Goal: Task Accomplishment & Management: Manage account settings

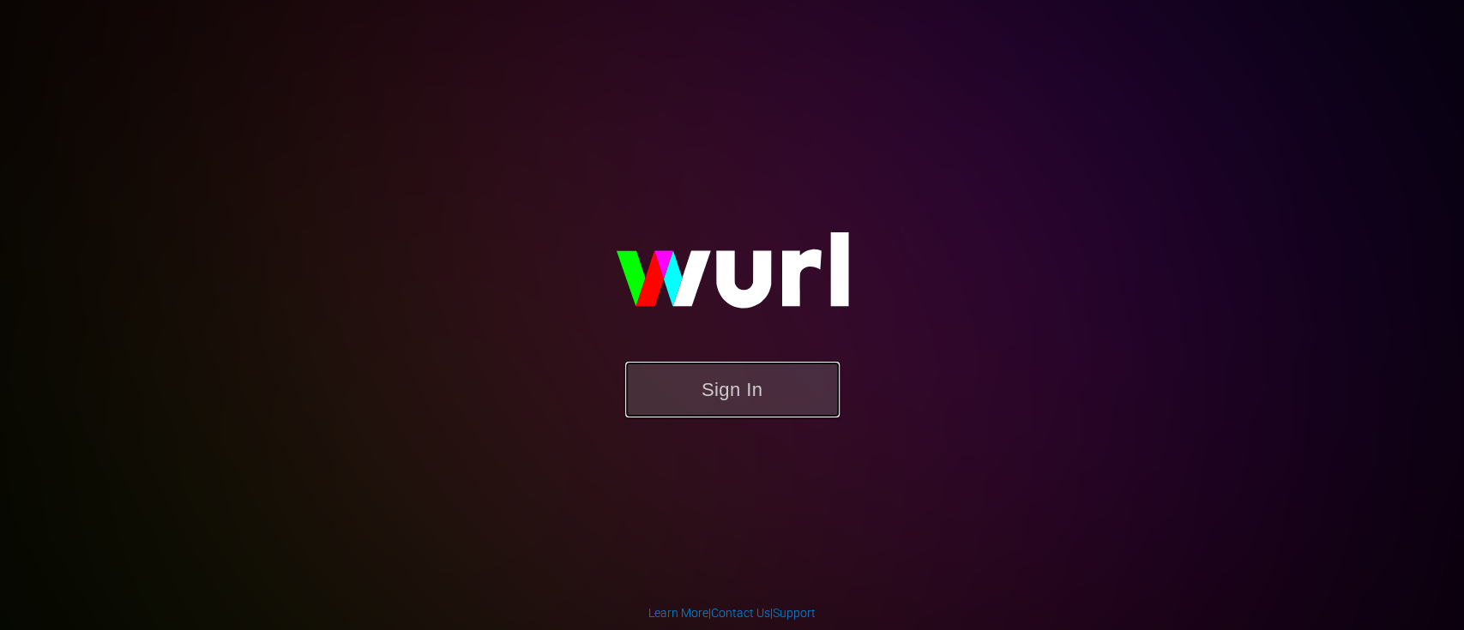
click at [751, 389] on button "Sign In" at bounding box center [732, 390] width 214 height 56
click at [772, 384] on button "Sign In" at bounding box center [732, 390] width 214 height 56
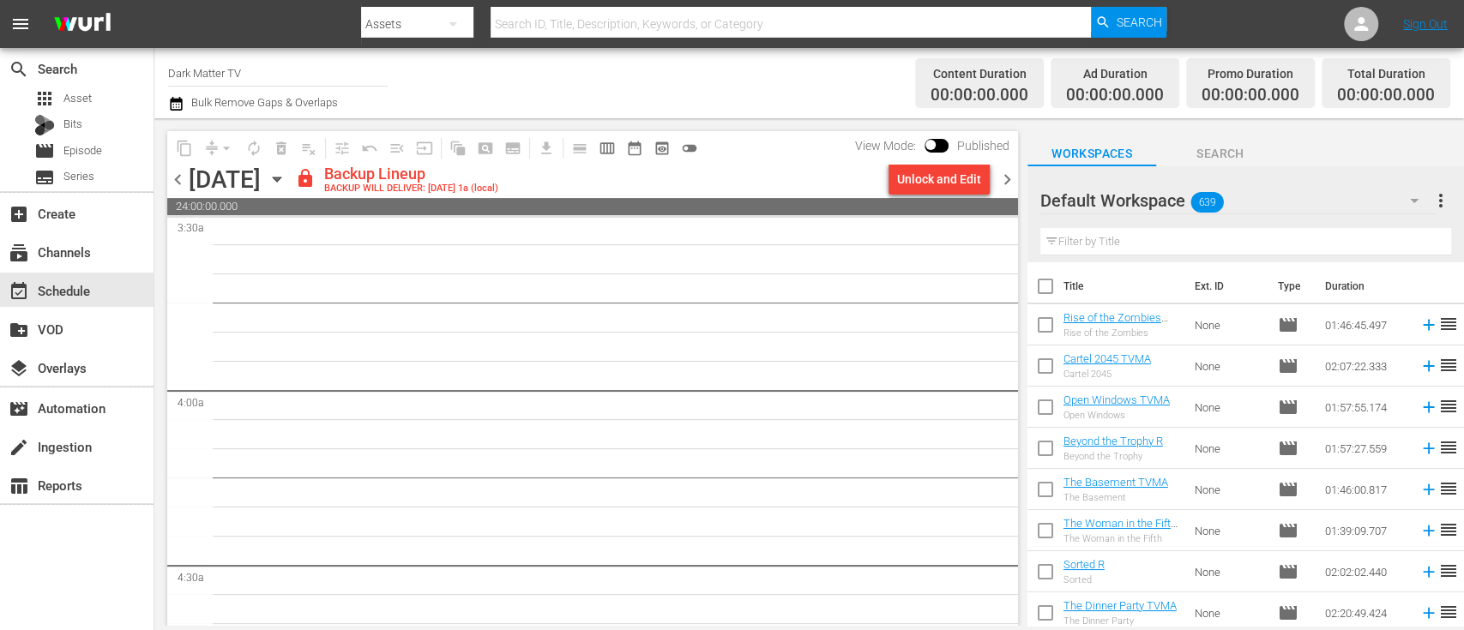
scroll to position [1255, 0]
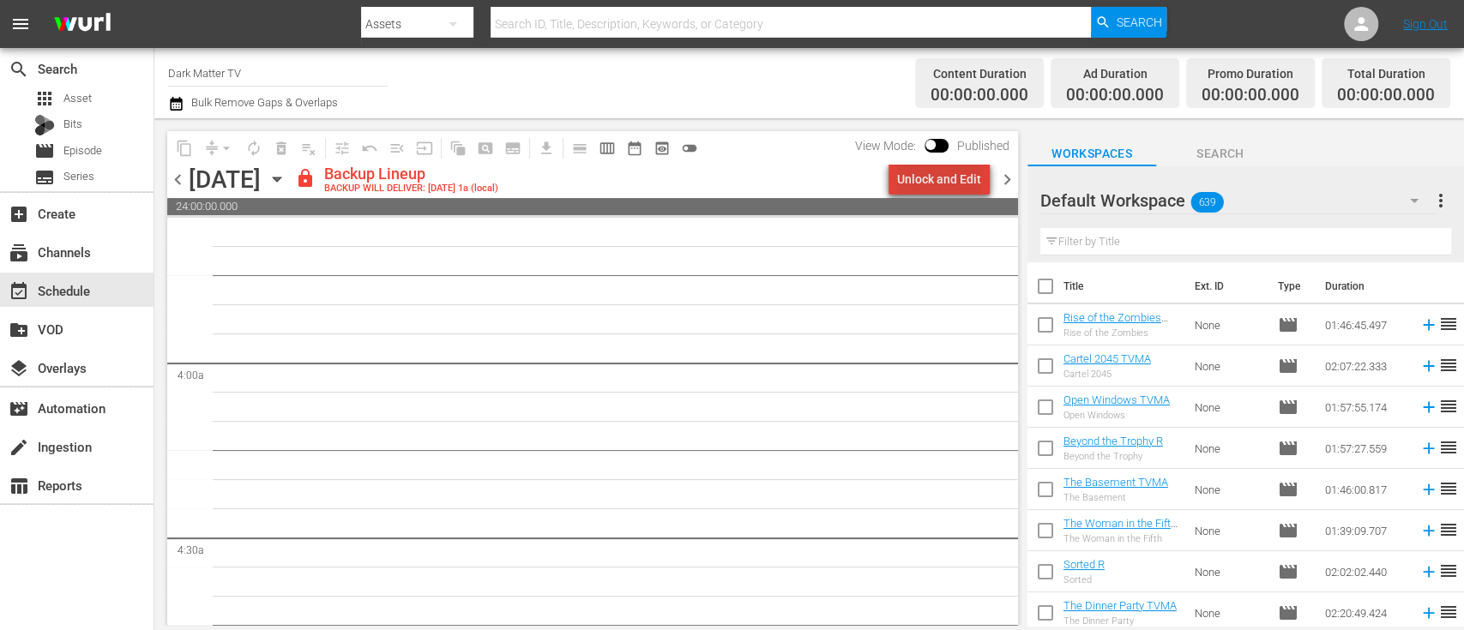
click at [961, 182] on div "Unlock and Edit" at bounding box center [939, 179] width 84 height 31
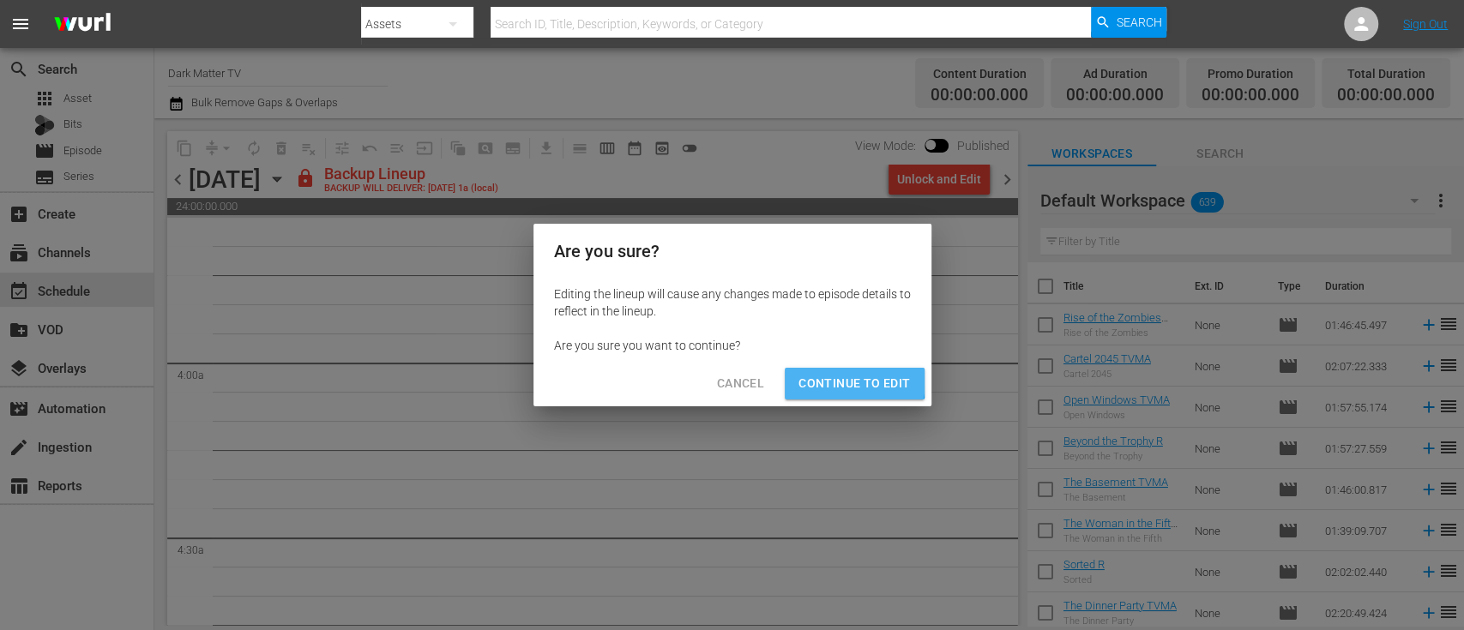
click at [817, 378] on span "Continue to Edit" at bounding box center [853, 383] width 111 height 21
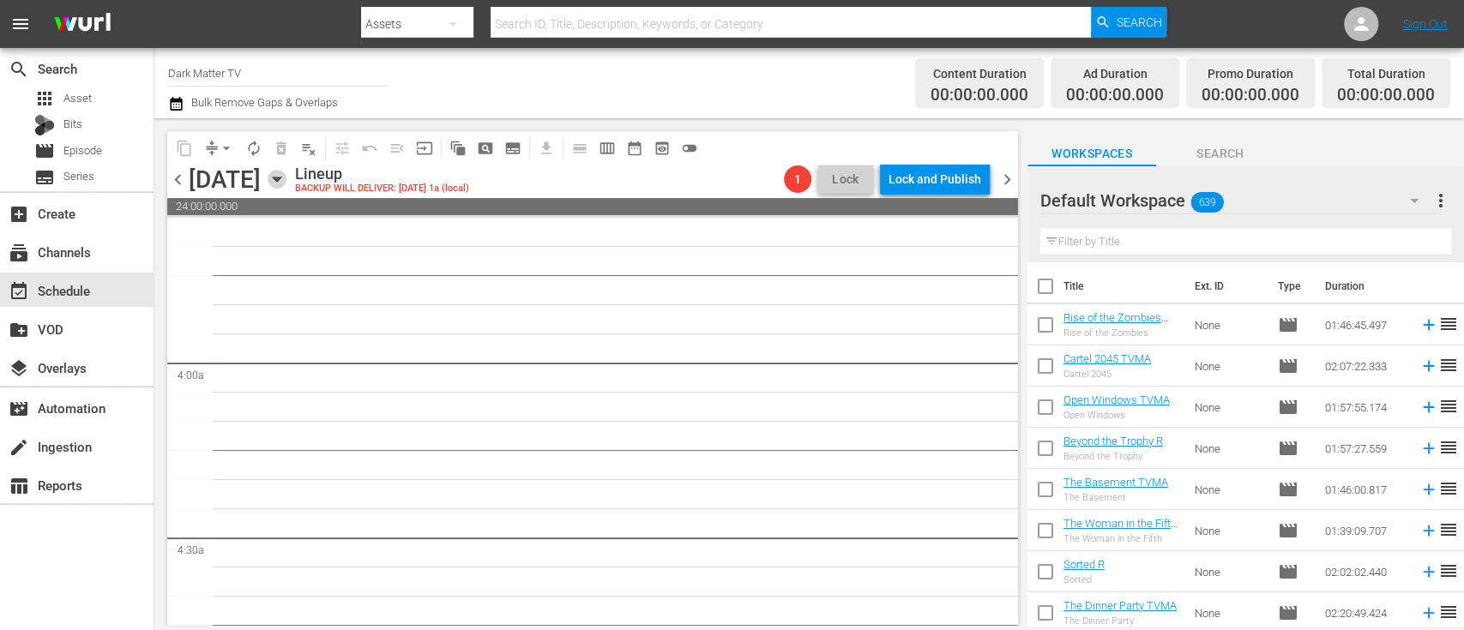
click at [280, 178] on icon "button" at bounding box center [277, 180] width 8 height 4
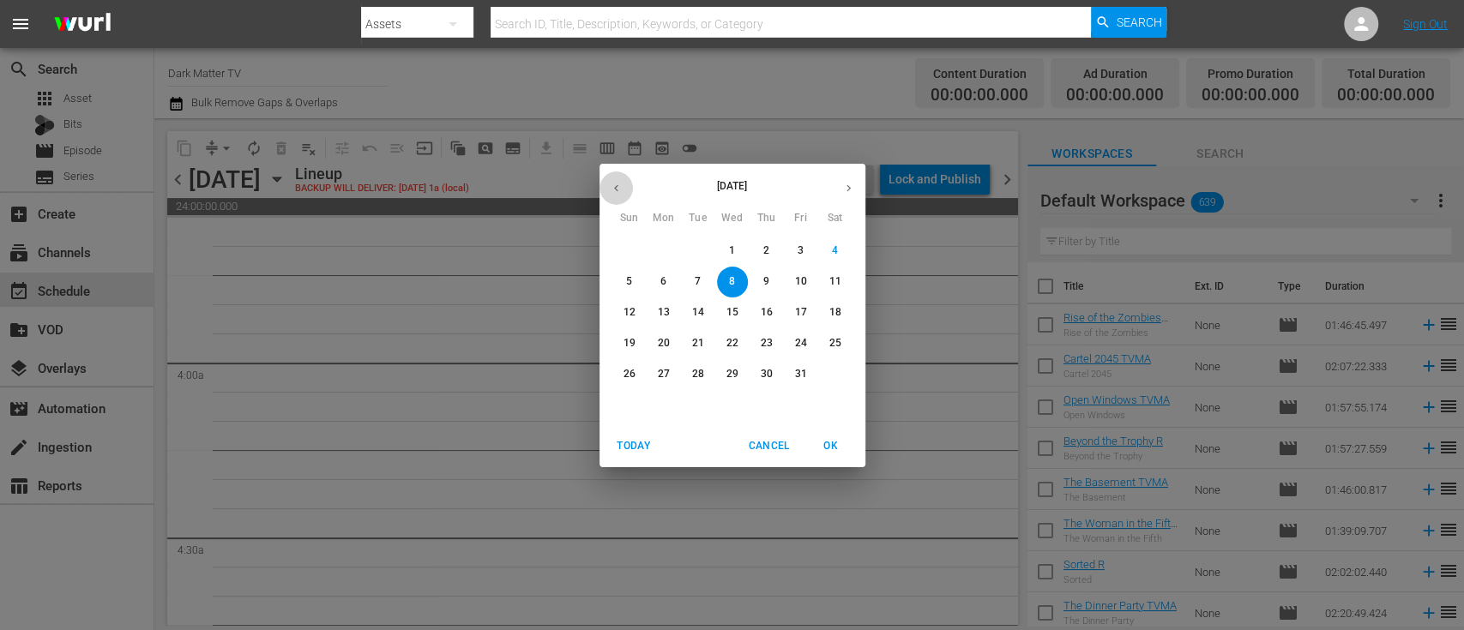
click at [611, 192] on icon "button" at bounding box center [616, 188] width 13 height 13
click at [732, 286] on p "6" at bounding box center [732, 281] width 6 height 15
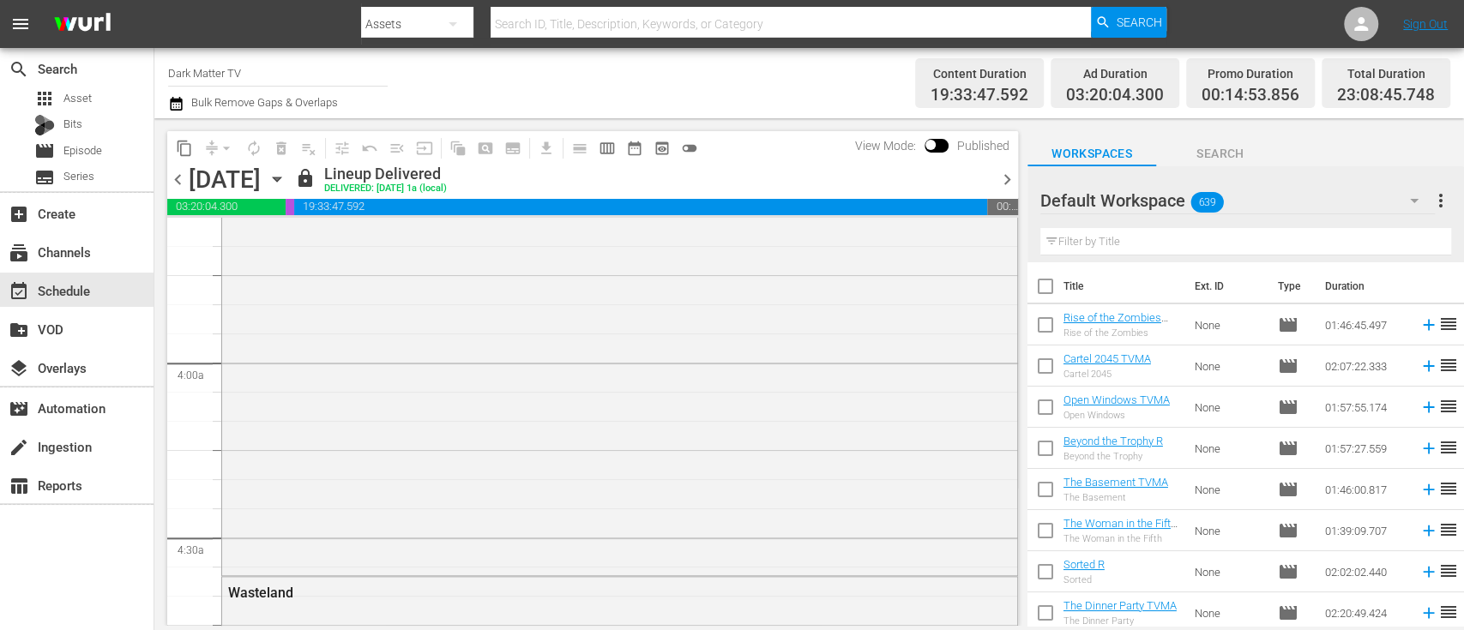
scroll to position [1225, 0]
click at [180, 146] on span "content_copy" at bounding box center [184, 148] width 17 height 17
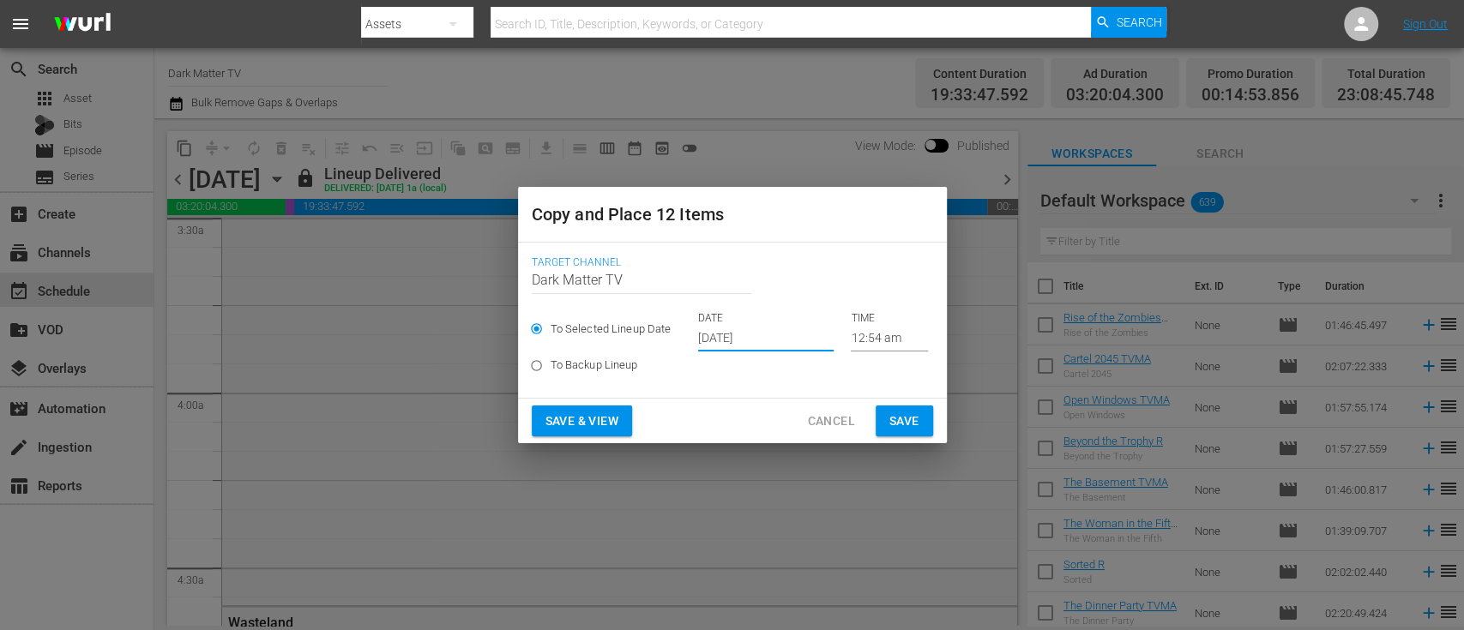
click at [746, 335] on input "Oct 6th 2025" at bounding box center [766, 339] width 136 height 26
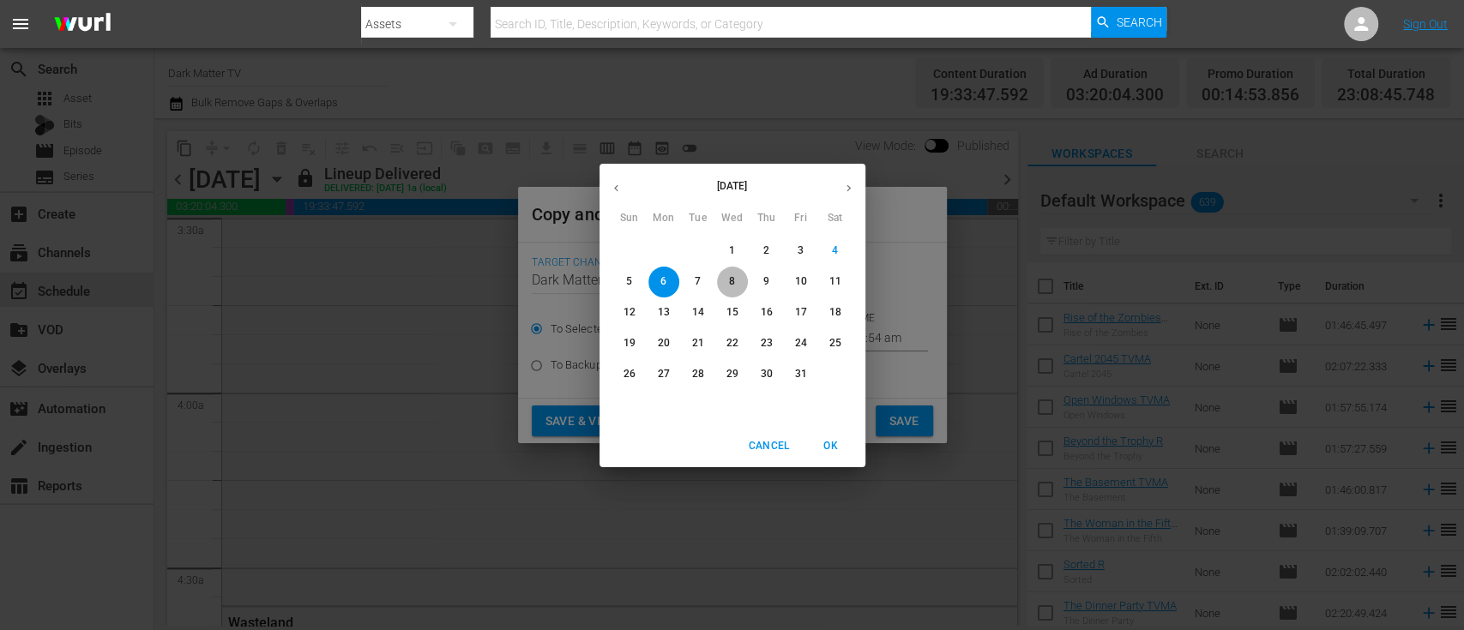
click at [727, 280] on span "8" at bounding box center [732, 281] width 31 height 15
type input "Oct 8th 2025"
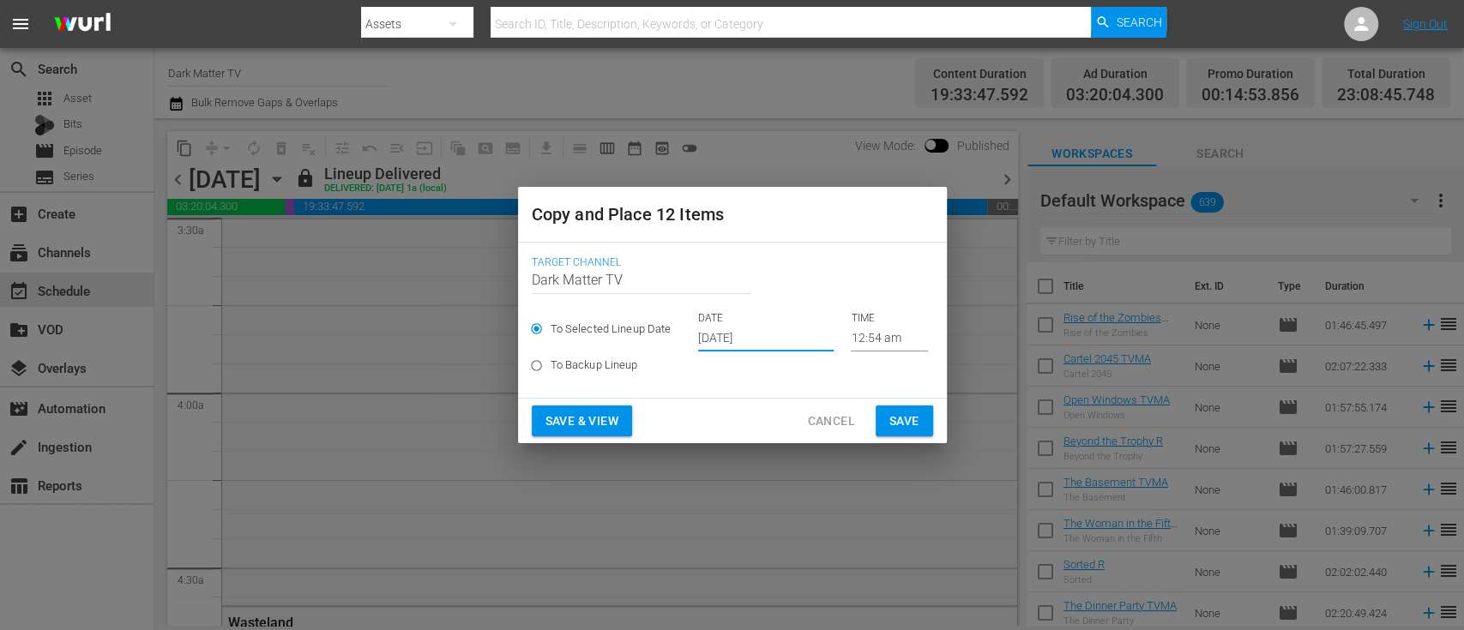
click at [564, 411] on span "Save & View" at bounding box center [581, 421] width 73 height 21
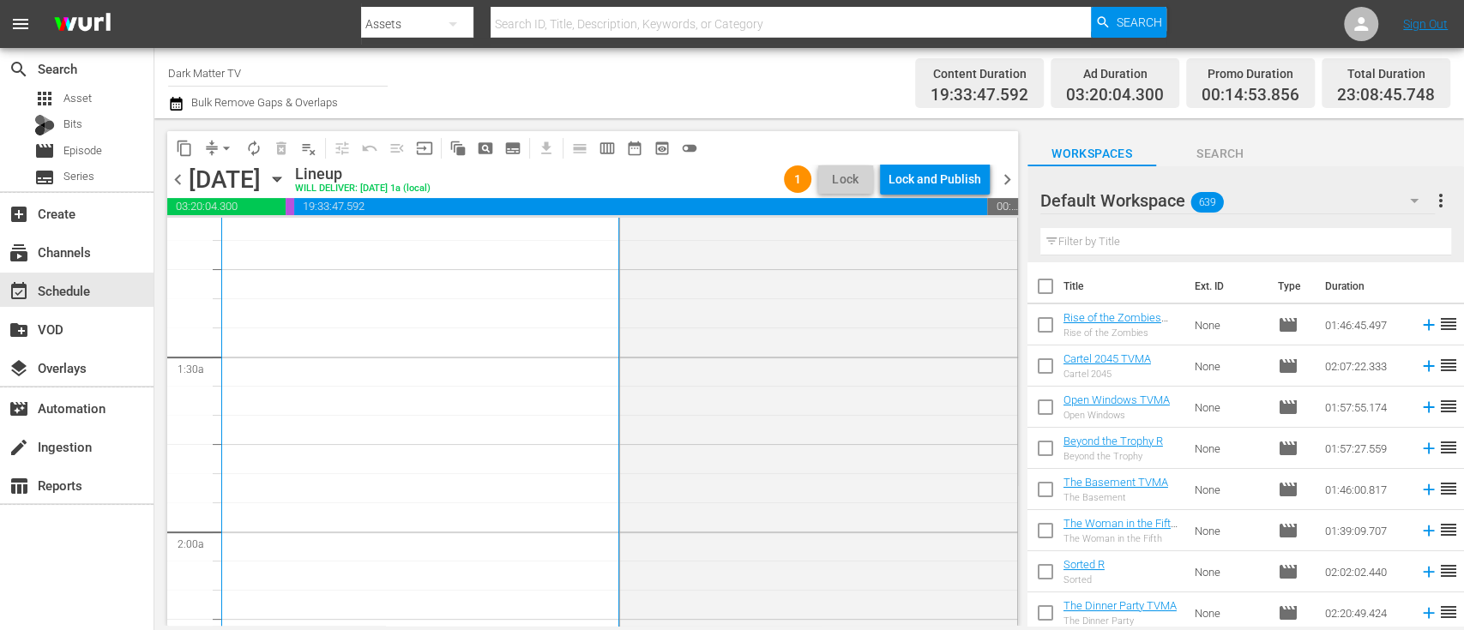
scroll to position [261, 0]
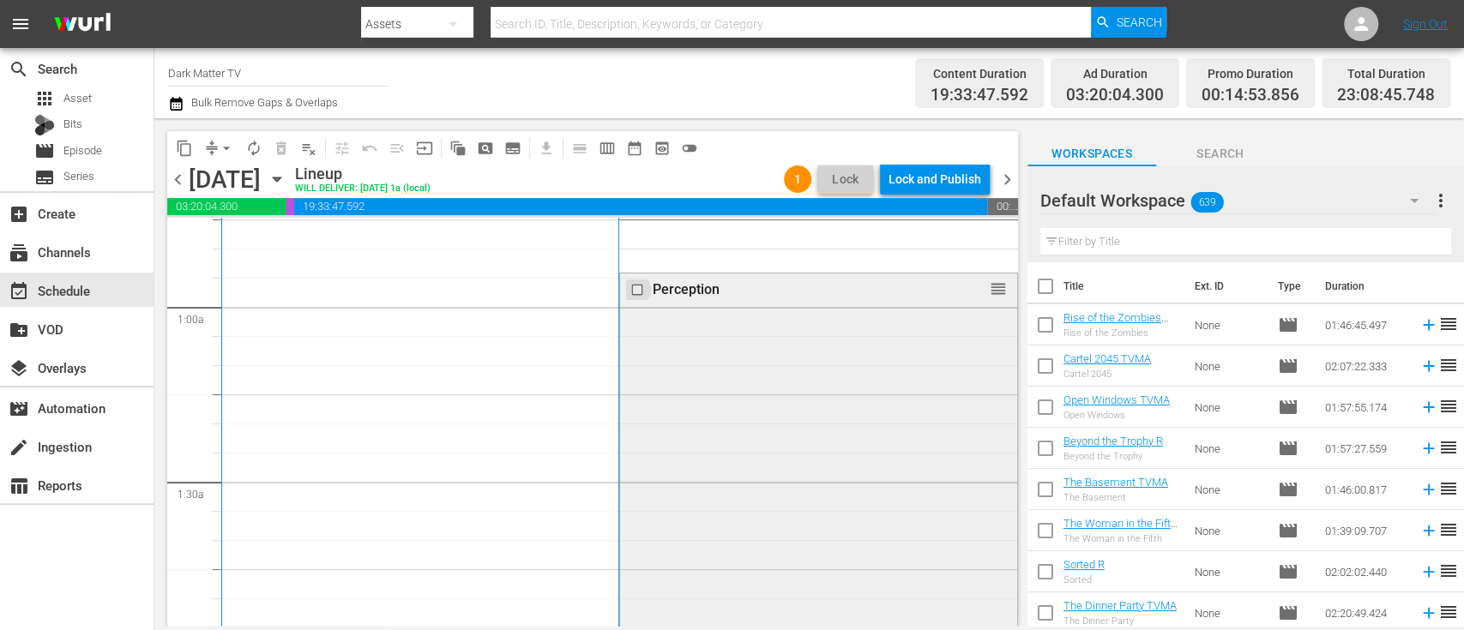
click at [630, 288] on input "checkbox" at bounding box center [639, 289] width 18 height 15
click at [280, 149] on span "delete_forever_outlined" at bounding box center [281, 148] width 17 height 17
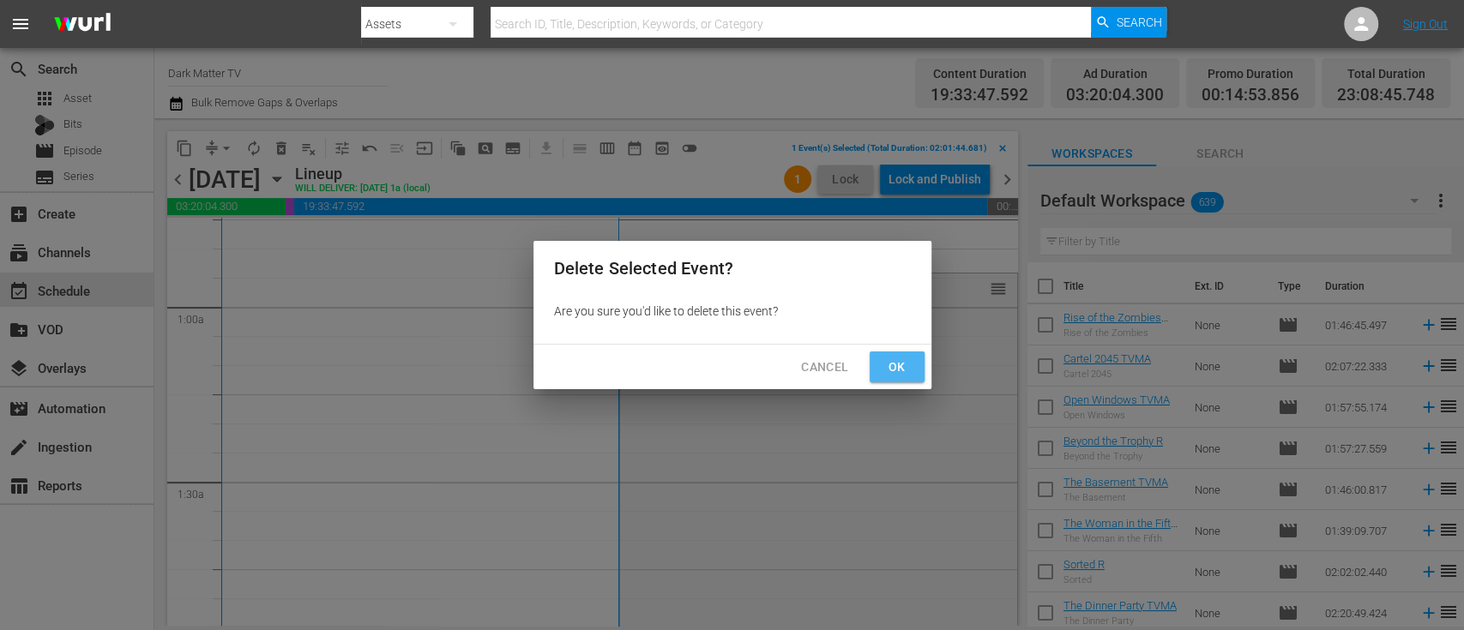
click at [901, 354] on button "Ok" at bounding box center [897, 368] width 55 height 32
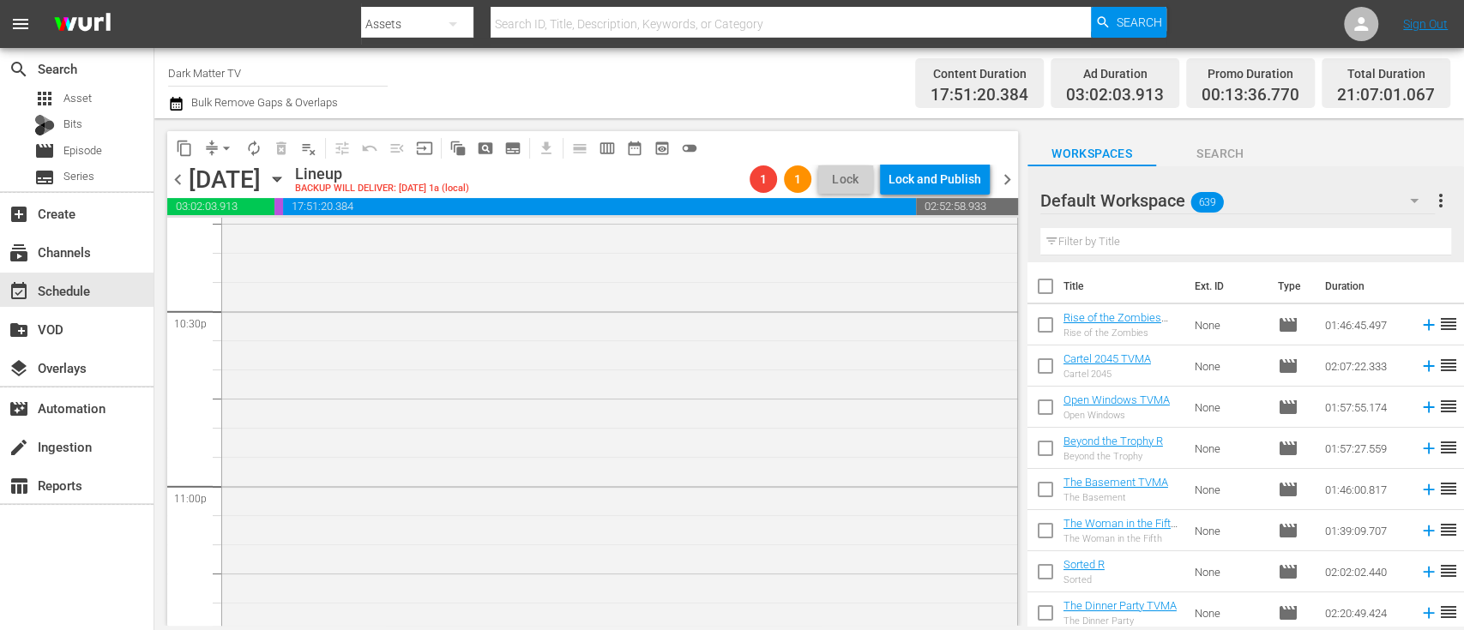
scroll to position [8006, 0]
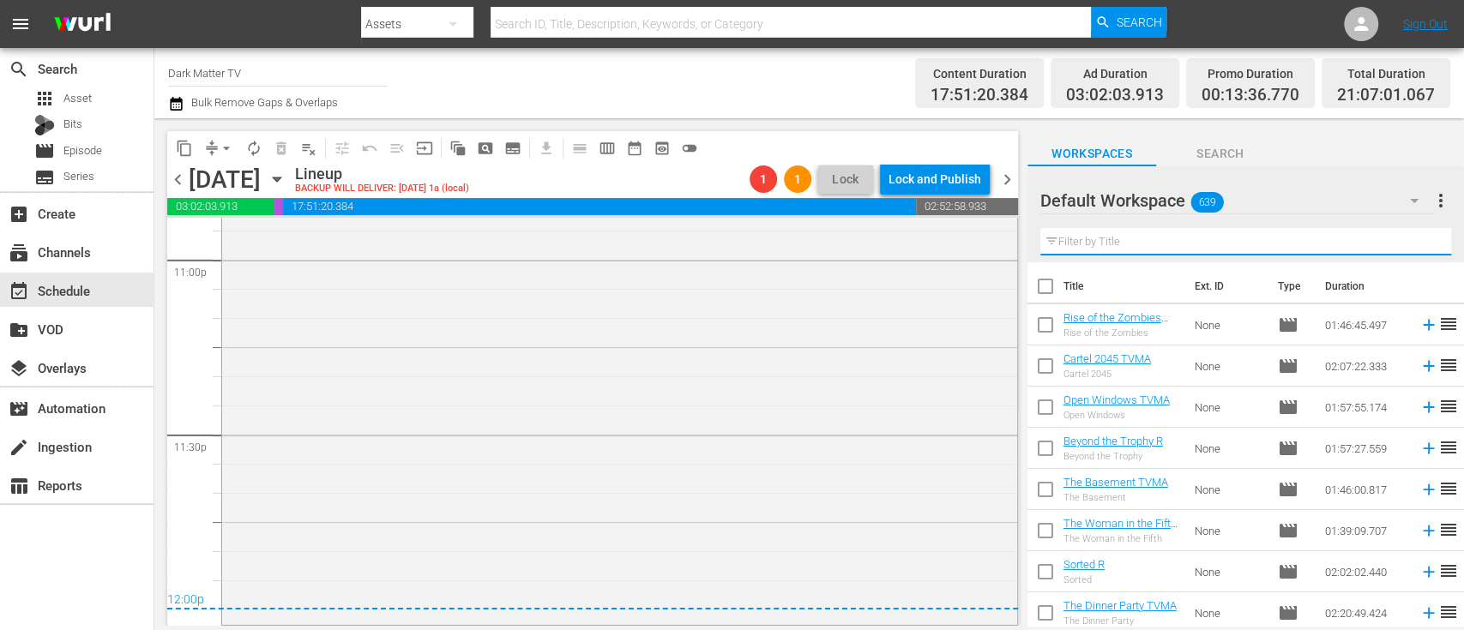
click at [1112, 243] on input "text" at bounding box center [1245, 241] width 411 height 27
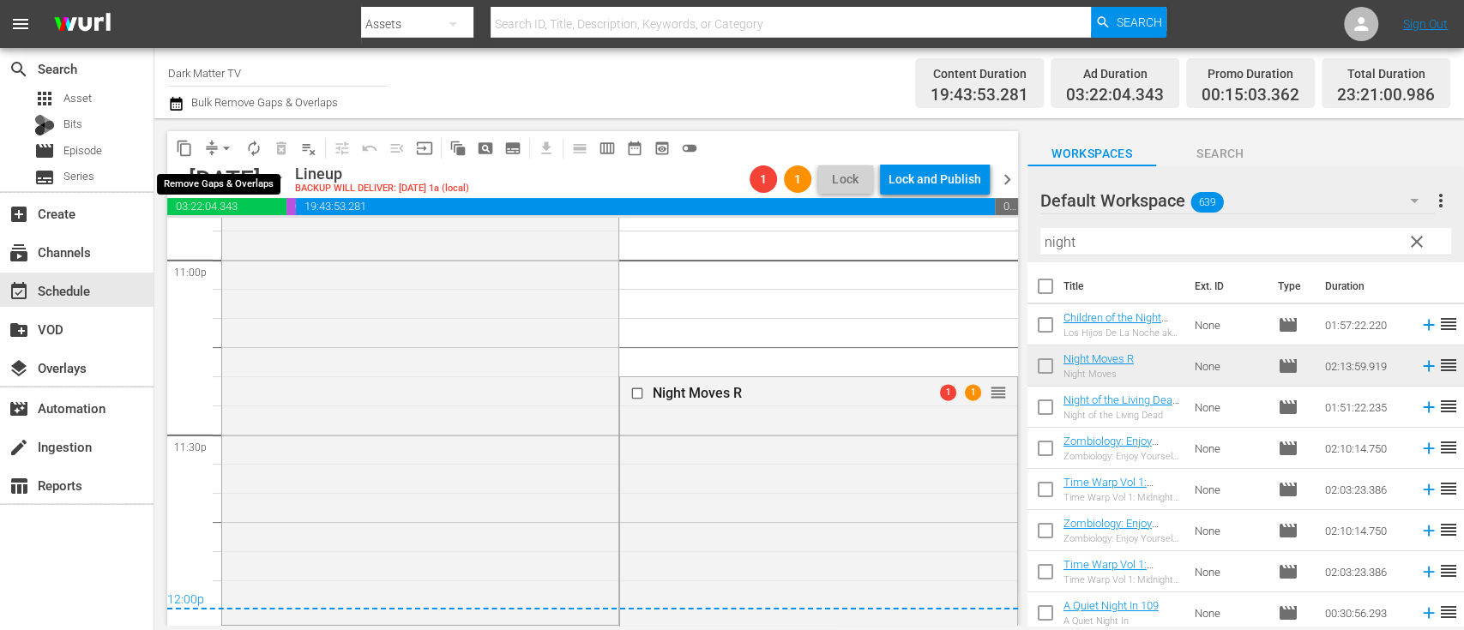
click at [226, 148] on span "arrow_drop_down" at bounding box center [226, 148] width 17 height 17
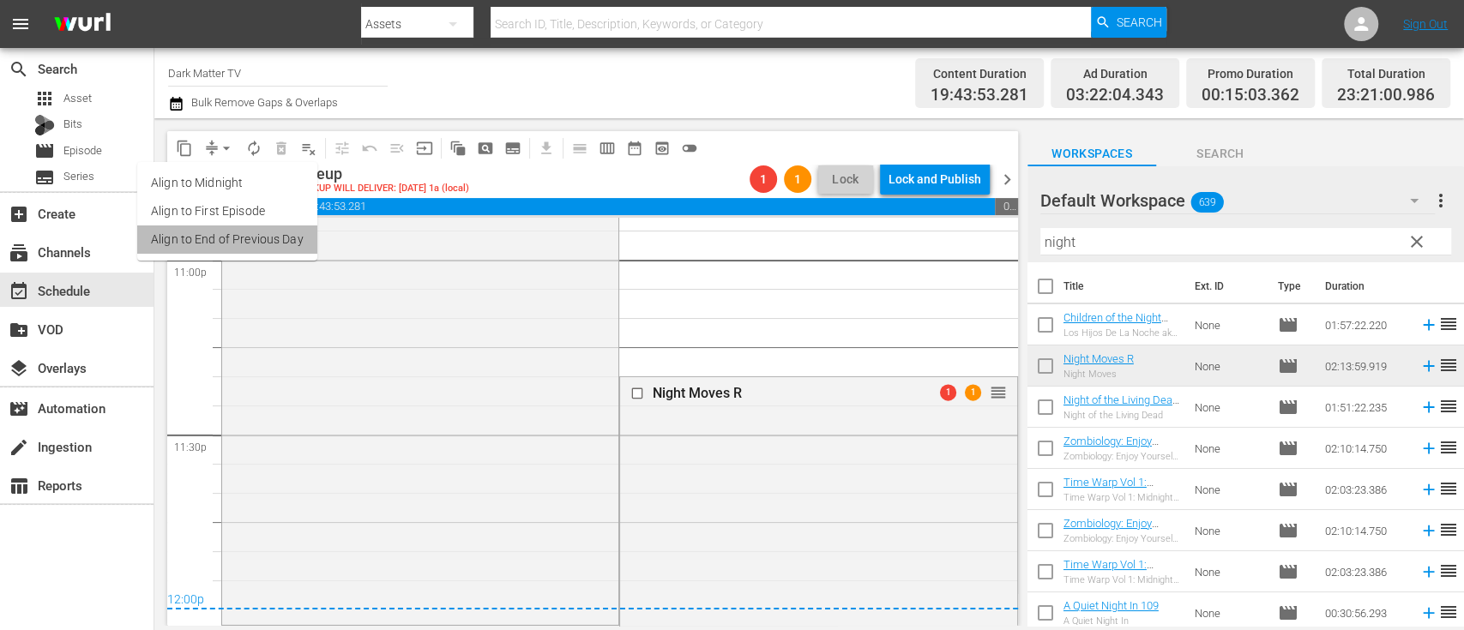
click at [229, 238] on li "Align to End of Previous Day" at bounding box center [227, 240] width 180 height 28
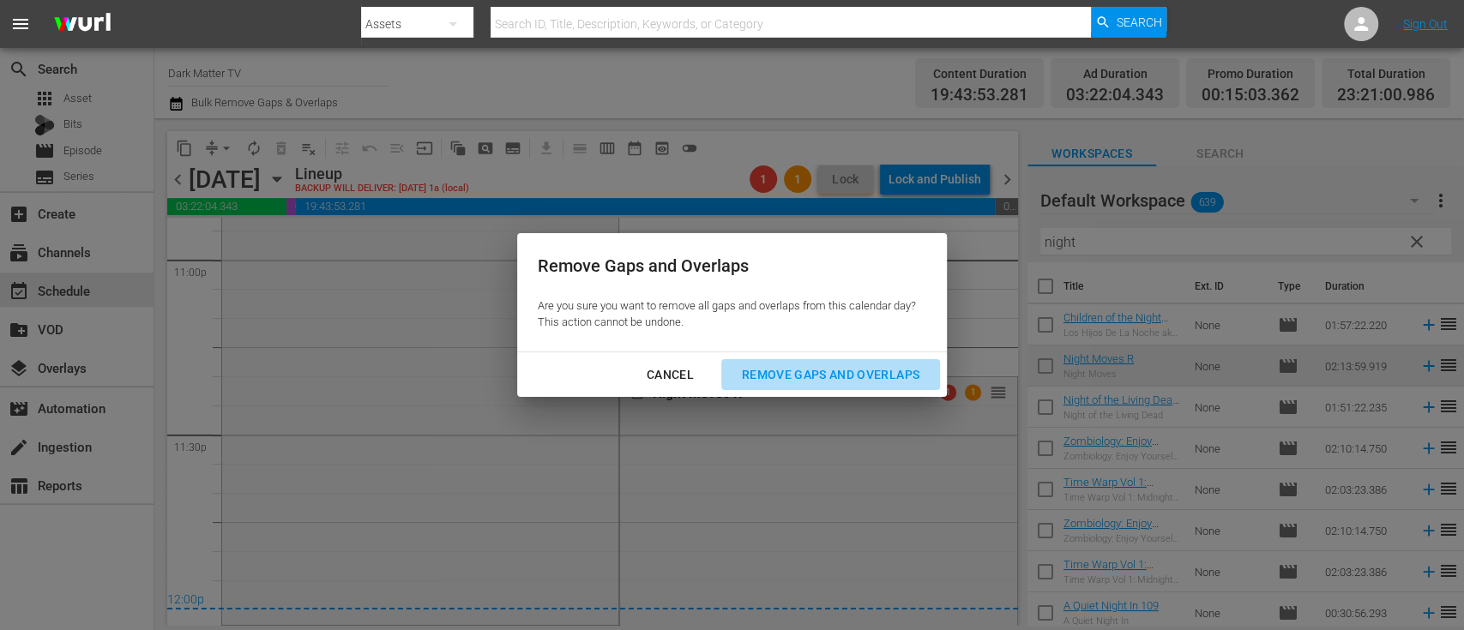
click at [786, 371] on div "Remove Gaps and Overlaps" at bounding box center [830, 375] width 205 height 21
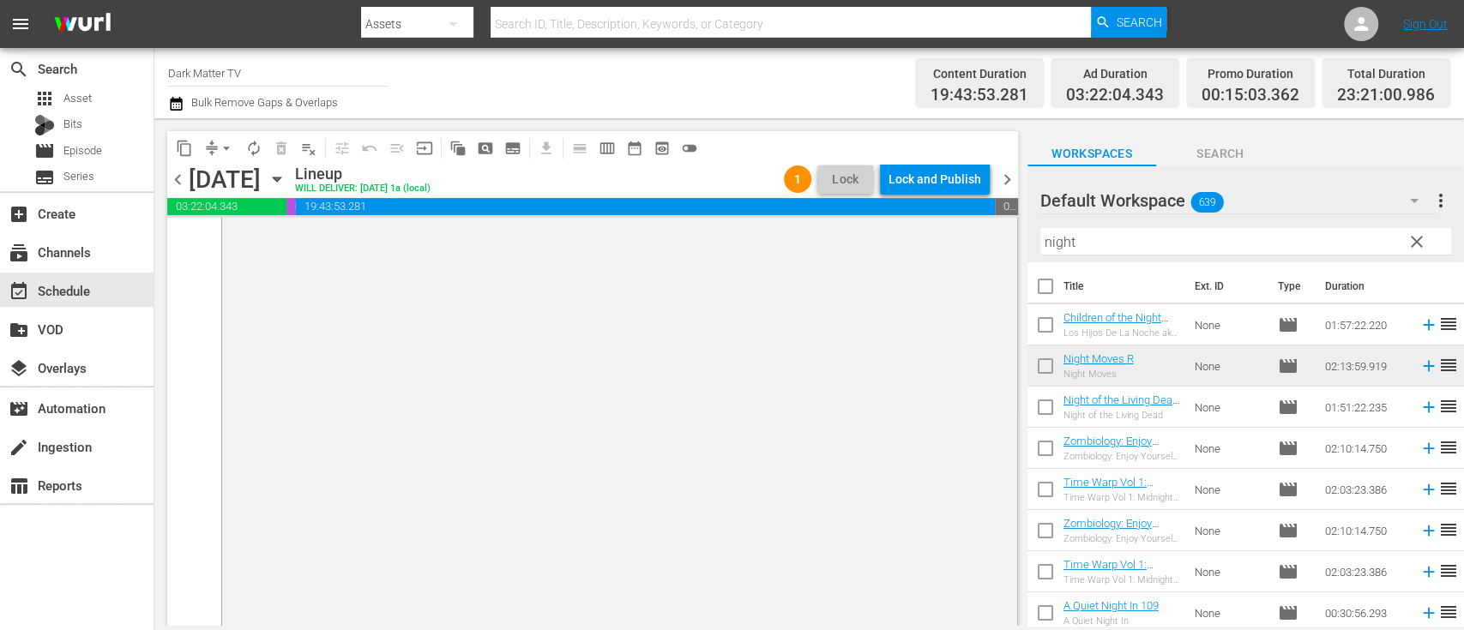
scroll to position [8665, 0]
click at [943, 175] on div "Lock and Publish" at bounding box center [935, 179] width 93 height 31
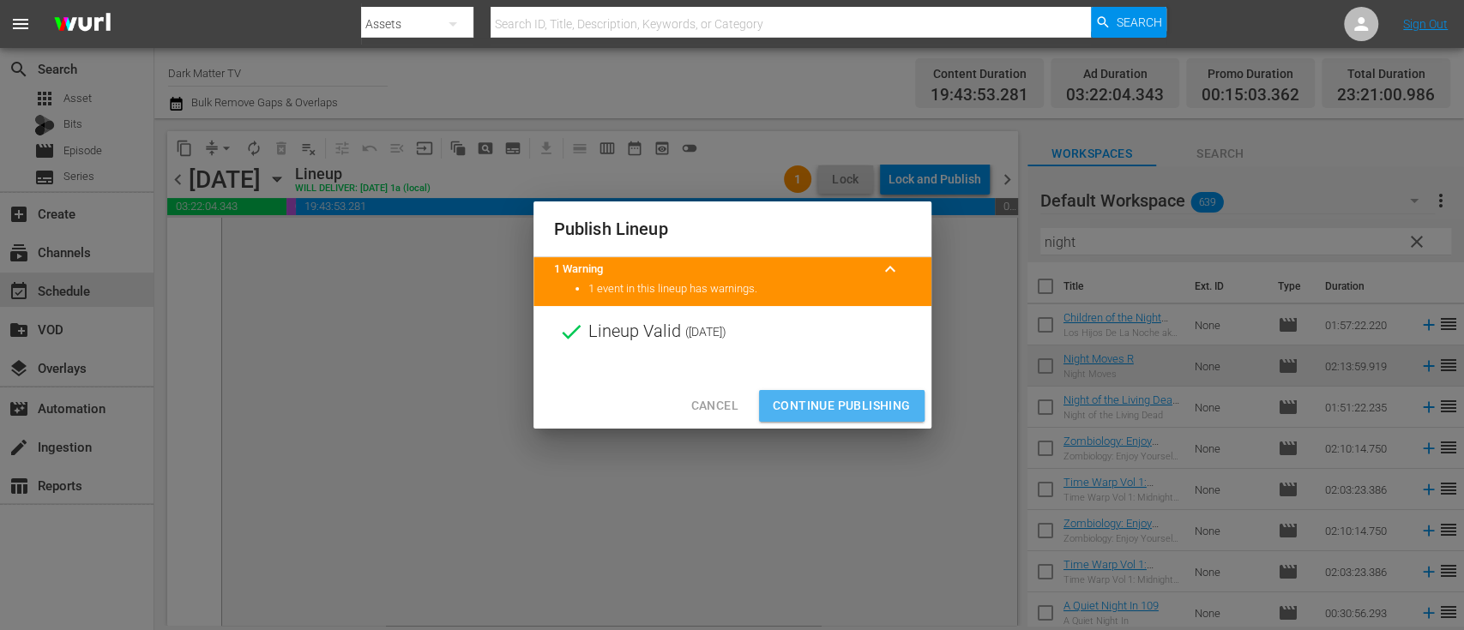
click at [819, 405] on span "Continue Publishing" at bounding box center [842, 405] width 138 height 21
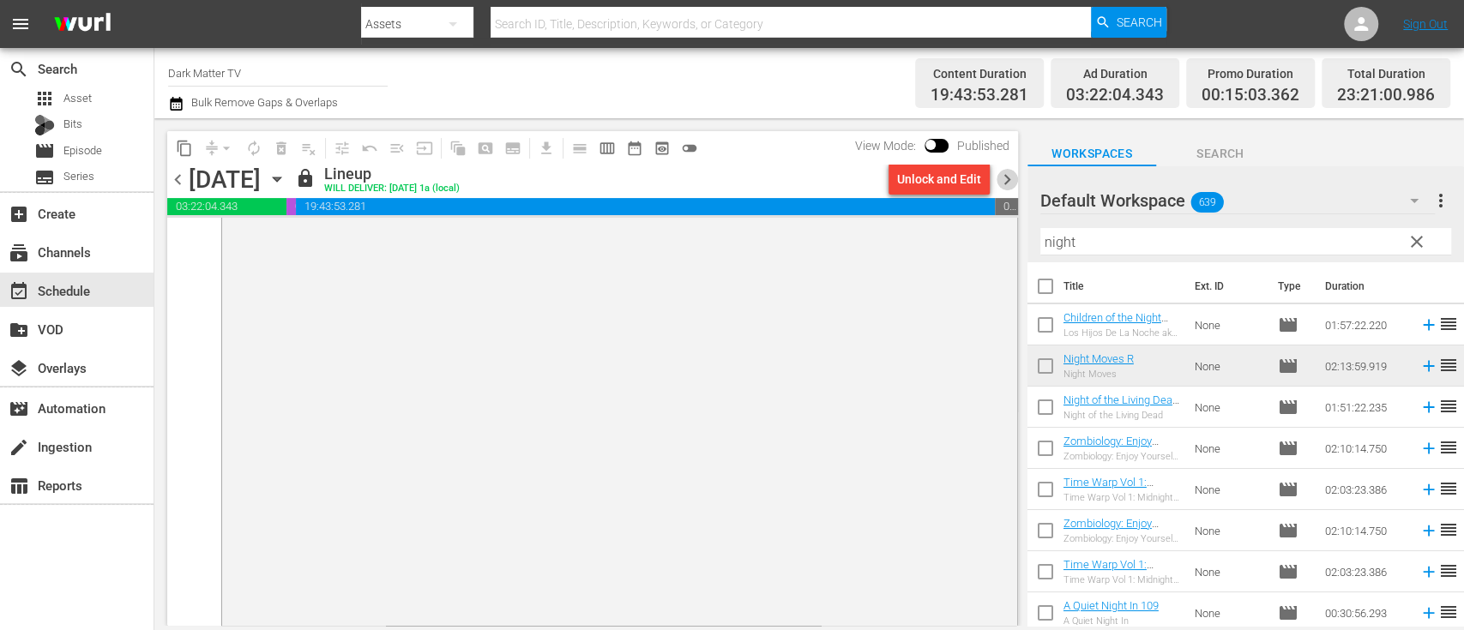
click at [1009, 186] on span "chevron_right" at bounding box center [1007, 179] width 21 height 21
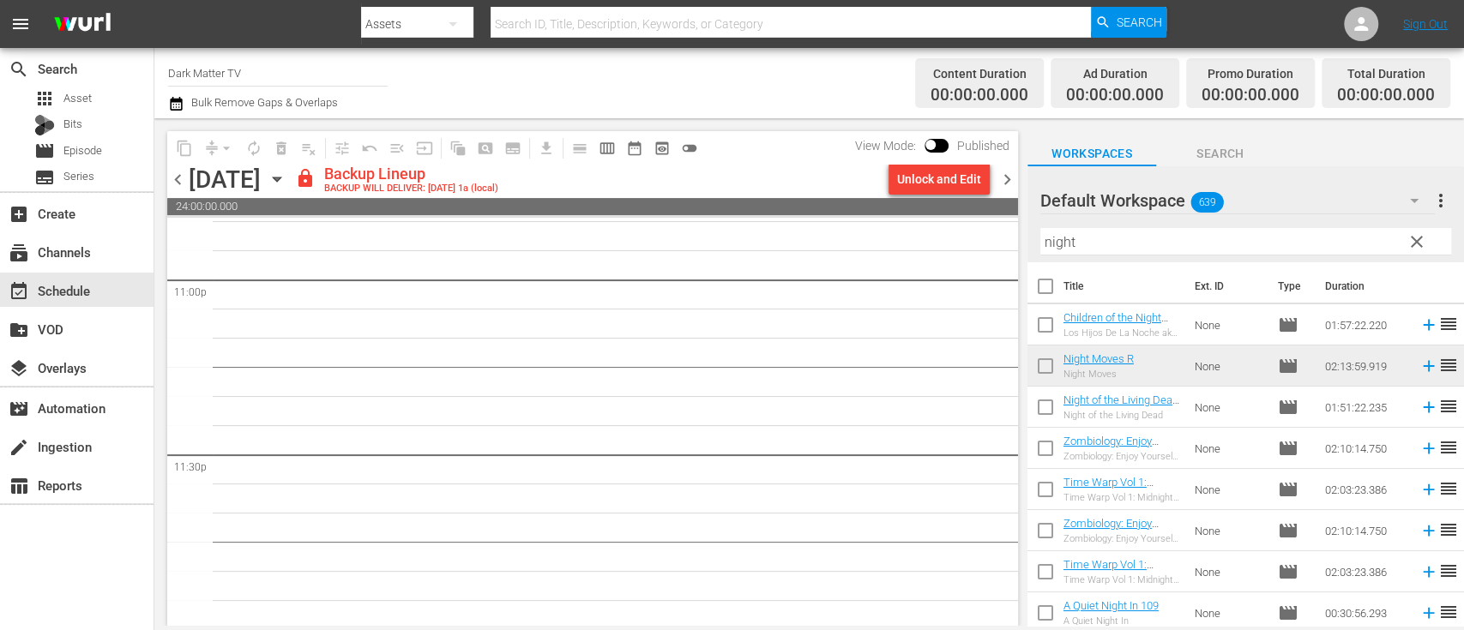
scroll to position [7990, 0]
click at [934, 177] on div "Unlock and Edit" at bounding box center [939, 179] width 84 height 31
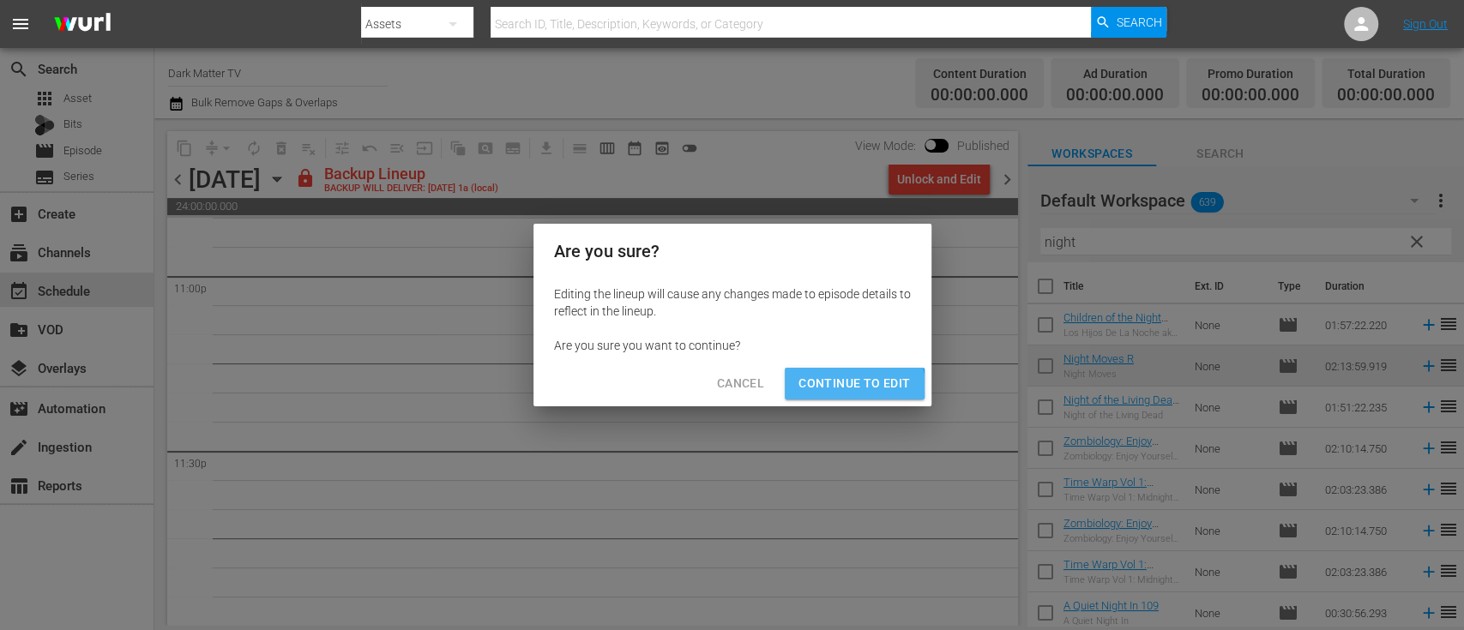
click at [842, 388] on span "Continue to Edit" at bounding box center [853, 383] width 111 height 21
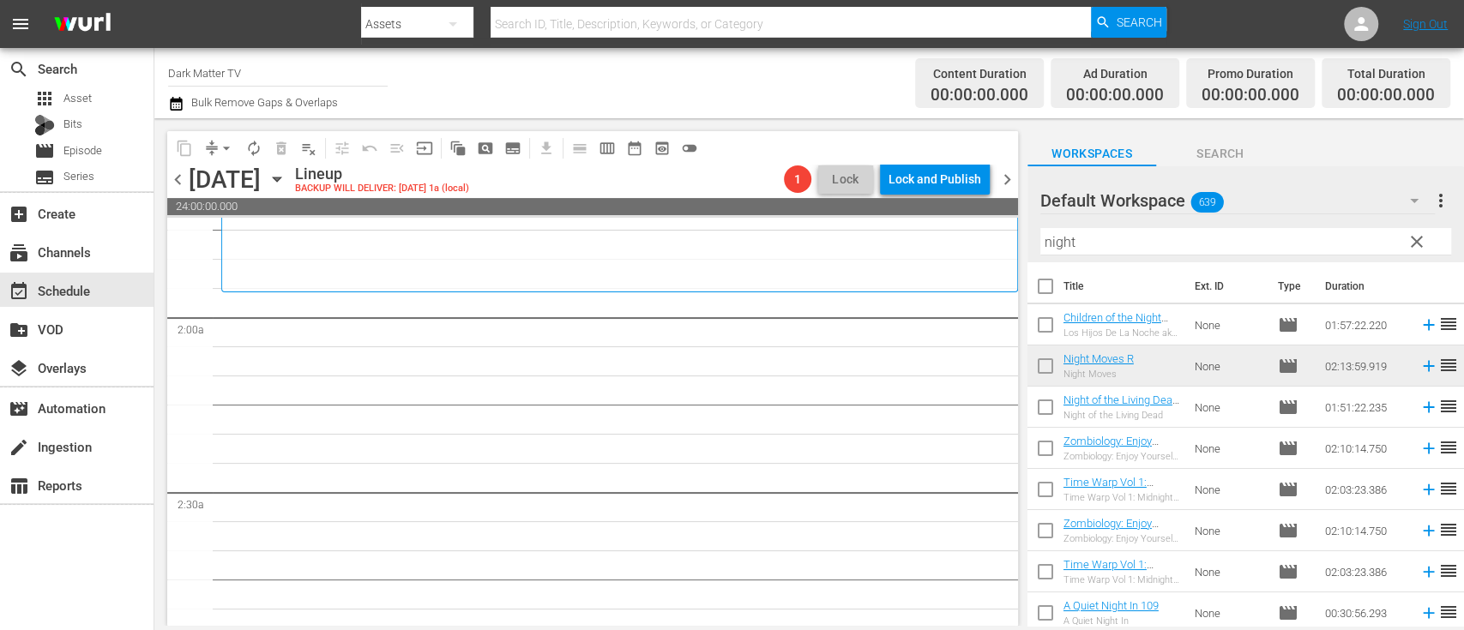
scroll to position [601, 0]
drag, startPoint x: 1142, startPoint y: 246, endPoint x: 937, endPoint y: 250, distance: 205.0
click at [937, 250] on div "content_copy compress arrow_drop_down autorenew_outlined delete_forever_outline…" at bounding box center [809, 372] width 1310 height 508
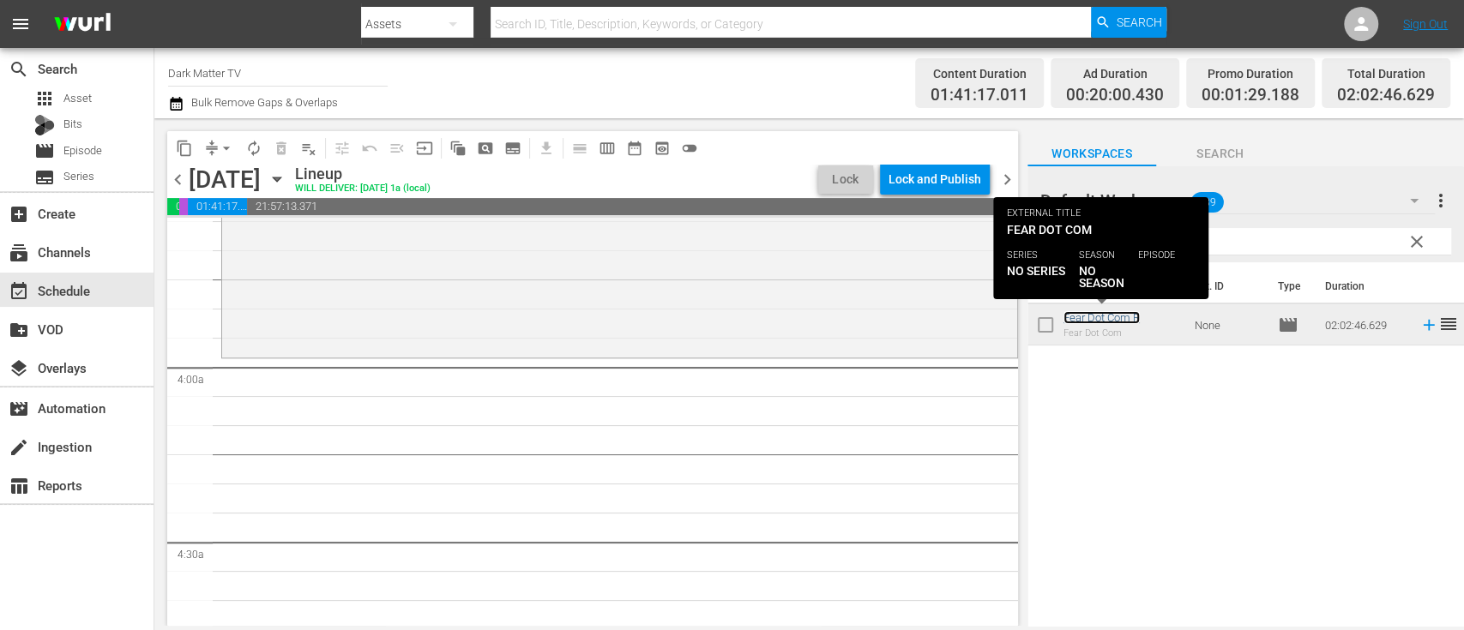
scroll to position [1253, 0]
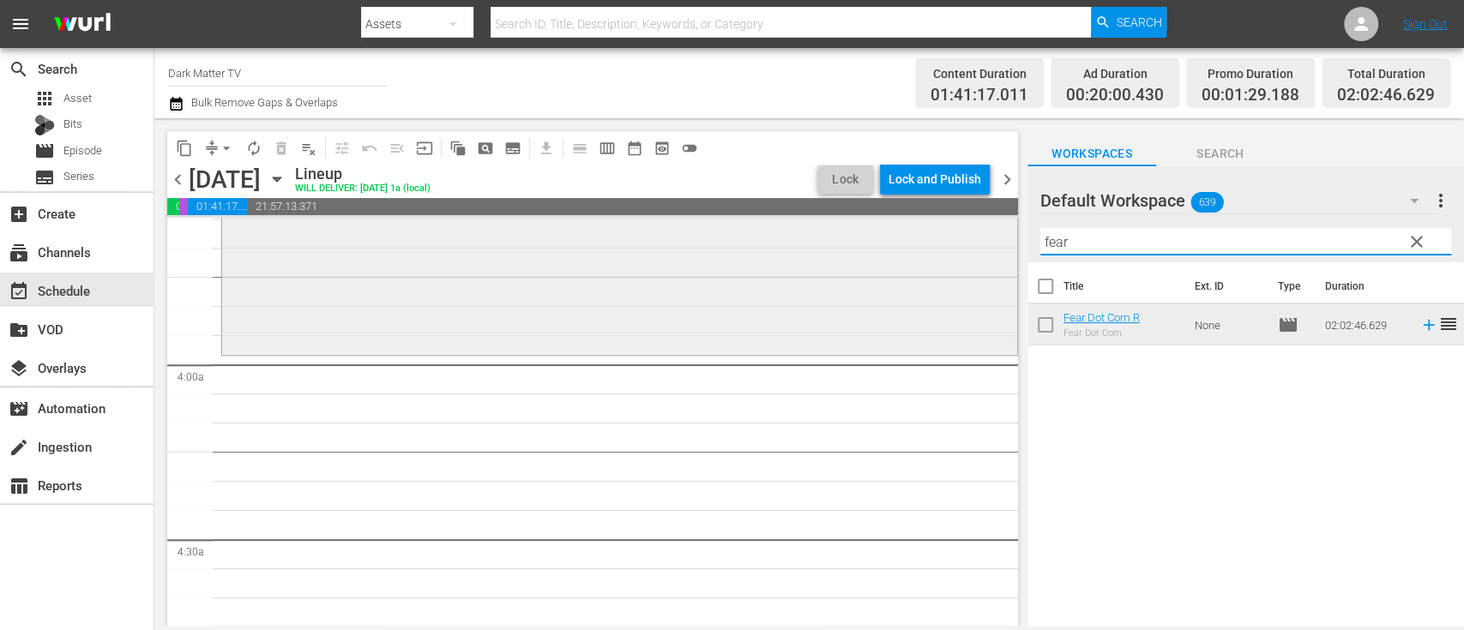
drag, startPoint x: 1088, startPoint y: 238, endPoint x: 991, endPoint y: 253, distance: 98.0
click at [991, 253] on div "content_copy compress arrow_drop_down autorenew_outlined delete_forever_outline…" at bounding box center [809, 372] width 1310 height 508
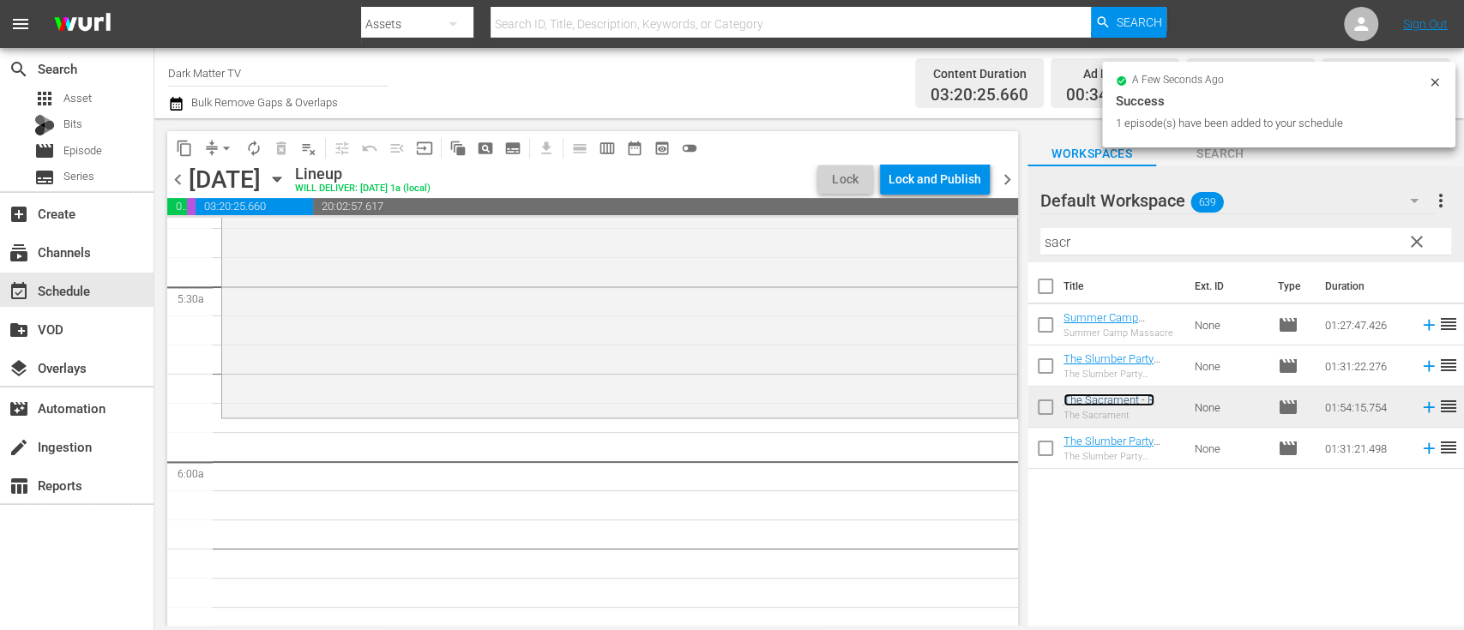
scroll to position [1857, 0]
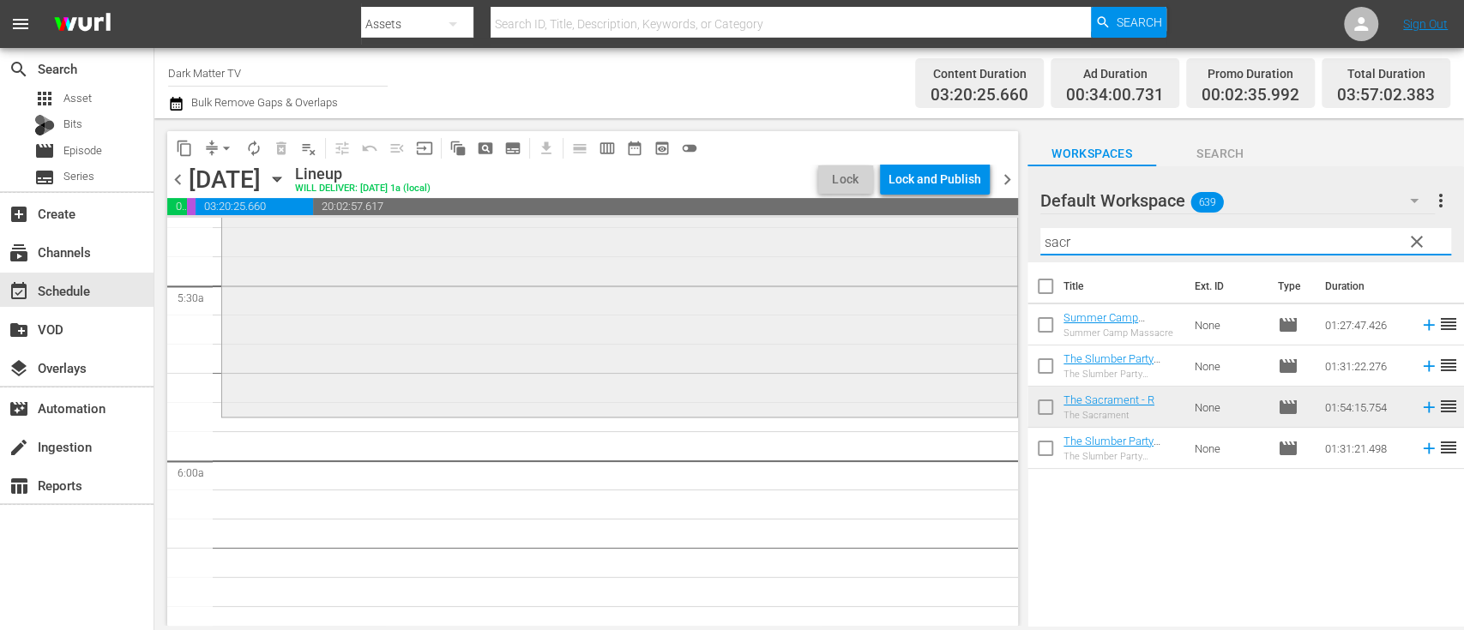
drag, startPoint x: 1112, startPoint y: 237, endPoint x: 914, endPoint y: 256, distance: 199.1
click at [914, 256] on div "content_copy compress arrow_drop_down autorenew_outlined delete_forever_outline…" at bounding box center [809, 372] width 1310 height 508
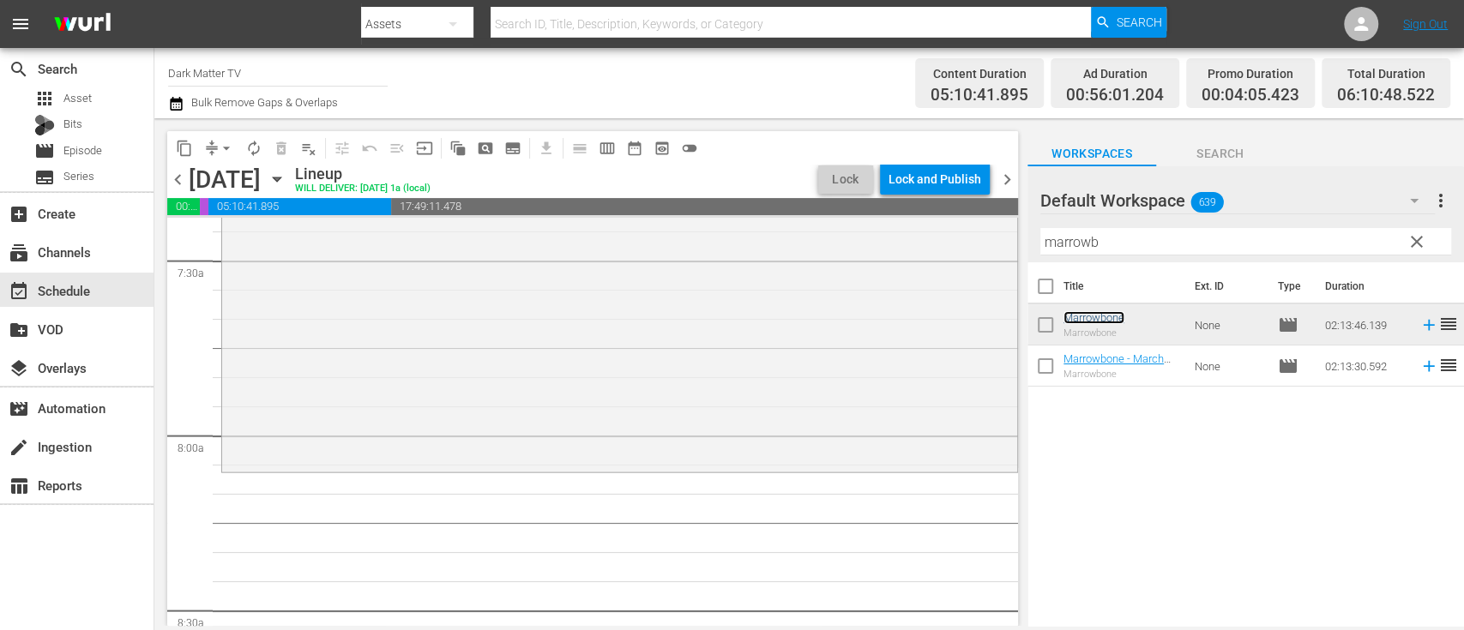
scroll to position [2583, 0]
drag, startPoint x: 1112, startPoint y: 243, endPoint x: 844, endPoint y: 230, distance: 267.9
click at [844, 230] on div "content_copy compress arrow_drop_down autorenew_outlined delete_forever_outline…" at bounding box center [809, 372] width 1310 height 508
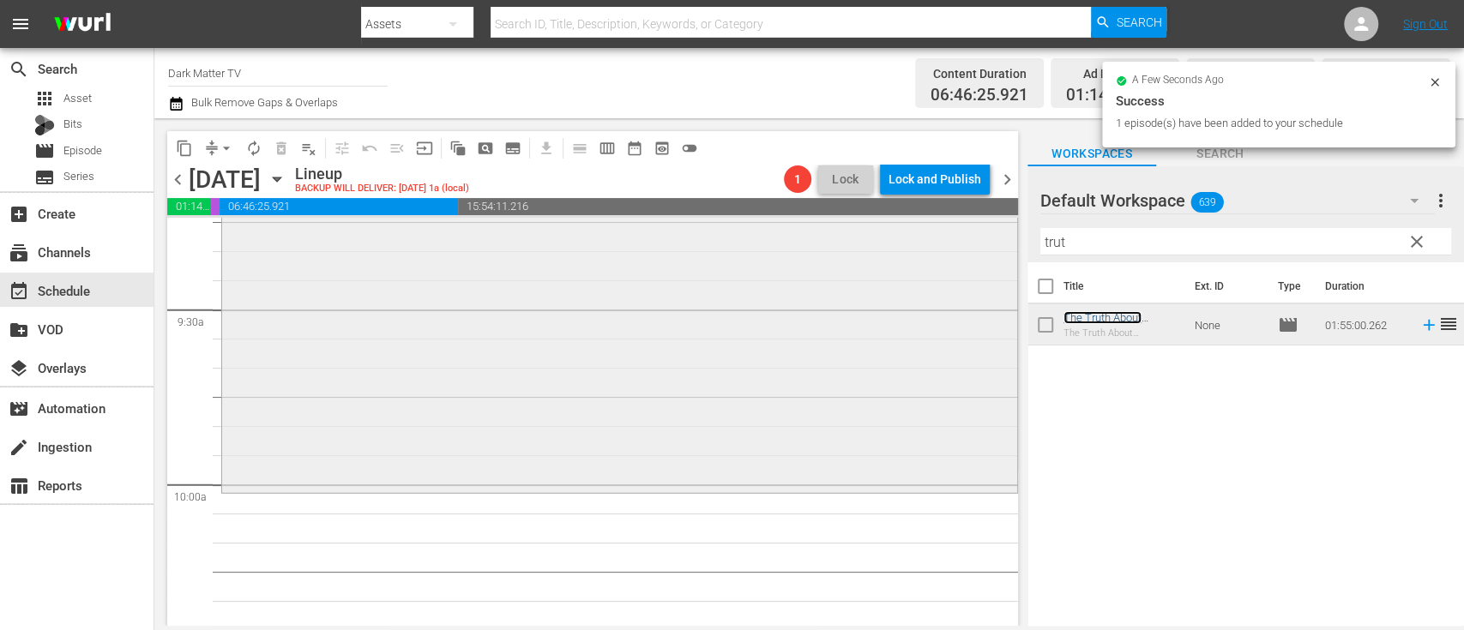
scroll to position [3239, 0]
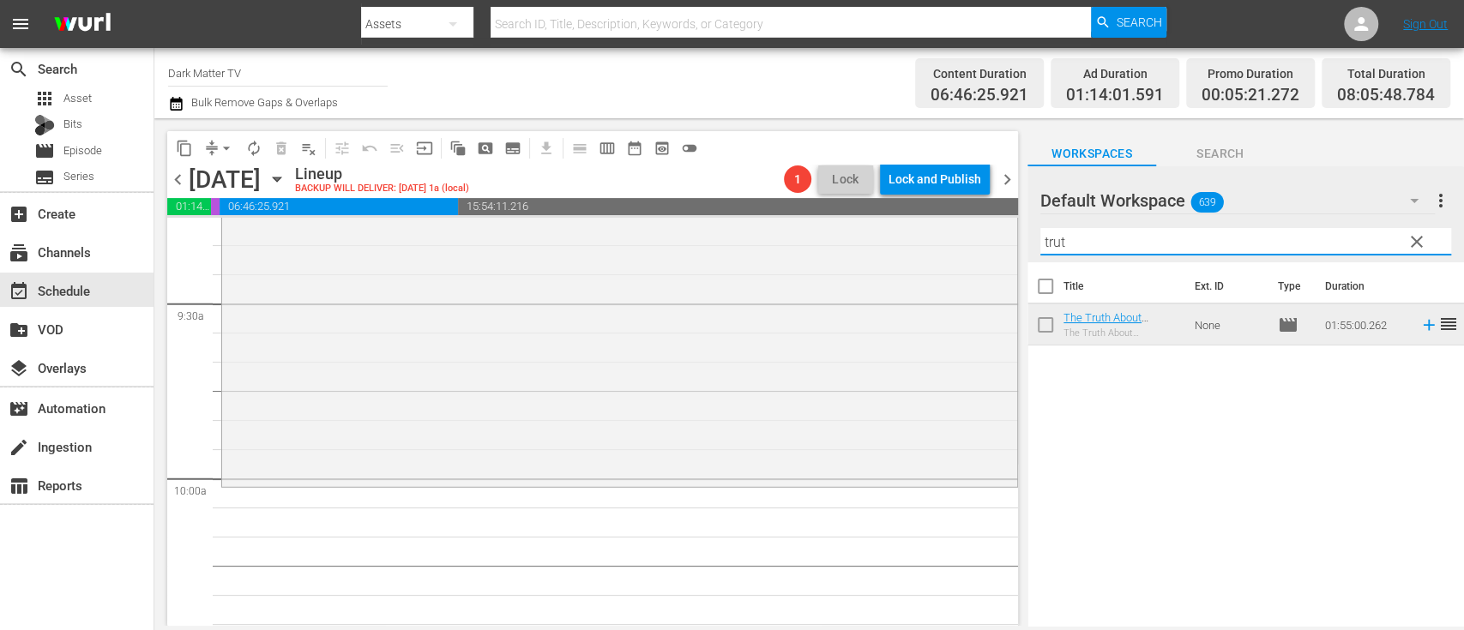
drag, startPoint x: 1097, startPoint y: 238, endPoint x: 1018, endPoint y: 236, distance: 78.9
click at [1018, 236] on div "content_copy compress arrow_drop_down autorenew_outlined delete_forever_outline…" at bounding box center [809, 372] width 1310 height 508
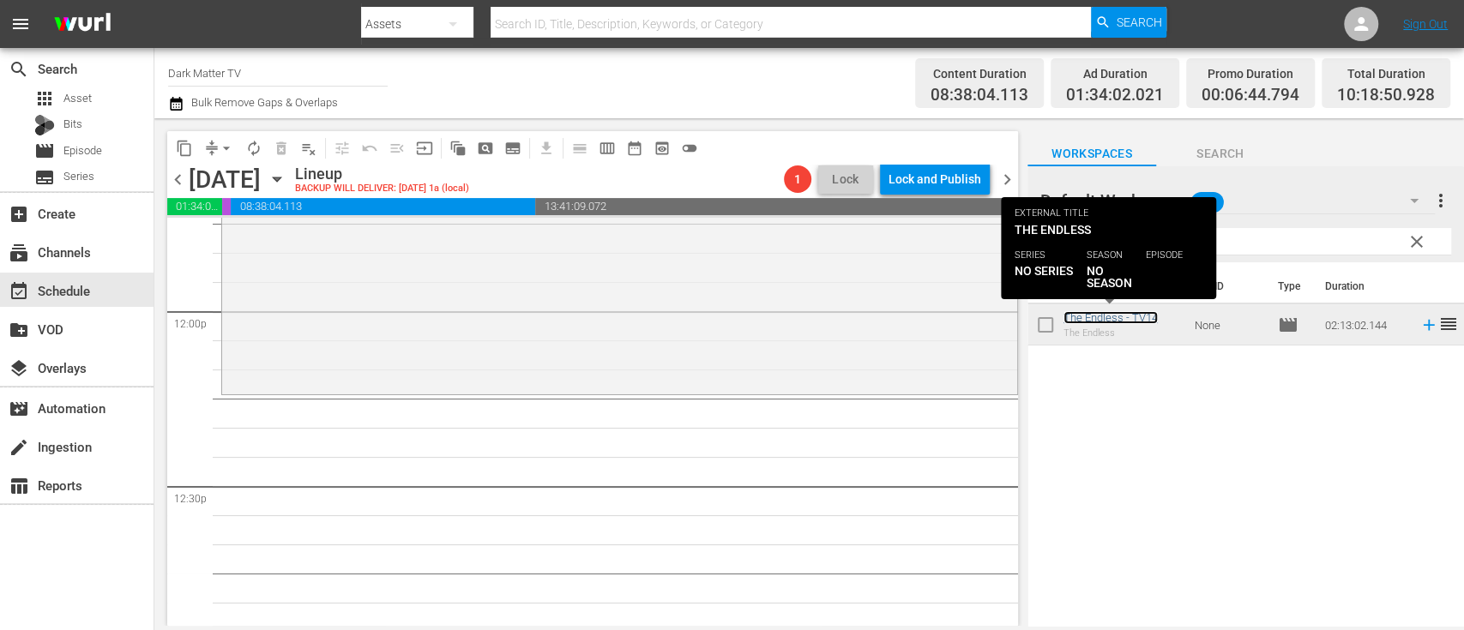
scroll to position [4108, 0]
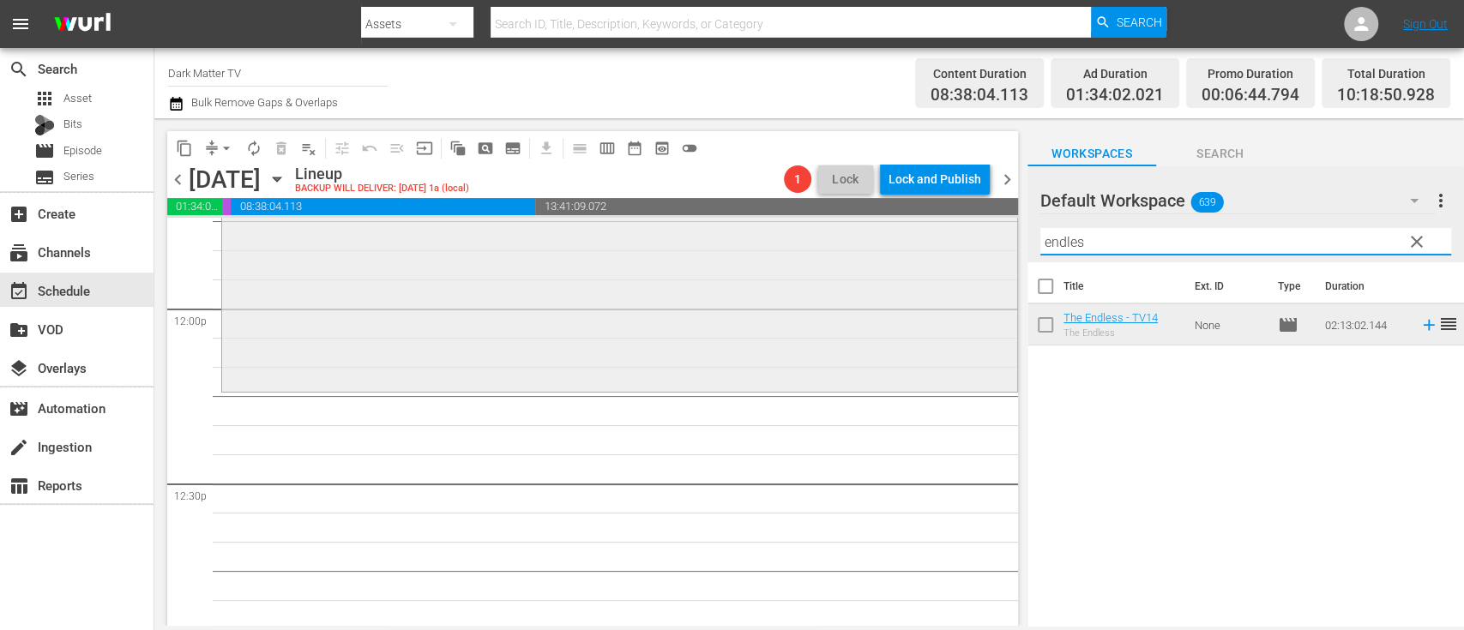
drag, startPoint x: 1139, startPoint y: 246, endPoint x: 923, endPoint y: 225, distance: 217.2
click at [923, 225] on div "content_copy compress arrow_drop_down autorenew_outlined delete_forever_outline…" at bounding box center [809, 372] width 1310 height 508
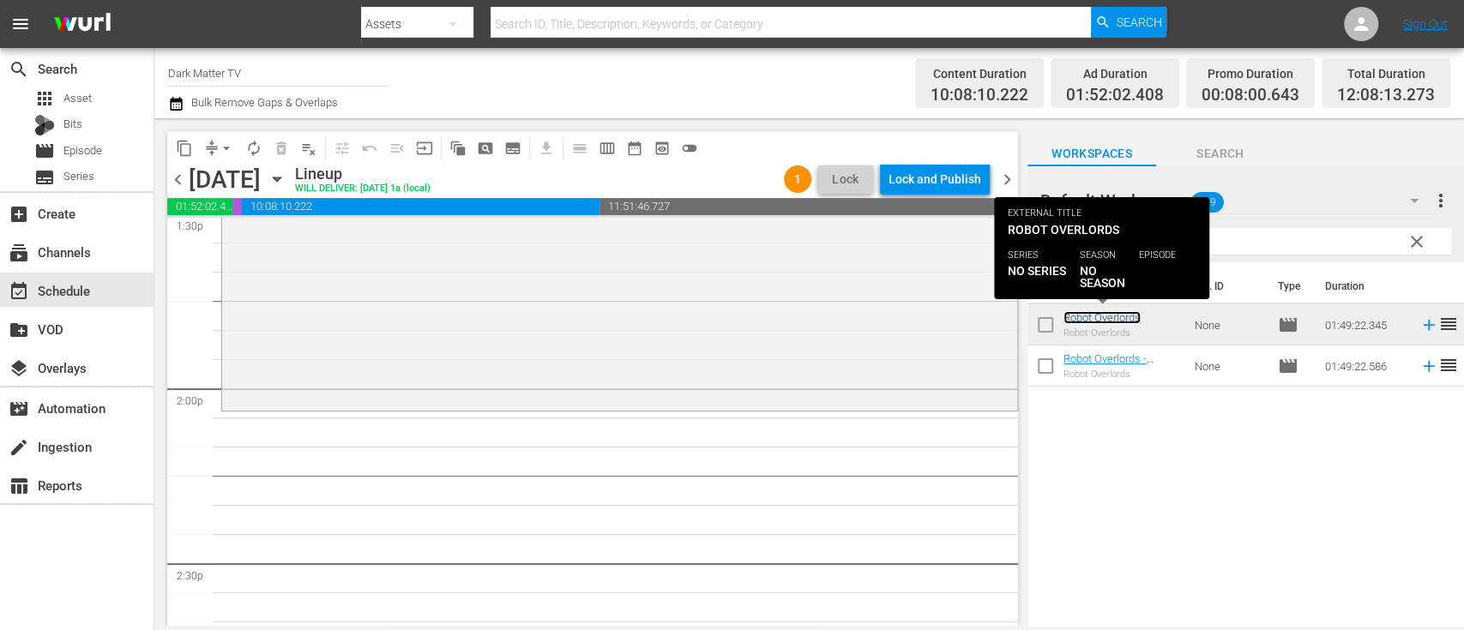
scroll to position [4746, 0]
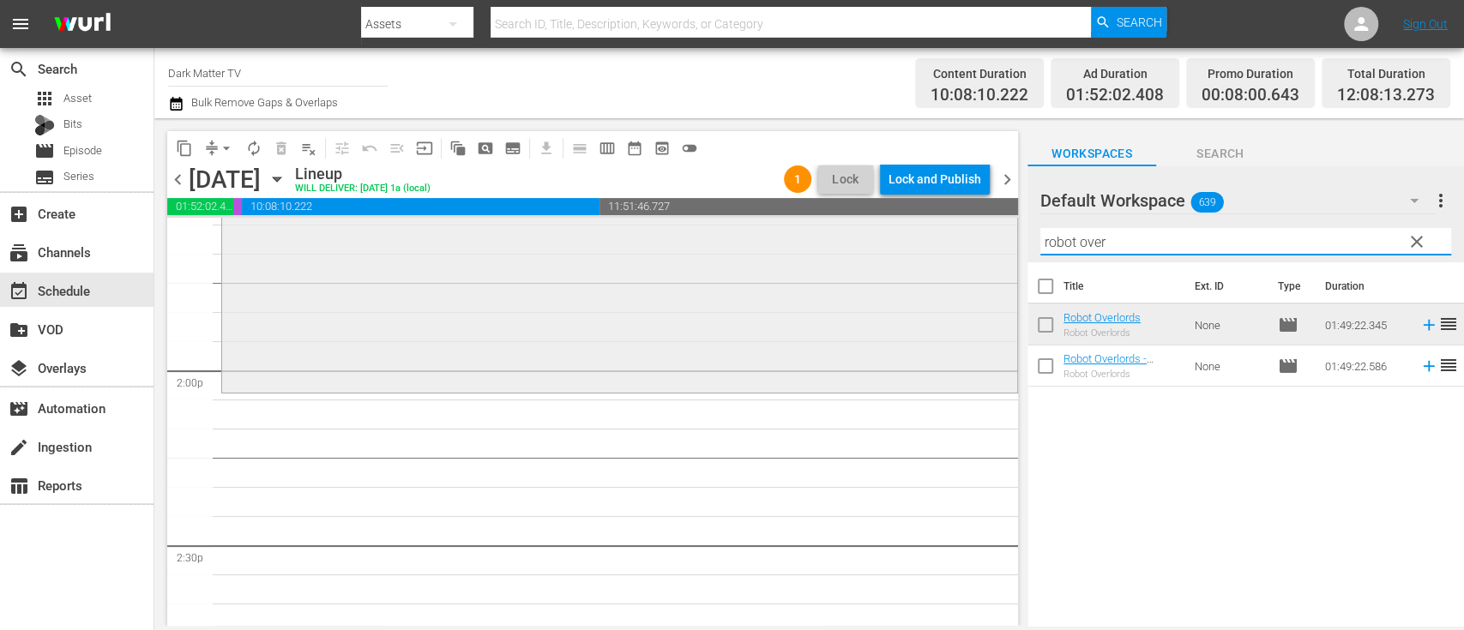
drag, startPoint x: 1127, startPoint y: 249, endPoint x: 941, endPoint y: 244, distance: 186.2
click at [941, 244] on div "content_copy compress arrow_drop_down autorenew_outlined delete_forever_outline…" at bounding box center [809, 372] width 1310 height 508
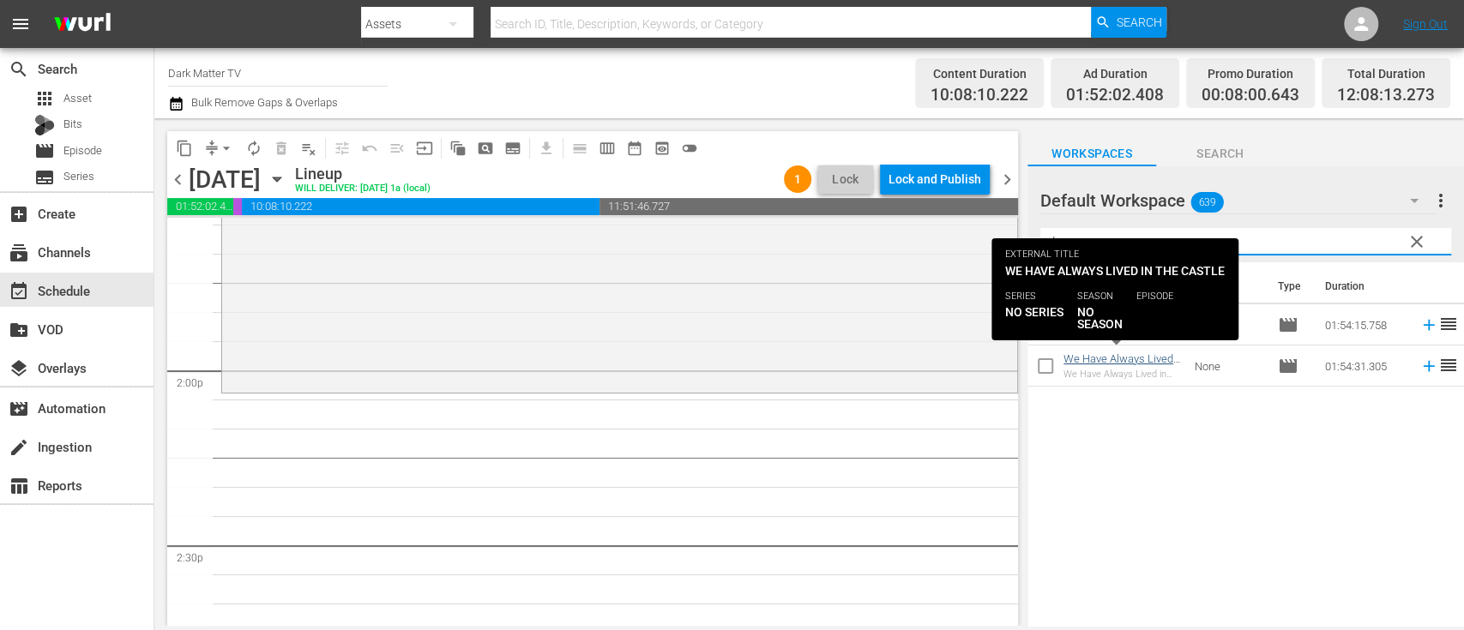
type input "always"
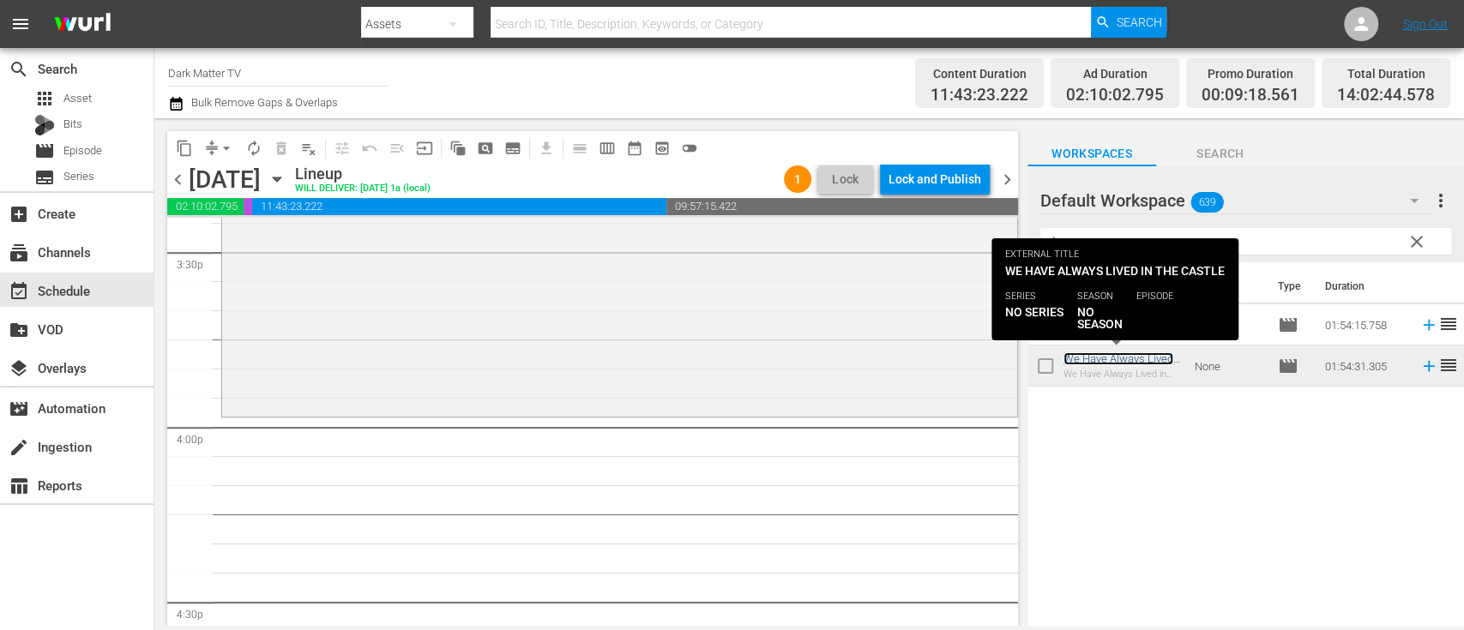
scroll to position [5391, 0]
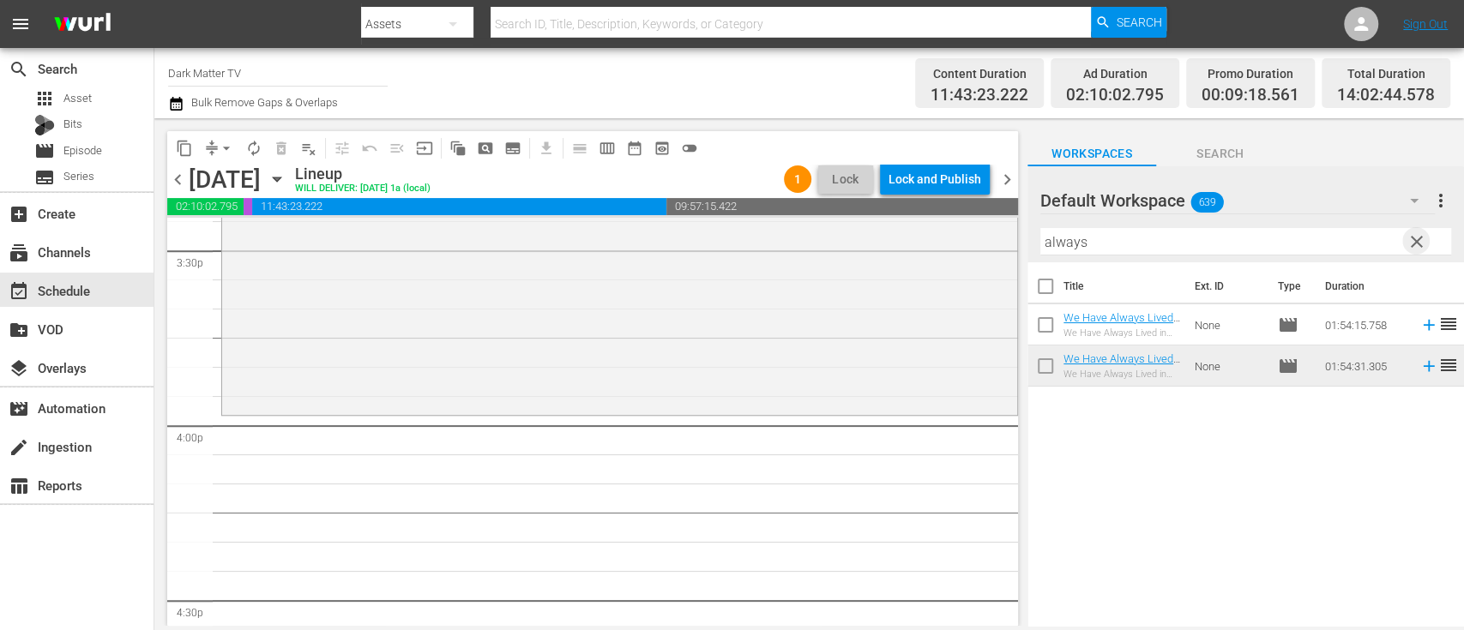
click at [1418, 244] on span "clear" at bounding box center [1417, 242] width 21 height 21
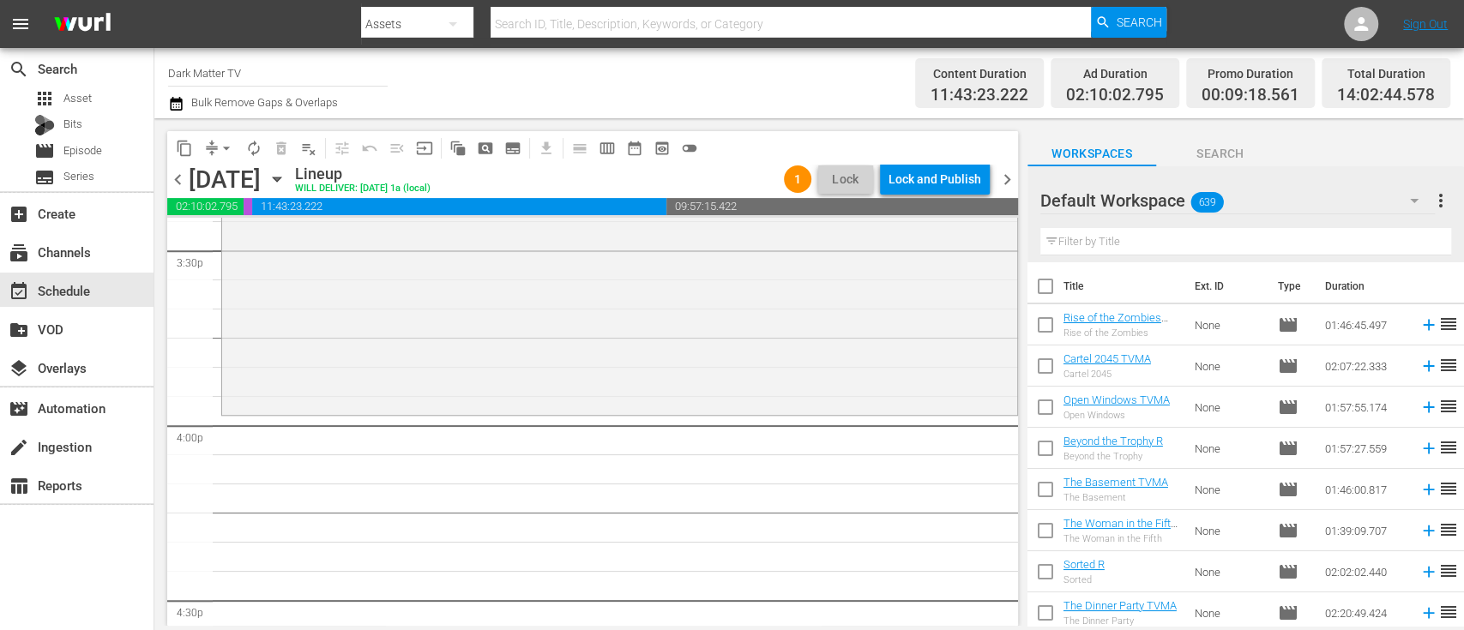
click at [1112, 248] on input "text" at bounding box center [1245, 241] width 411 height 27
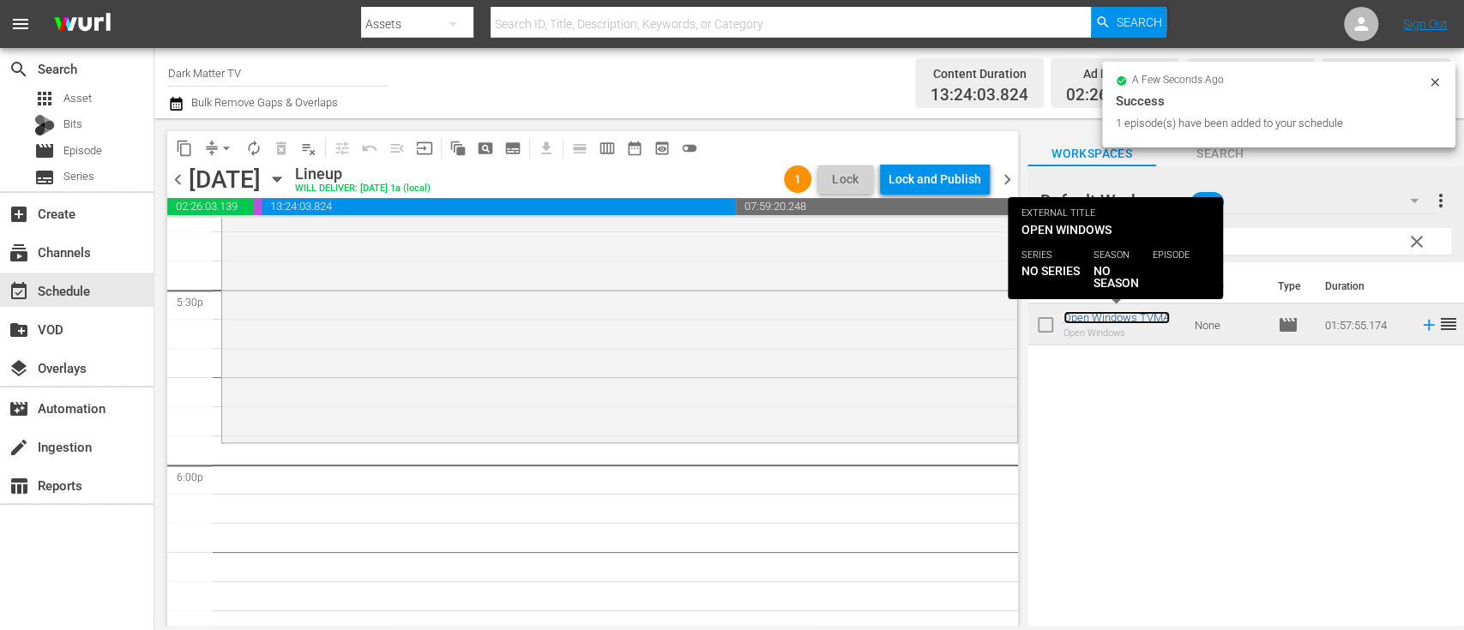
scroll to position [6054, 0]
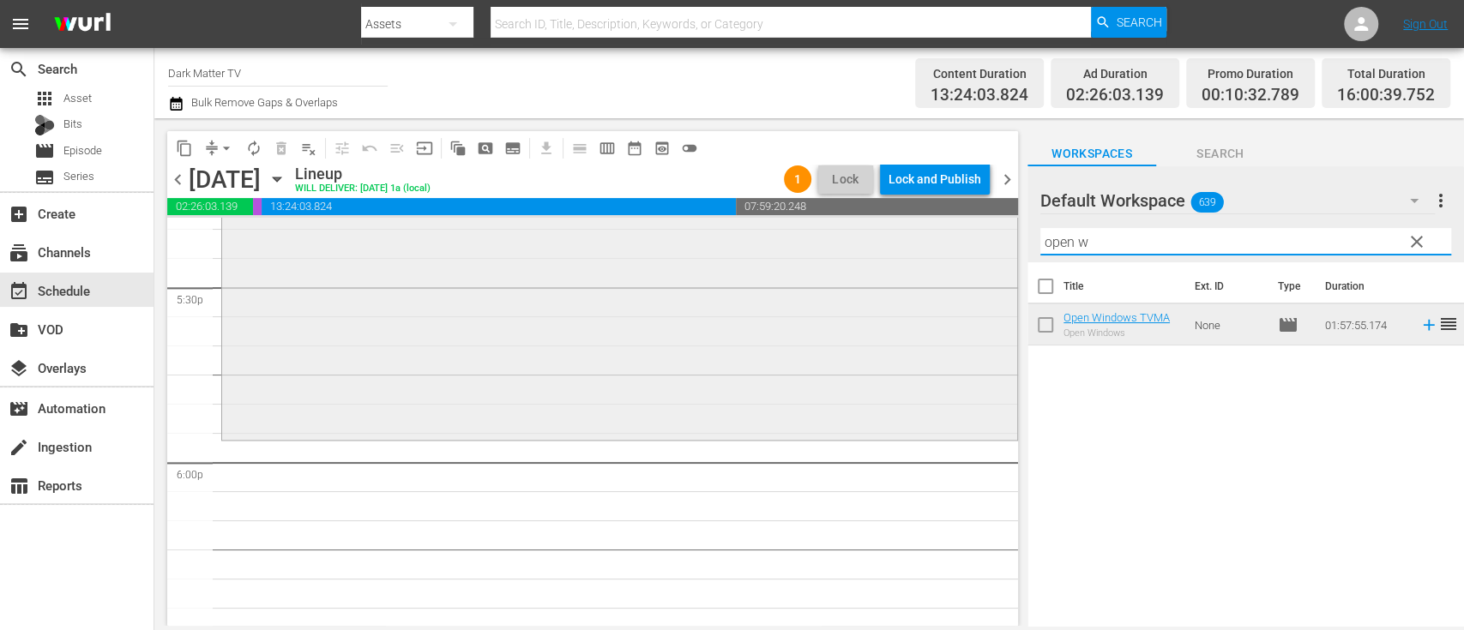
drag, startPoint x: 1112, startPoint y: 244, endPoint x: 853, endPoint y: 249, distance: 259.9
click at [853, 249] on div "content_copy compress arrow_drop_down autorenew_outlined delete_forever_outline…" at bounding box center [809, 372] width 1310 height 508
drag, startPoint x: 1097, startPoint y: 245, endPoint x: 924, endPoint y: 244, distance: 173.3
click at [924, 244] on div "content_copy compress arrow_drop_down autorenew_outlined delete_forever_outline…" at bounding box center [809, 372] width 1310 height 508
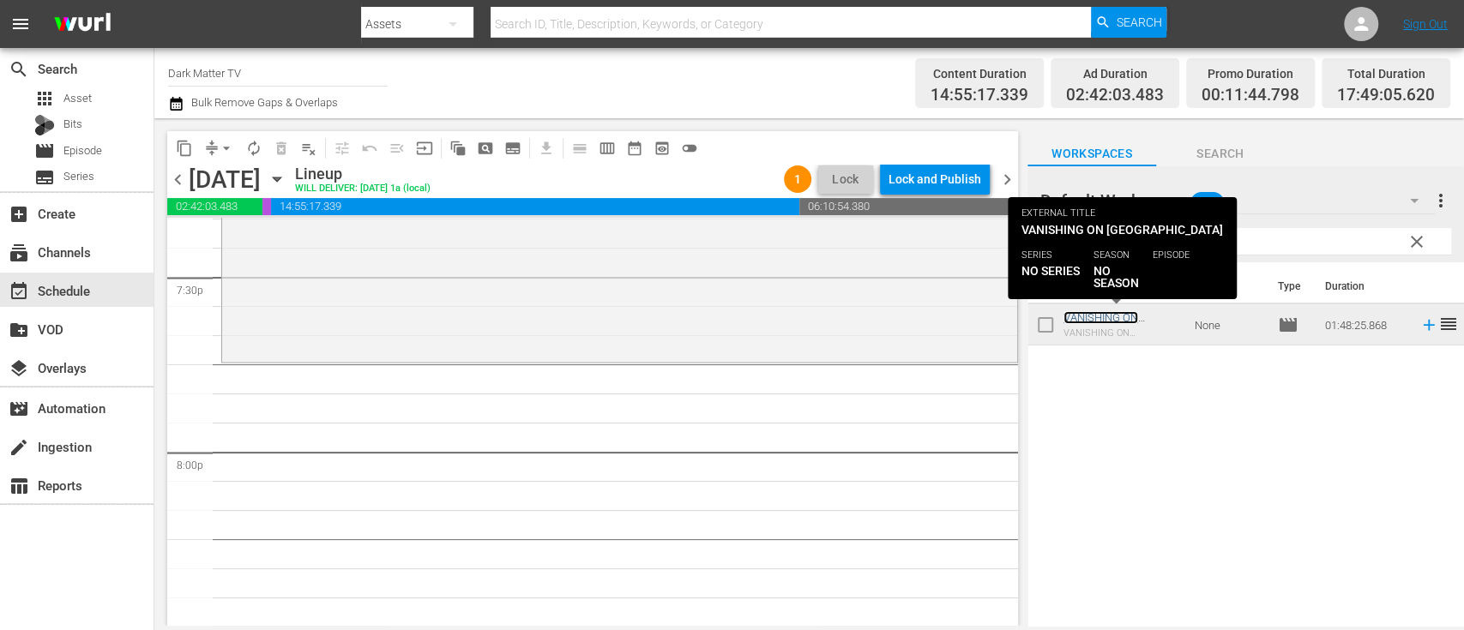
scroll to position [6765, 0]
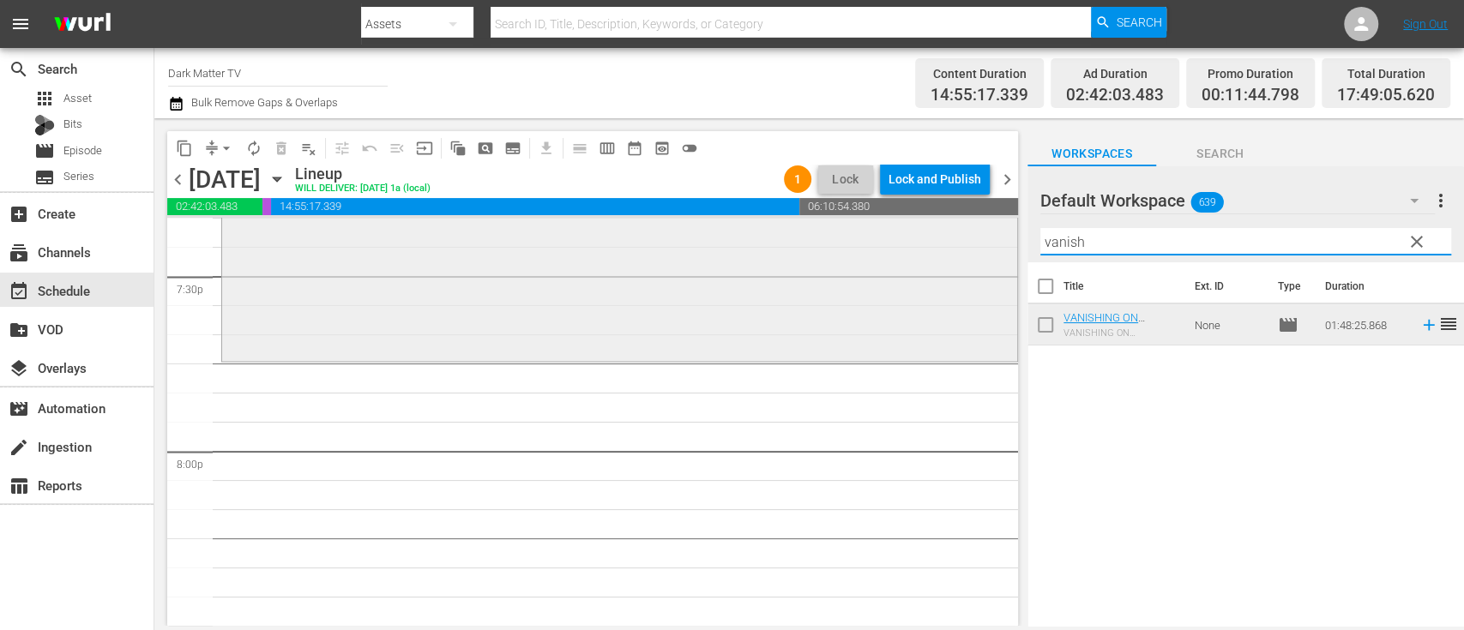
drag, startPoint x: 1125, startPoint y: 244, endPoint x: 911, endPoint y: 262, distance: 215.2
click at [911, 262] on div "content_copy compress arrow_drop_down autorenew_outlined delete_forever_outline…" at bounding box center [809, 372] width 1310 height 508
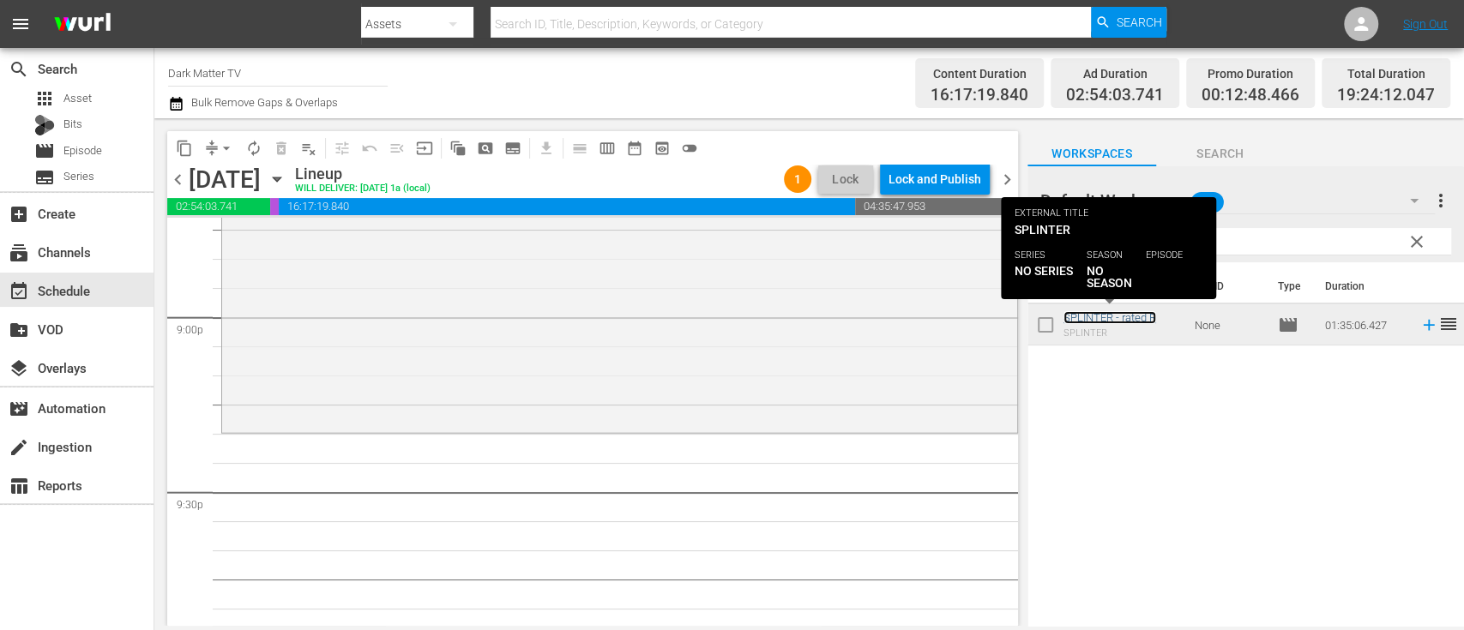
scroll to position [7251, 0]
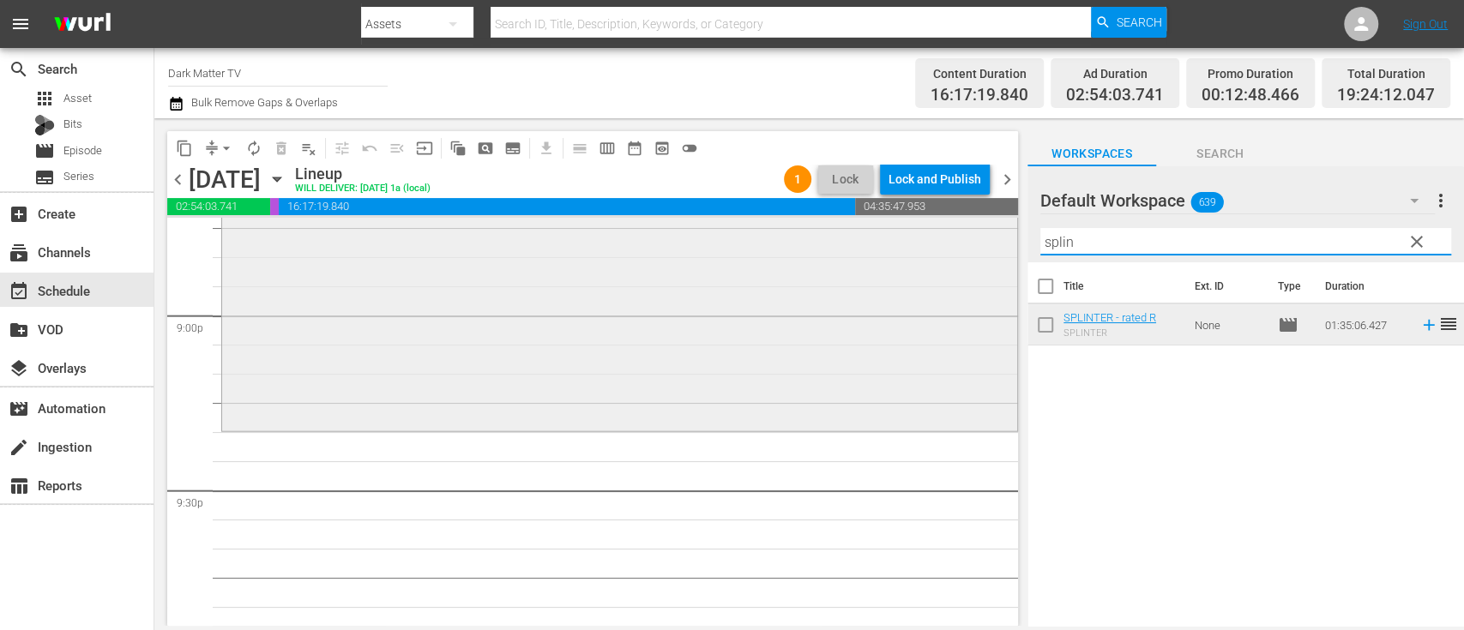
drag, startPoint x: 1130, startPoint y: 244, endPoint x: 913, endPoint y: 250, distance: 217.0
click at [913, 250] on div "content_copy compress arrow_drop_down autorenew_outlined delete_forever_outline…" at bounding box center [809, 372] width 1310 height 508
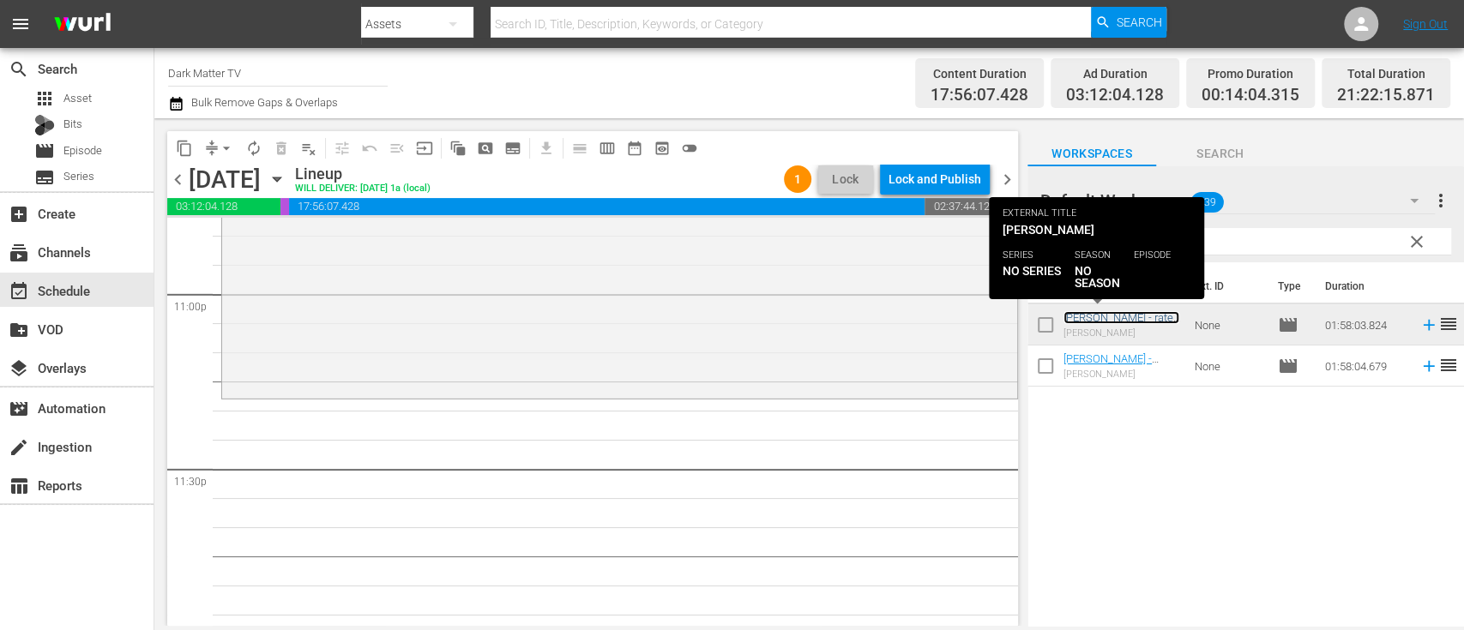
scroll to position [7990, 0]
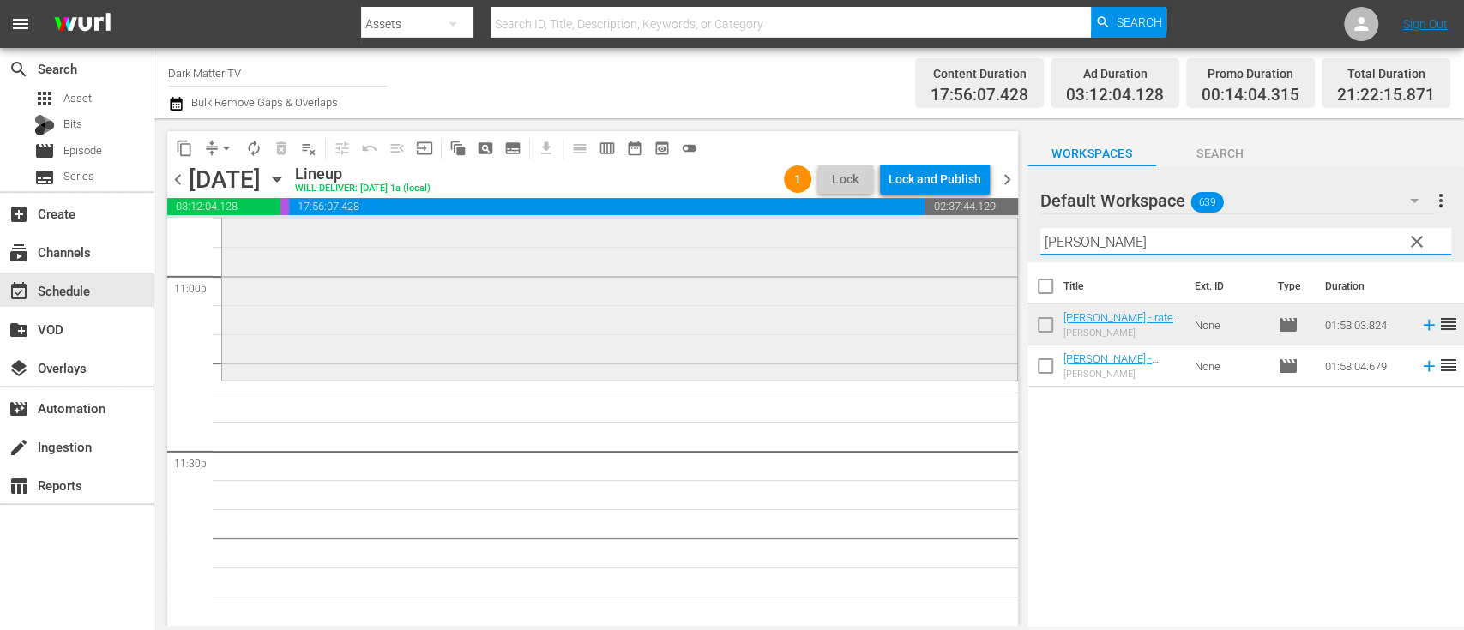
drag, startPoint x: 1131, startPoint y: 246, endPoint x: 889, endPoint y: 276, distance: 244.6
click at [889, 276] on div "content_copy compress arrow_drop_down autorenew_outlined delete_forever_outline…" at bounding box center [809, 372] width 1310 height 508
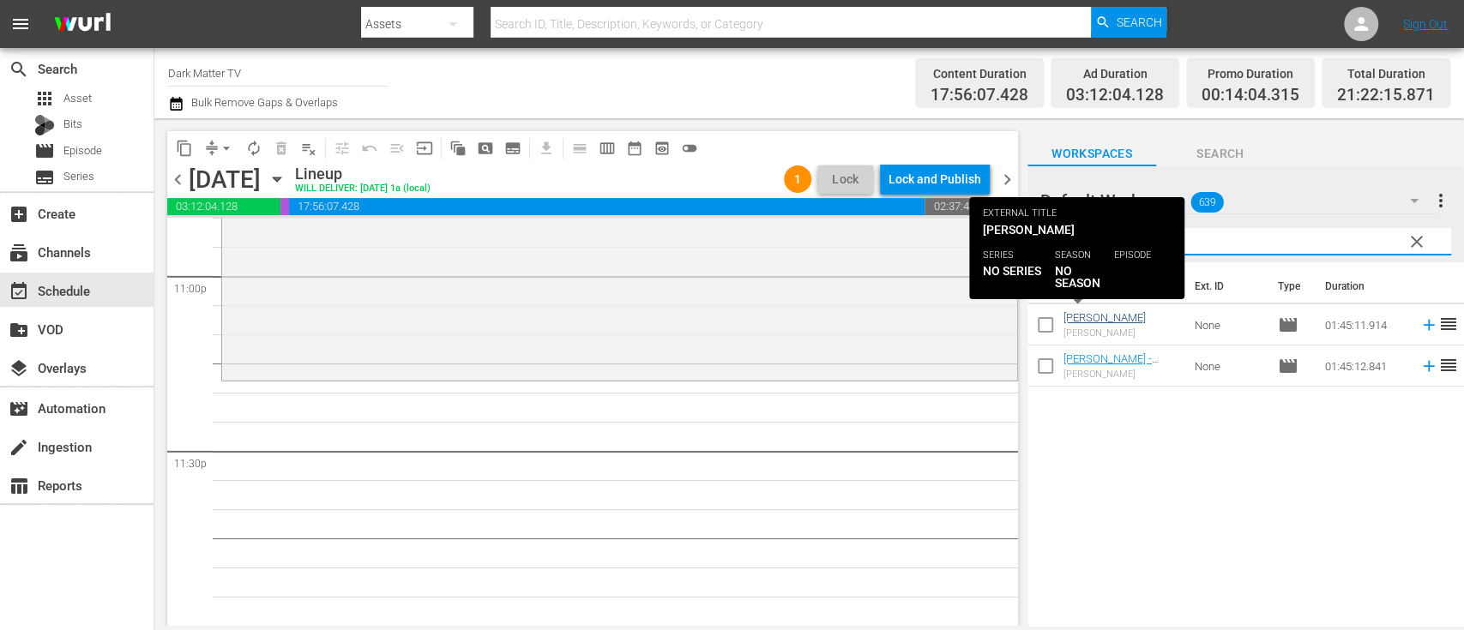
type input "eloise"
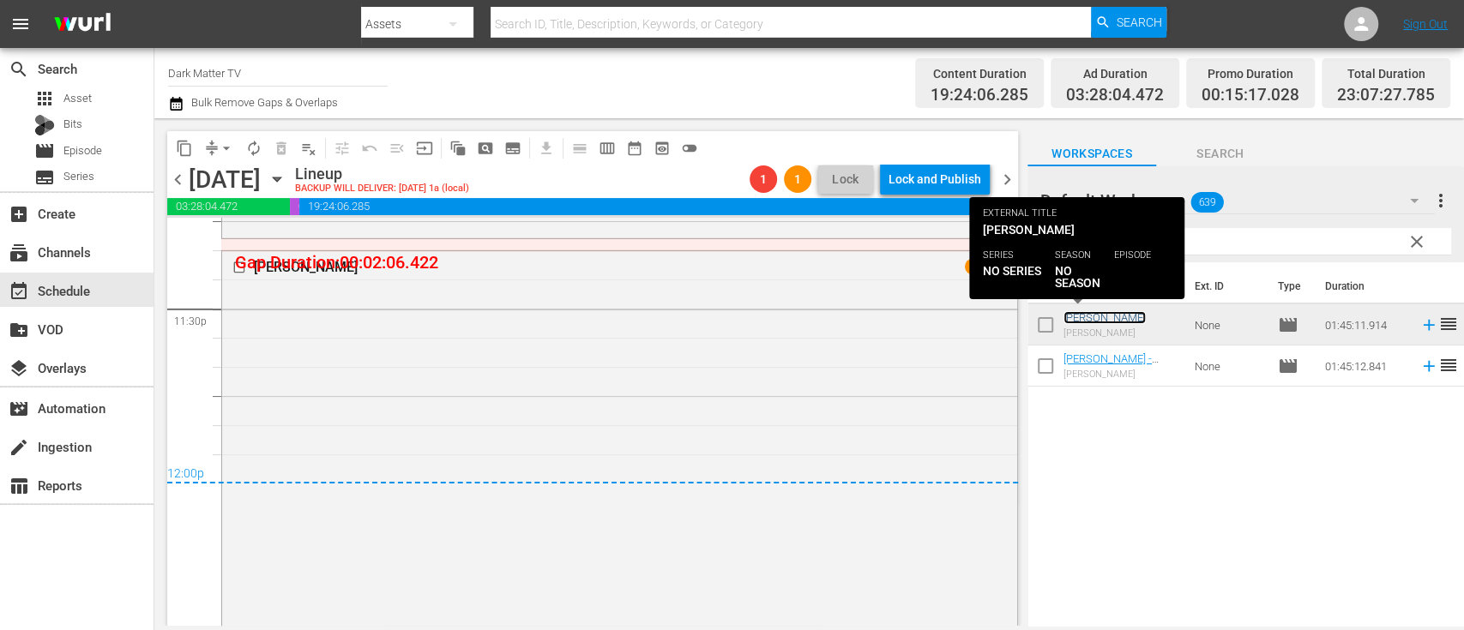
scroll to position [8131, 0]
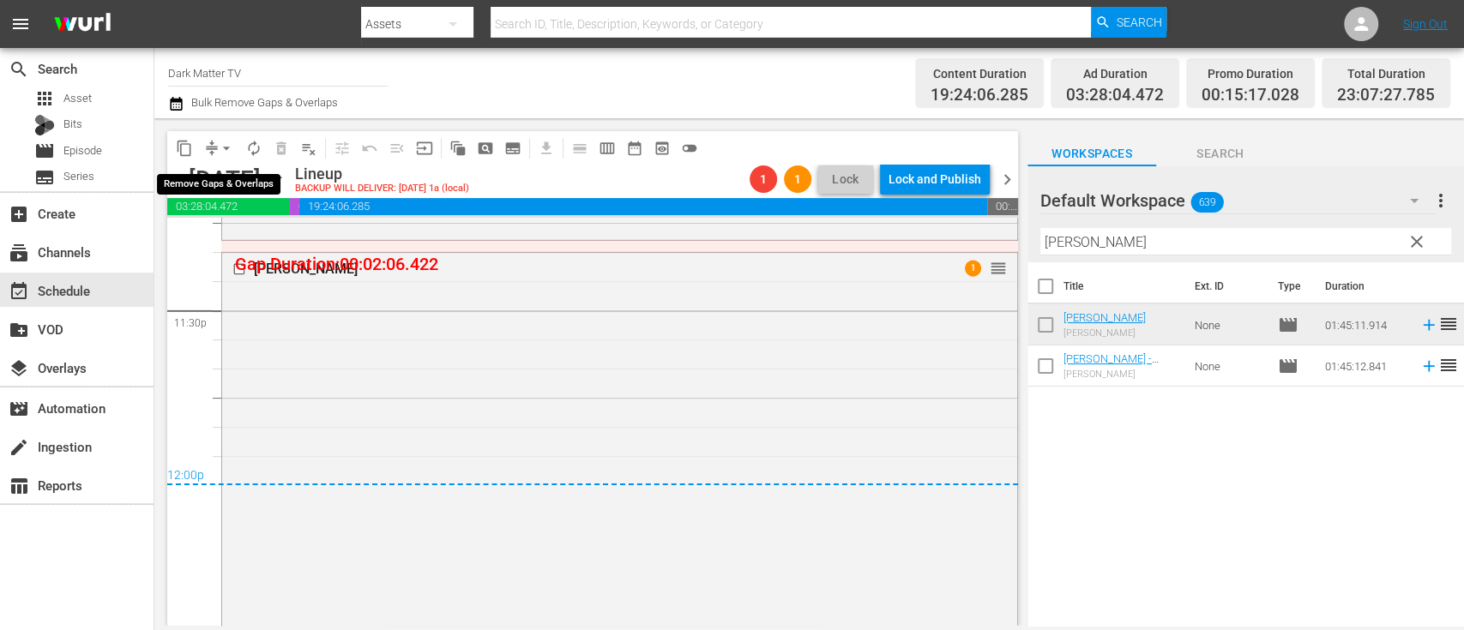
click at [227, 145] on span "arrow_drop_down" at bounding box center [226, 148] width 17 height 17
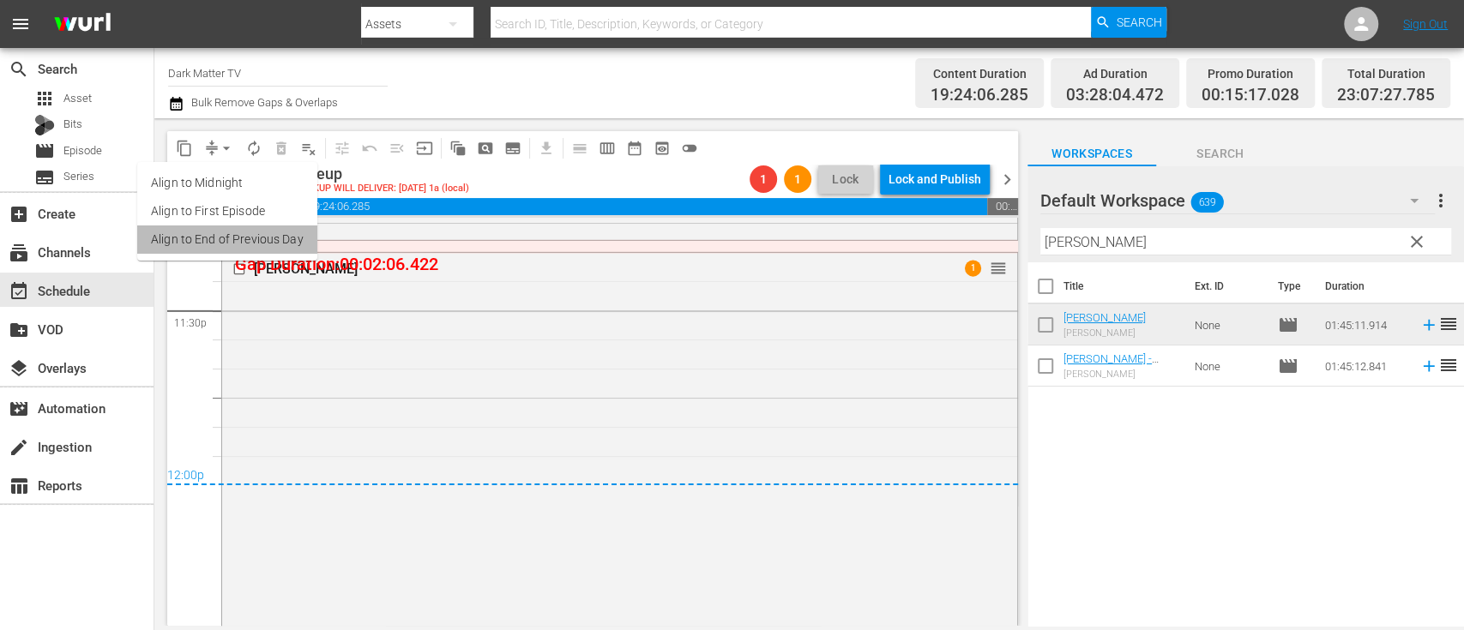
click at [243, 237] on li "Align to End of Previous Day" at bounding box center [227, 240] width 180 height 28
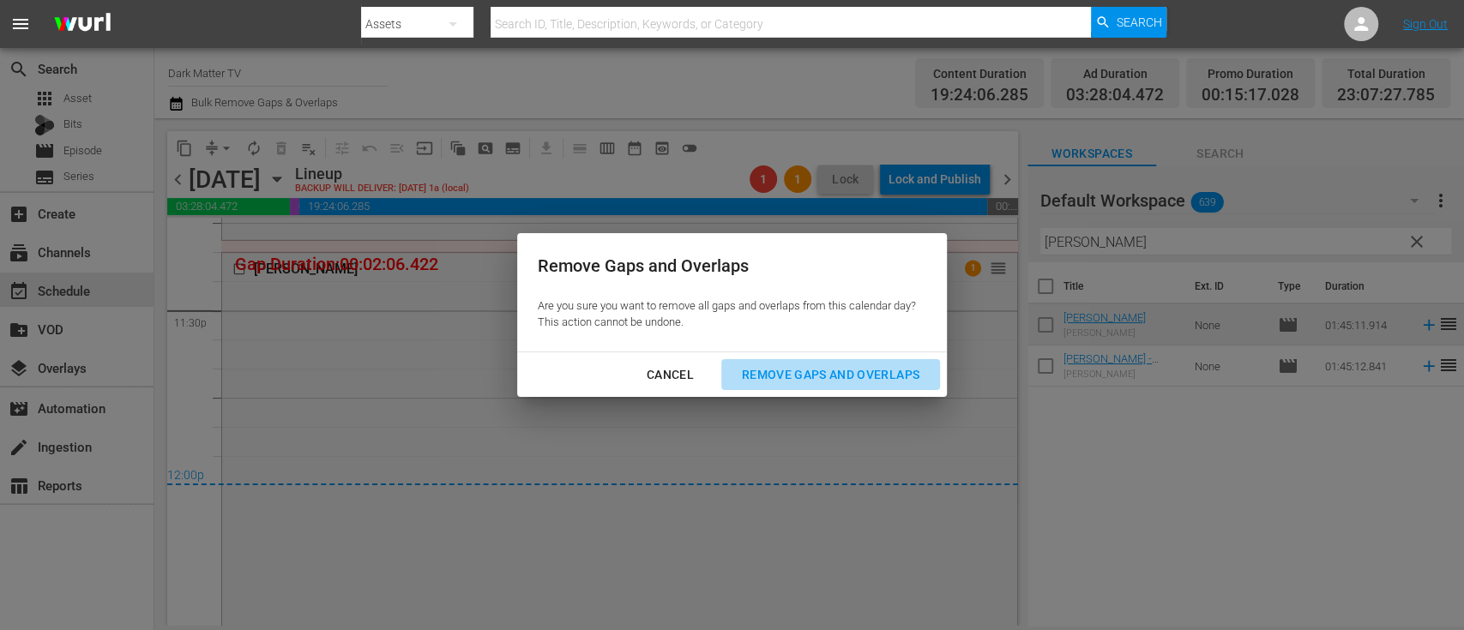
click at [809, 381] on div "Remove Gaps and Overlaps" at bounding box center [830, 375] width 205 height 21
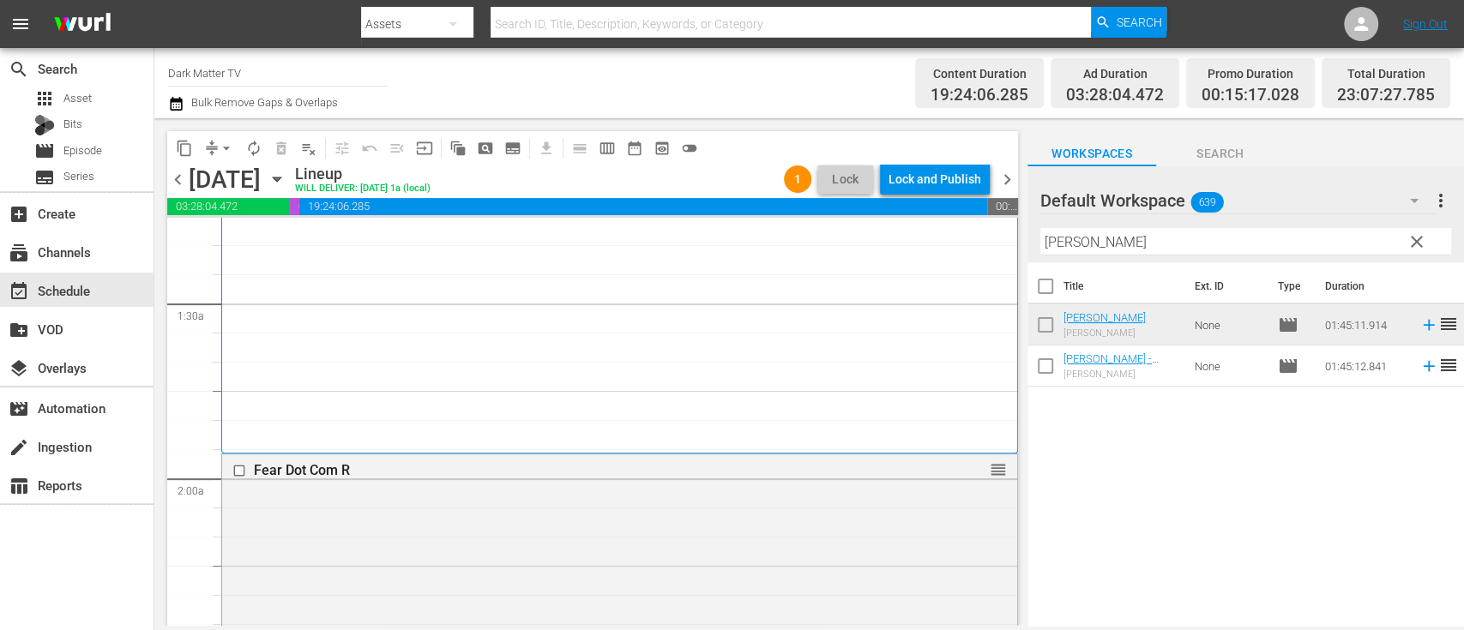
scroll to position [0, 0]
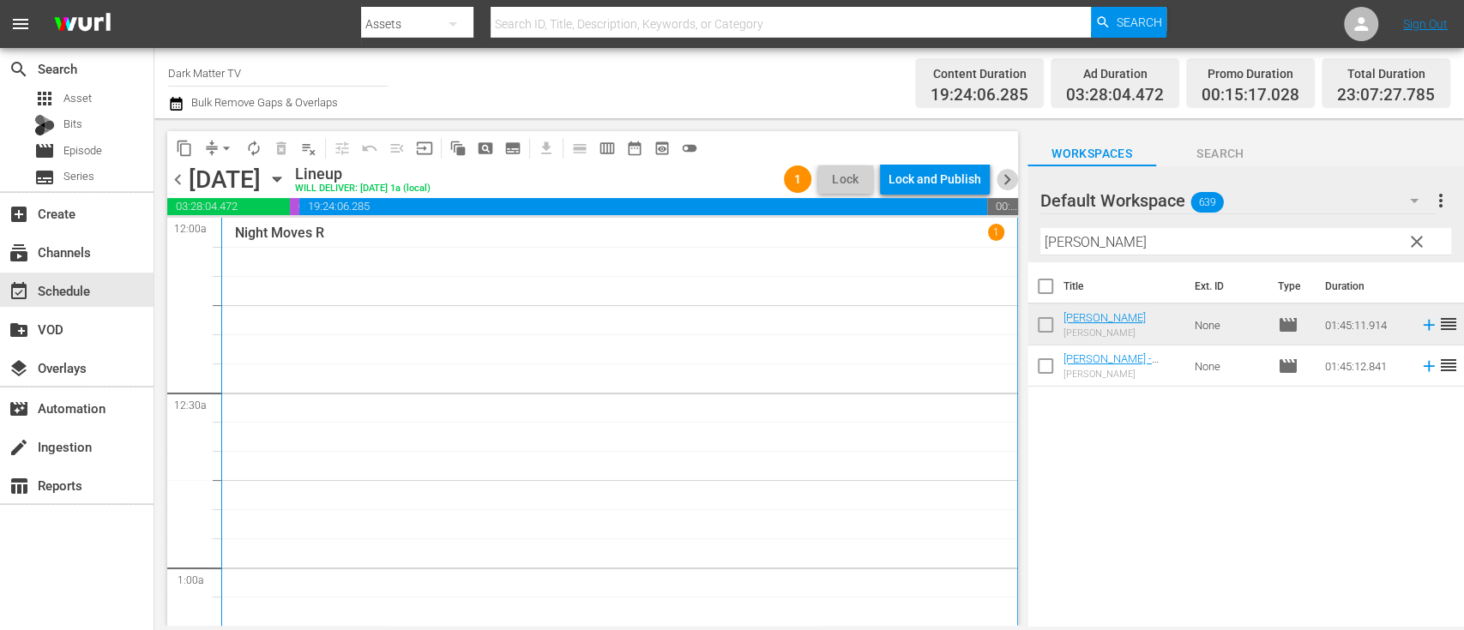
click at [1009, 187] on span "chevron_right" at bounding box center [1007, 179] width 21 height 21
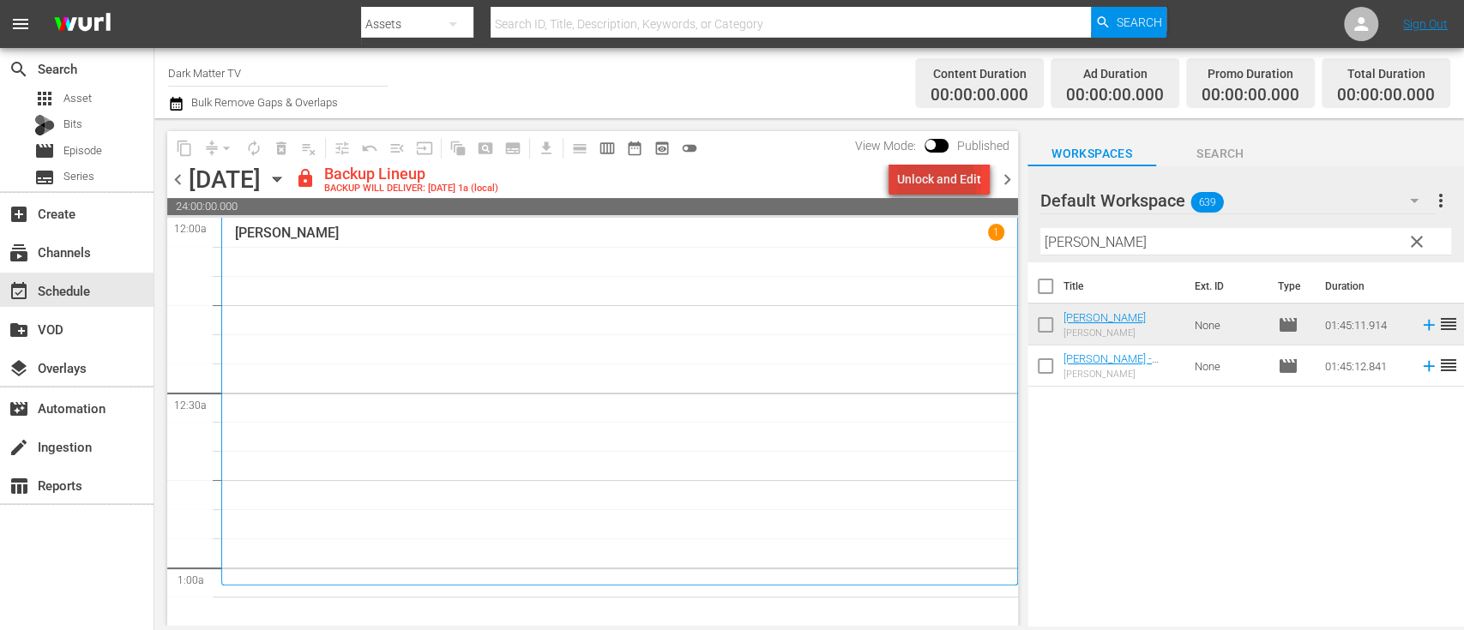
click at [917, 187] on div "Unlock and Edit" at bounding box center [939, 179] width 84 height 31
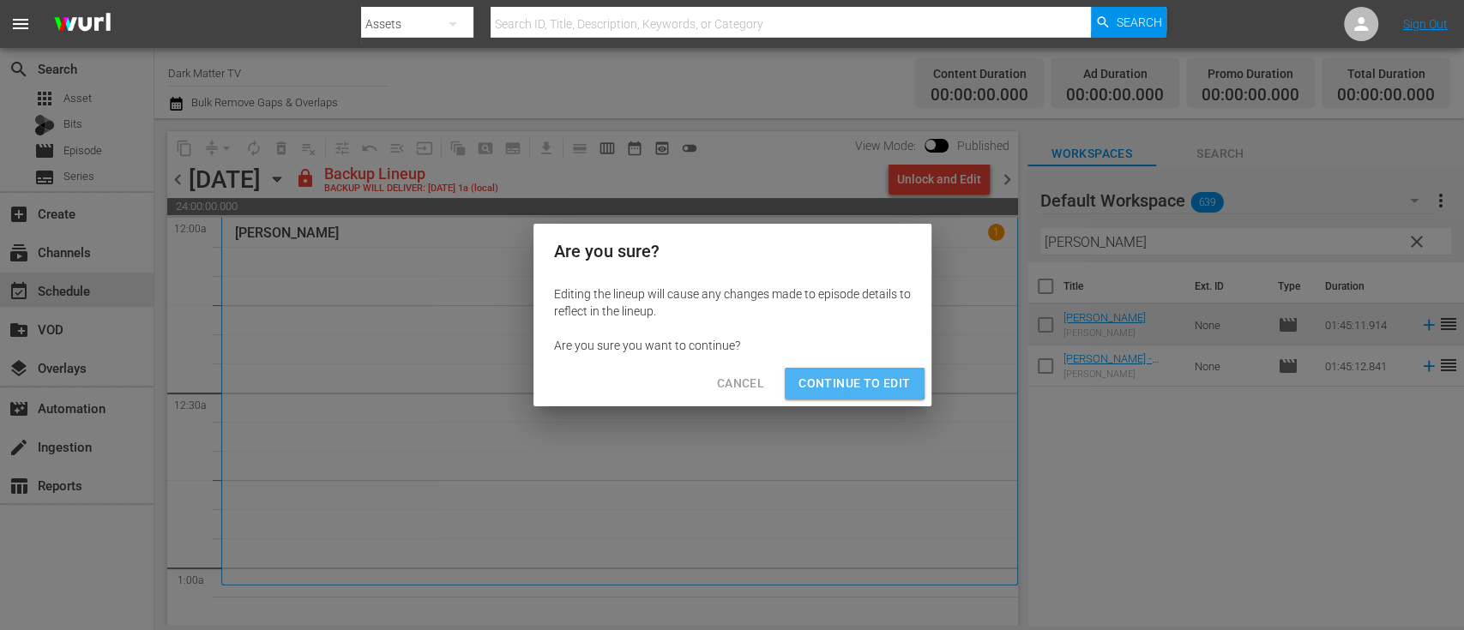
click at [848, 378] on span "Continue to Edit" at bounding box center [853, 383] width 111 height 21
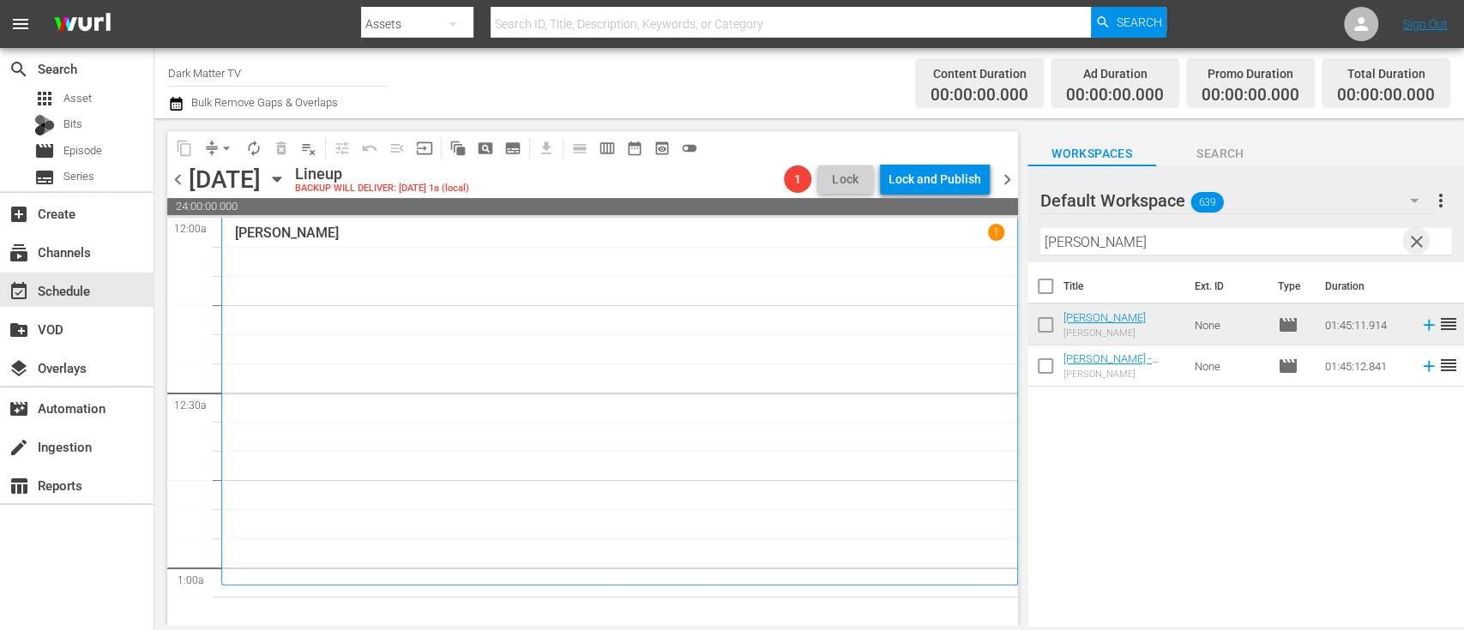
click at [1415, 244] on span "clear" at bounding box center [1417, 242] width 21 height 21
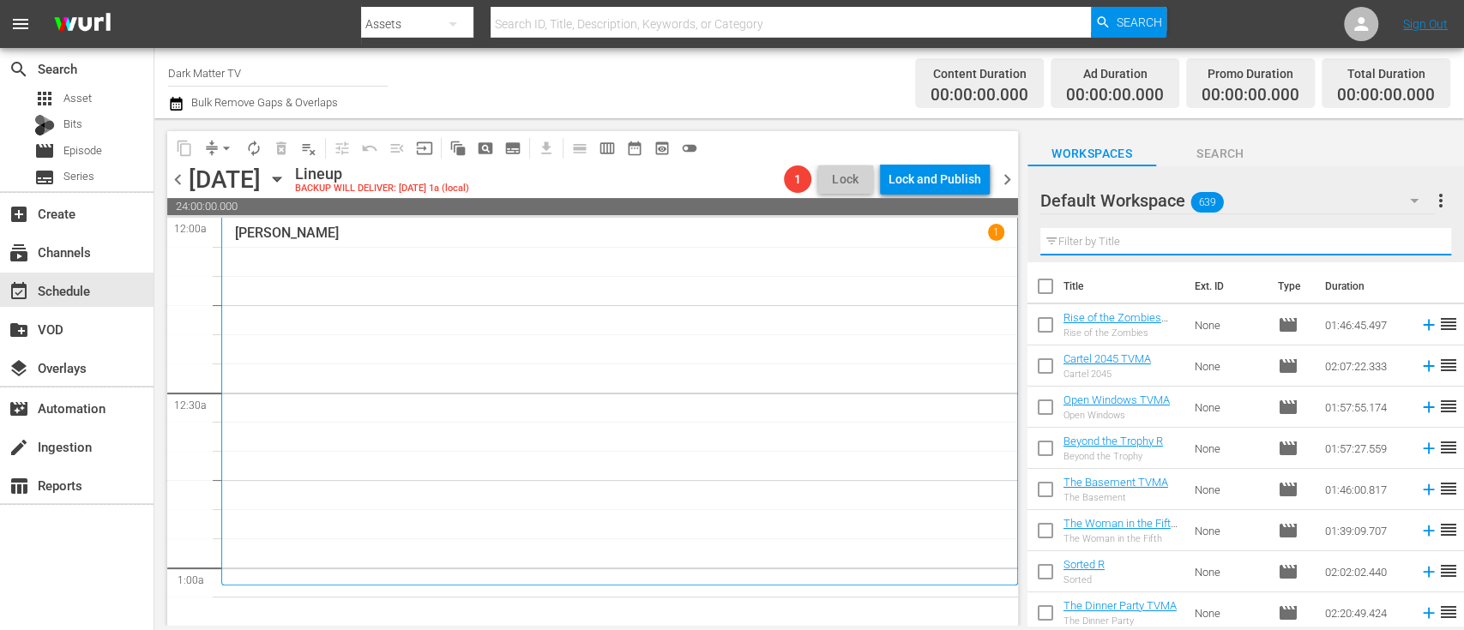
click at [1092, 243] on input "text" at bounding box center [1245, 241] width 411 height 27
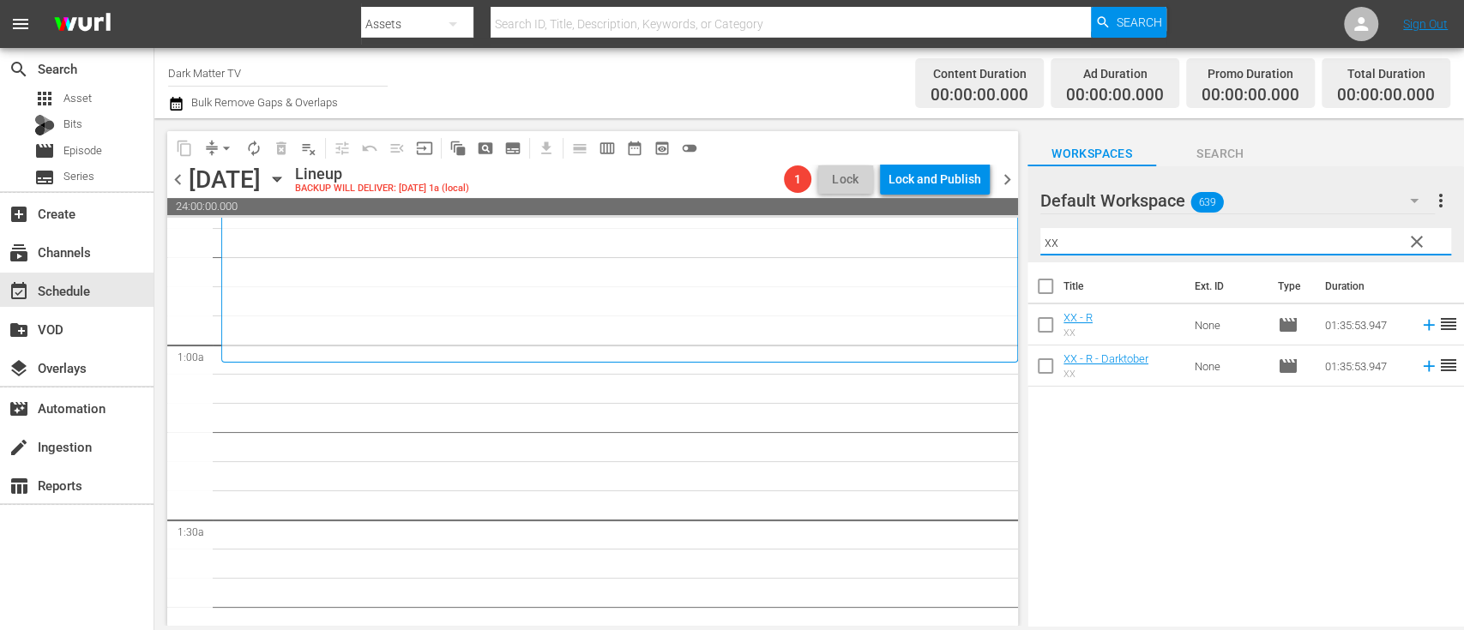
scroll to position [227, 0]
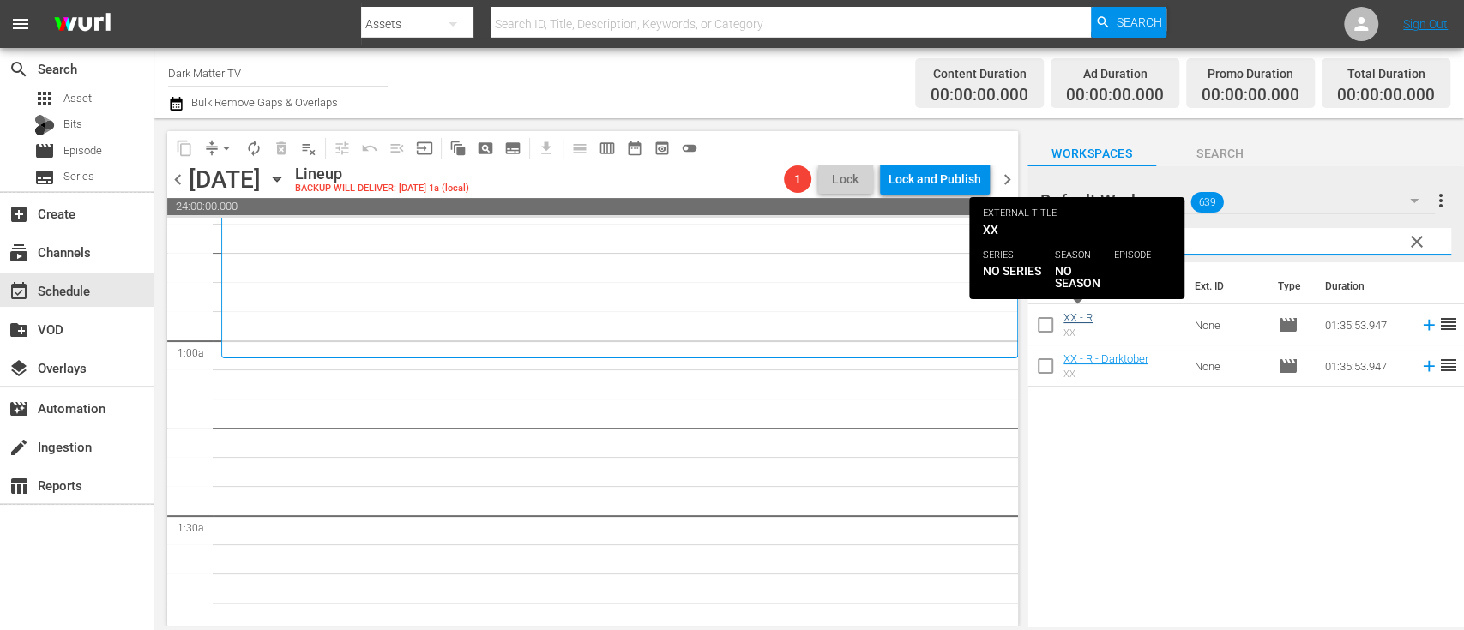
type input "xx"
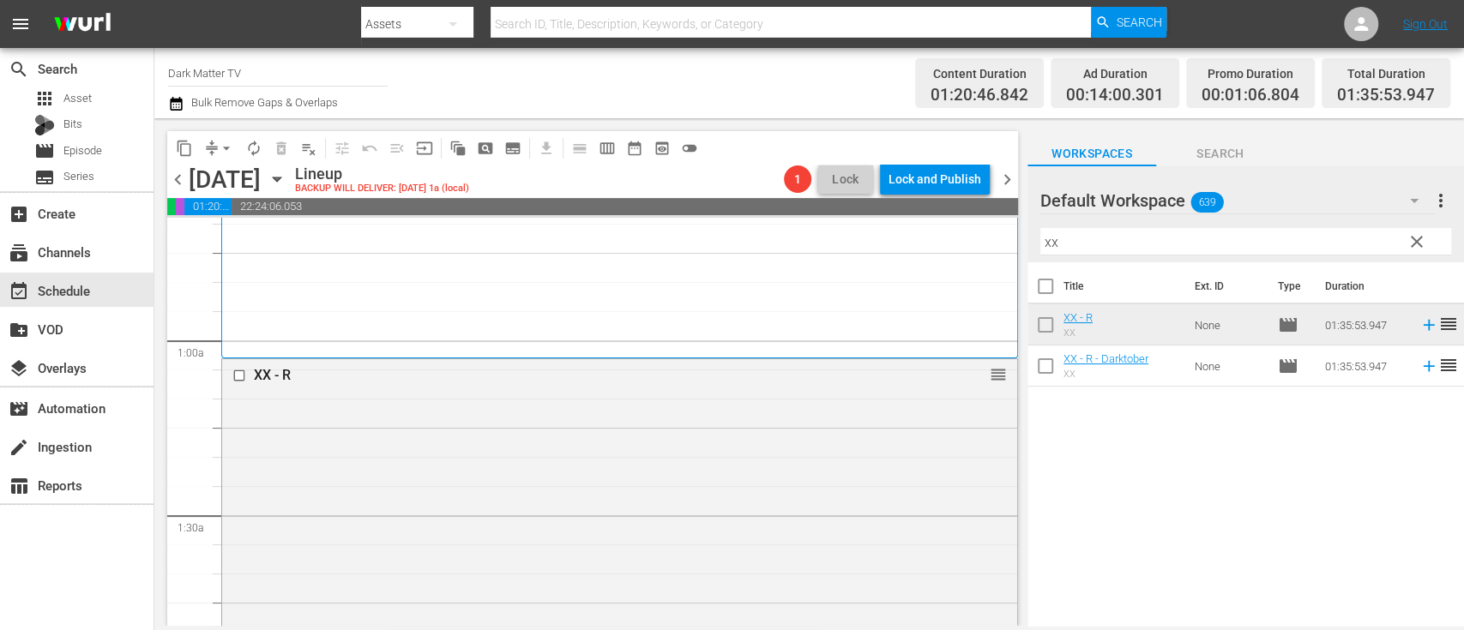
click at [178, 178] on span "chevron_left" at bounding box center [177, 179] width 21 height 21
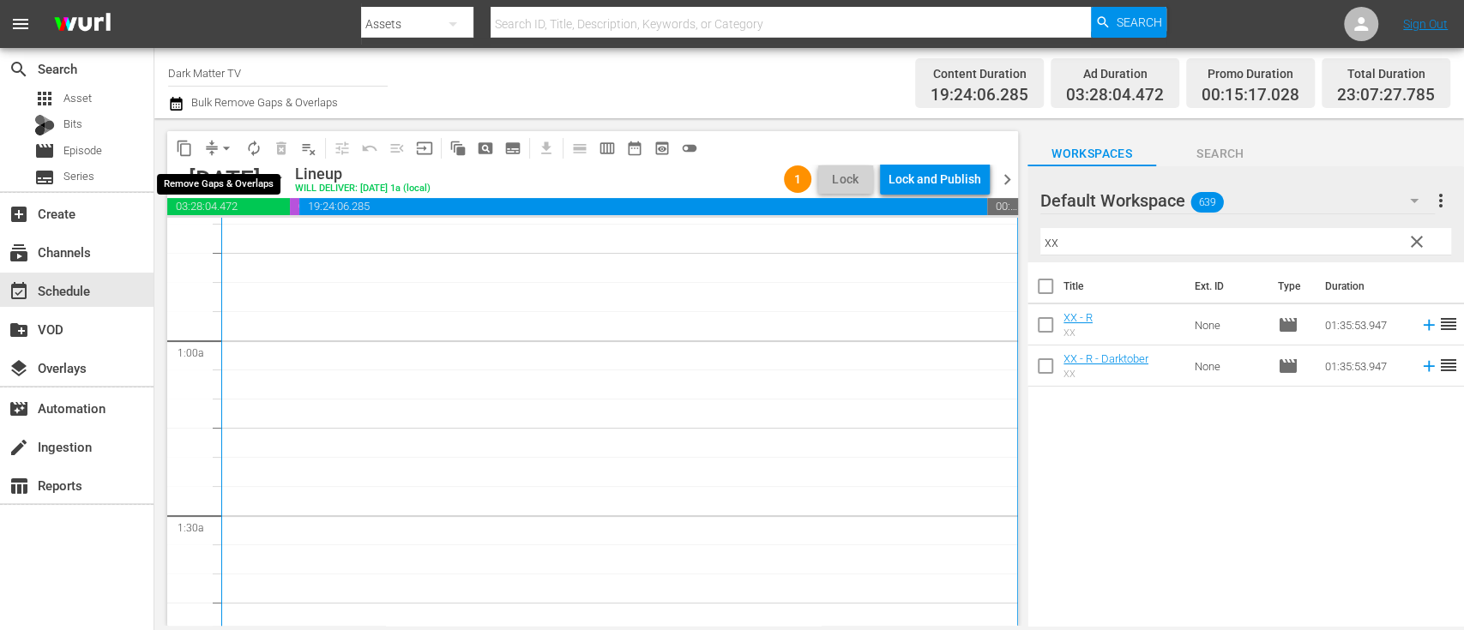
click at [230, 150] on span "arrow_drop_down" at bounding box center [226, 148] width 17 height 17
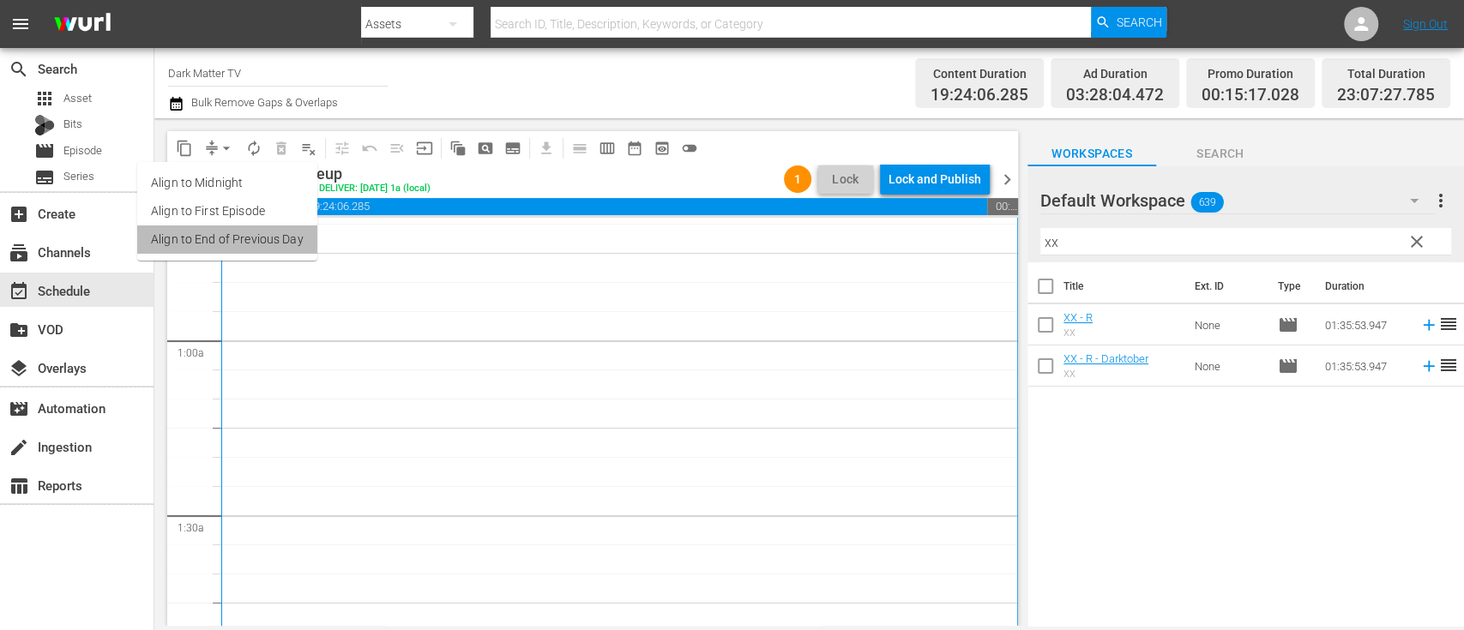
click at [255, 242] on li "Align to End of Previous Day" at bounding box center [227, 240] width 180 height 28
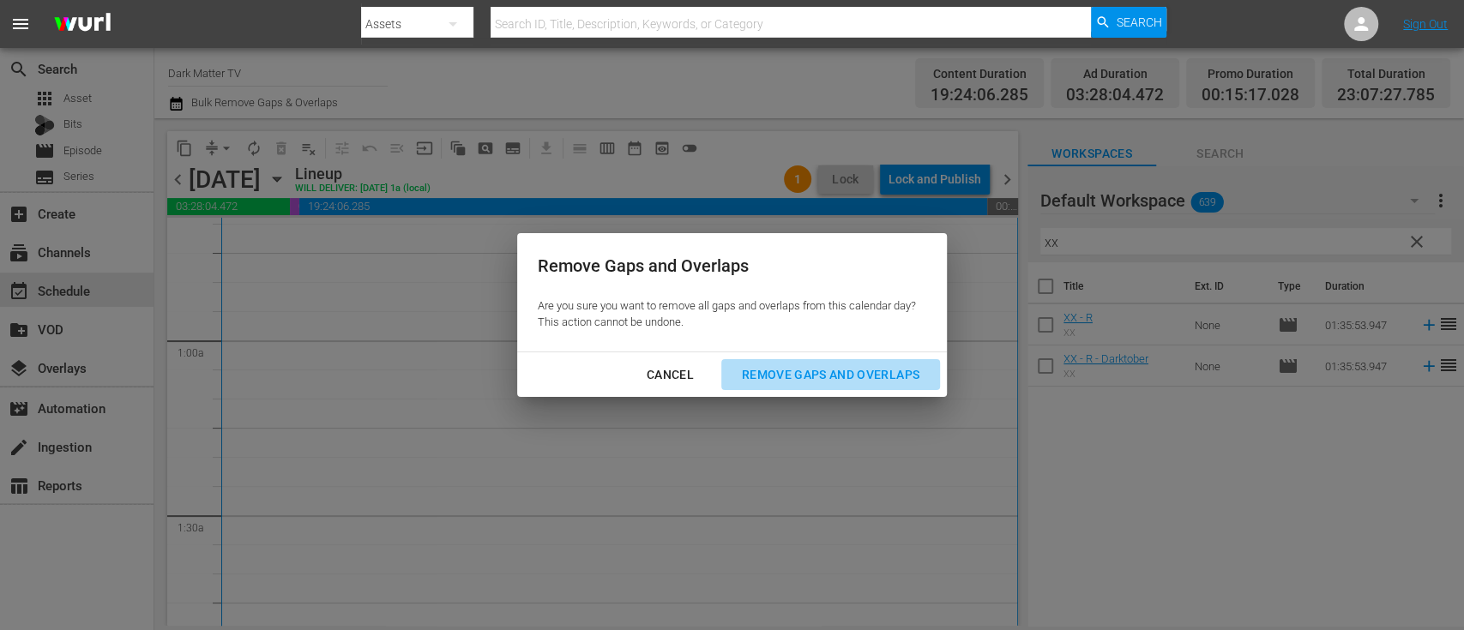
click at [798, 367] on div "Remove Gaps and Overlaps" at bounding box center [830, 375] width 205 height 21
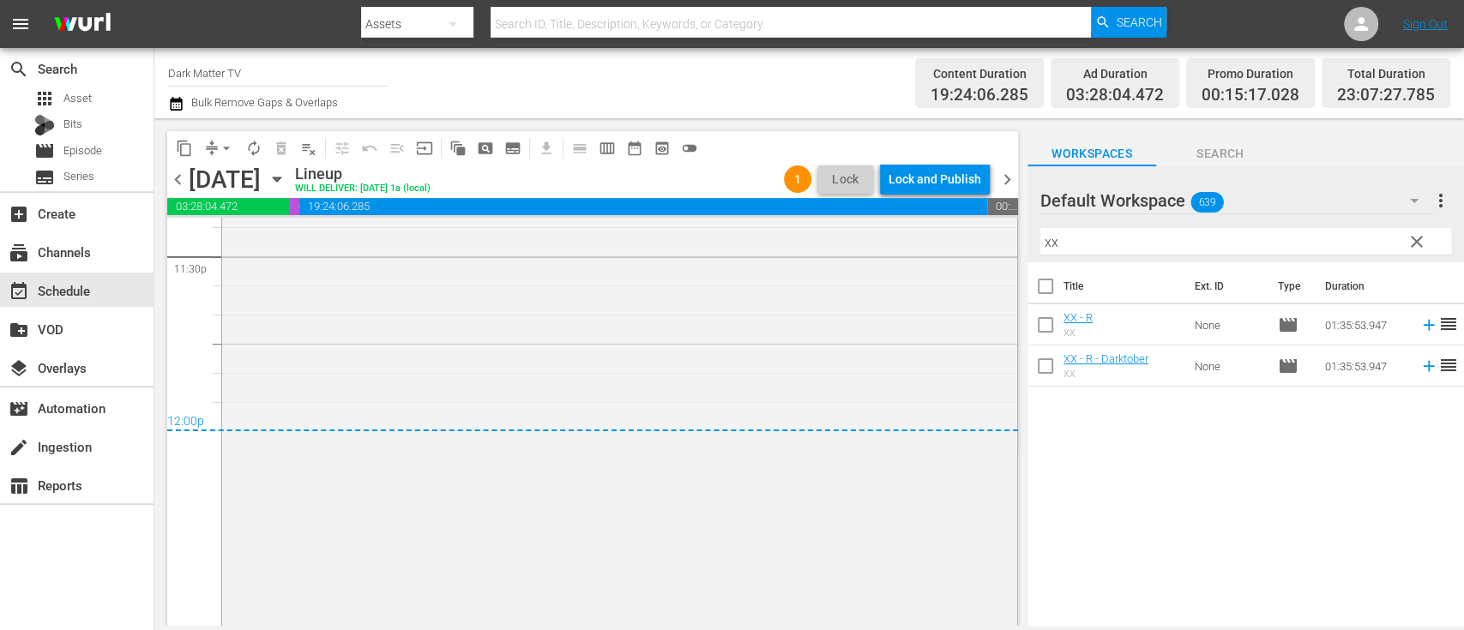
scroll to position [8358, 0]
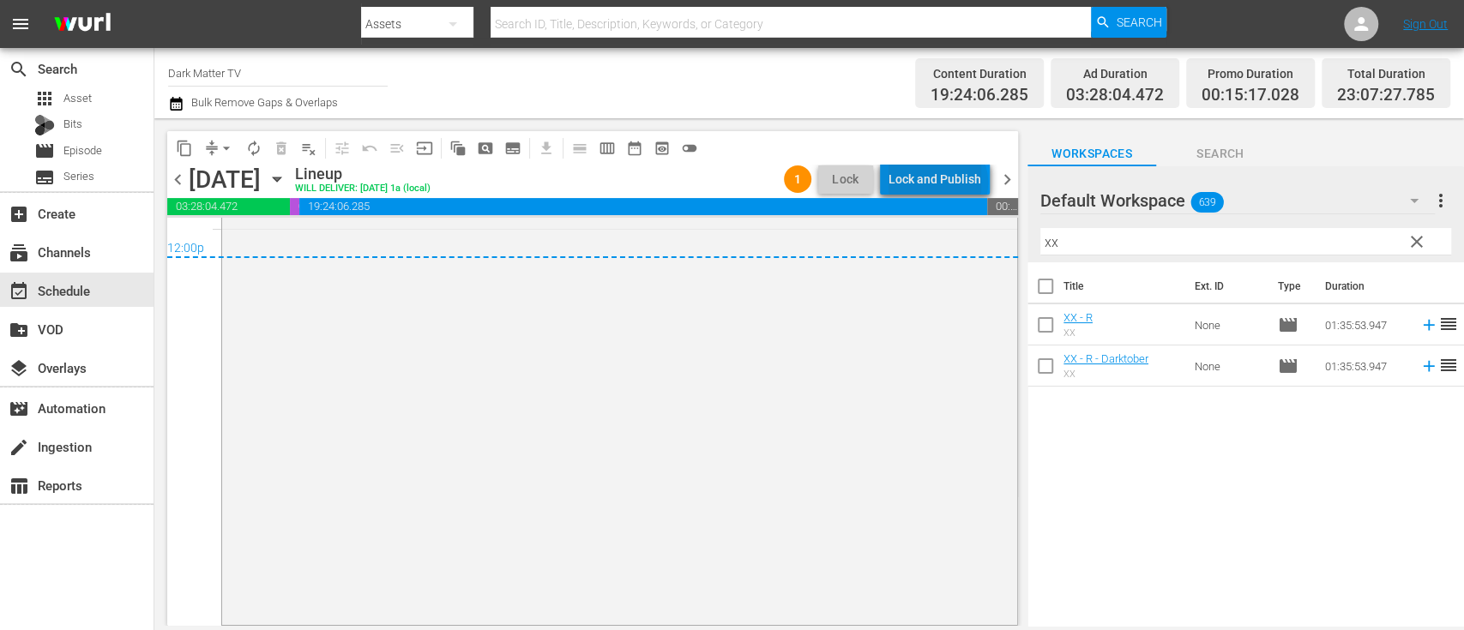
click at [942, 183] on div "Lock and Publish" at bounding box center [935, 179] width 93 height 31
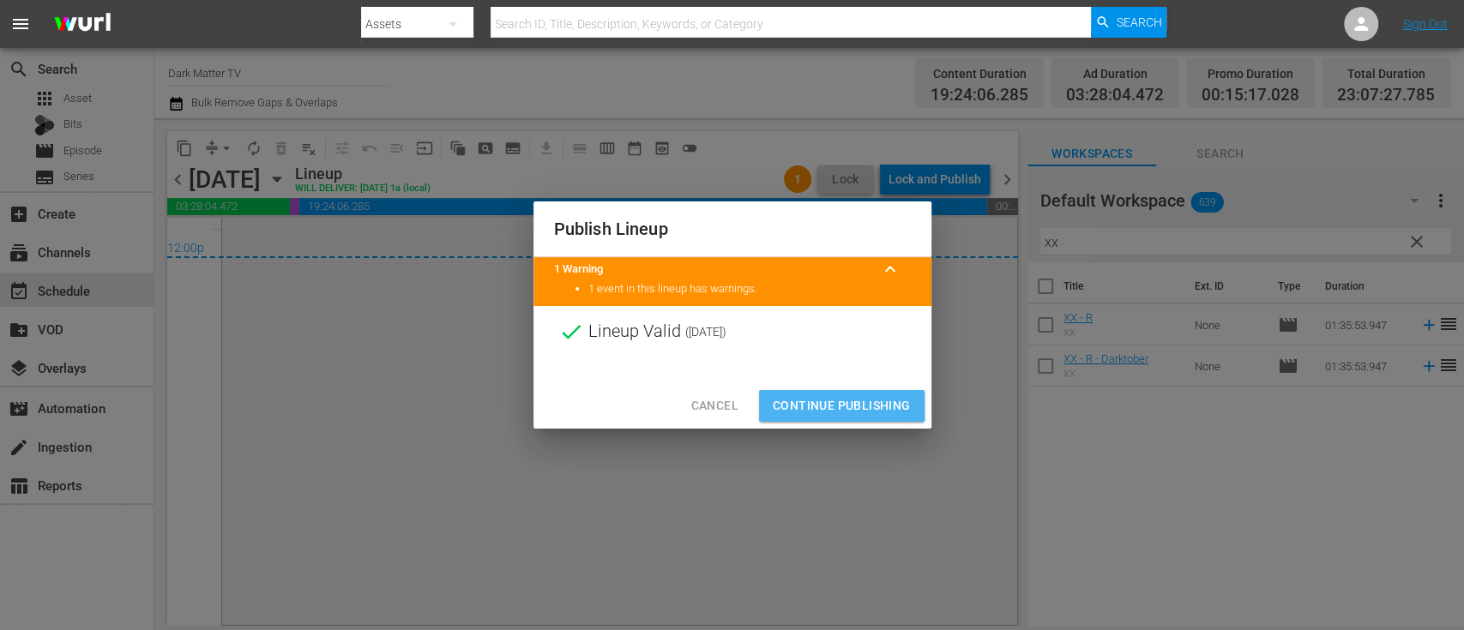
click at [837, 400] on span "Continue Publishing" at bounding box center [842, 405] width 138 height 21
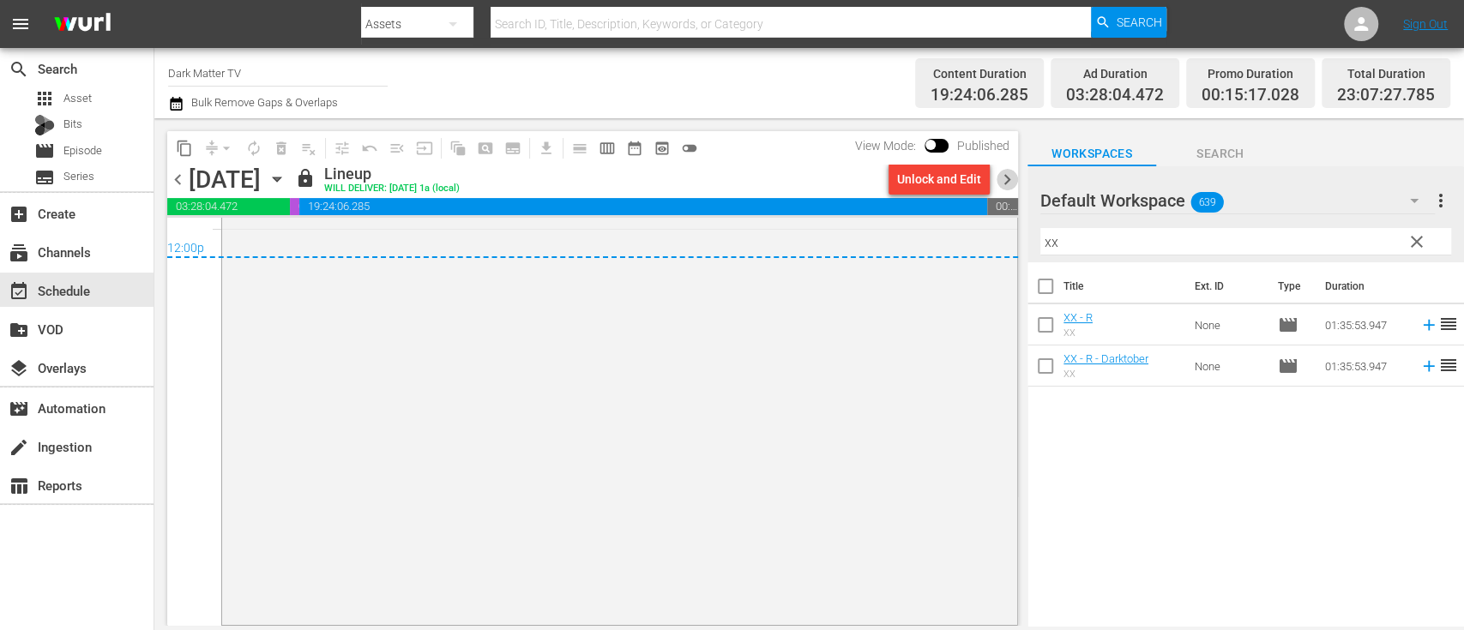
click at [1009, 175] on span "chevron_right" at bounding box center [1007, 179] width 21 height 21
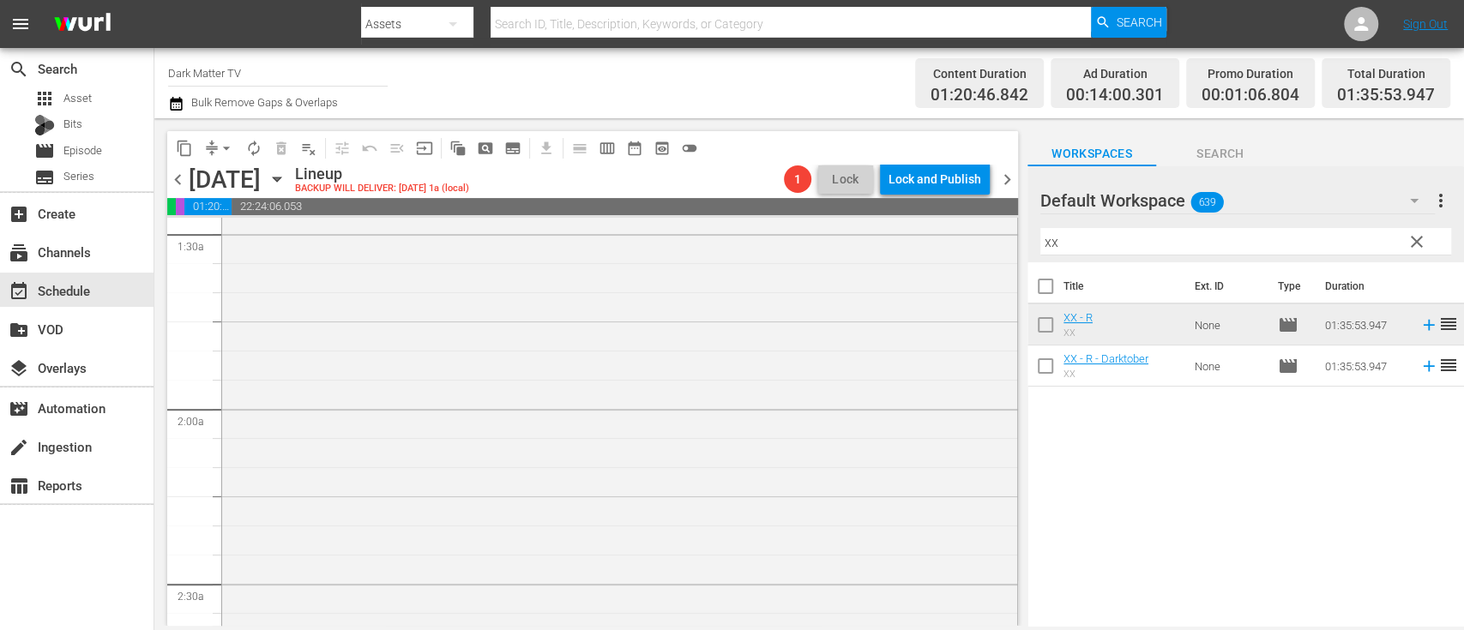
scroll to position [509, 0]
click at [173, 105] on icon "button" at bounding box center [176, 104] width 12 height 14
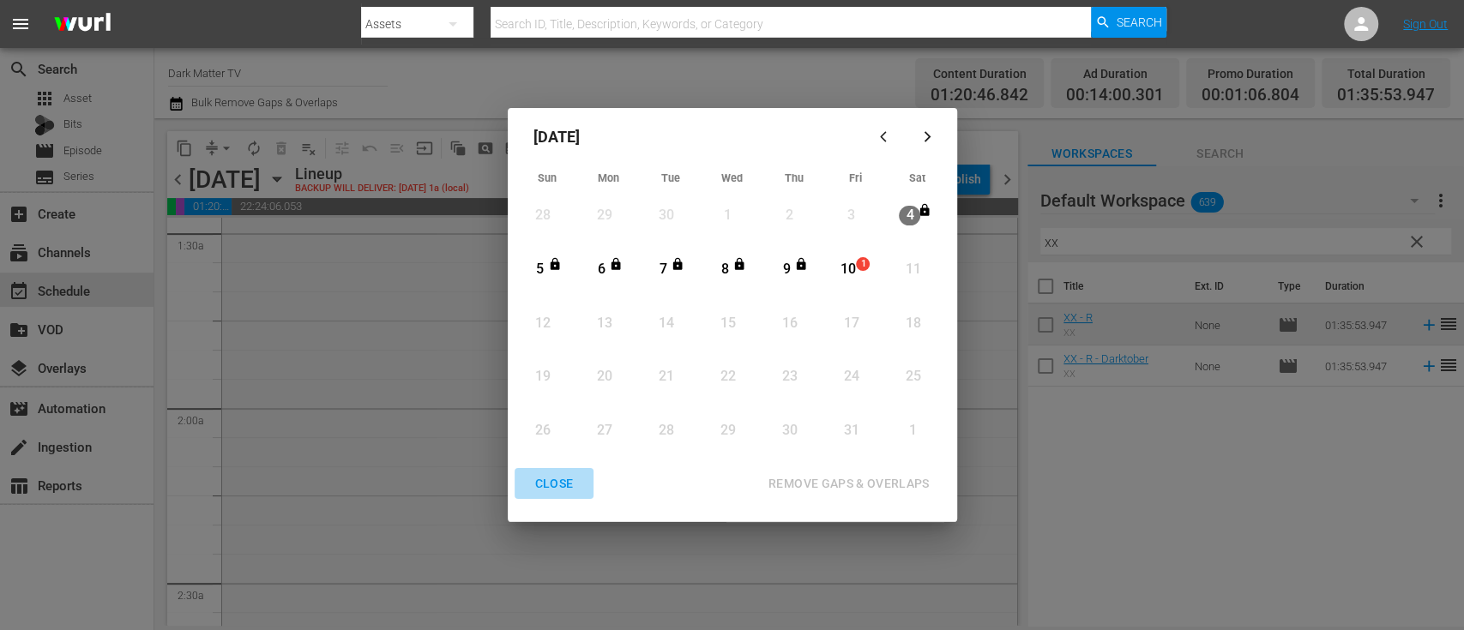
click at [566, 481] on div "CLOSE" at bounding box center [554, 483] width 66 height 21
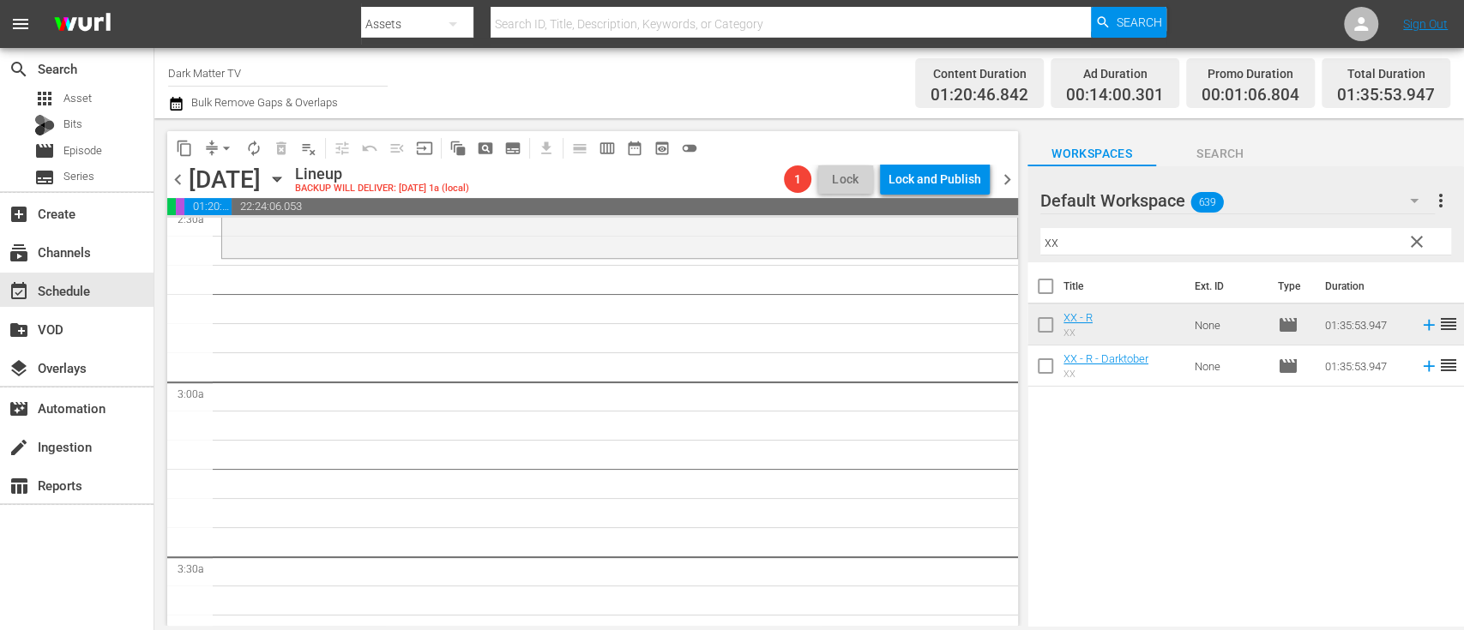
scroll to position [937, 0]
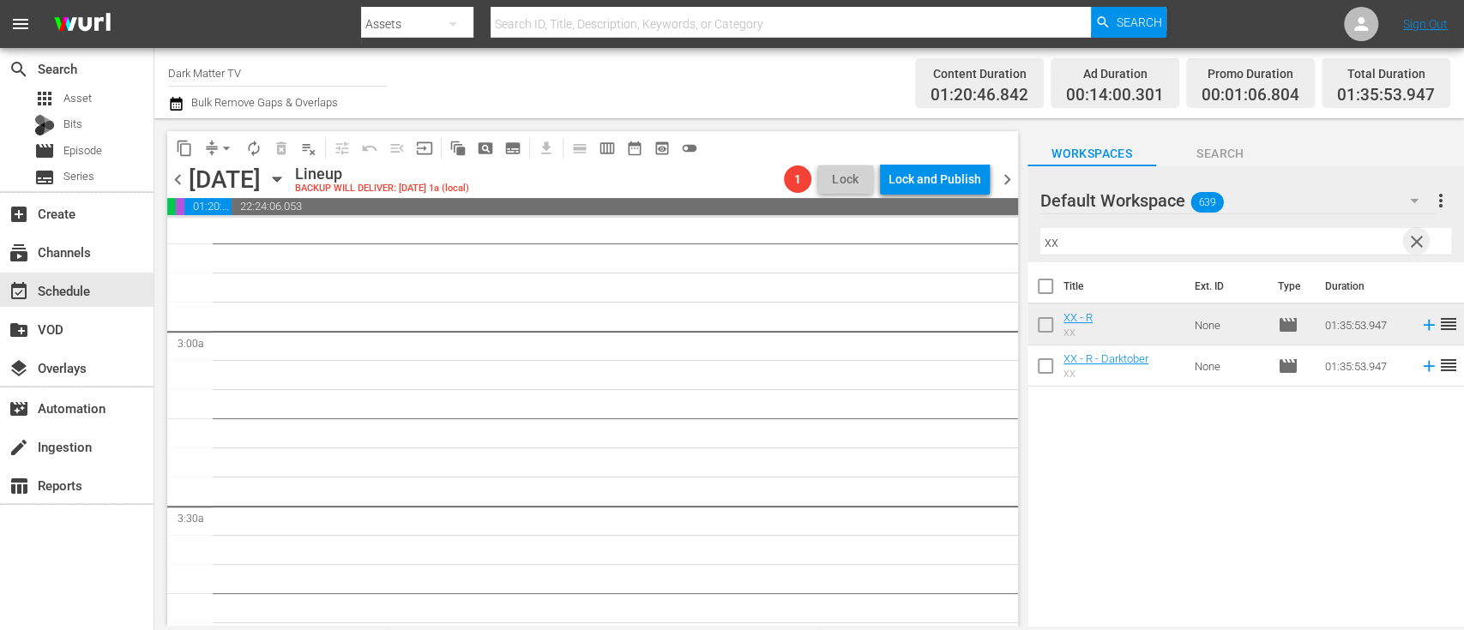
click at [1419, 244] on span "clear" at bounding box center [1417, 242] width 21 height 21
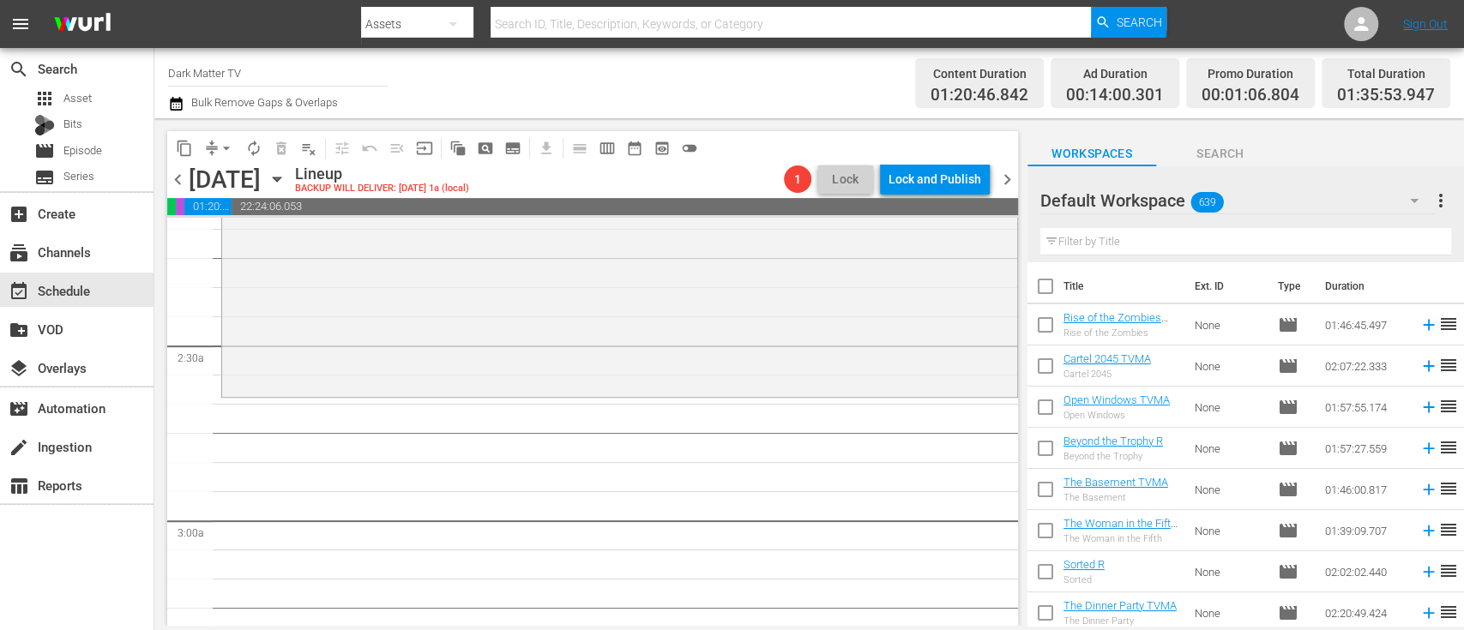
scroll to position [748, 0]
click at [1086, 236] on input "text" at bounding box center [1245, 241] width 411 height 27
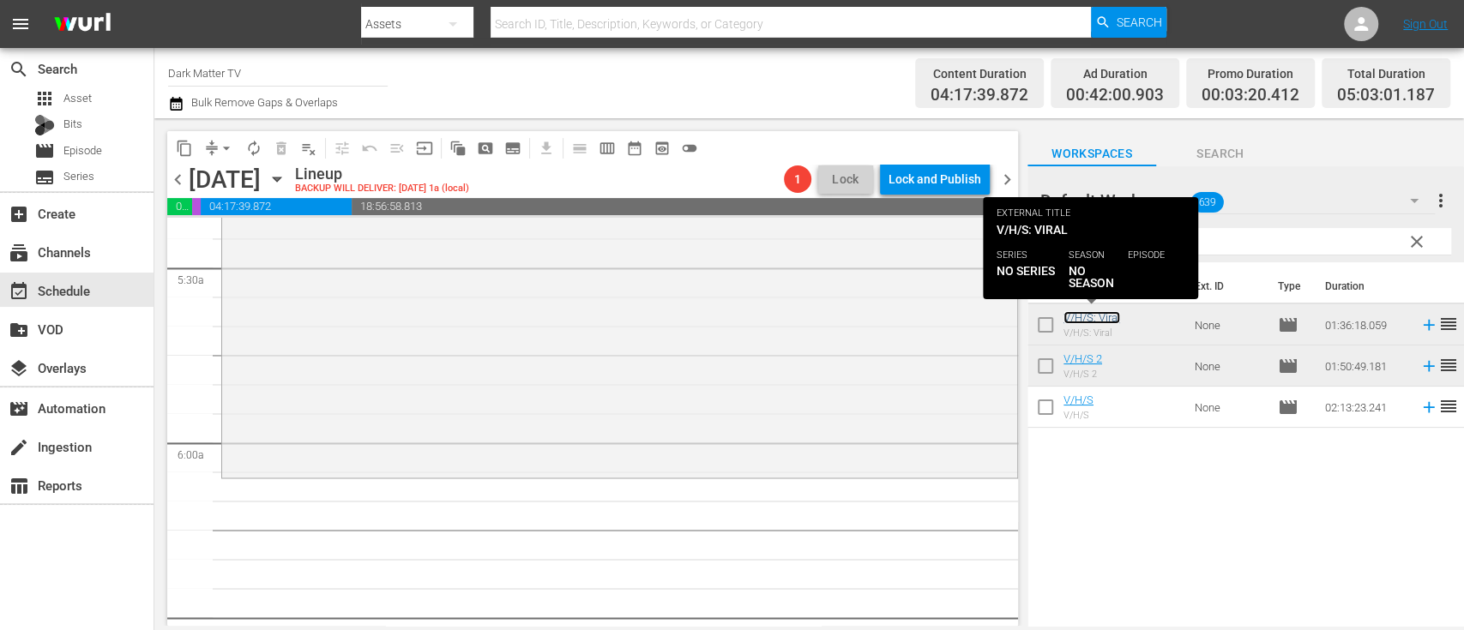
scroll to position [1902, 0]
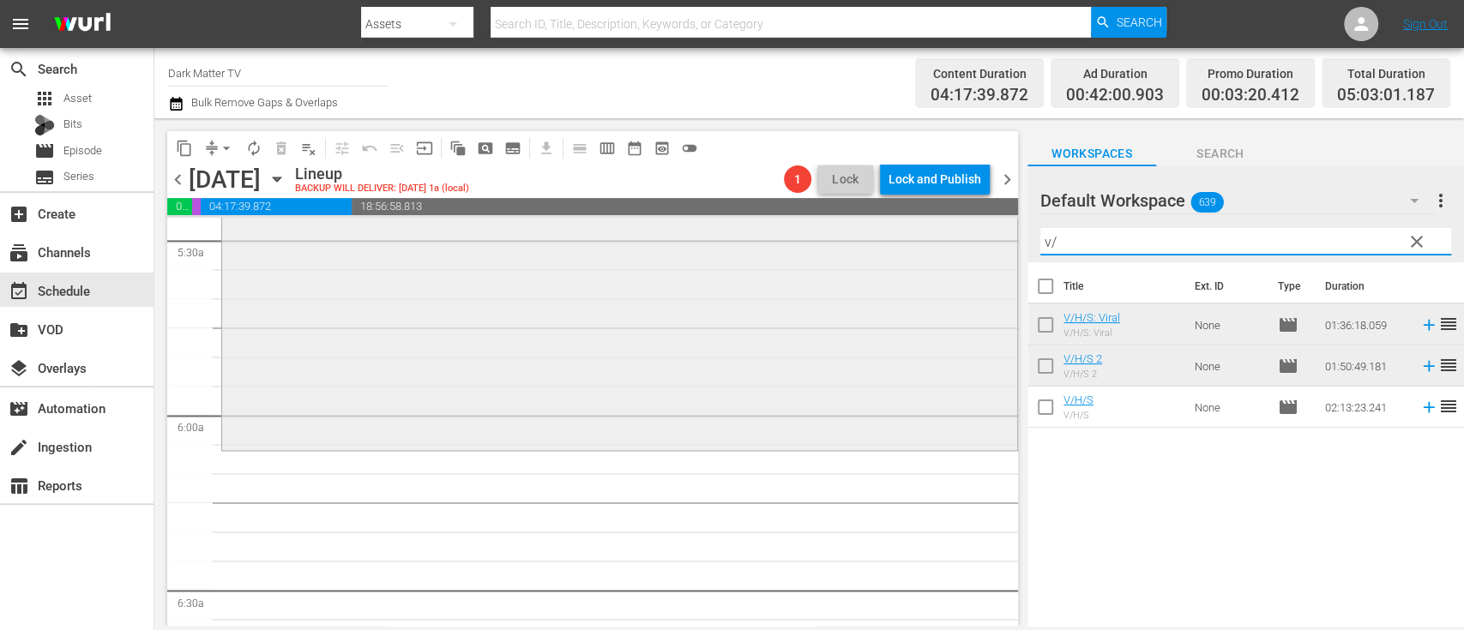
drag, startPoint x: 1082, startPoint y: 242, endPoint x: 959, endPoint y: 250, distance: 123.7
click at [959, 250] on div "content_copy compress arrow_drop_down autorenew_outlined delete_forever_outline…" at bounding box center [809, 372] width 1310 height 508
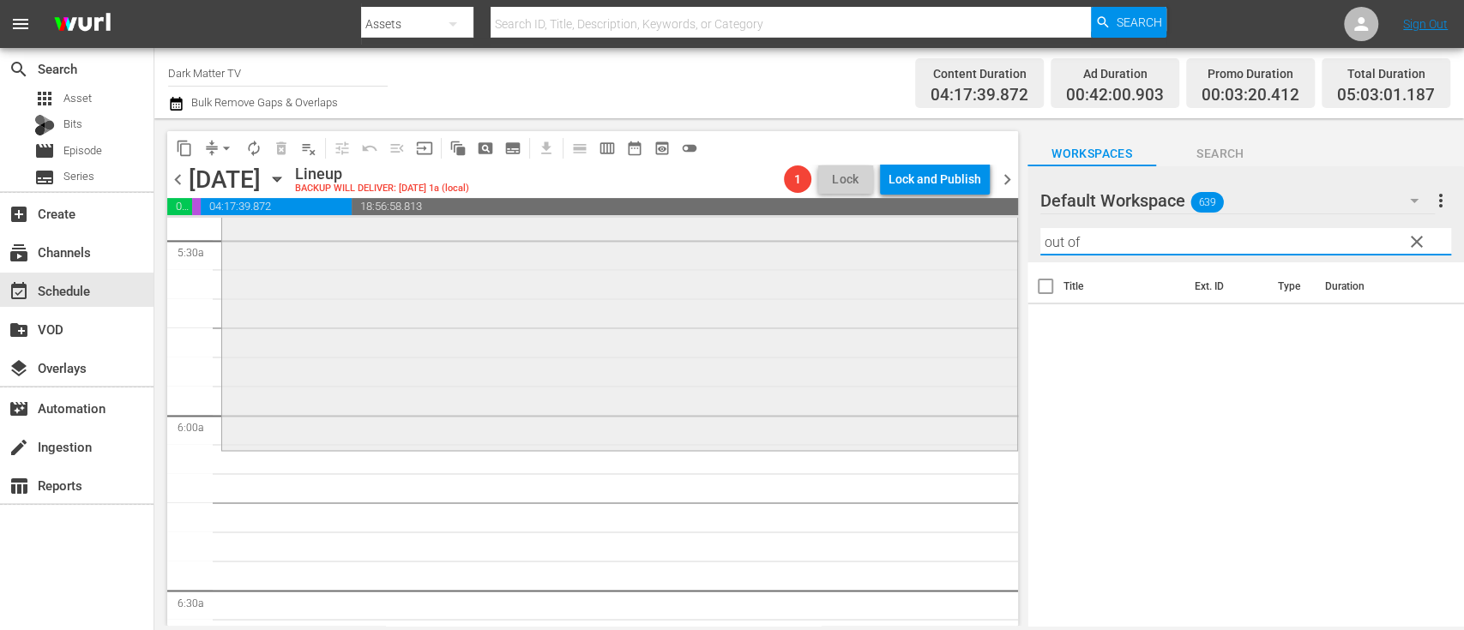
drag, startPoint x: 1112, startPoint y: 238, endPoint x: 927, endPoint y: 235, distance: 184.4
click at [927, 235] on div "content_copy compress arrow_drop_down autorenew_outlined delete_forever_outline…" at bounding box center [809, 372] width 1310 height 508
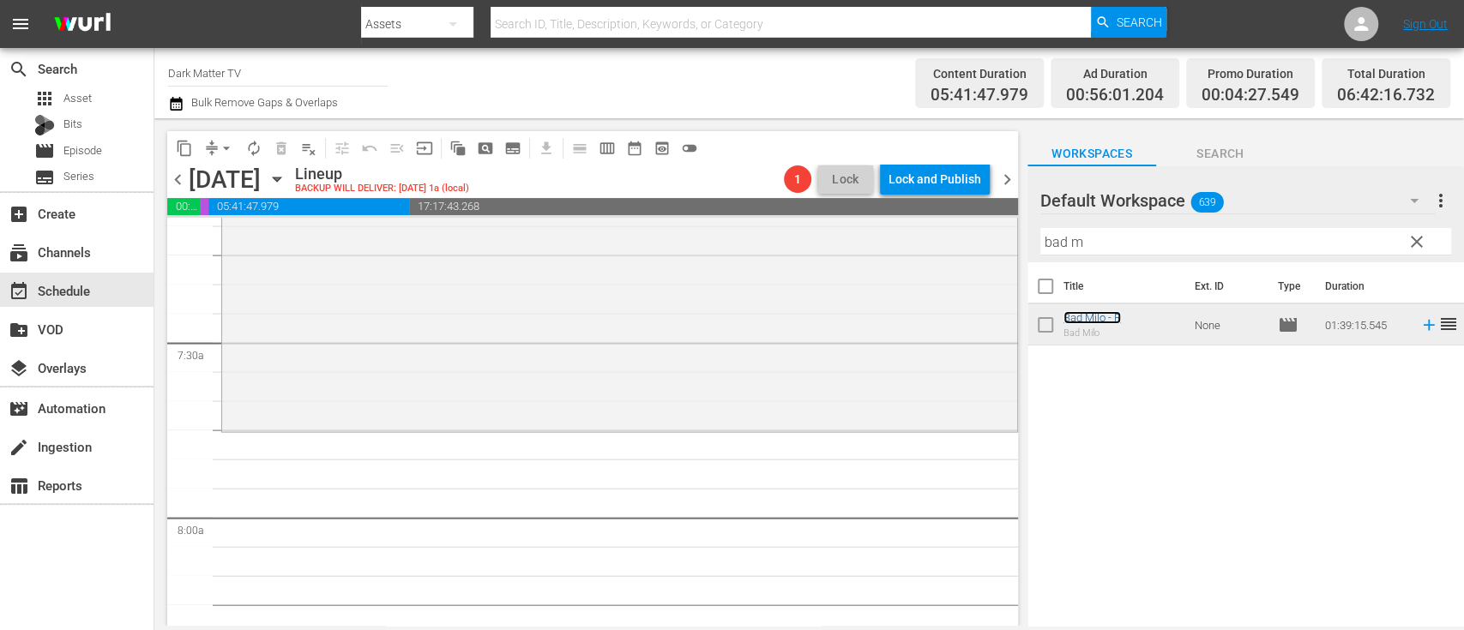
scroll to position [2502, 0]
drag, startPoint x: 1105, startPoint y: 238, endPoint x: 961, endPoint y: 244, distance: 144.2
click at [961, 244] on div "content_copy compress arrow_drop_down autorenew_outlined delete_forever_outline…" at bounding box center [809, 372] width 1310 height 508
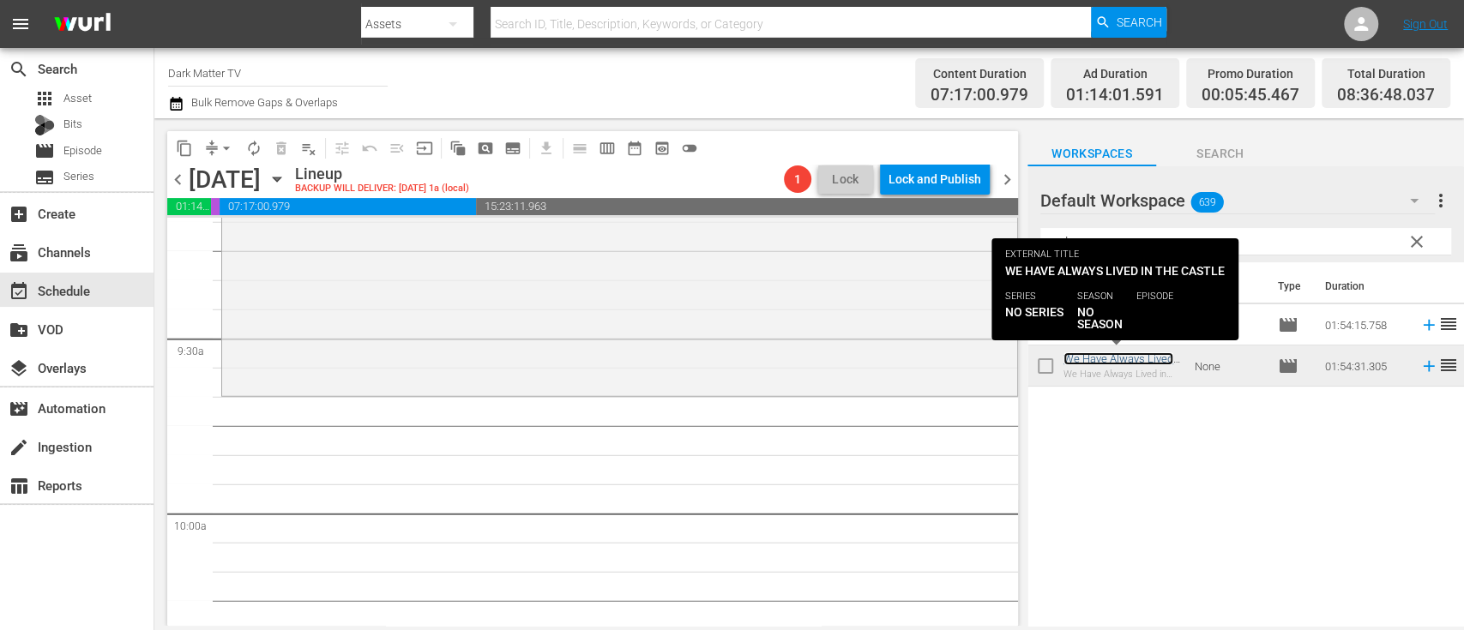
scroll to position [3204, 0]
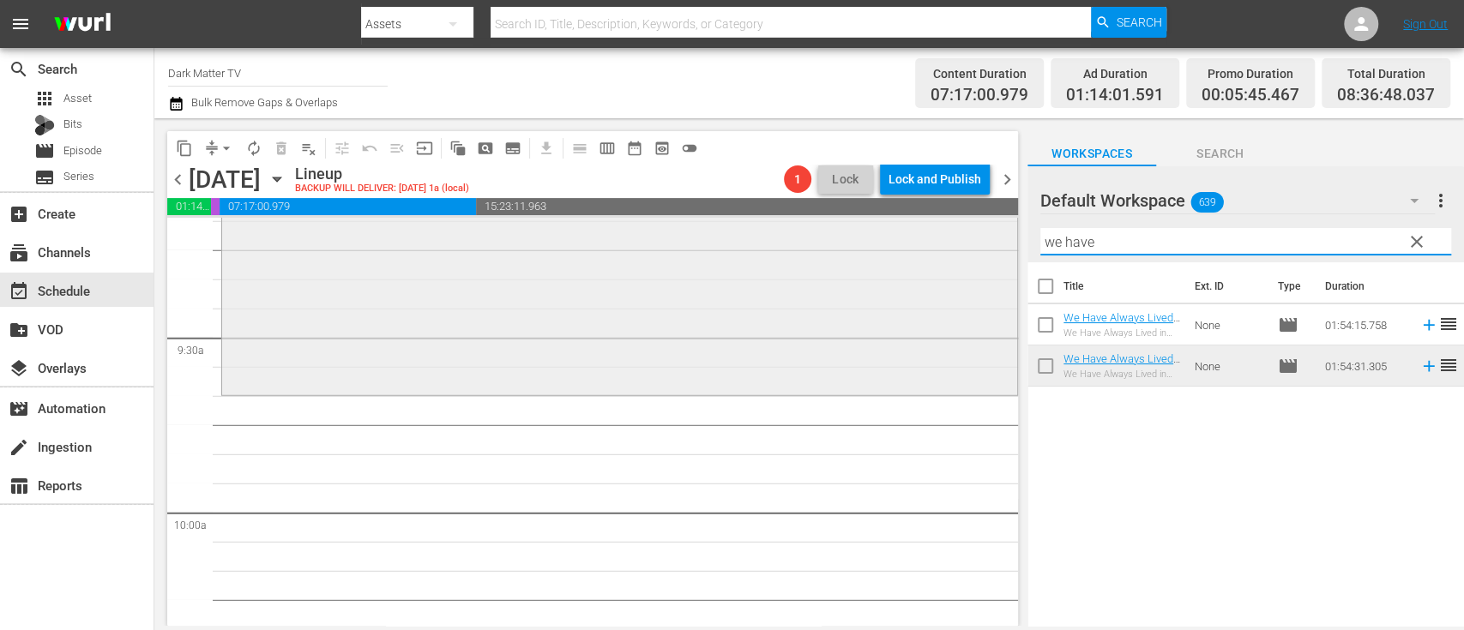
drag, startPoint x: 1135, startPoint y: 238, endPoint x: 898, endPoint y: 226, distance: 237.0
click at [898, 226] on div "content_copy compress arrow_drop_down autorenew_outlined delete_forever_outline…" at bounding box center [809, 372] width 1310 height 508
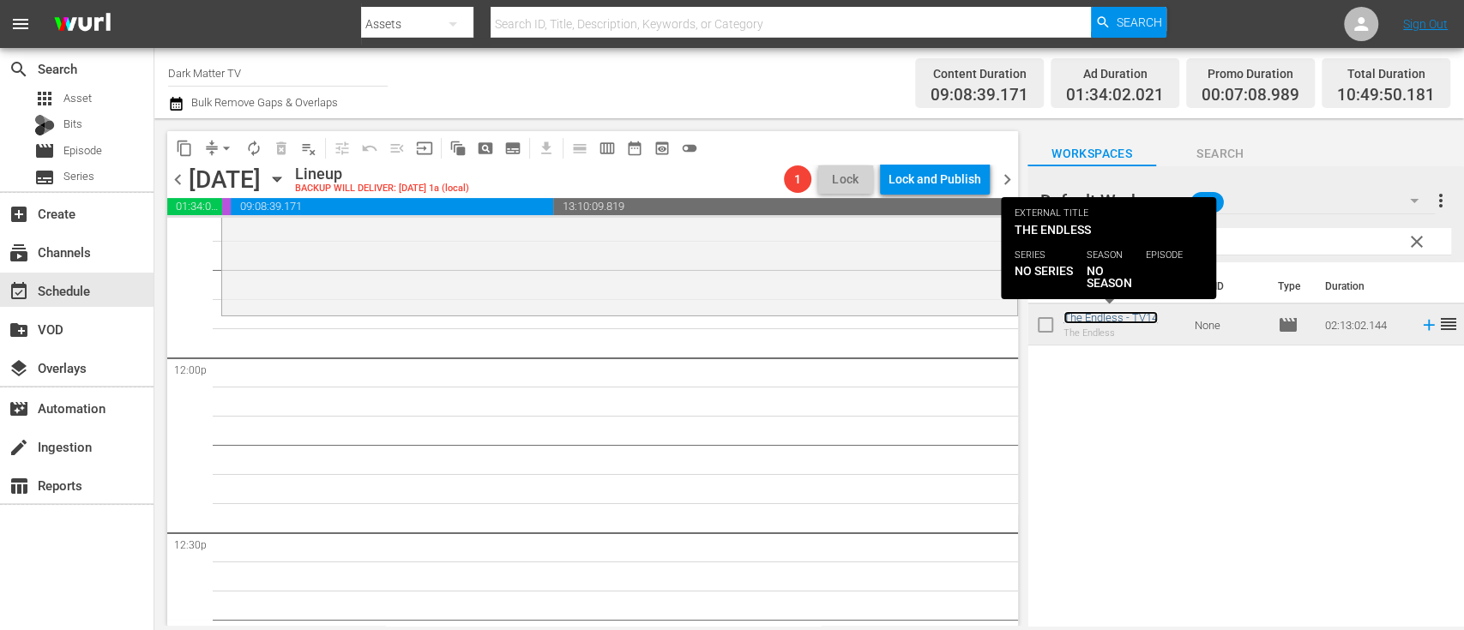
scroll to position [4061, 0]
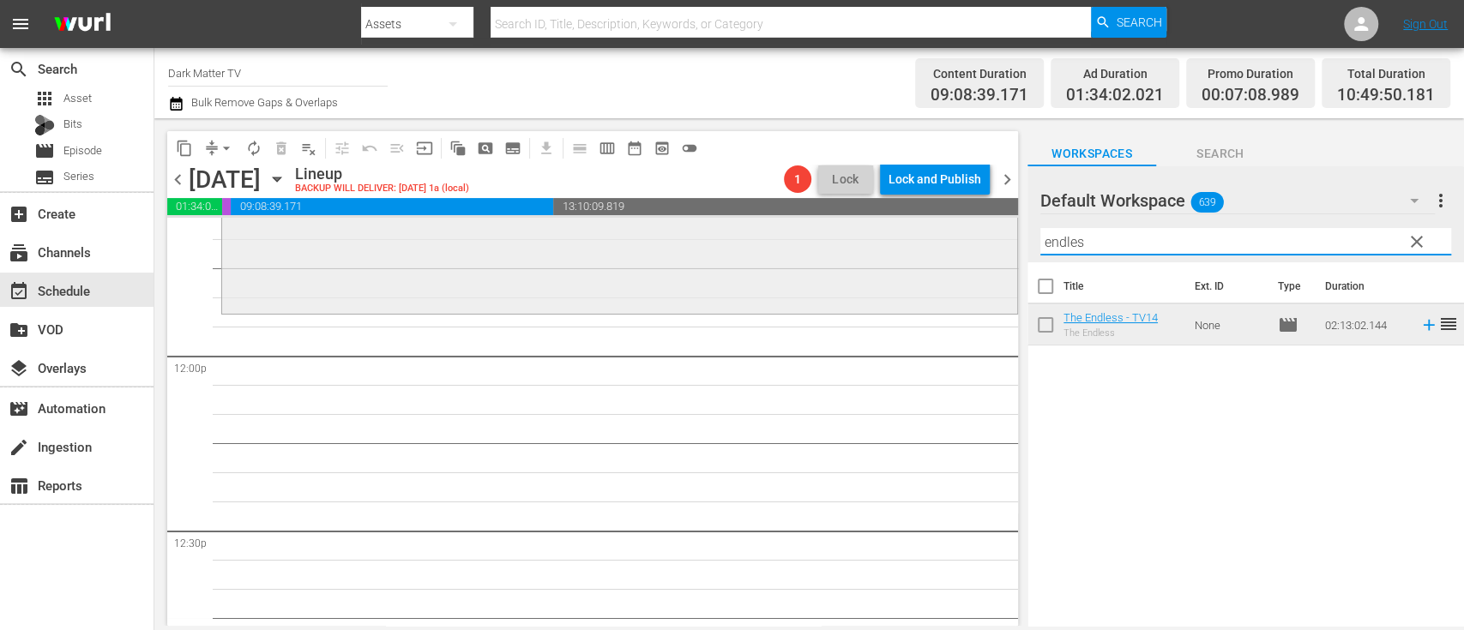
drag, startPoint x: 1103, startPoint y: 243, endPoint x: 922, endPoint y: 242, distance: 181.0
click at [922, 242] on div "content_copy compress arrow_drop_down autorenew_outlined delete_forever_outline…" at bounding box center [809, 372] width 1310 height 508
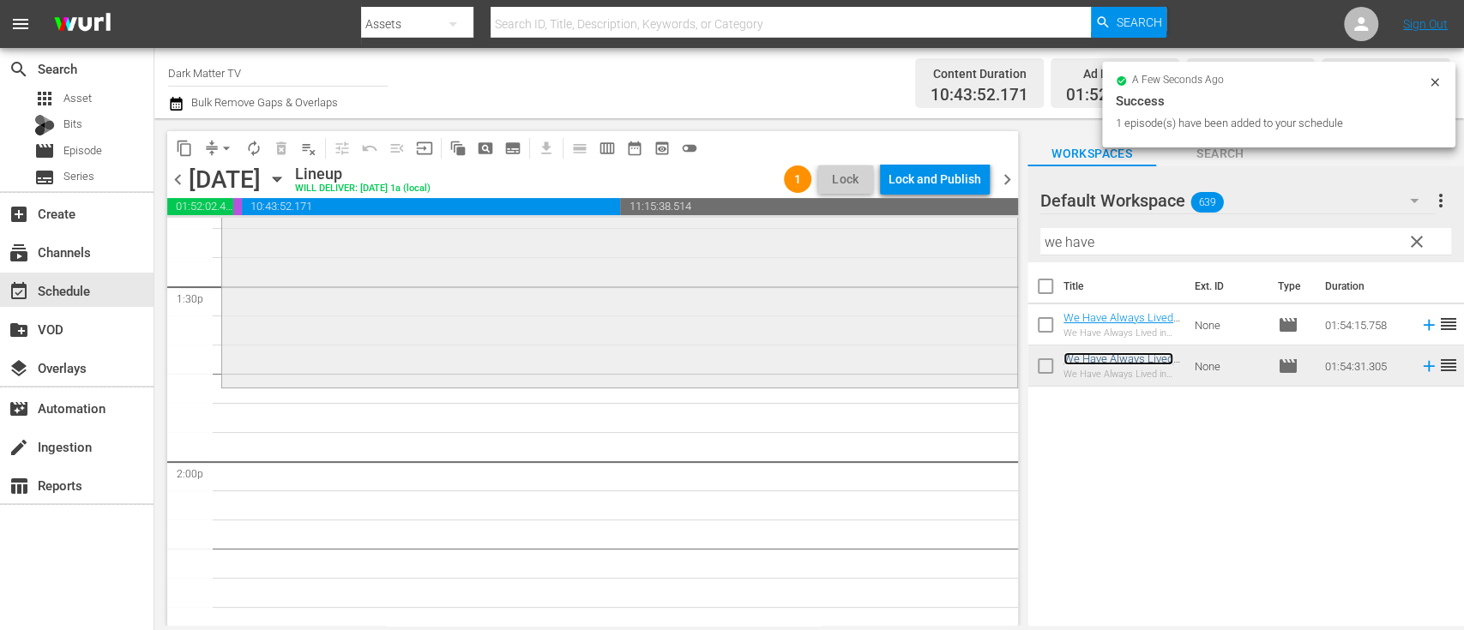
scroll to position [4667, 0]
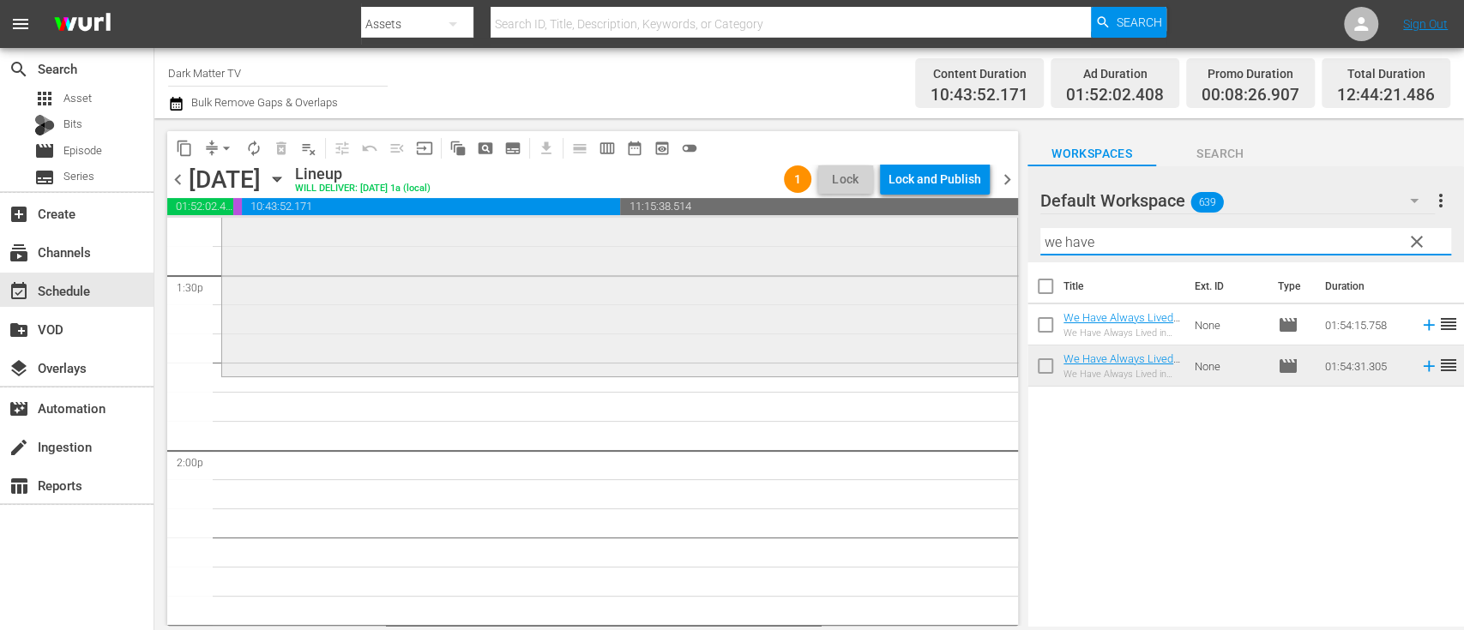
drag, startPoint x: 1113, startPoint y: 244, endPoint x: 856, endPoint y: 250, distance: 257.4
click at [856, 250] on div "content_copy compress arrow_drop_down autorenew_outlined delete_forever_outline…" at bounding box center [809, 372] width 1310 height 508
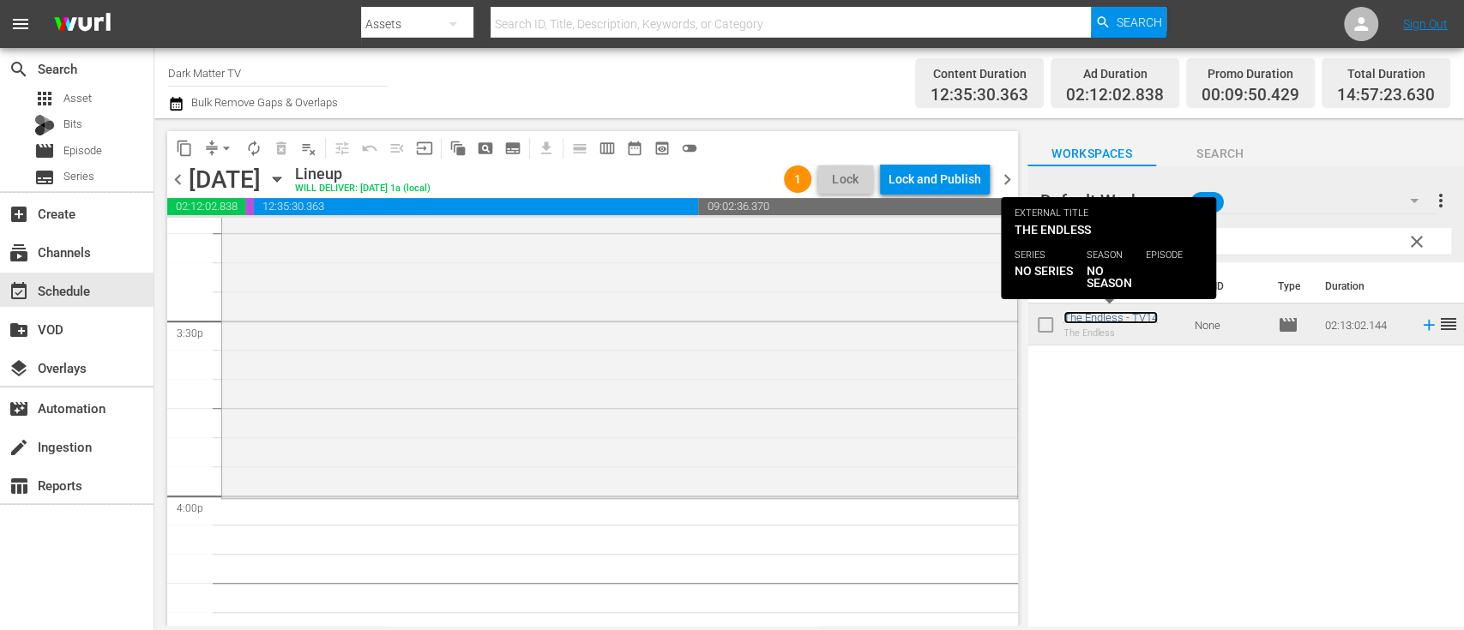
scroll to position [5322, 0]
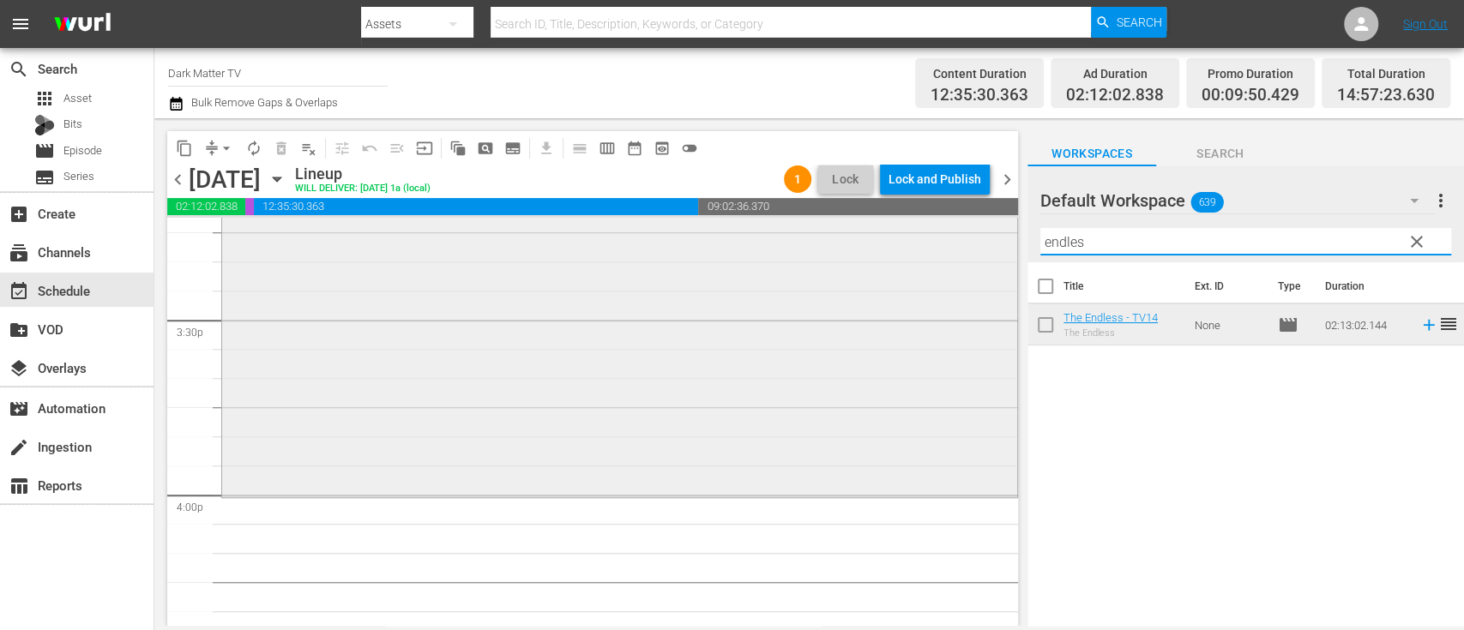
drag, startPoint x: 1124, startPoint y: 244, endPoint x: 926, endPoint y: 246, distance: 197.3
click at [926, 246] on div "content_copy compress arrow_drop_down autorenew_outlined delete_forever_outline…" at bounding box center [809, 372] width 1310 height 508
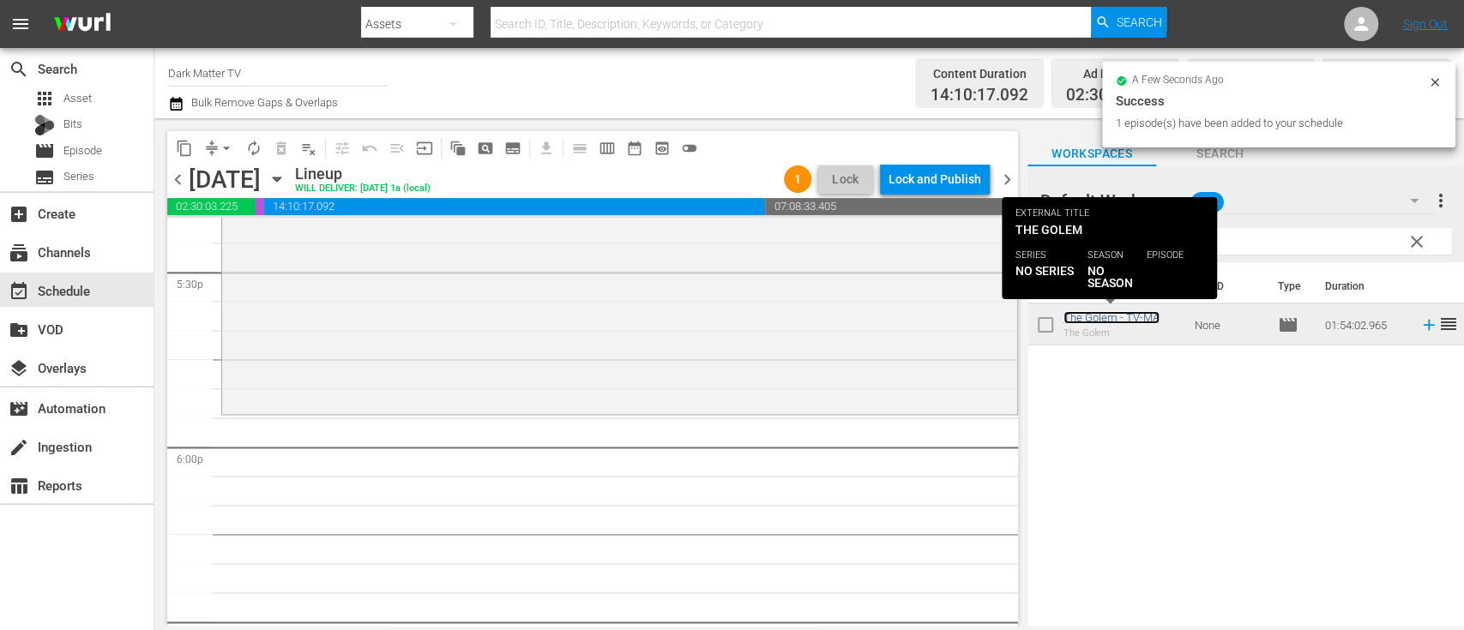
scroll to position [6081, 0]
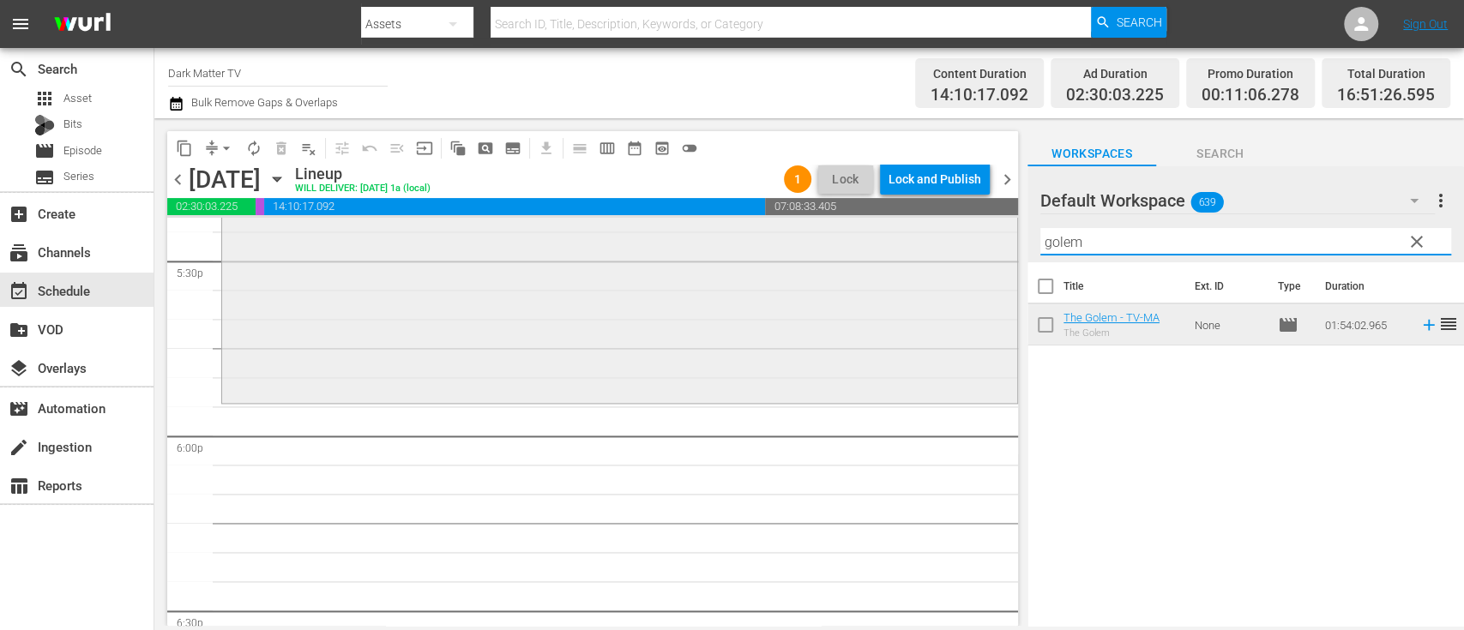
drag, startPoint x: 1111, startPoint y: 246, endPoint x: 944, endPoint y: 259, distance: 166.9
click at [944, 259] on div "content_copy compress arrow_drop_down autorenew_outlined delete_forever_outline…" at bounding box center [809, 372] width 1310 height 508
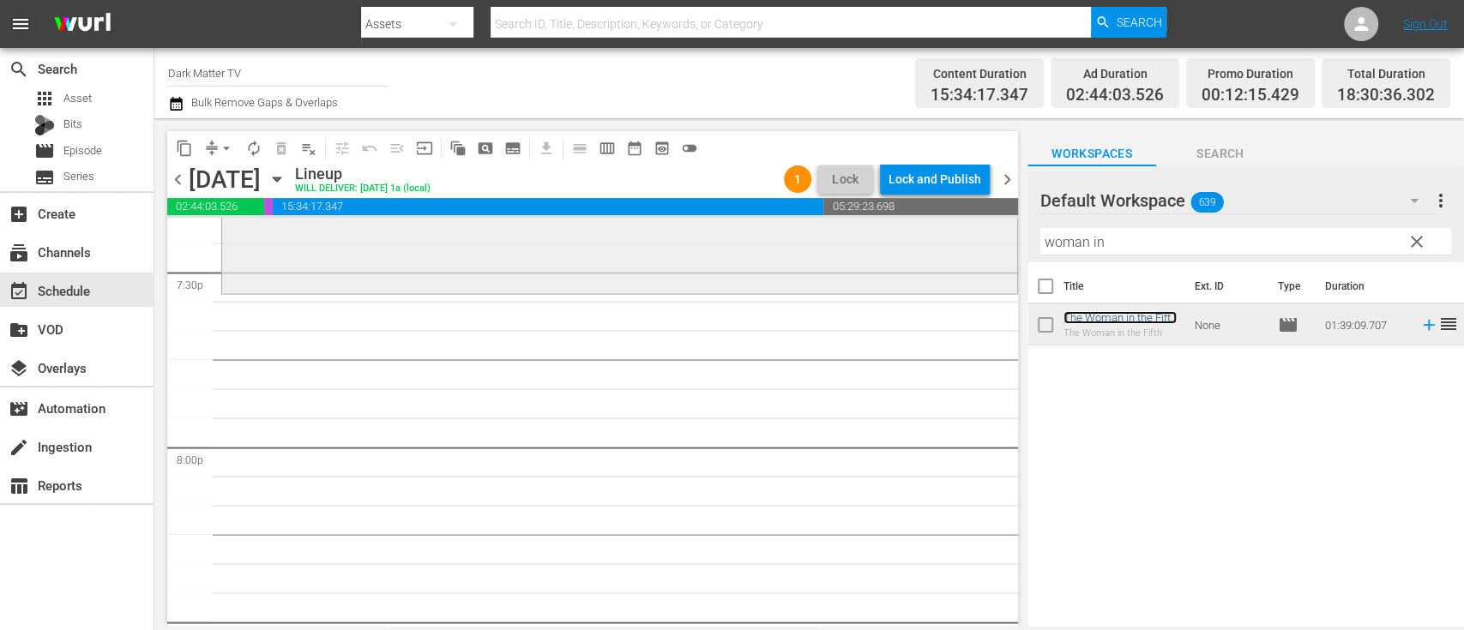
scroll to position [6773, 0]
drag, startPoint x: 1140, startPoint y: 235, endPoint x: 851, endPoint y: 257, distance: 289.9
click at [851, 257] on div "content_copy compress arrow_drop_down autorenew_outlined delete_forever_outline…" at bounding box center [809, 372] width 1310 height 508
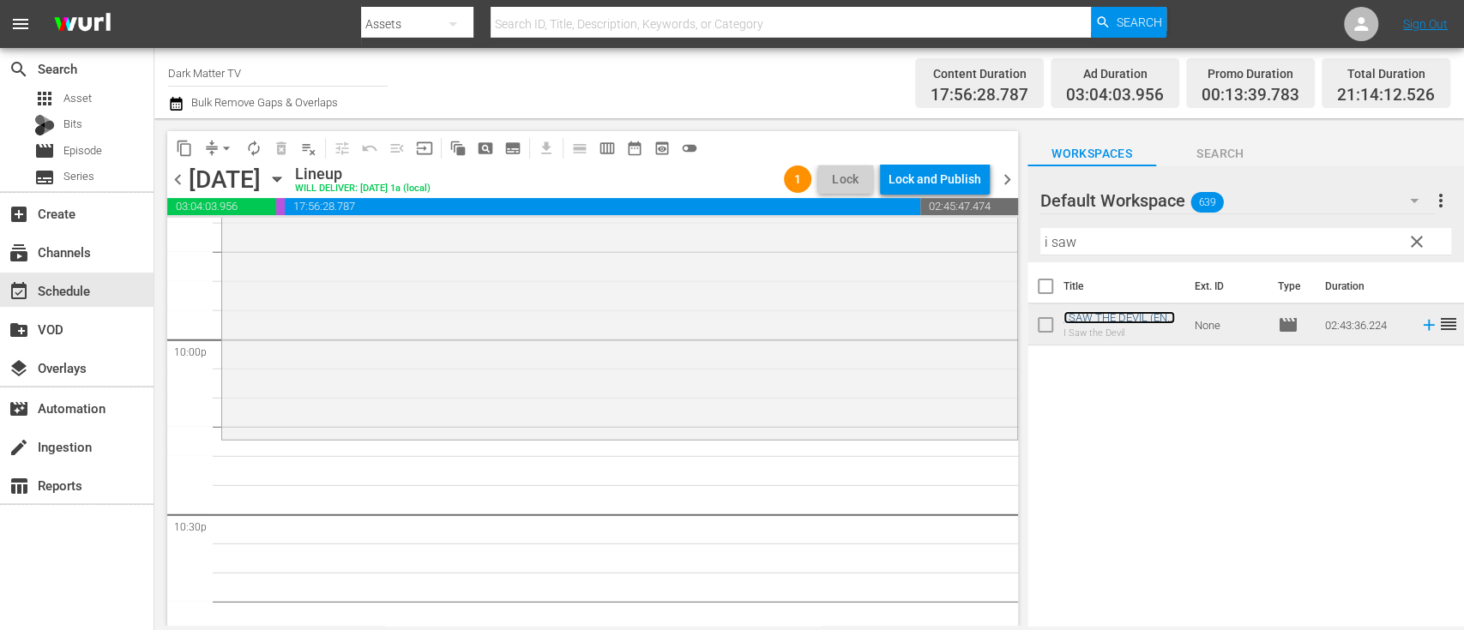
scroll to position [7583, 0]
drag, startPoint x: 1106, startPoint y: 242, endPoint x: 951, endPoint y: 242, distance: 155.2
click at [951, 242] on div "content_copy compress arrow_drop_down autorenew_outlined delete_forever_outline…" at bounding box center [809, 372] width 1310 height 508
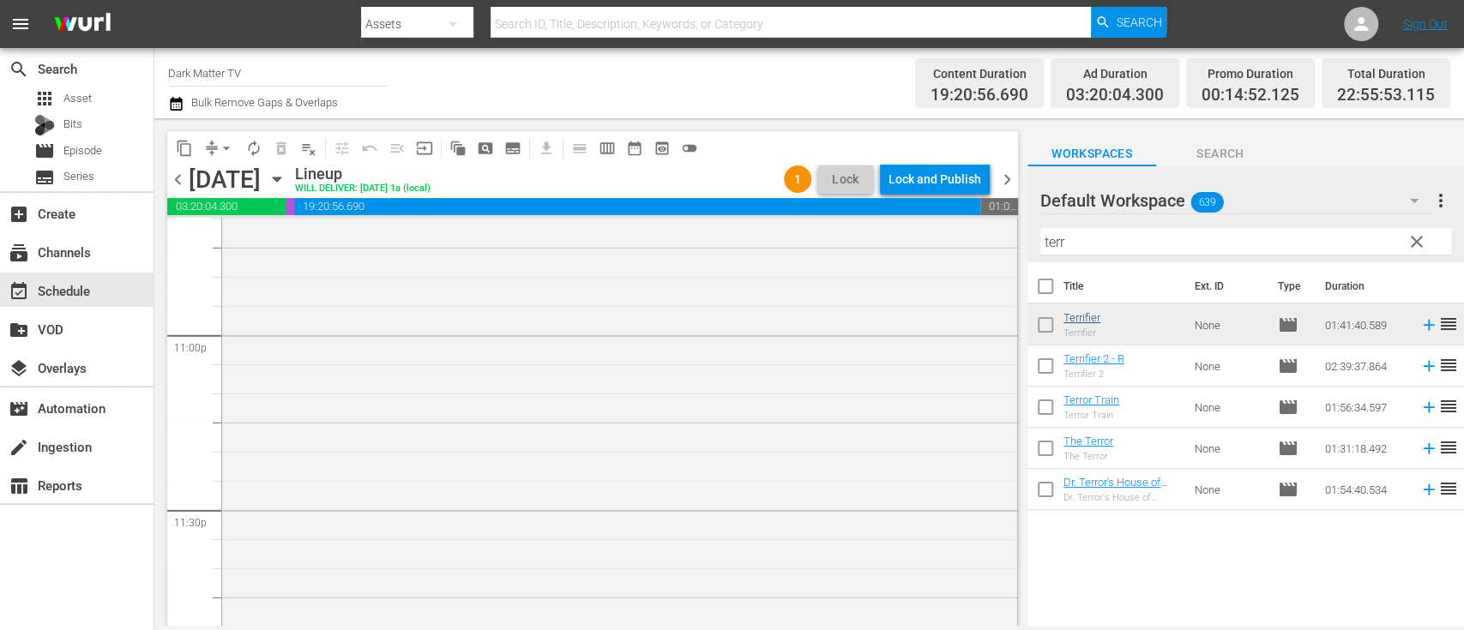
scroll to position [7990, 0]
drag, startPoint x: 1070, startPoint y: 240, endPoint x: 988, endPoint y: 261, distance: 84.9
click at [988, 261] on div "content_copy compress arrow_drop_down autorenew_outlined delete_forever_outline…" at bounding box center [809, 372] width 1310 height 508
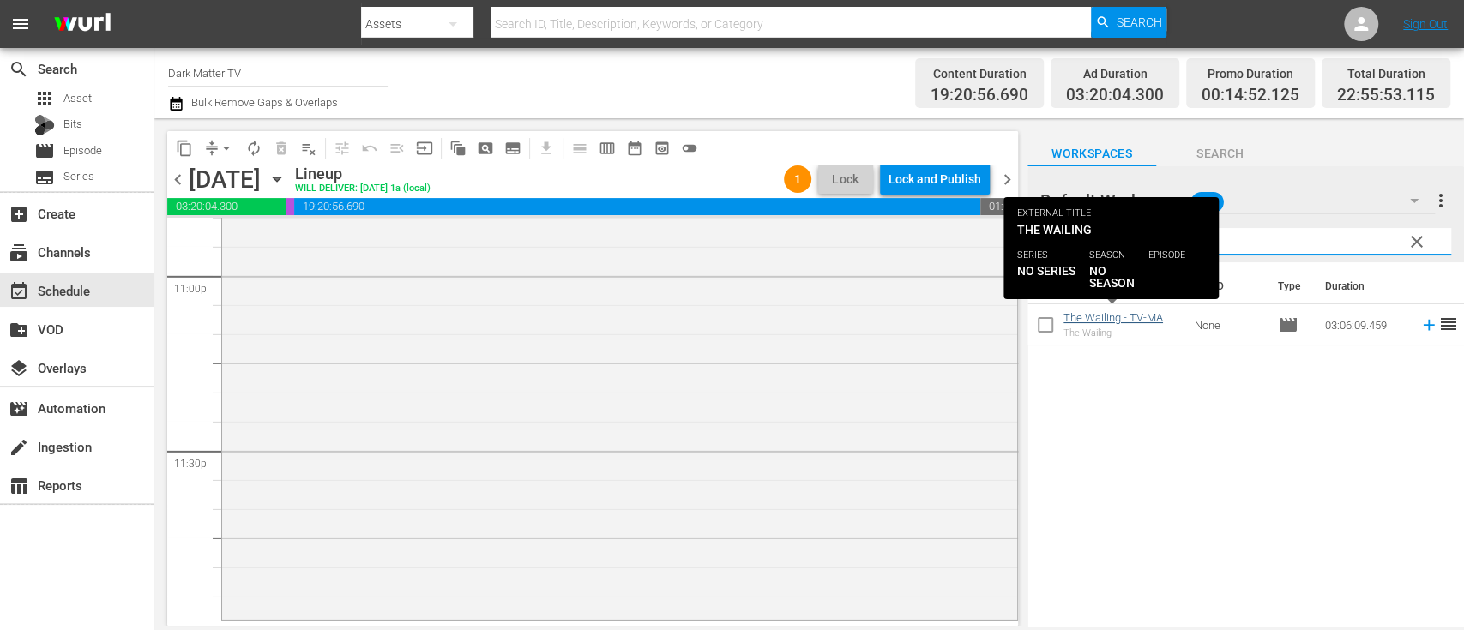
type input "wail"
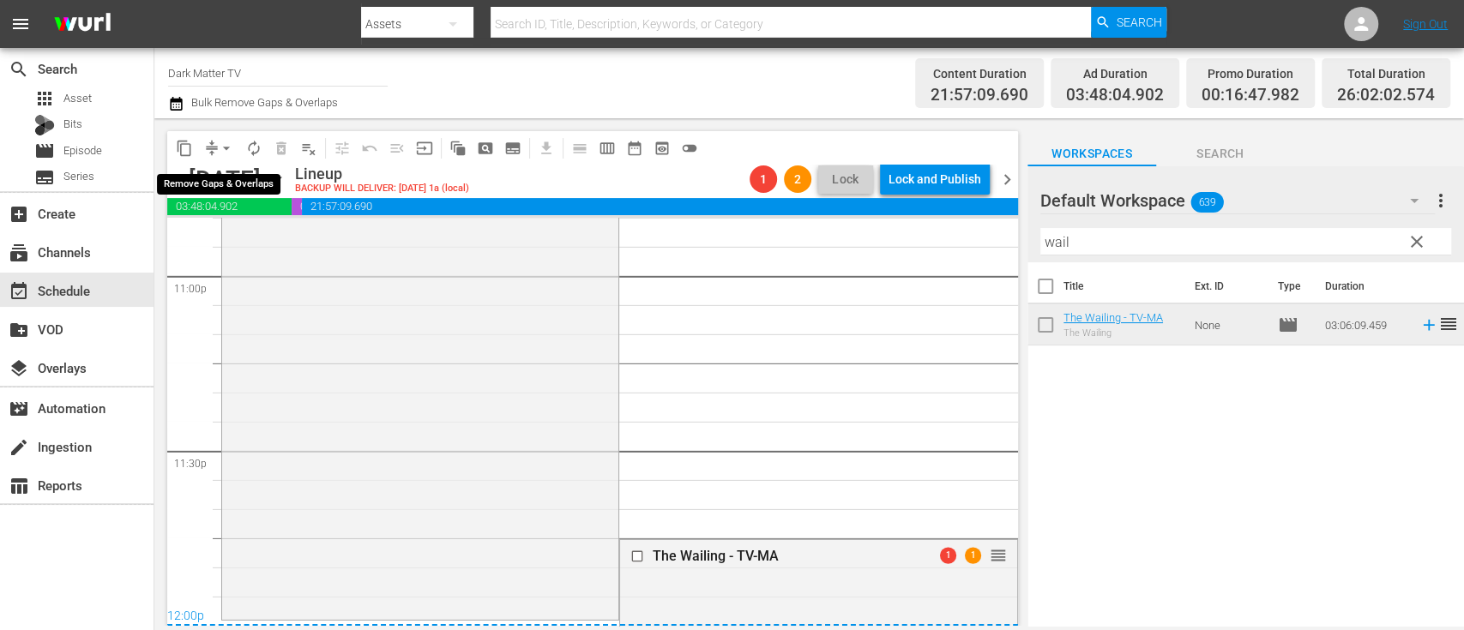
click at [226, 148] on span "arrow_drop_down" at bounding box center [226, 148] width 17 height 17
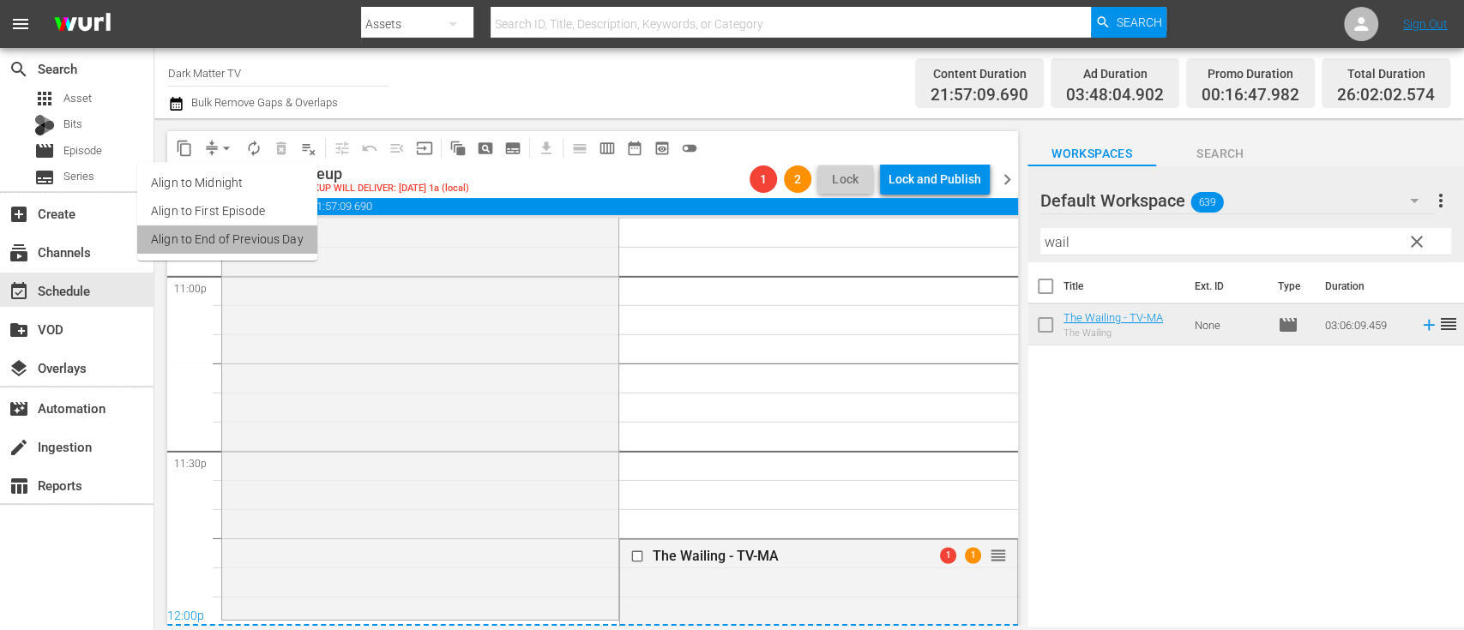
click at [256, 240] on li "Align to End of Previous Day" at bounding box center [227, 240] width 180 height 28
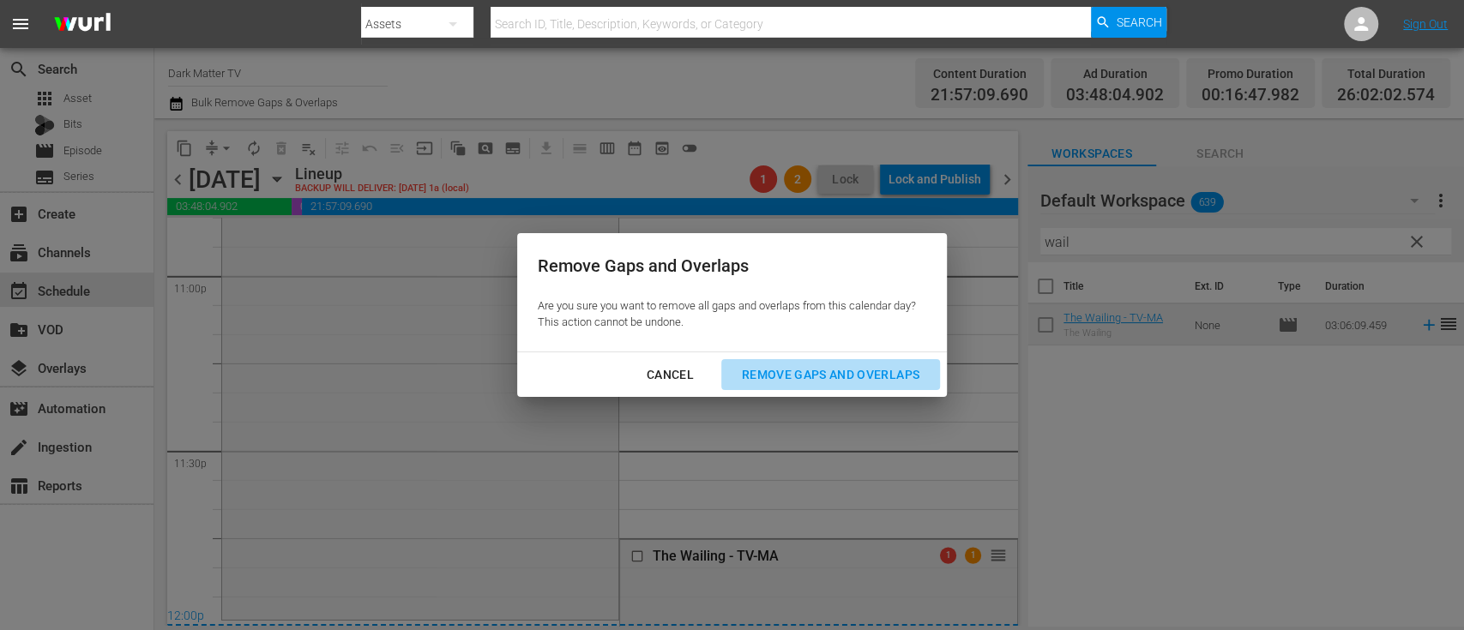
click at [843, 371] on div "Remove Gaps and Overlaps" at bounding box center [830, 375] width 205 height 21
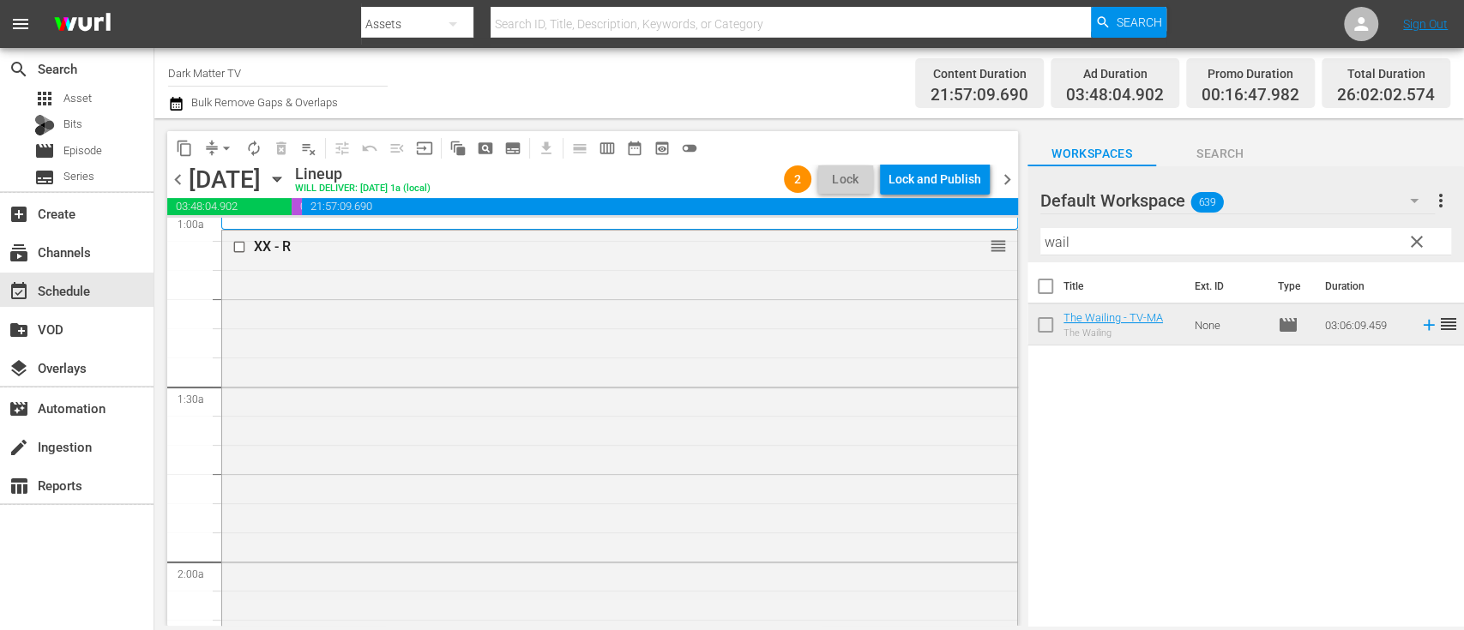
scroll to position [0, 0]
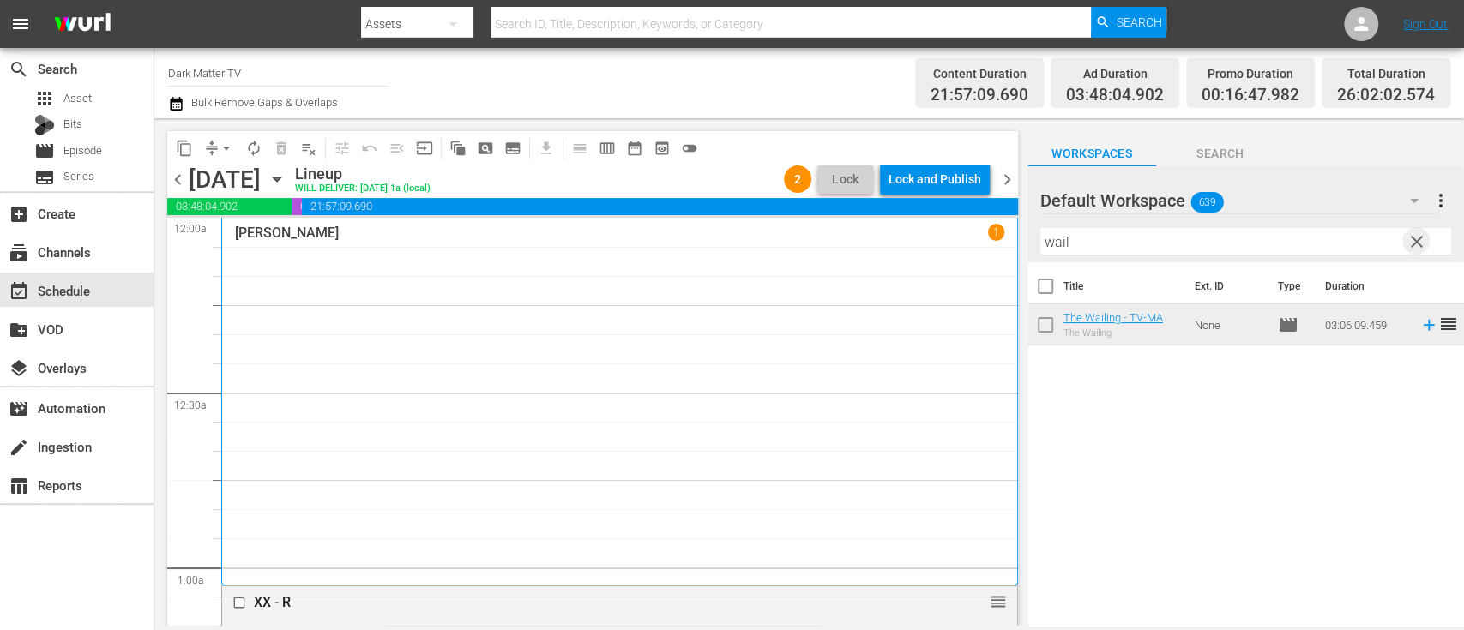
click at [1415, 248] on span "clear" at bounding box center [1417, 242] width 21 height 21
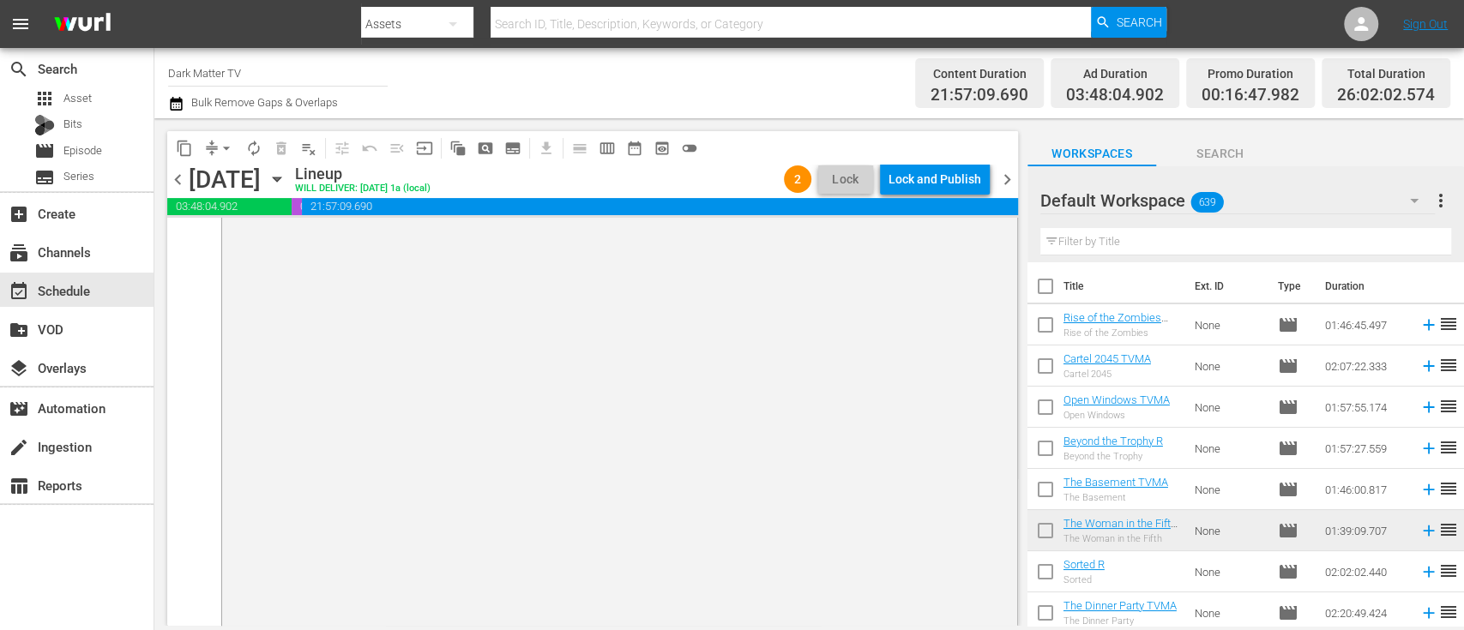
scroll to position [9071, 0]
click at [952, 176] on div "Lock and Publish" at bounding box center [935, 179] width 93 height 31
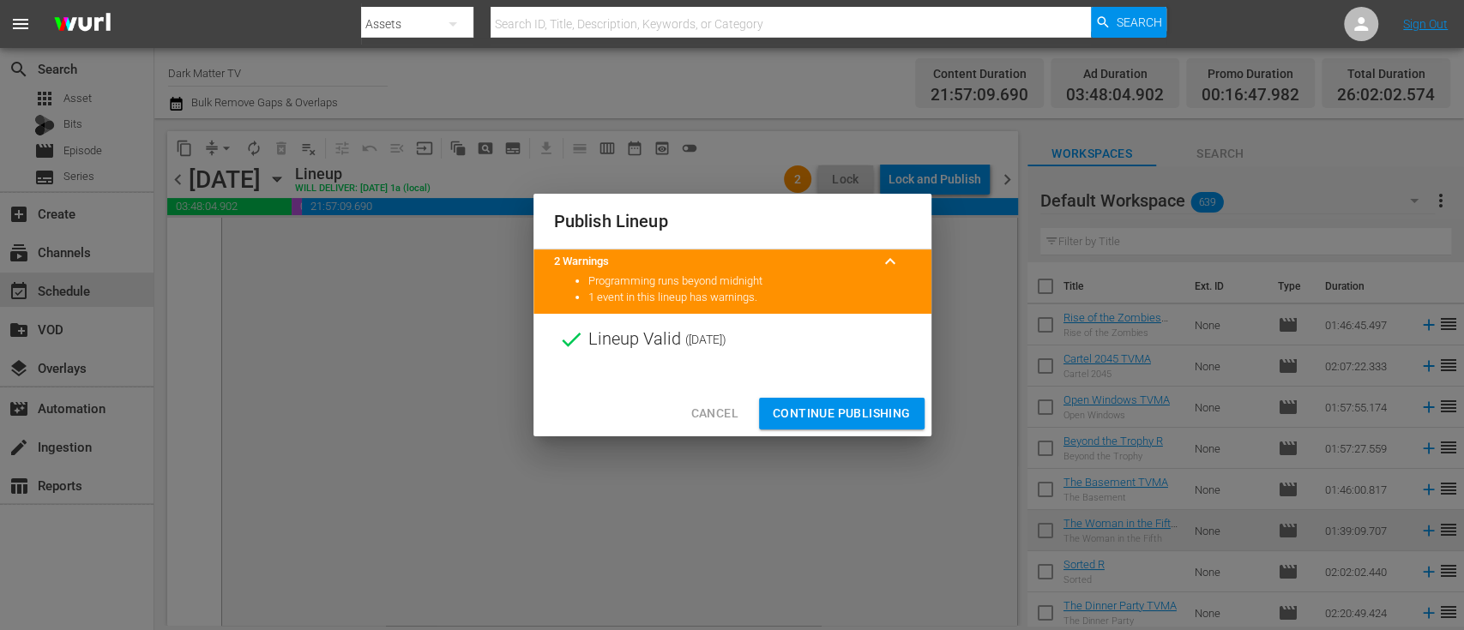
click at [869, 408] on span "Continue Publishing" at bounding box center [842, 413] width 138 height 21
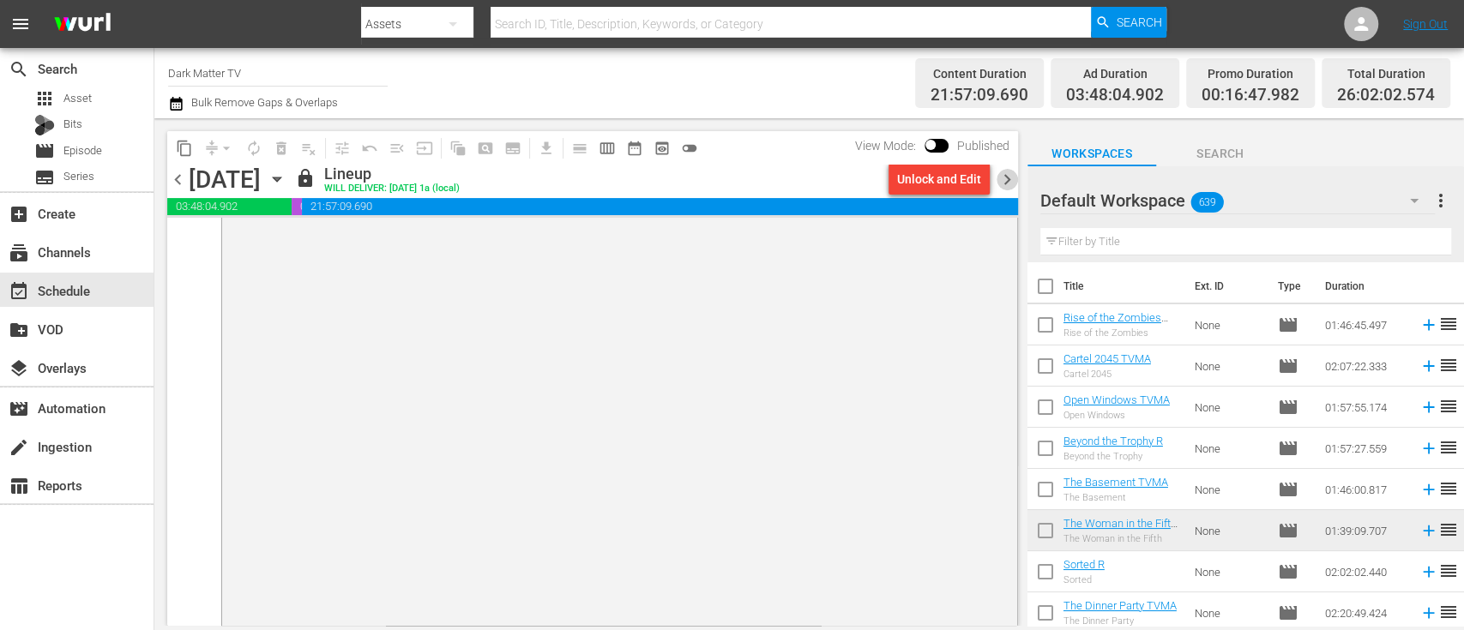
click at [1009, 176] on span "chevron_right" at bounding box center [1007, 179] width 21 height 21
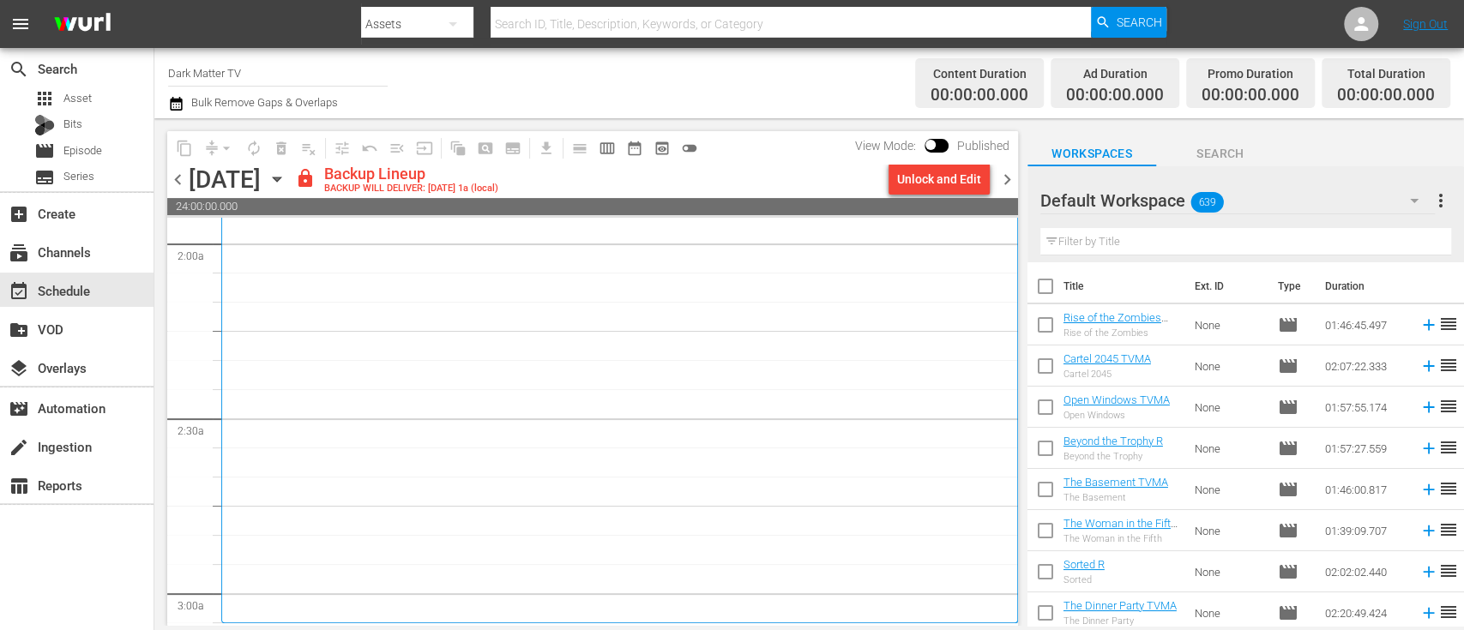
scroll to position [676, 0]
click at [941, 172] on div "Unlock and Edit" at bounding box center [939, 179] width 84 height 31
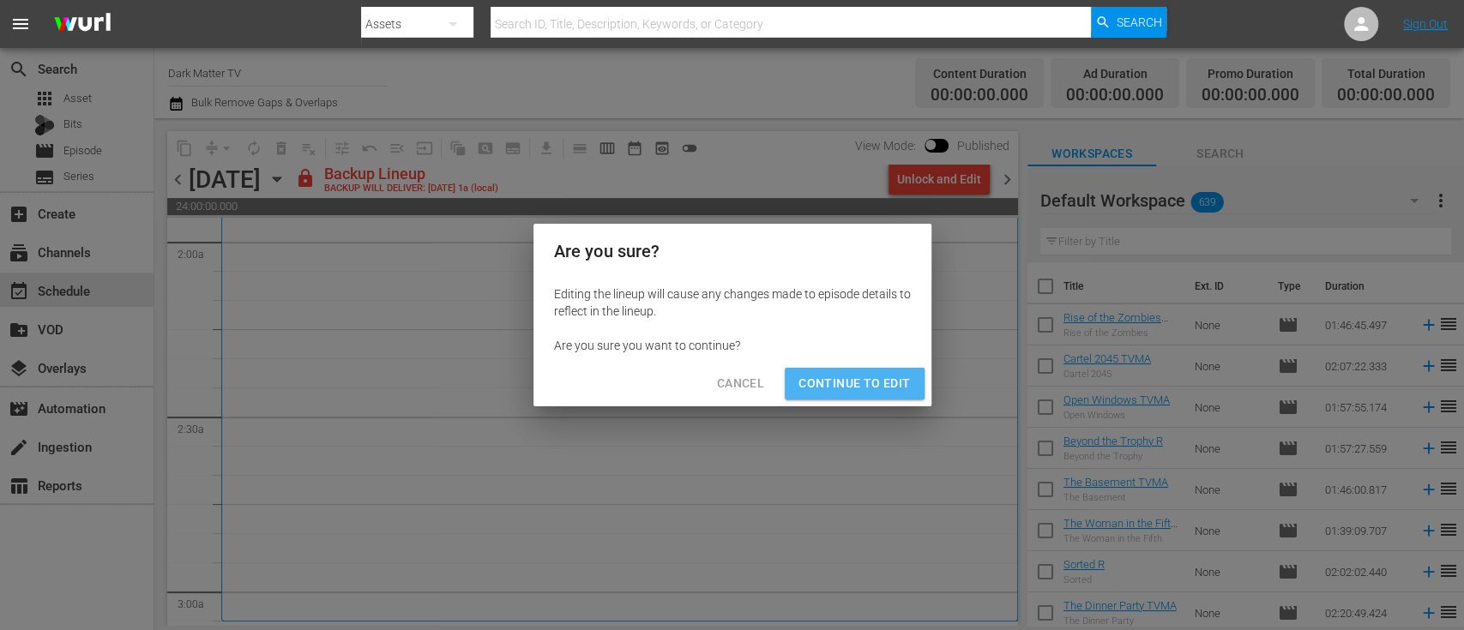
click at [856, 384] on span "Continue to Edit" at bounding box center [853, 383] width 111 height 21
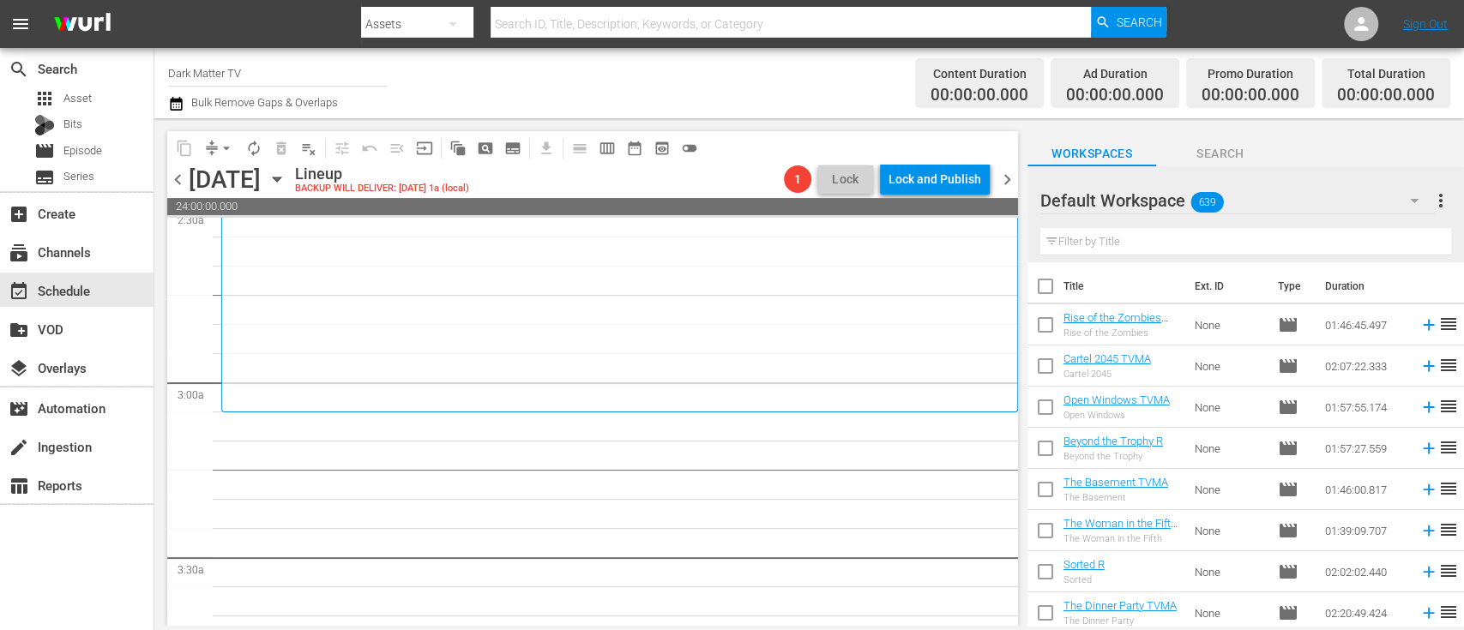
scroll to position [886, 0]
click at [1113, 242] on input "text" at bounding box center [1245, 241] width 411 height 27
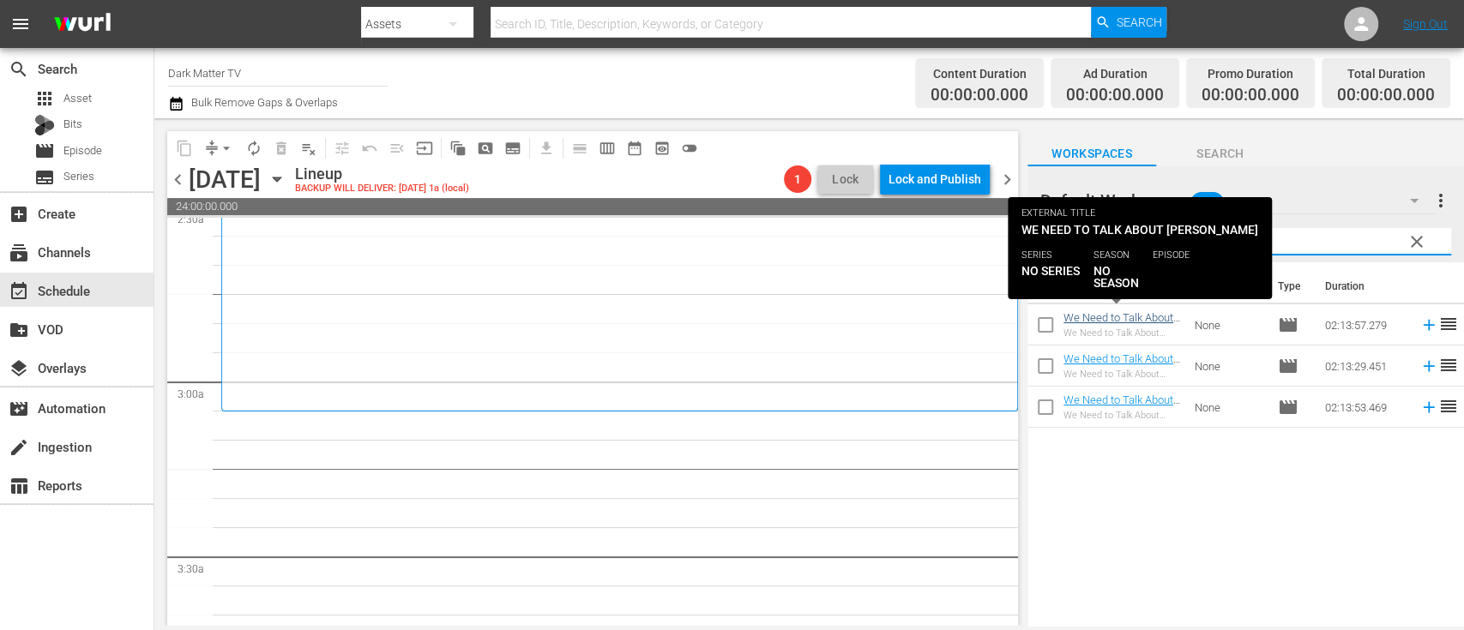
type input "we need"
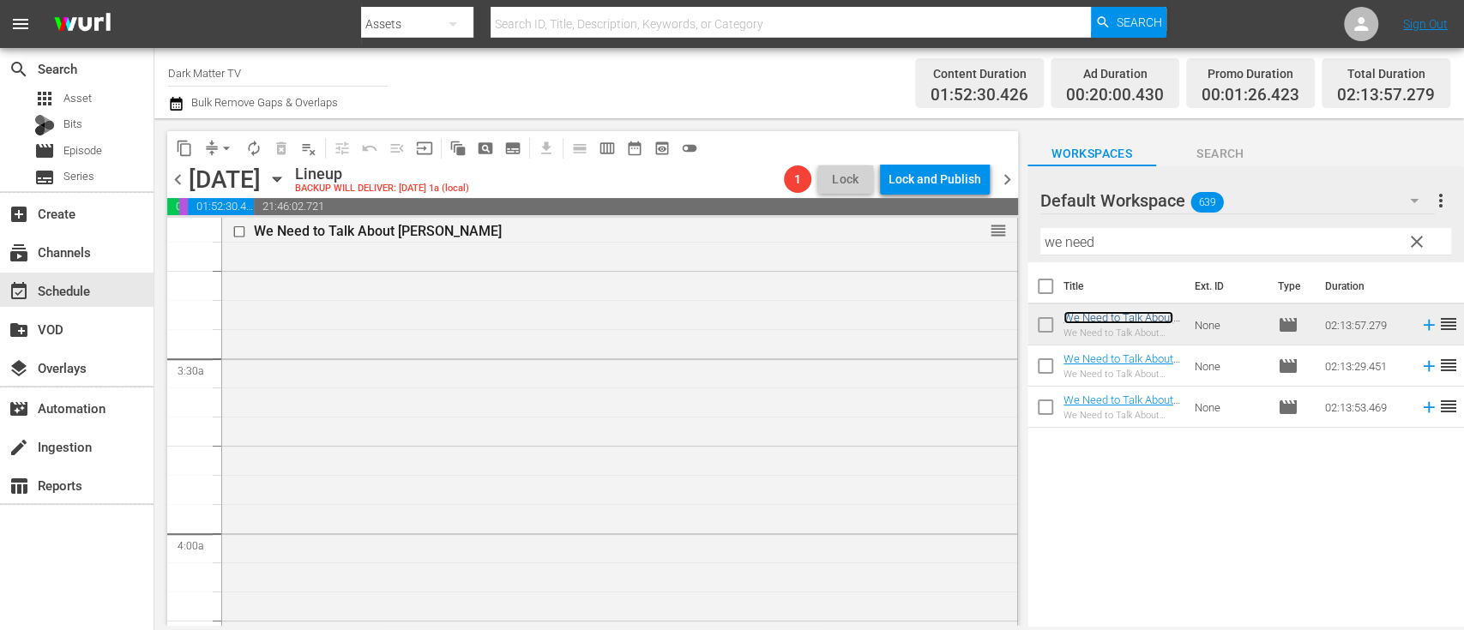
scroll to position [1083, 0]
click at [286, 182] on icon "button" at bounding box center [277, 179] width 19 height 19
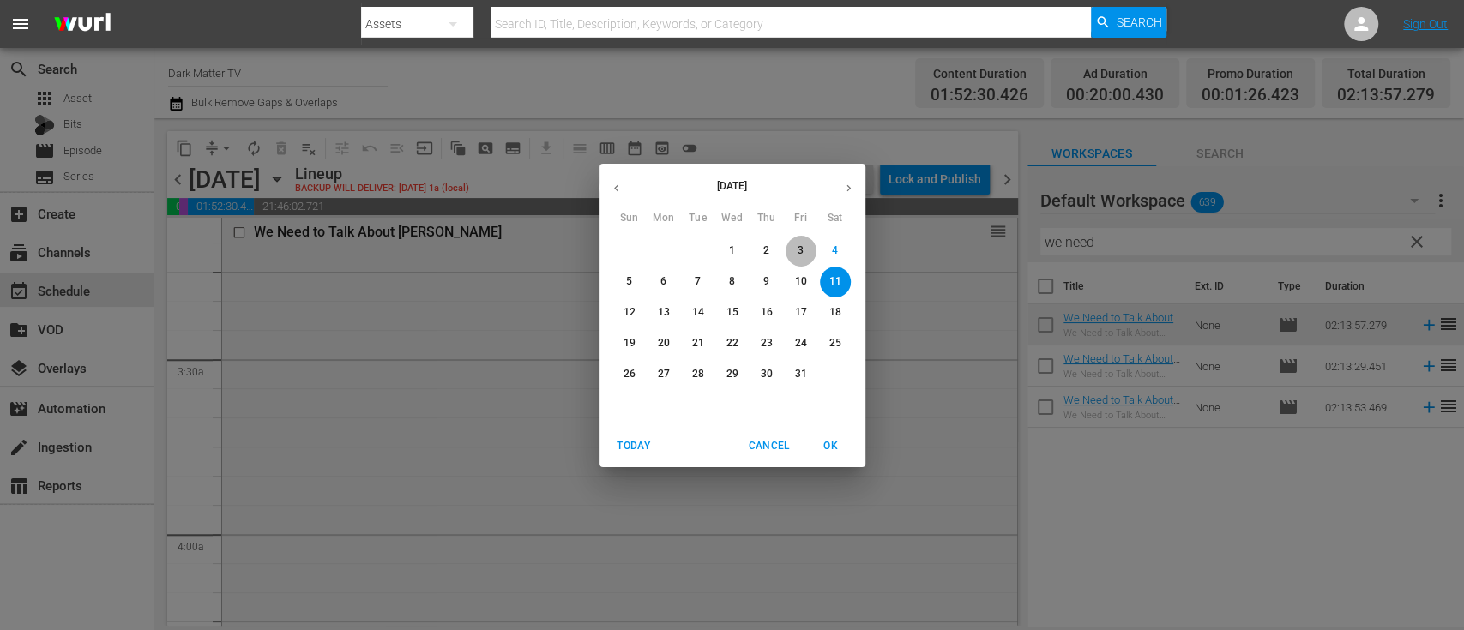
click at [799, 240] on button "3" at bounding box center [801, 251] width 31 height 31
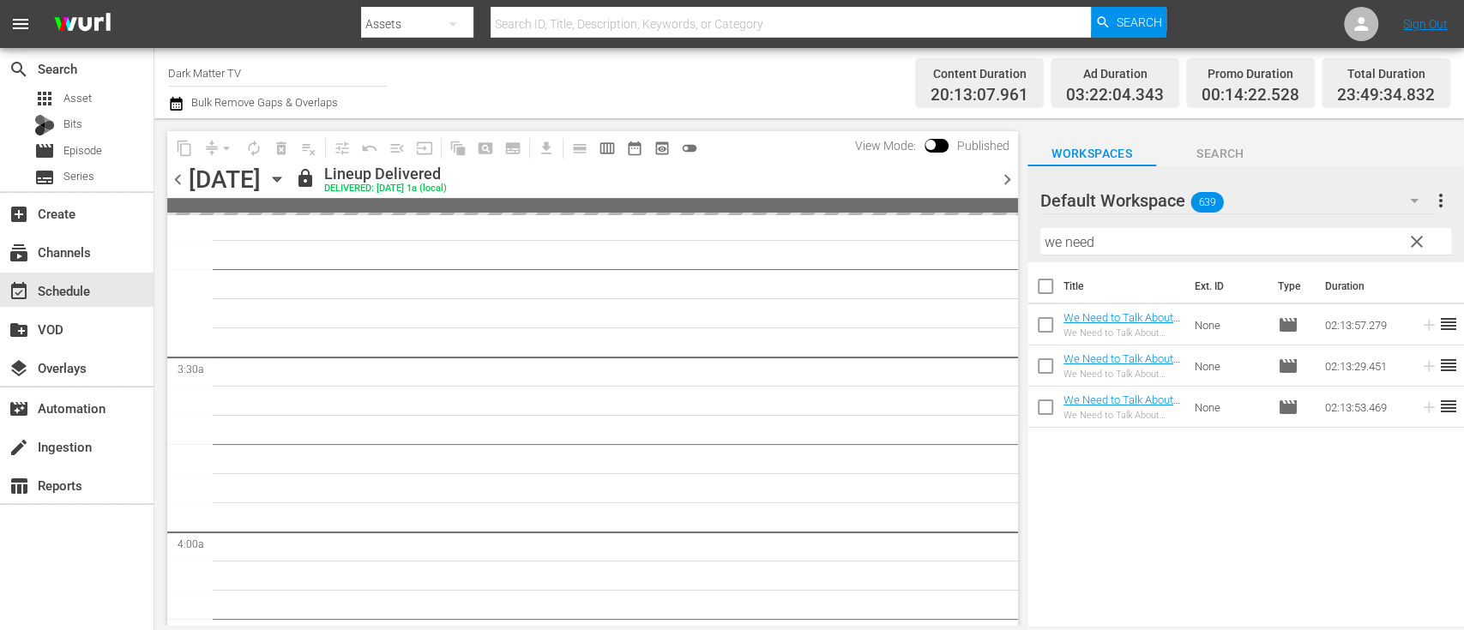
scroll to position [1054, 0]
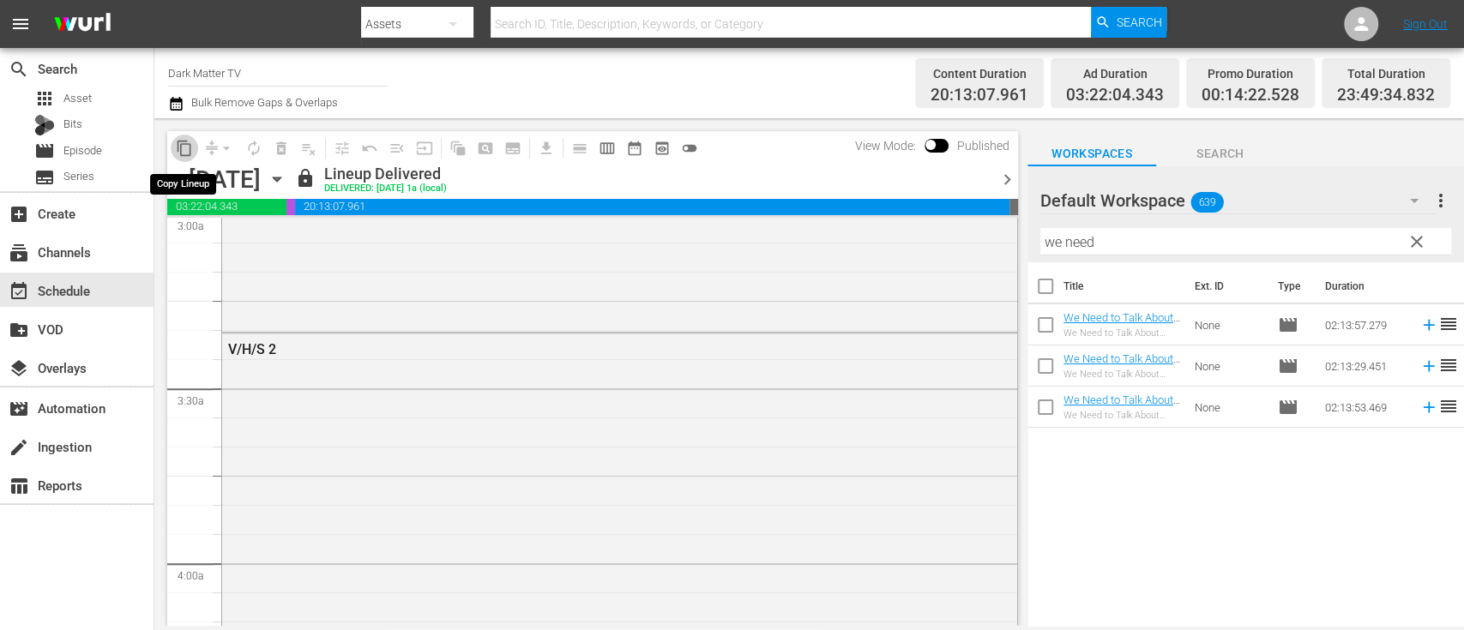
click at [184, 148] on span "content_copy" at bounding box center [184, 148] width 17 height 17
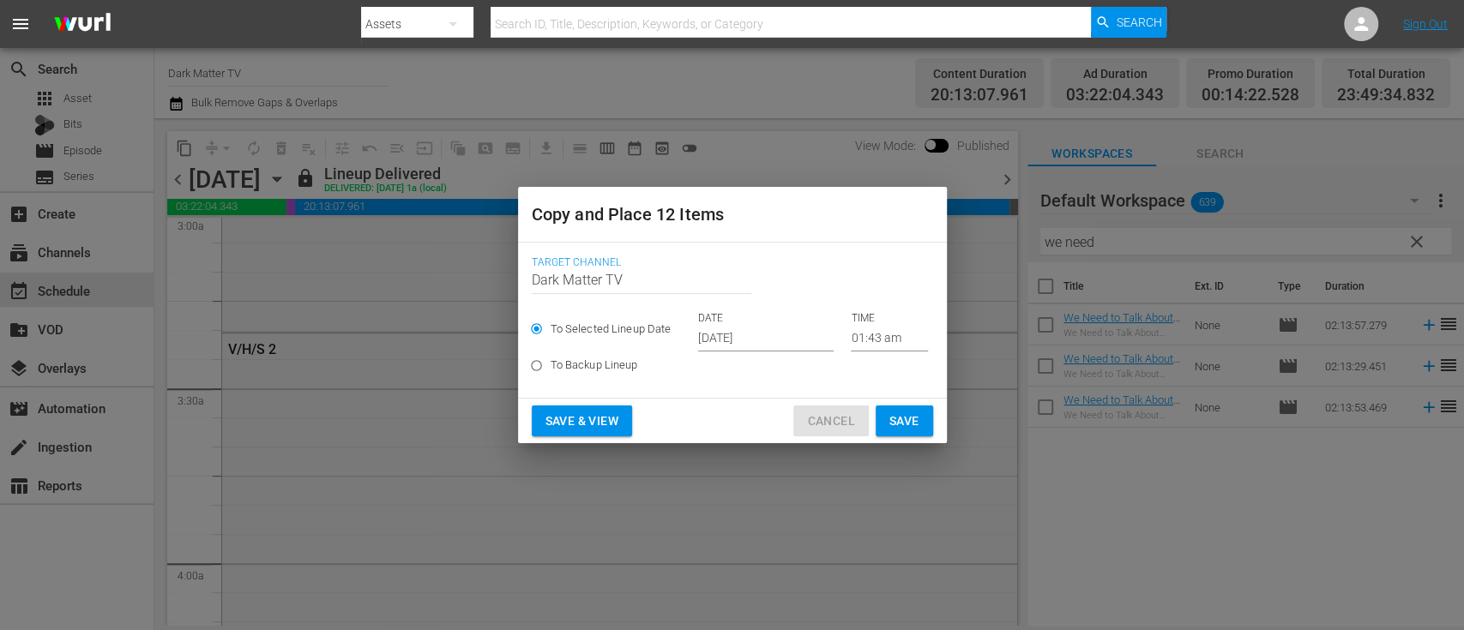
click at [822, 419] on span "Cancel" at bounding box center [830, 421] width 47 height 21
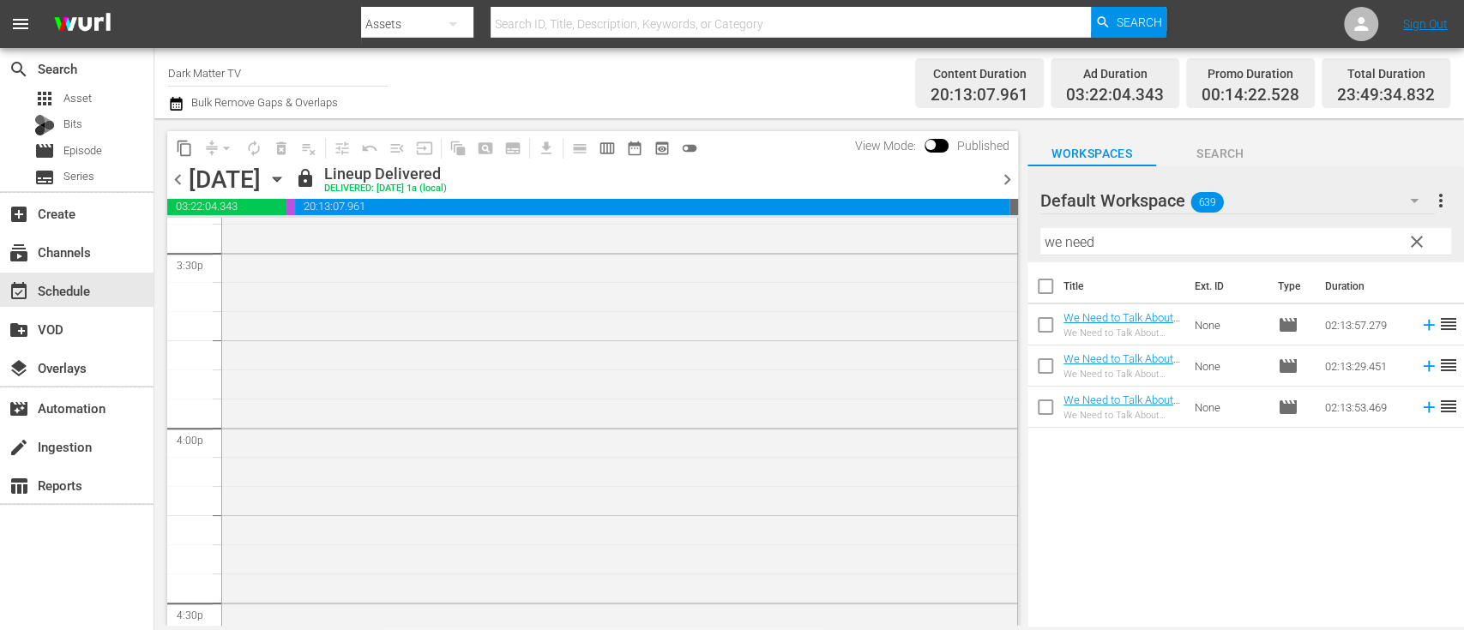
scroll to position [5409, 0]
click at [176, 178] on span "chevron_left" at bounding box center [177, 179] width 21 height 21
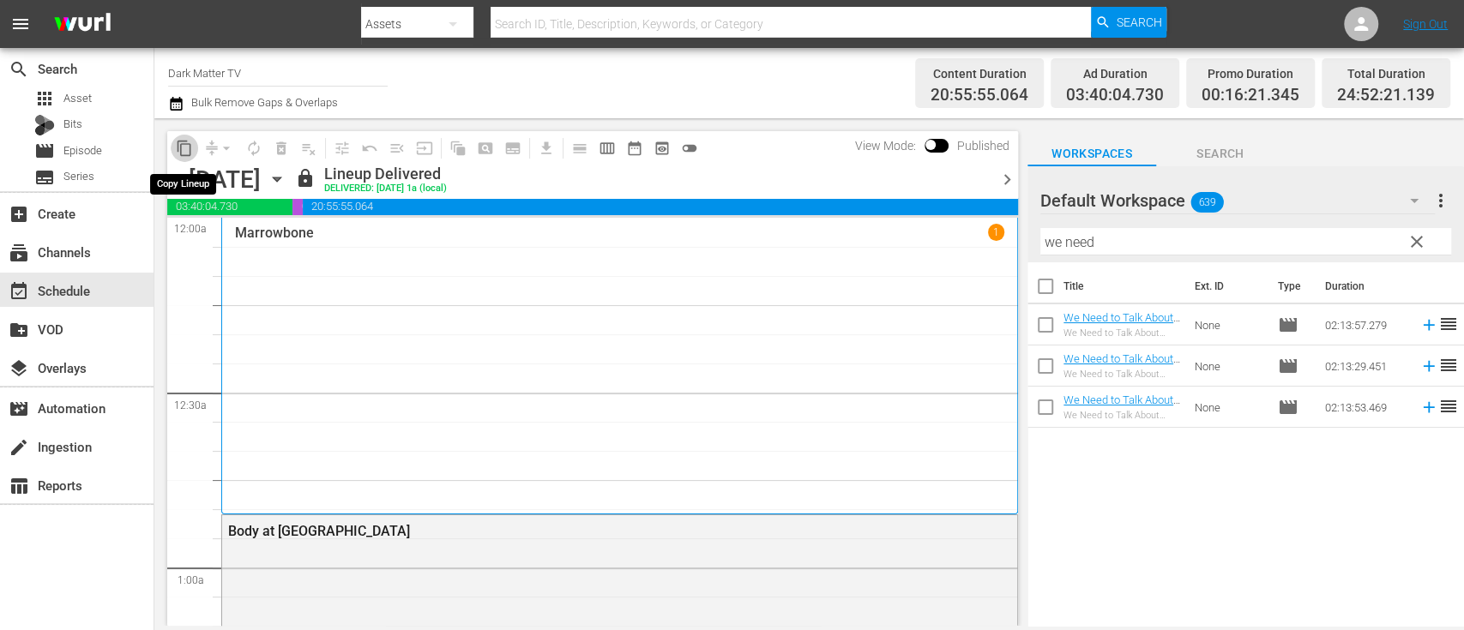
click at [183, 147] on span "content_copy" at bounding box center [184, 148] width 17 height 17
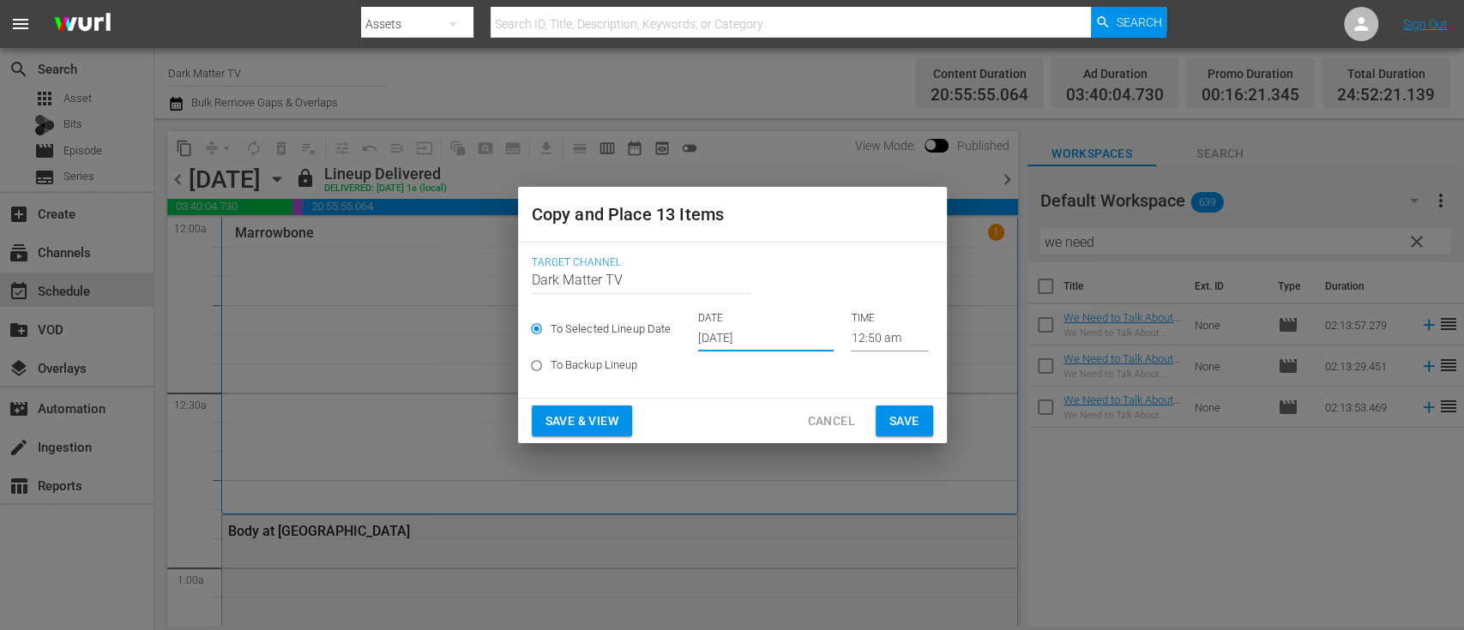
click at [753, 340] on input "Oct 6th 2025" at bounding box center [766, 339] width 136 height 26
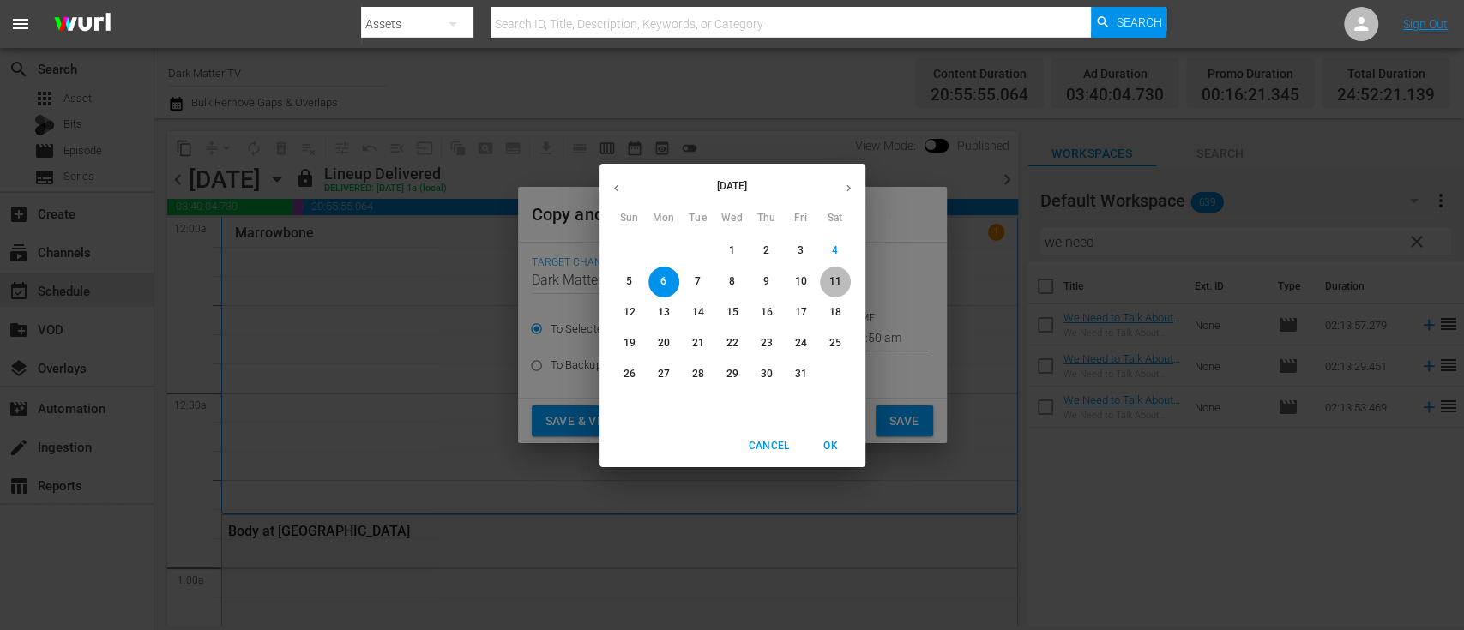
click at [828, 276] on span "11" at bounding box center [835, 281] width 31 height 15
type input "Oct 11th 2025"
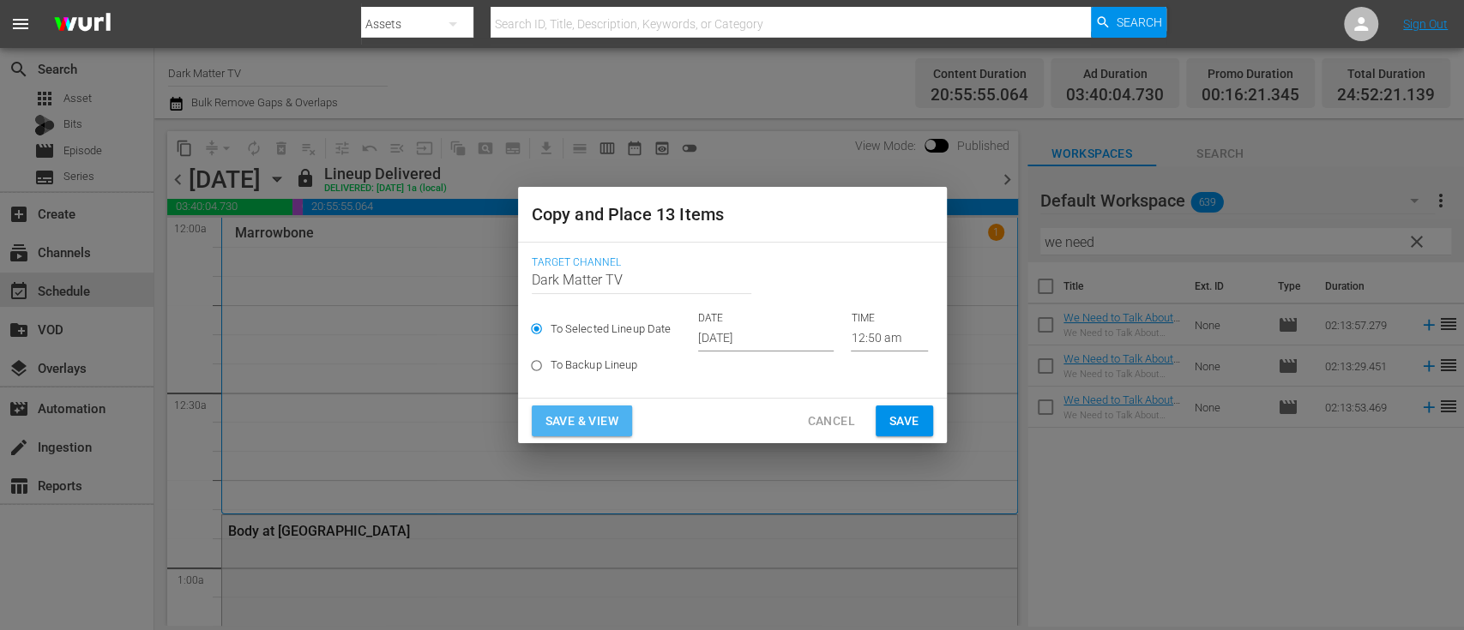
click at [581, 415] on span "Save & View" at bounding box center [581, 421] width 73 height 21
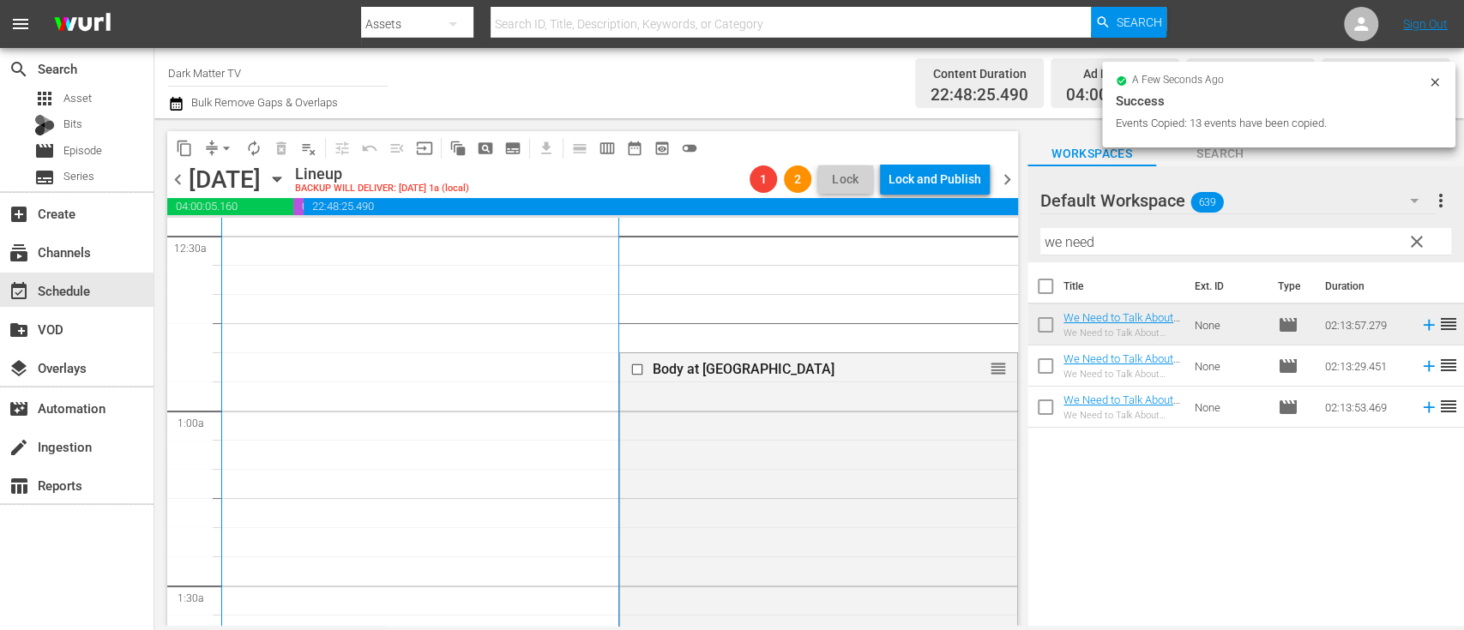
scroll to position [158, 0]
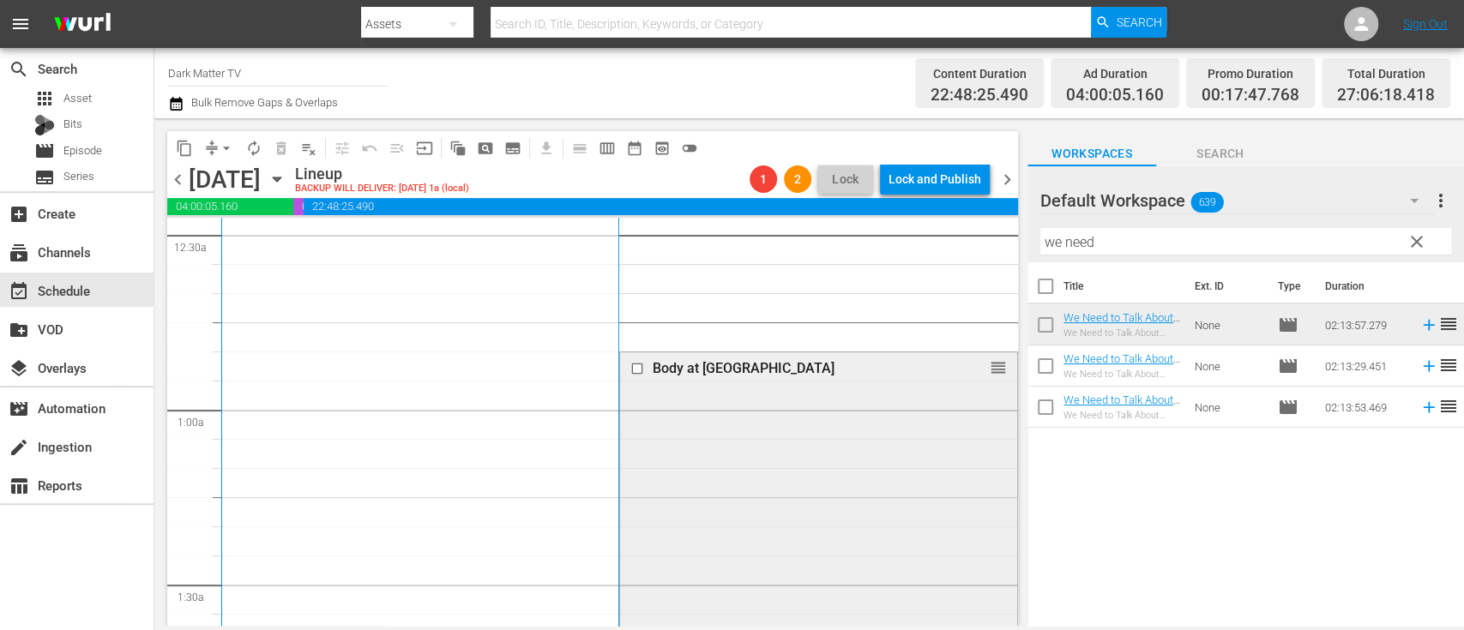
click at [630, 368] on input "checkbox" at bounding box center [639, 369] width 18 height 15
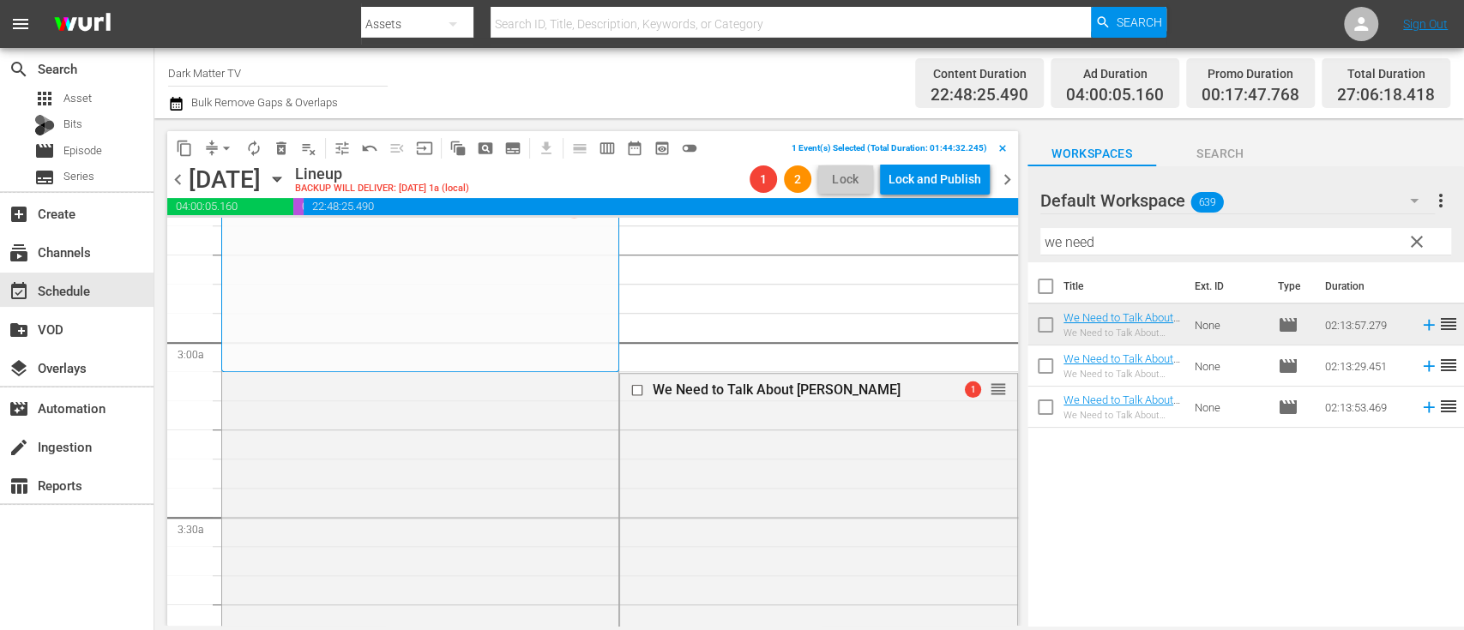
scroll to position [824, 0]
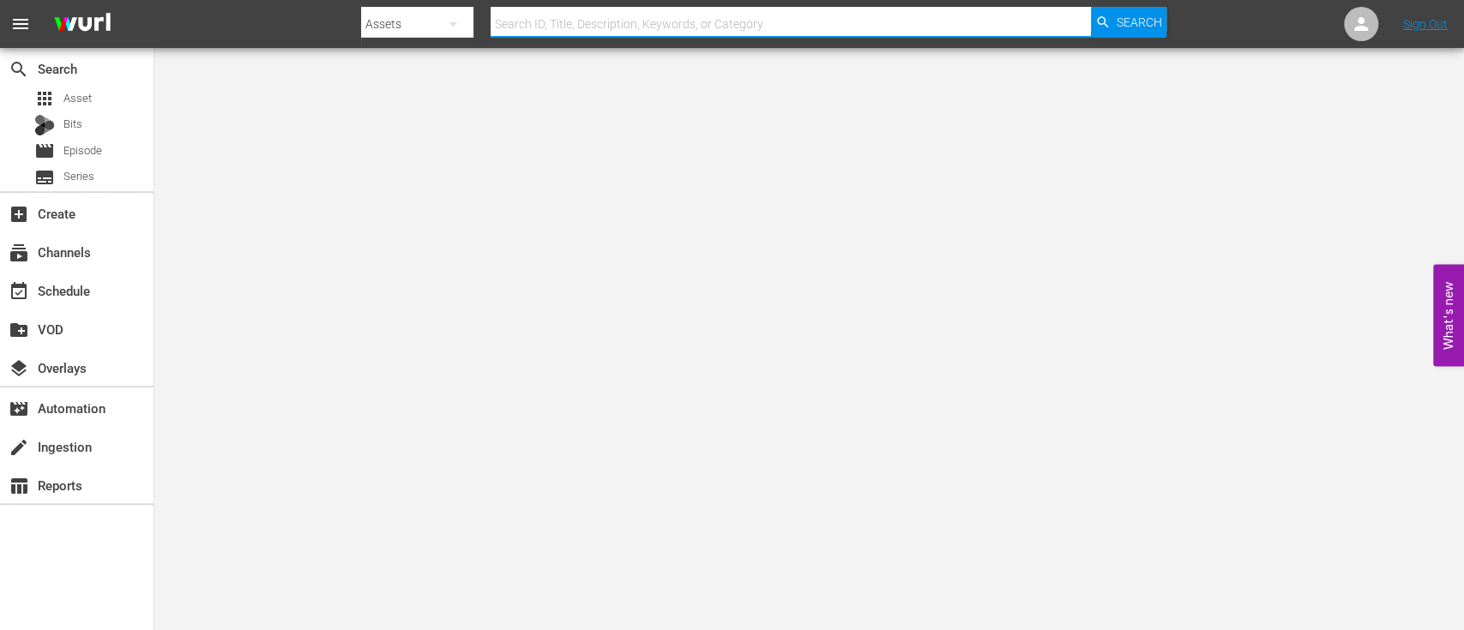
click at [585, 33] on input "text" at bounding box center [791, 23] width 600 height 41
type input "fear dot com"
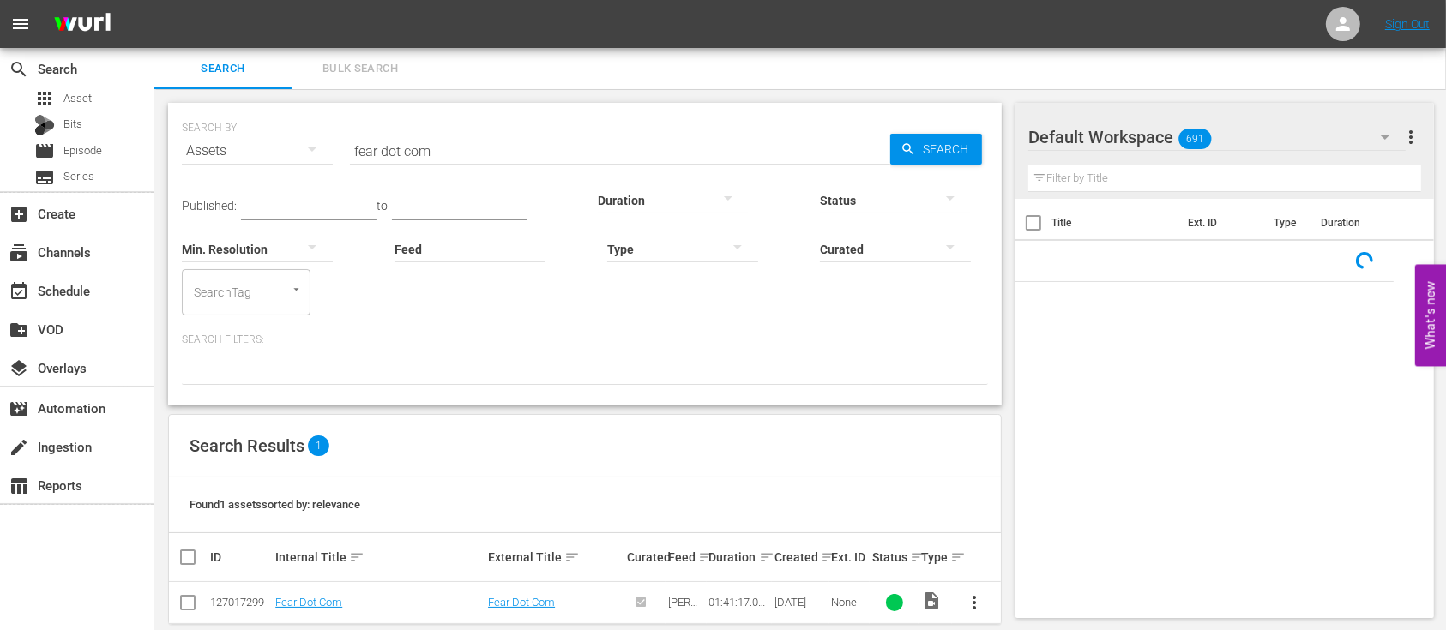
scroll to position [25, 0]
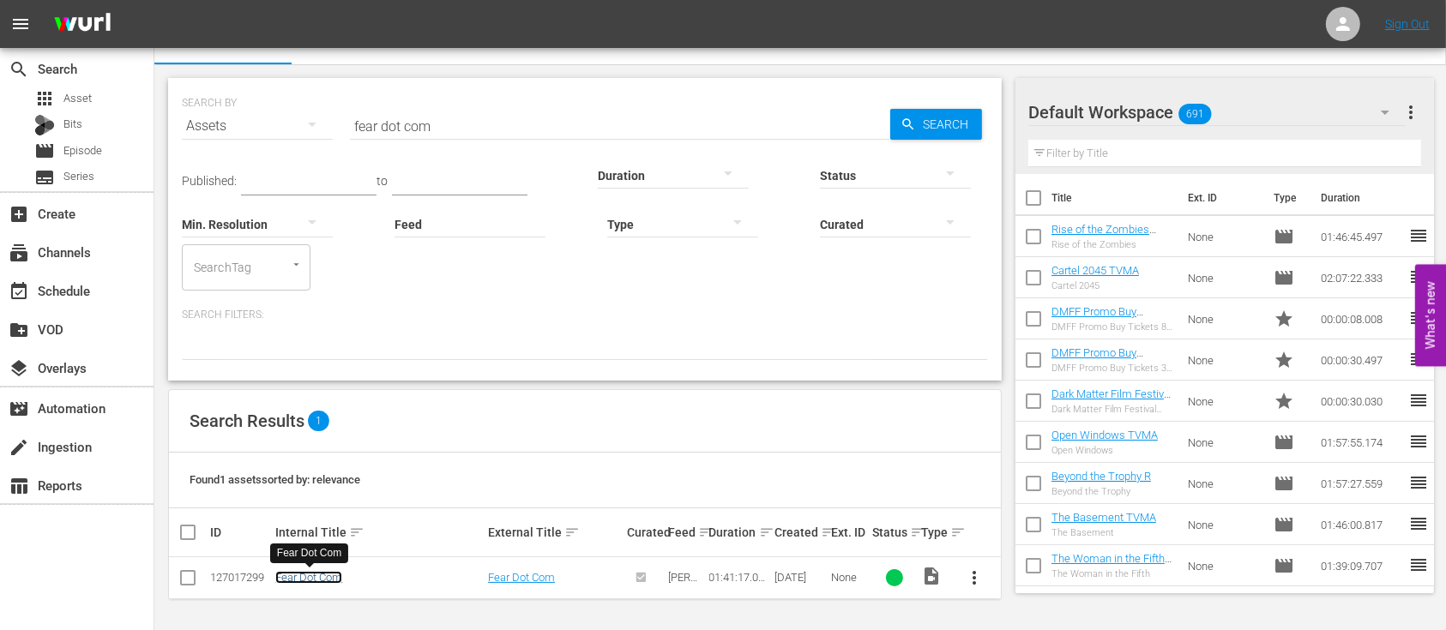
click at [321, 578] on link "Fear Dot Com" at bounding box center [308, 577] width 67 height 13
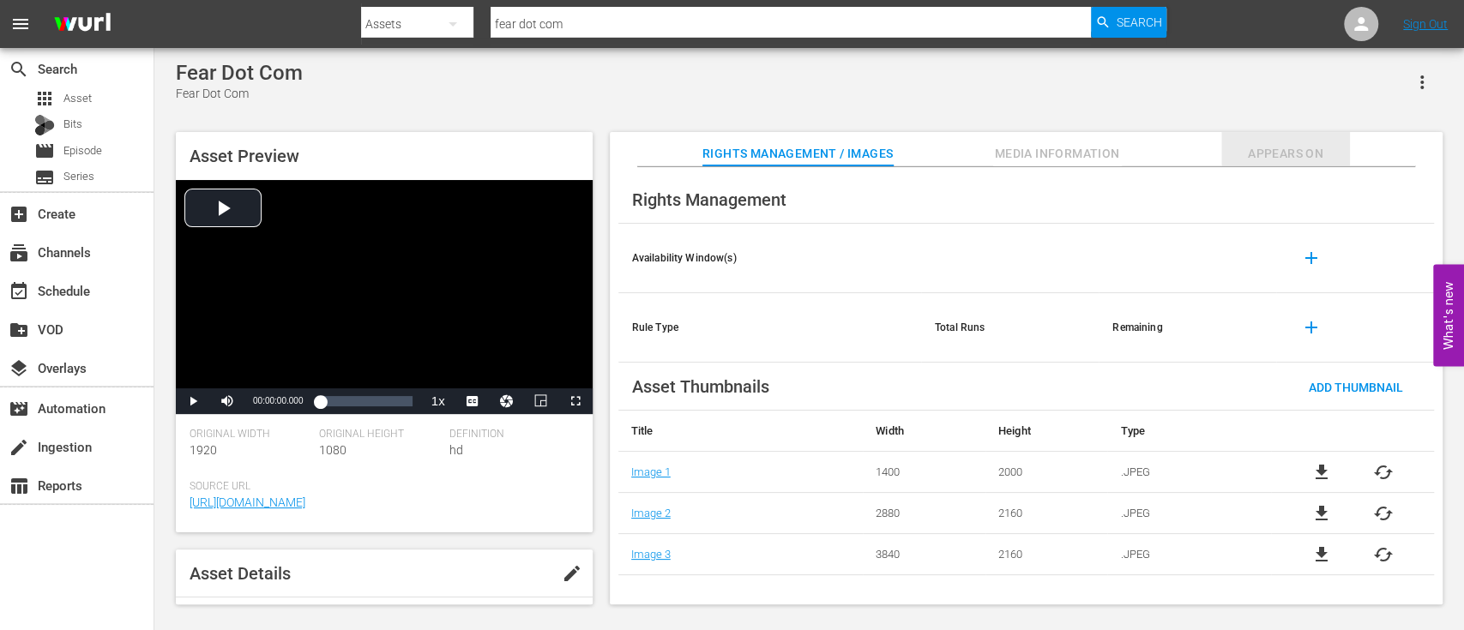
click at [1294, 160] on span "Appears On" at bounding box center [1285, 153] width 129 height 21
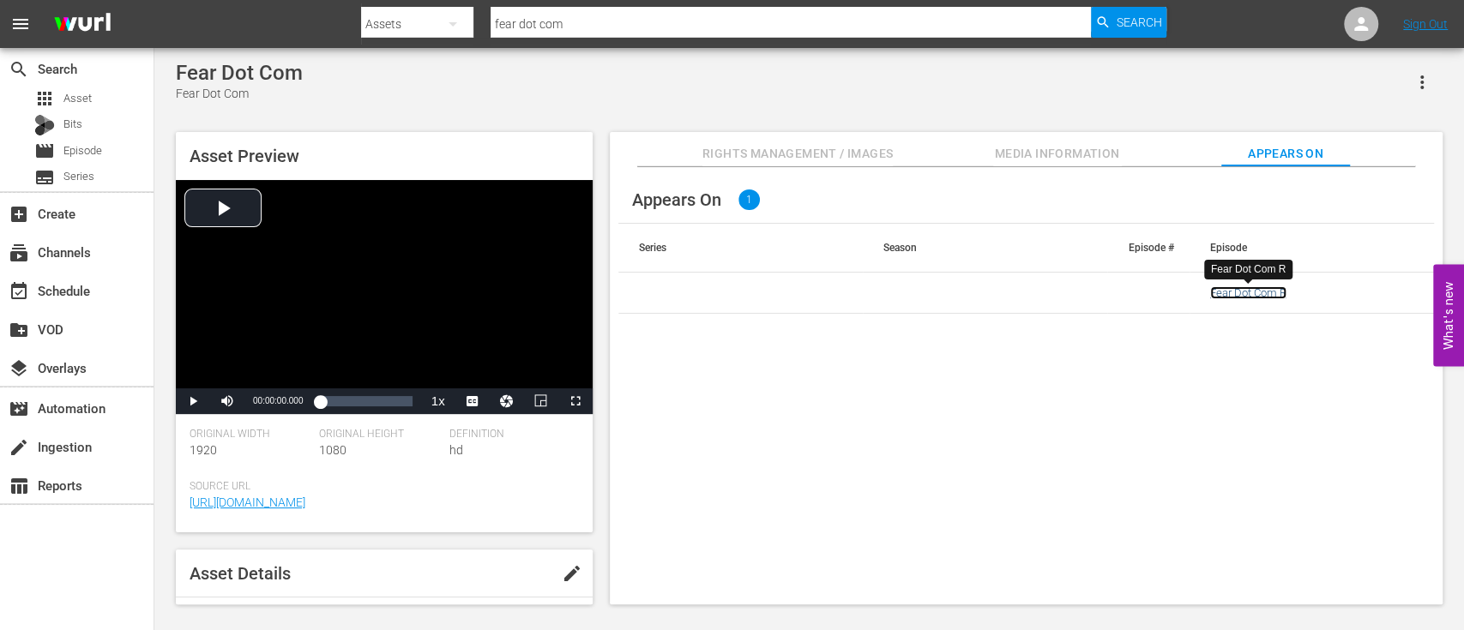
click at [1246, 295] on link "Fear Dot Com R" at bounding box center [1248, 292] width 76 height 13
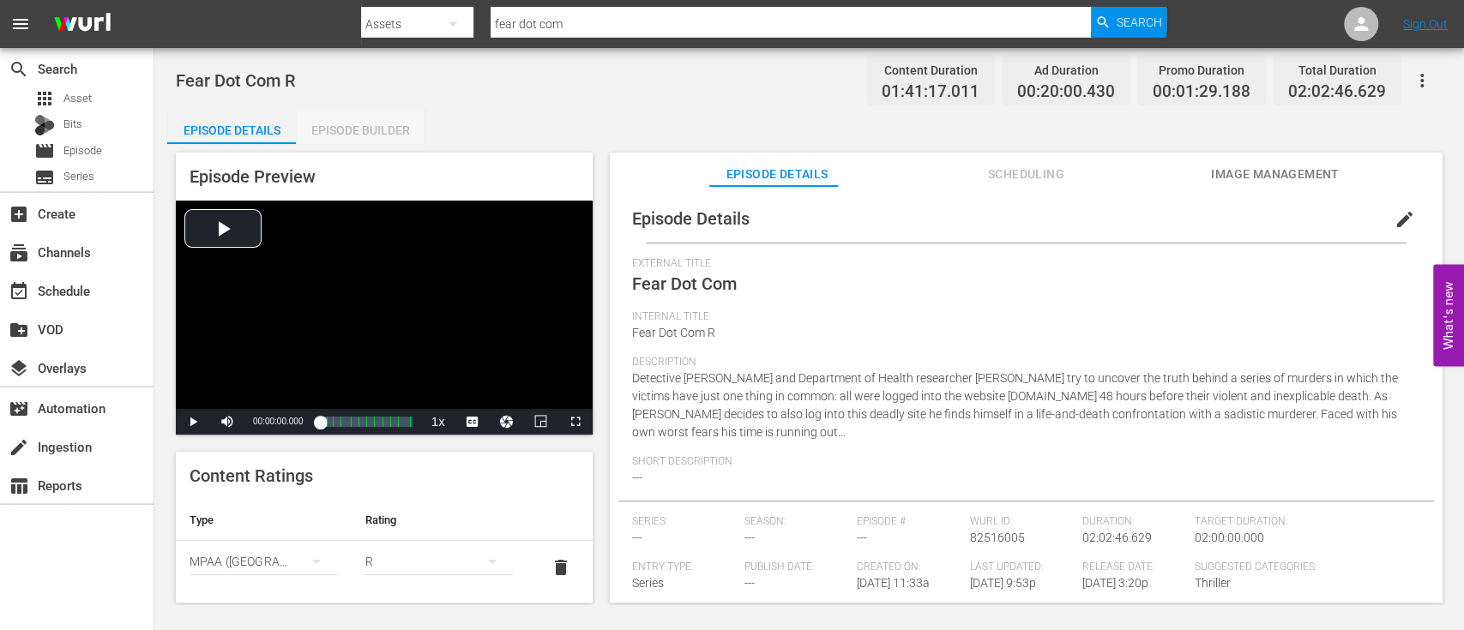
click at [370, 125] on div "Episode Builder" at bounding box center [360, 130] width 129 height 41
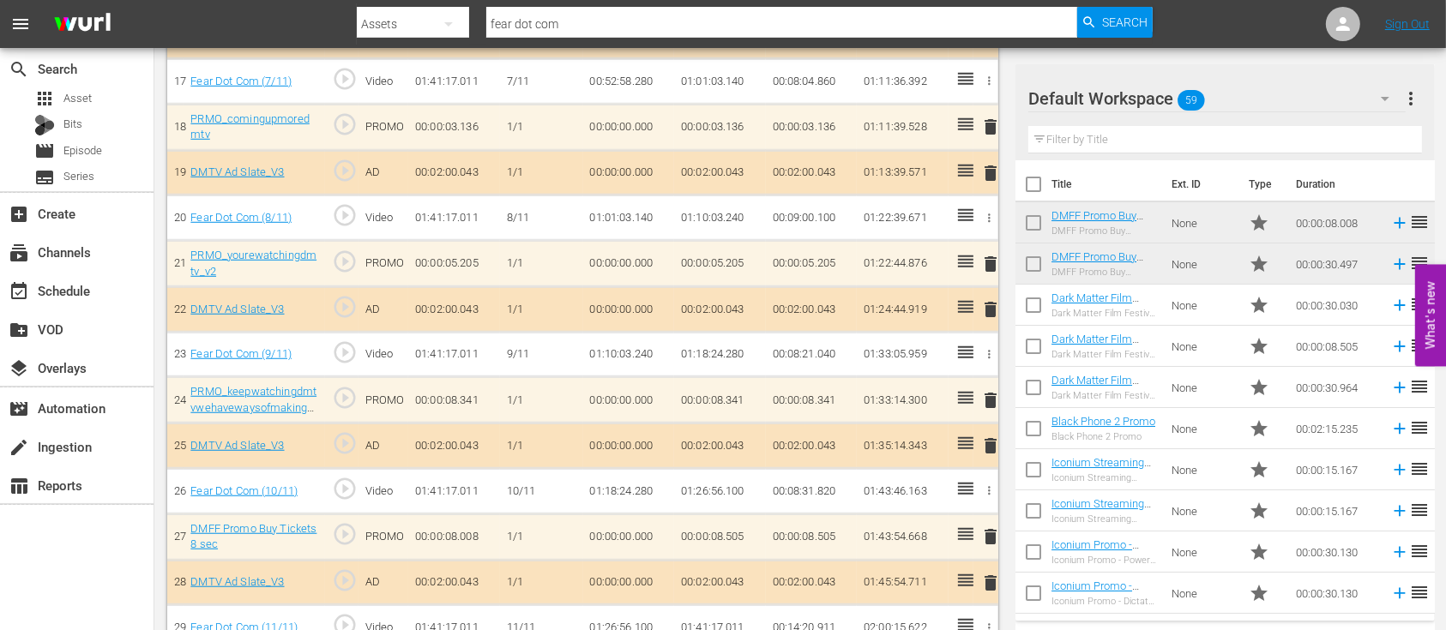
scroll to position [1365, 0]
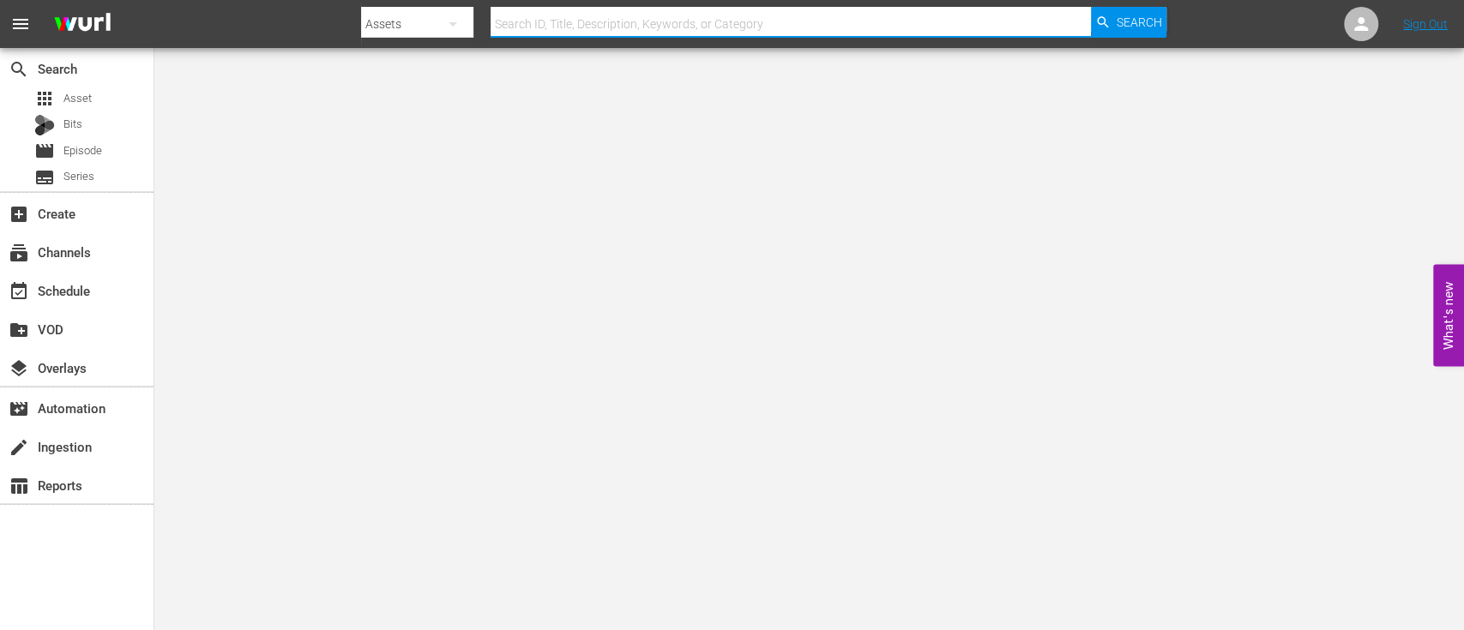
click at [617, 24] on input "text" at bounding box center [791, 23] width 600 height 41
type input "out of the dark"
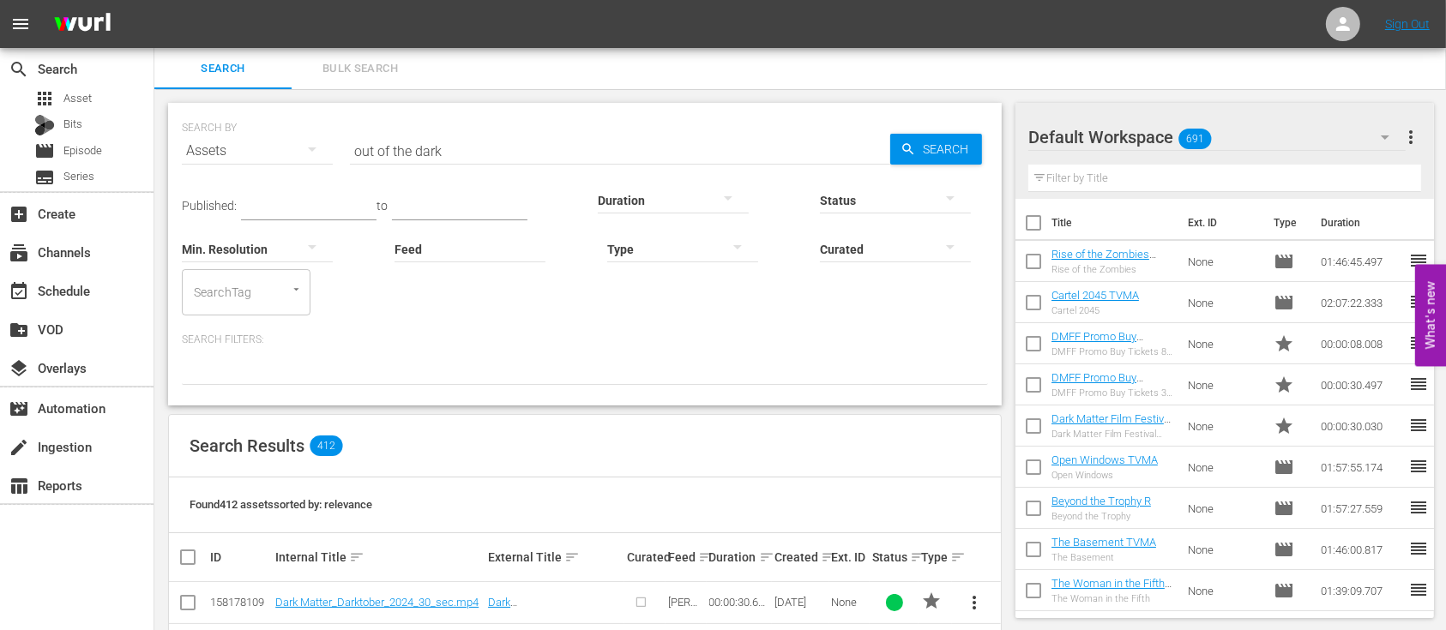
click at [648, 191] on div at bounding box center [673, 200] width 151 height 48
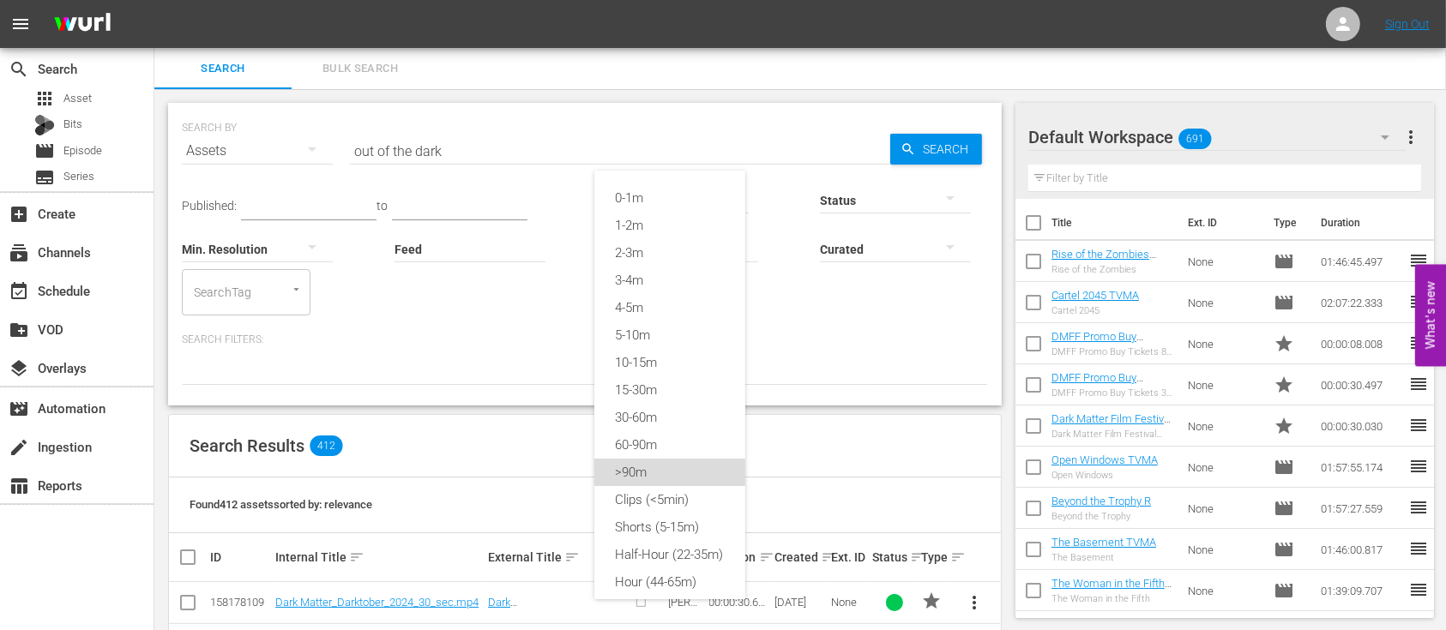
click at [690, 472] on div ">90m" at bounding box center [669, 472] width 151 height 27
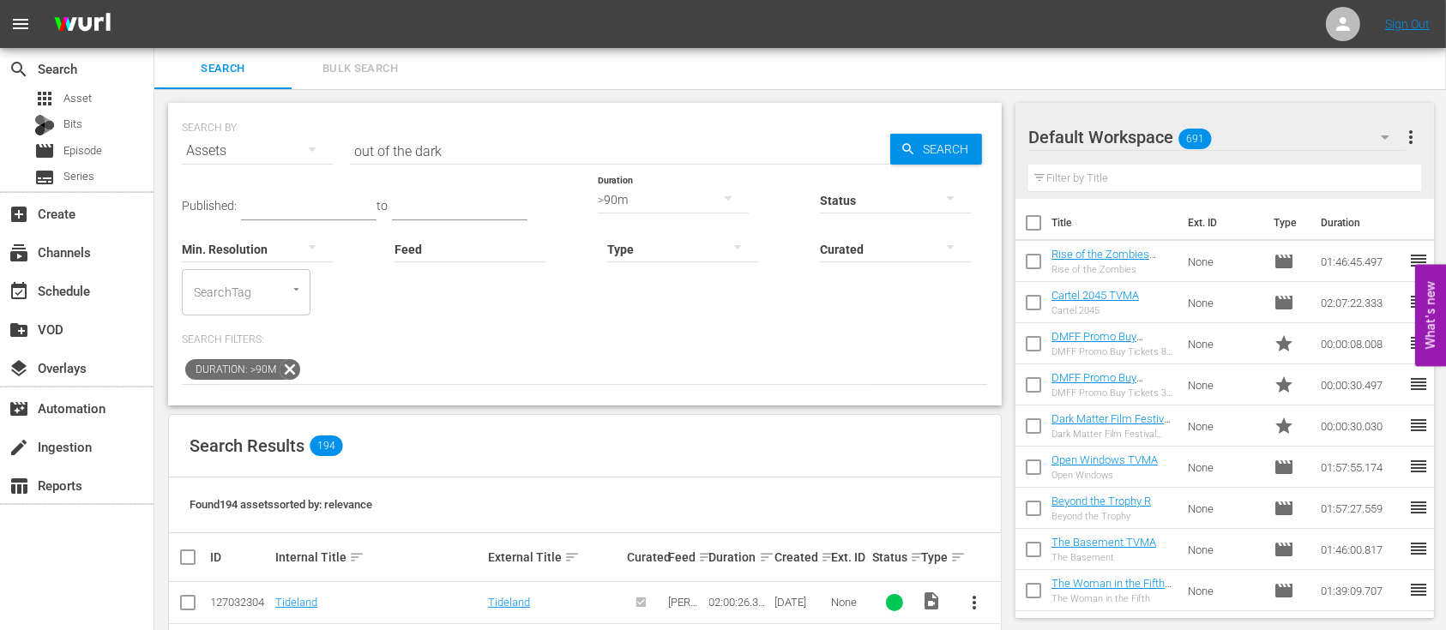
click at [615, 196] on div ">90m" at bounding box center [673, 200] width 151 height 48
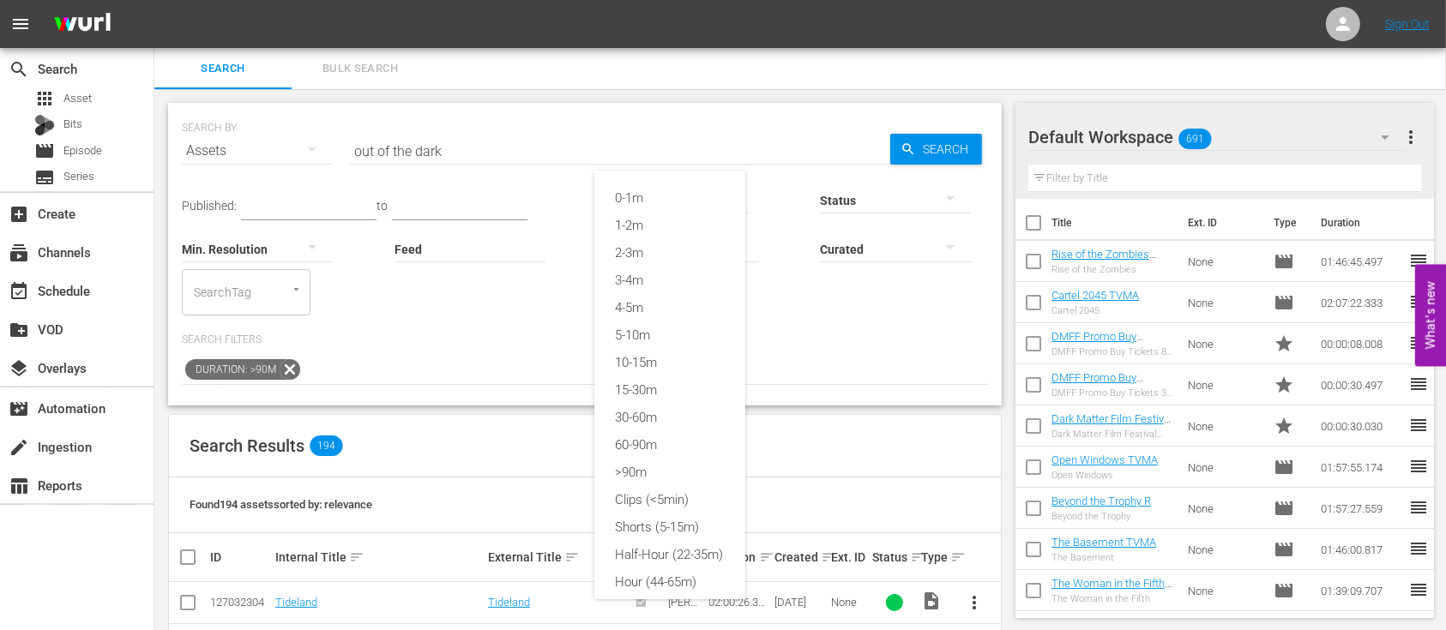
scroll to position [27, 0]
click at [756, 65] on div "0-1m 1-2m 2-3m 3-4m 4-5m 5-10m 10-15m 15-30m 30-60m 60-90m >90m Clips (<5min) S…" at bounding box center [723, 315] width 1446 height 630
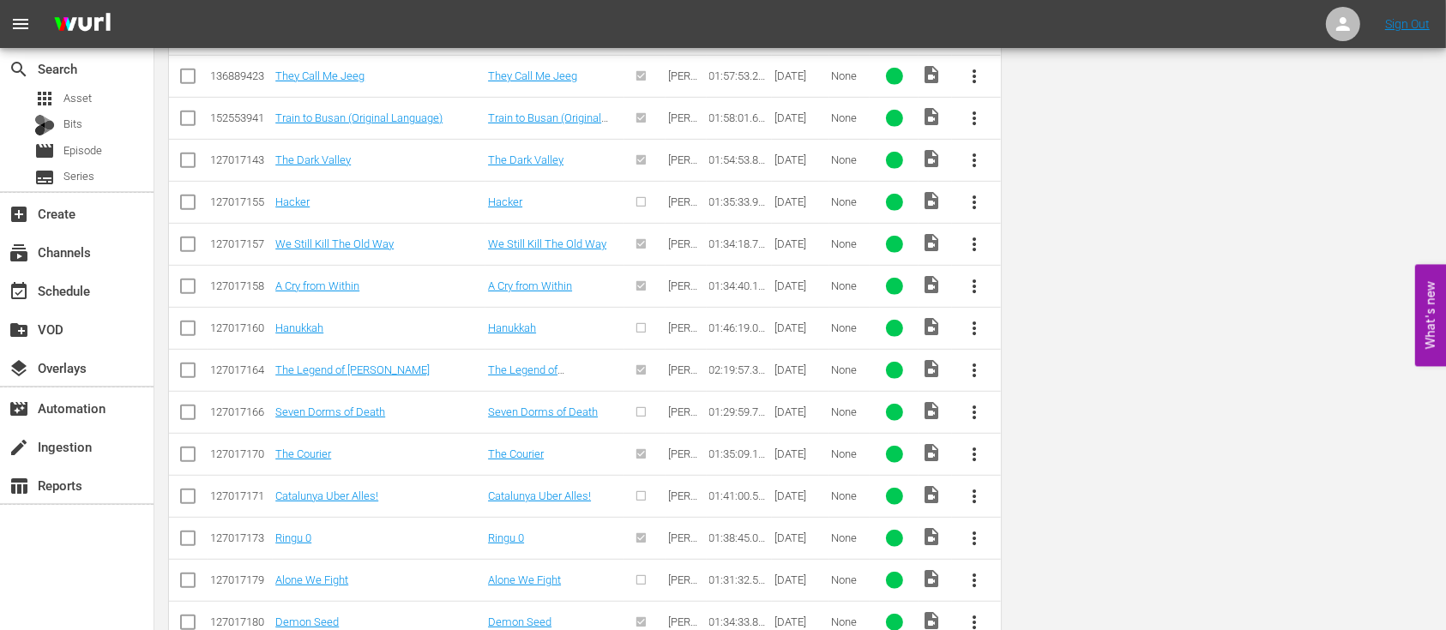
scroll to position [0, 0]
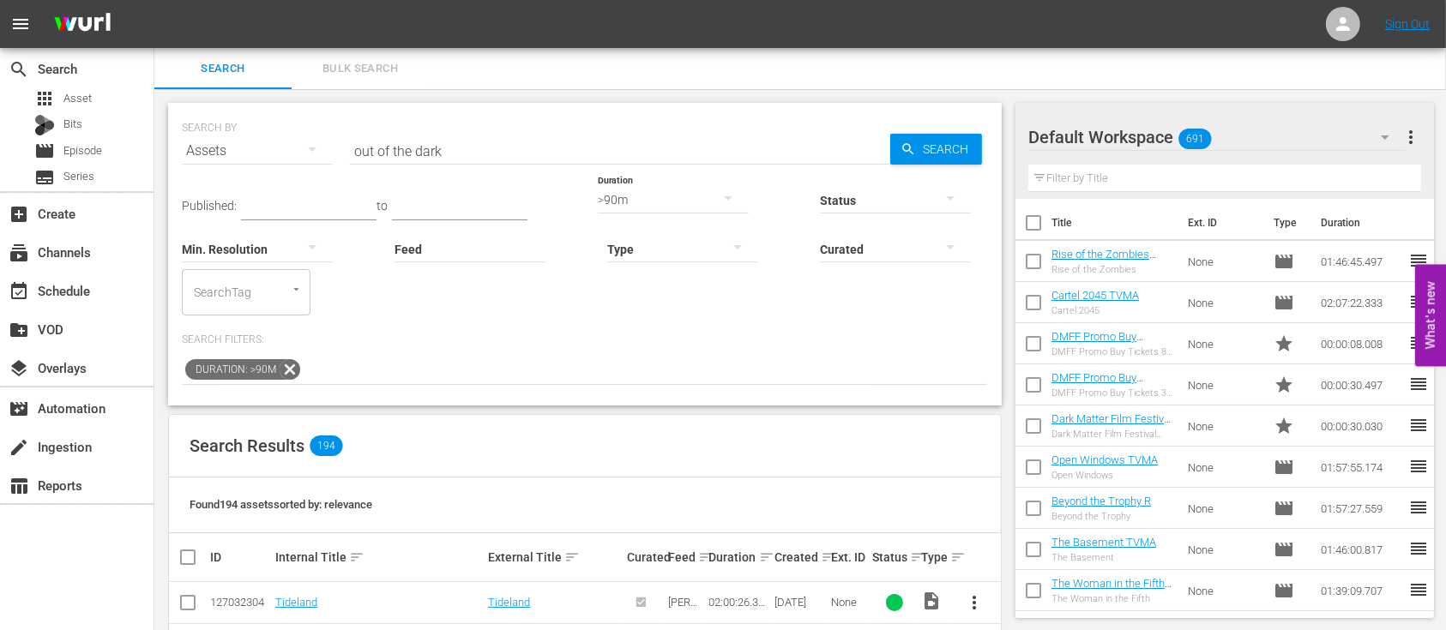
click at [648, 188] on div ">90m" at bounding box center [673, 200] width 151 height 48
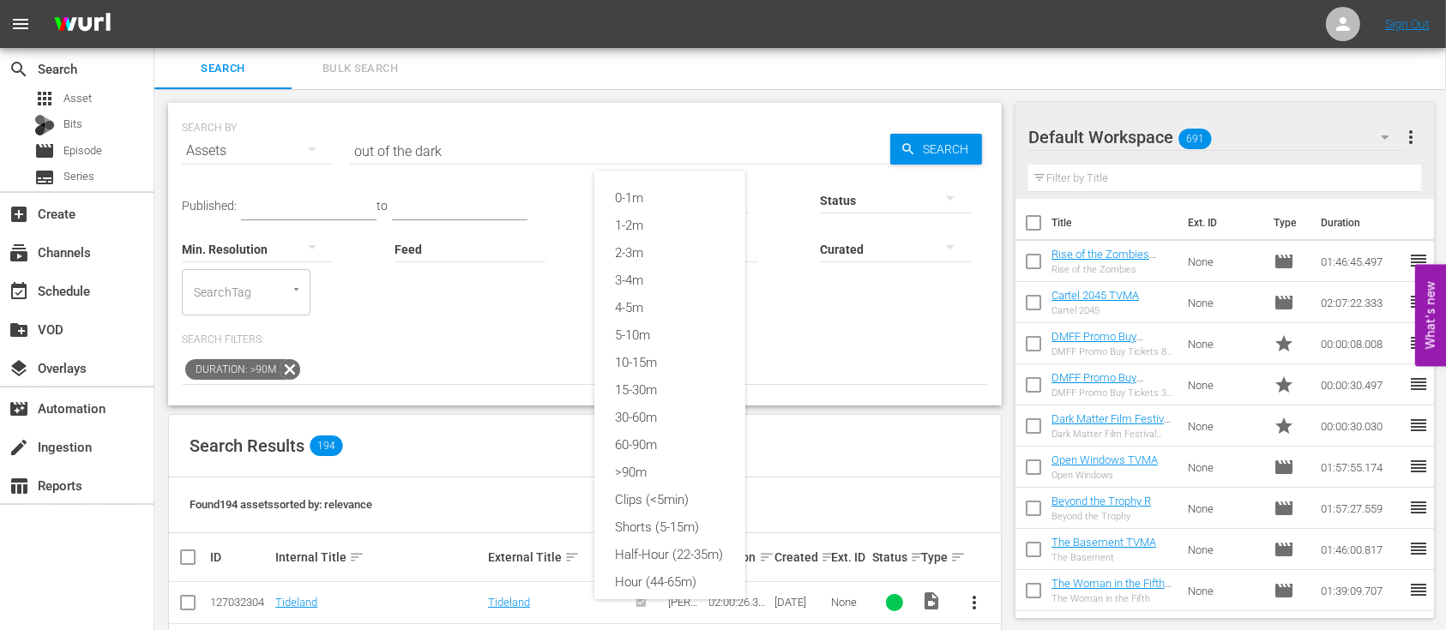
click at [282, 373] on div "0-1m 1-2m 2-3m 3-4m 4-5m 5-10m 10-15m 15-30m 30-60m 60-90m >90m Clips (<5min) S…" at bounding box center [723, 315] width 1446 height 630
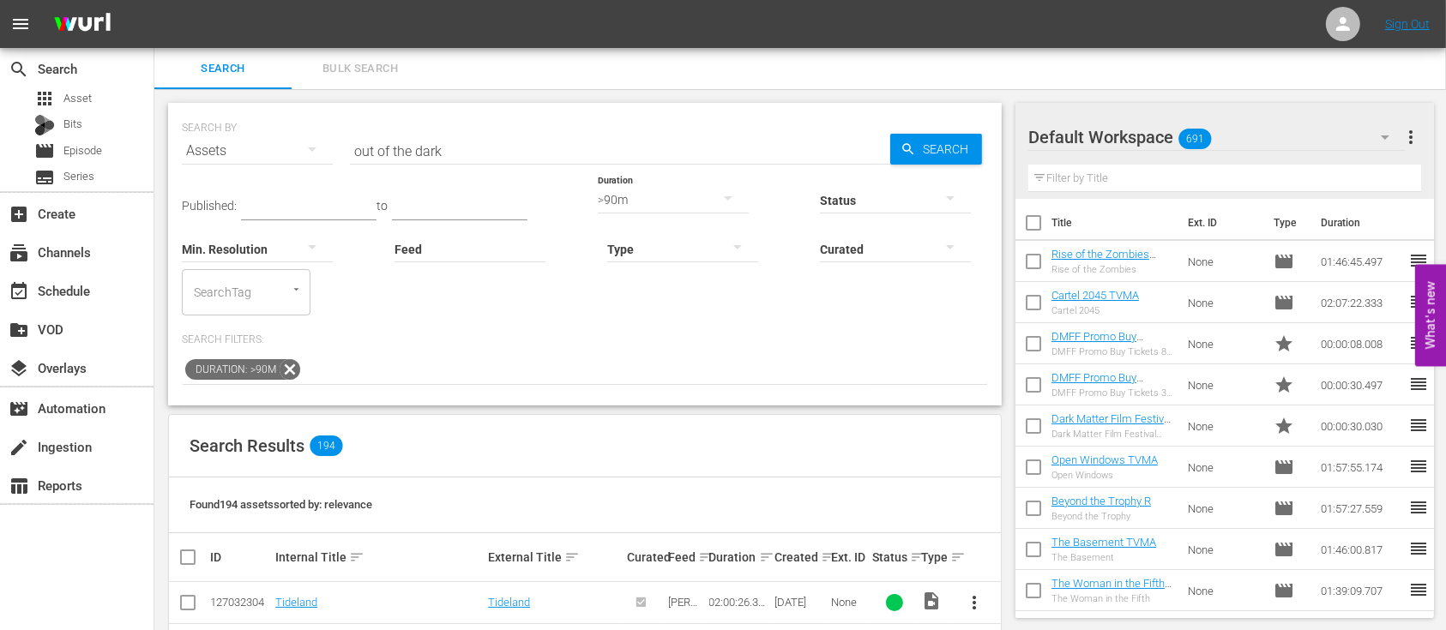
click at [288, 371] on icon at bounding box center [290, 369] width 21 height 21
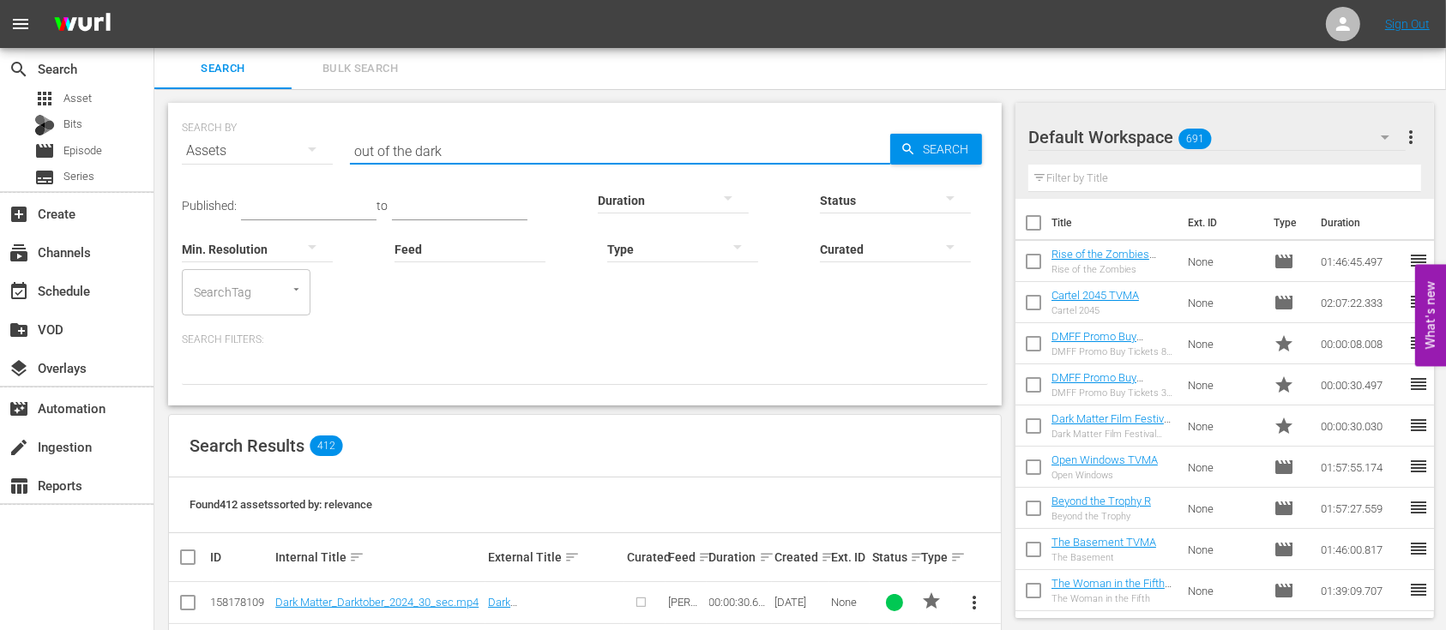
drag, startPoint x: 495, startPoint y: 154, endPoint x: 203, endPoint y: 204, distance: 295.8
click at [203, 204] on div "SEARCH BY Search By Assets Search ID, Title, Description, Keywords, or Category…" at bounding box center [585, 254] width 834 height 303
type input "bad milo"
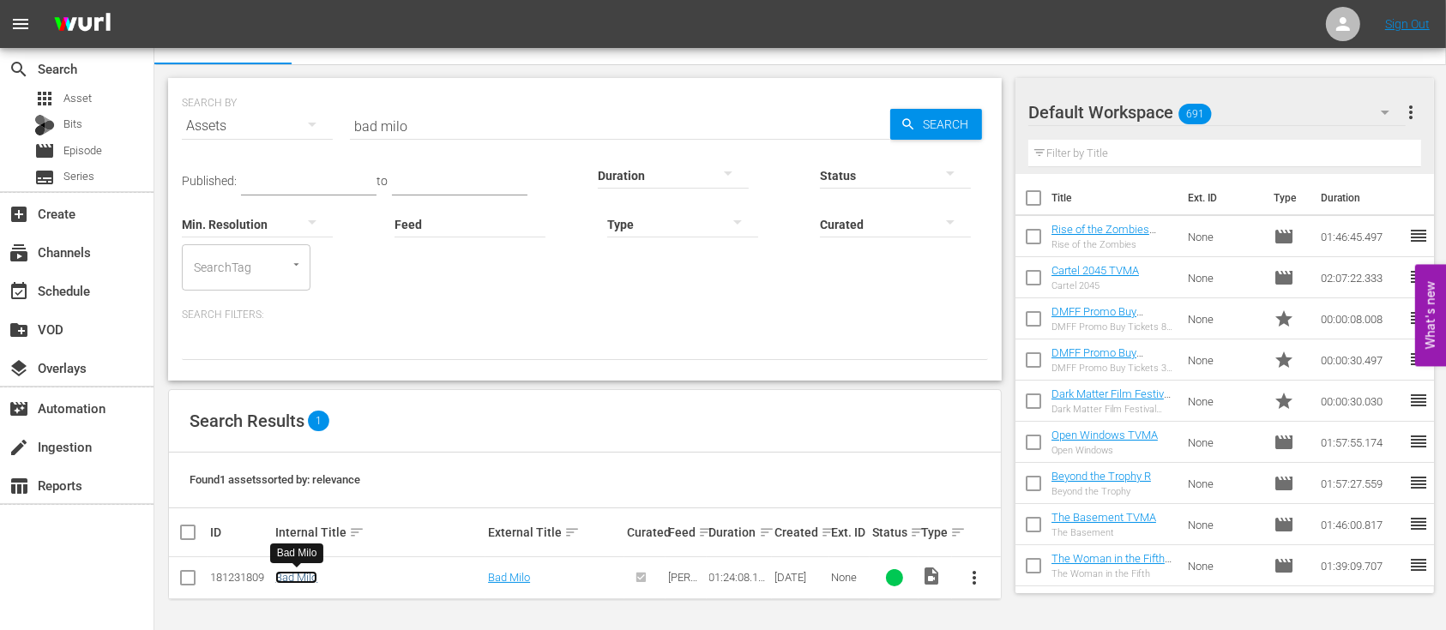
click at [306, 571] on link "Bad Milo" at bounding box center [296, 577] width 42 height 13
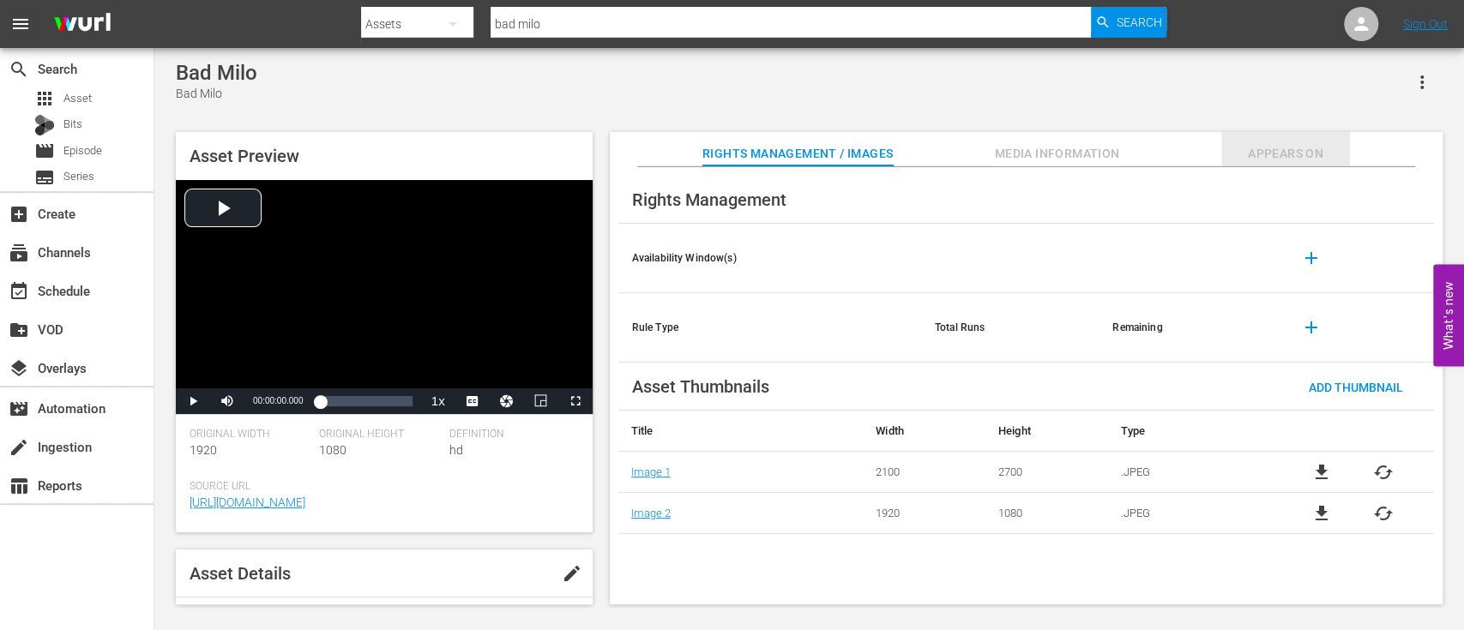
click at [1292, 144] on span "Appears On" at bounding box center [1285, 153] width 129 height 21
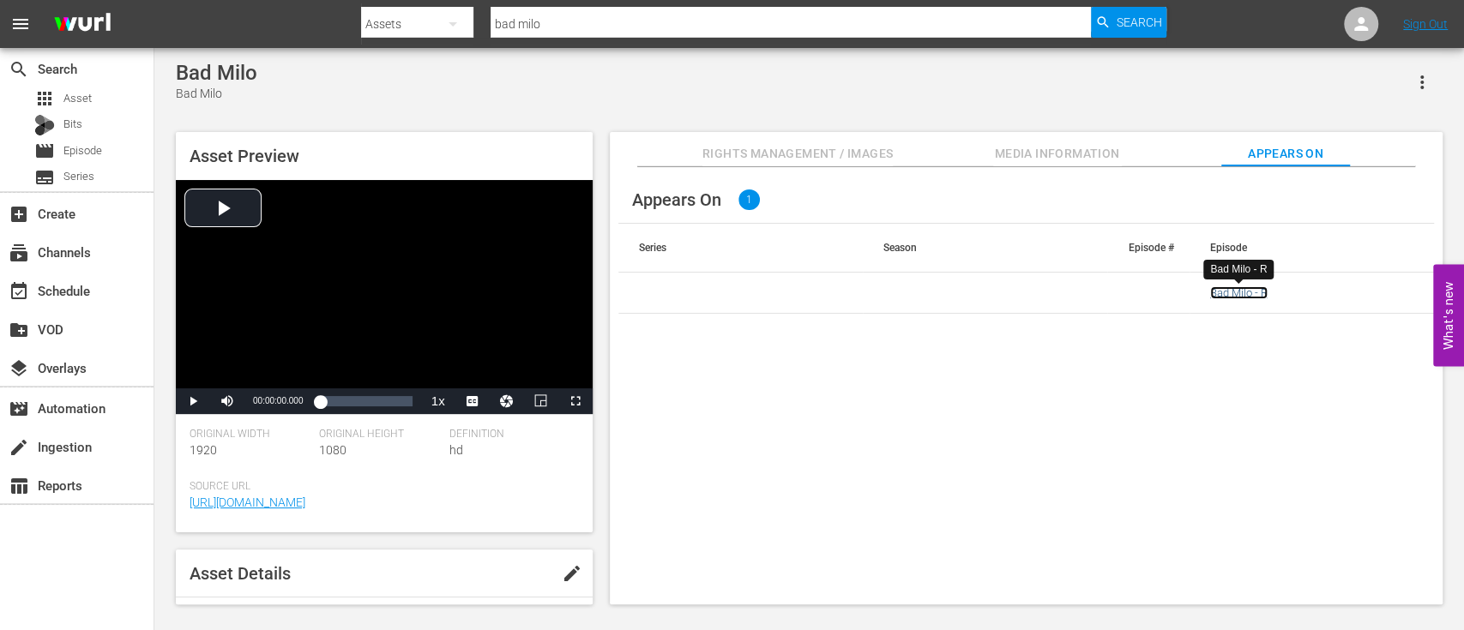
click at [1251, 292] on link "Bad Milo - R" at bounding box center [1238, 292] width 57 height 13
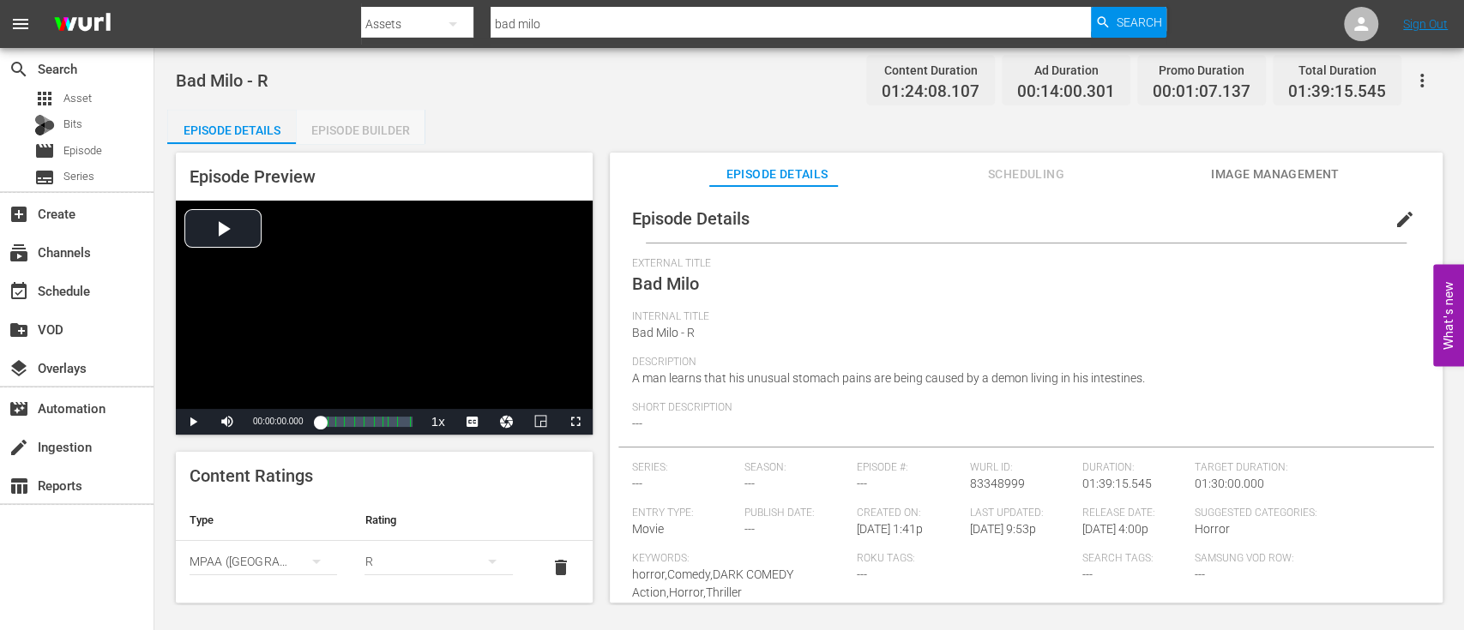
click at [363, 130] on div "Episode Builder" at bounding box center [360, 130] width 129 height 41
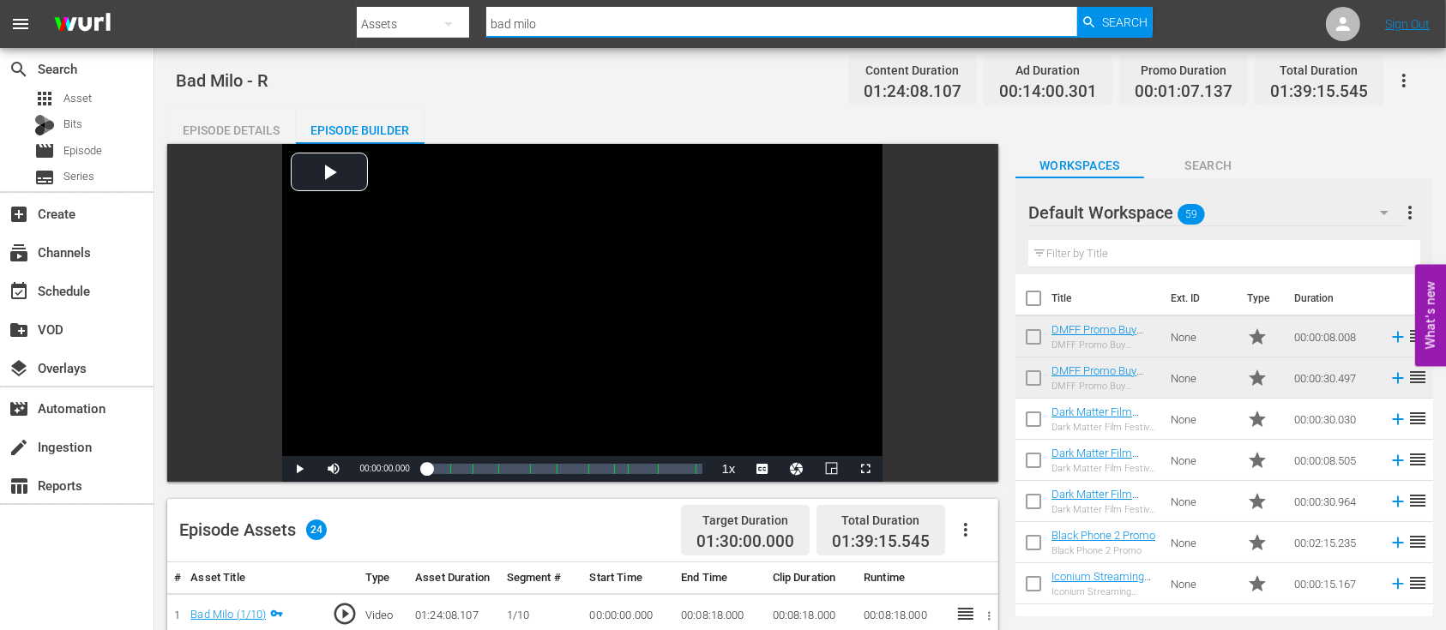
drag, startPoint x: 610, startPoint y: 27, endPoint x: 414, endPoint y: 27, distance: 195.5
click at [414, 27] on div "Search By Assets Search ID, Title, Description, Keywords, or Category bad milo …" at bounding box center [754, 23] width 795 height 41
type input "room for rent"
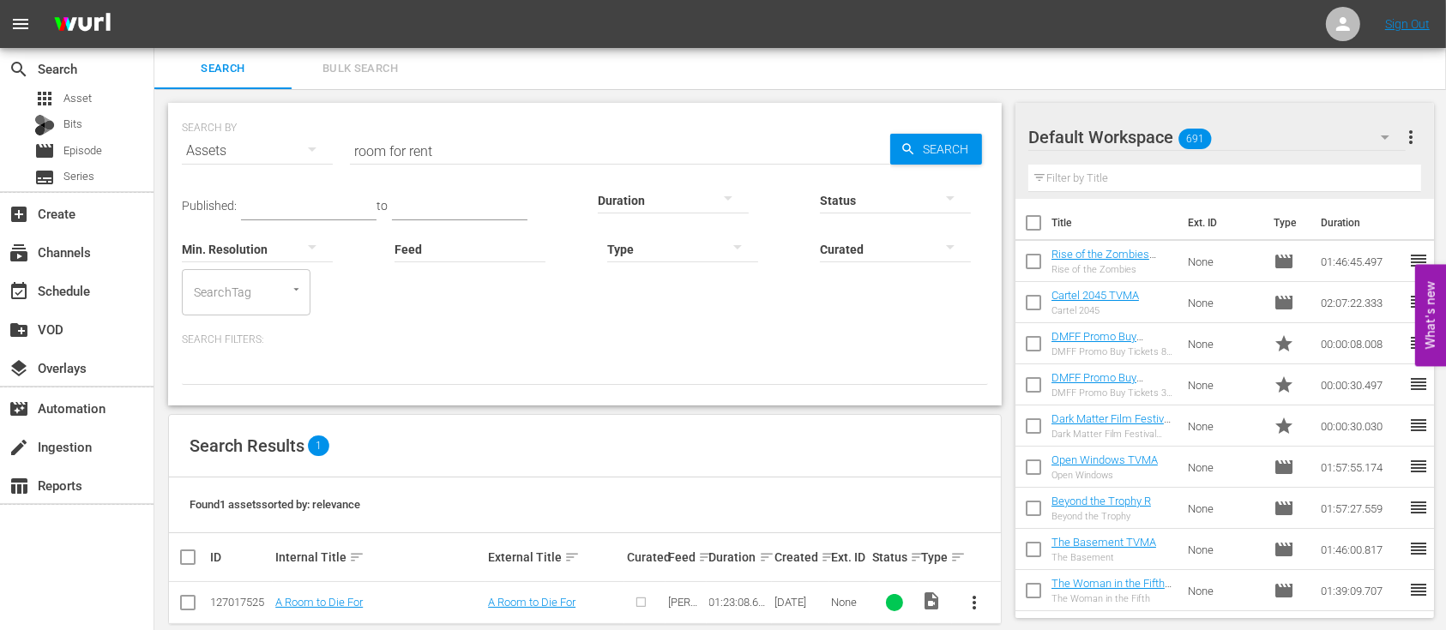
scroll to position [25, 0]
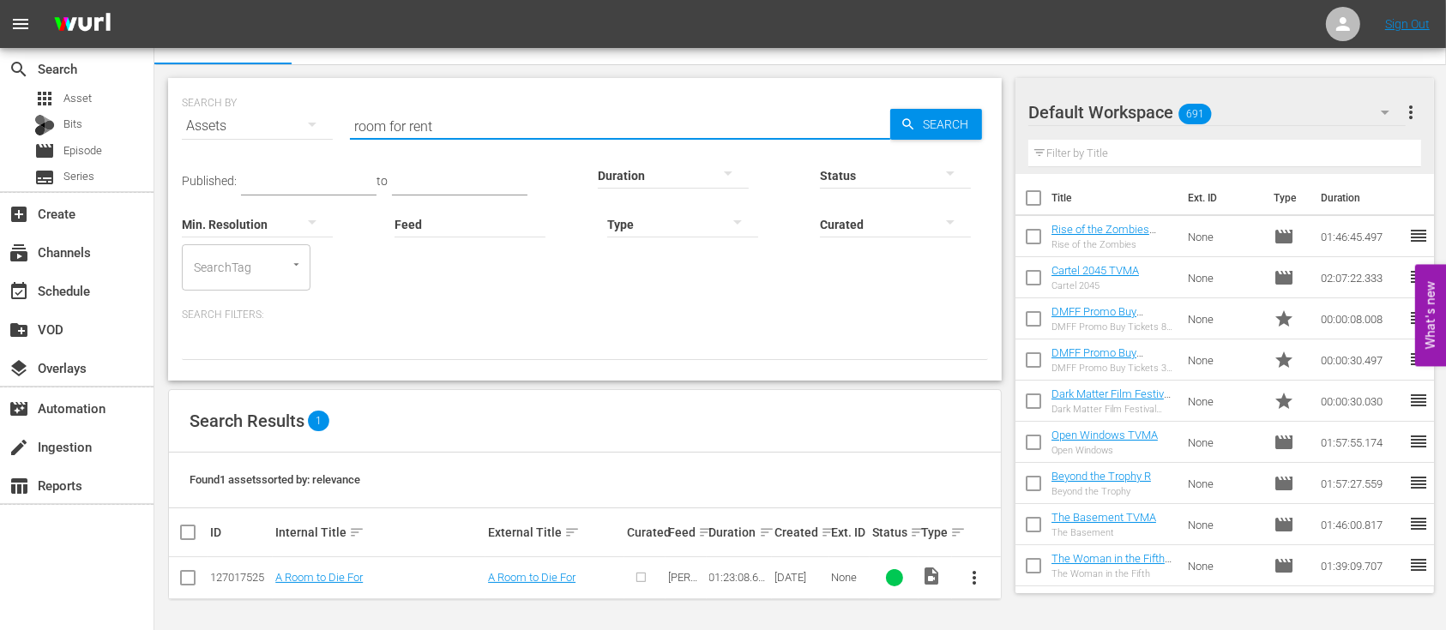
drag, startPoint x: 498, startPoint y: 127, endPoint x: 240, endPoint y: 120, distance: 258.2
click at [240, 120] on div "SEARCH BY Search By Assets Search ID, Title, Description, Keywords, or Category…" at bounding box center [585, 116] width 806 height 62
type input "death do us part"
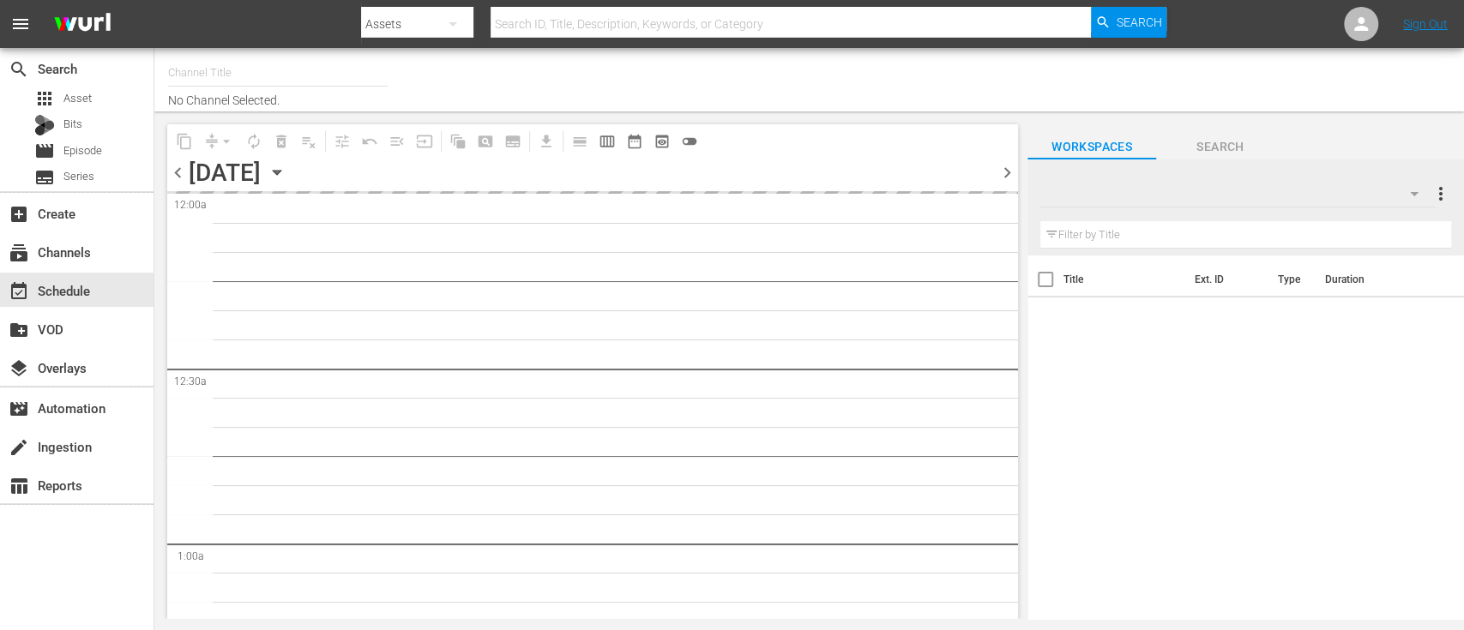
type input "Dark Matter TV (1570)"
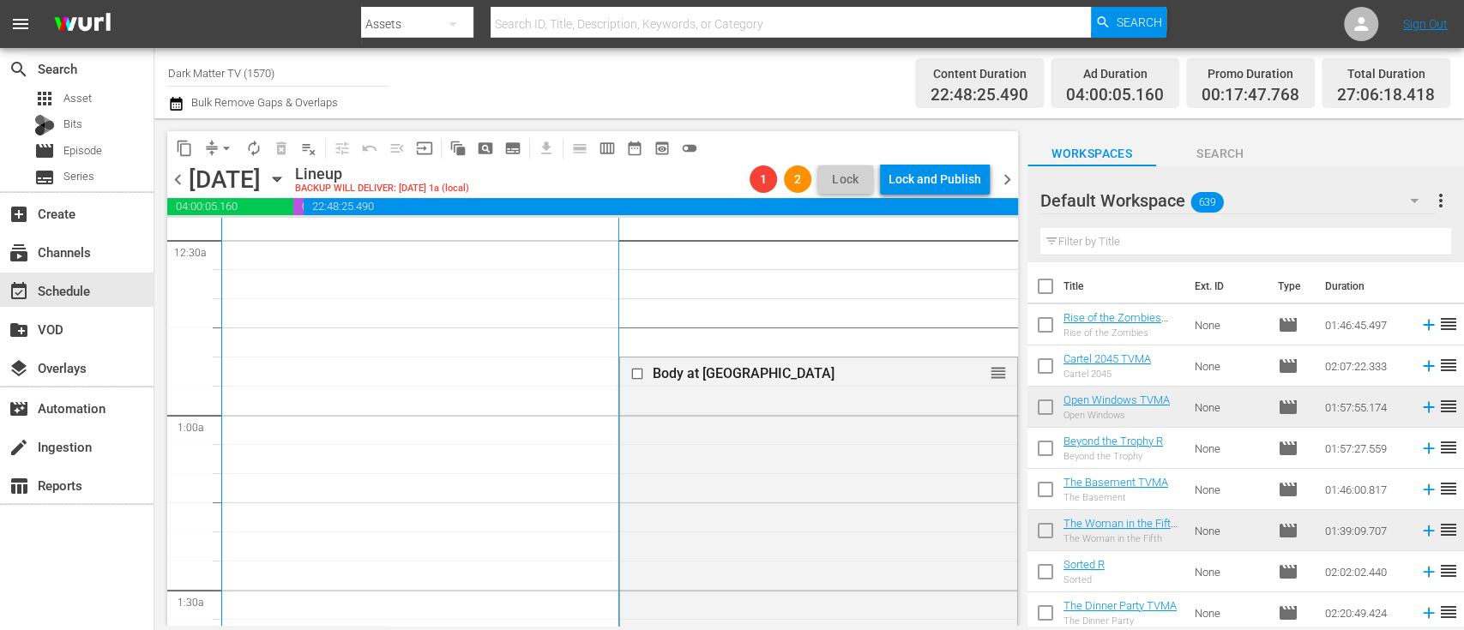
scroll to position [152, 0]
click at [630, 374] on input "checkbox" at bounding box center [639, 375] width 18 height 15
click at [276, 157] on button "delete_forever_outlined" at bounding box center [281, 148] width 27 height 27
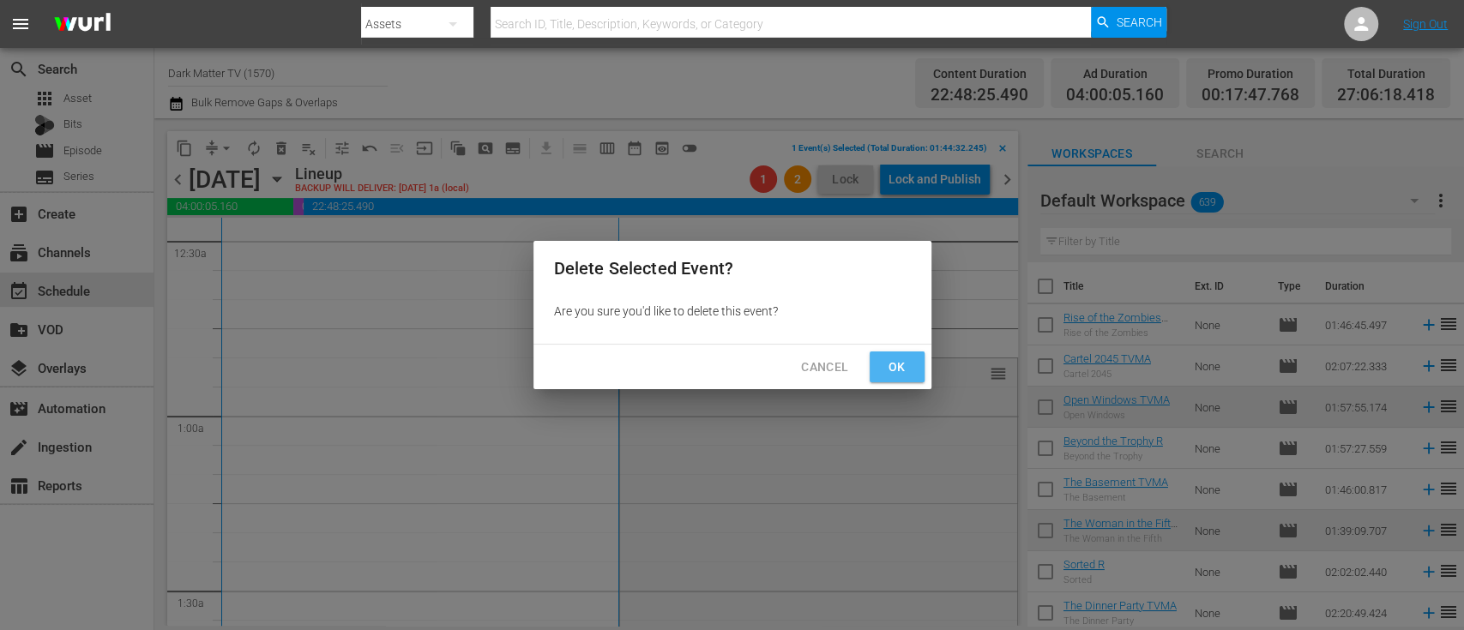
click at [887, 371] on span "Ok" at bounding box center [896, 367] width 27 height 21
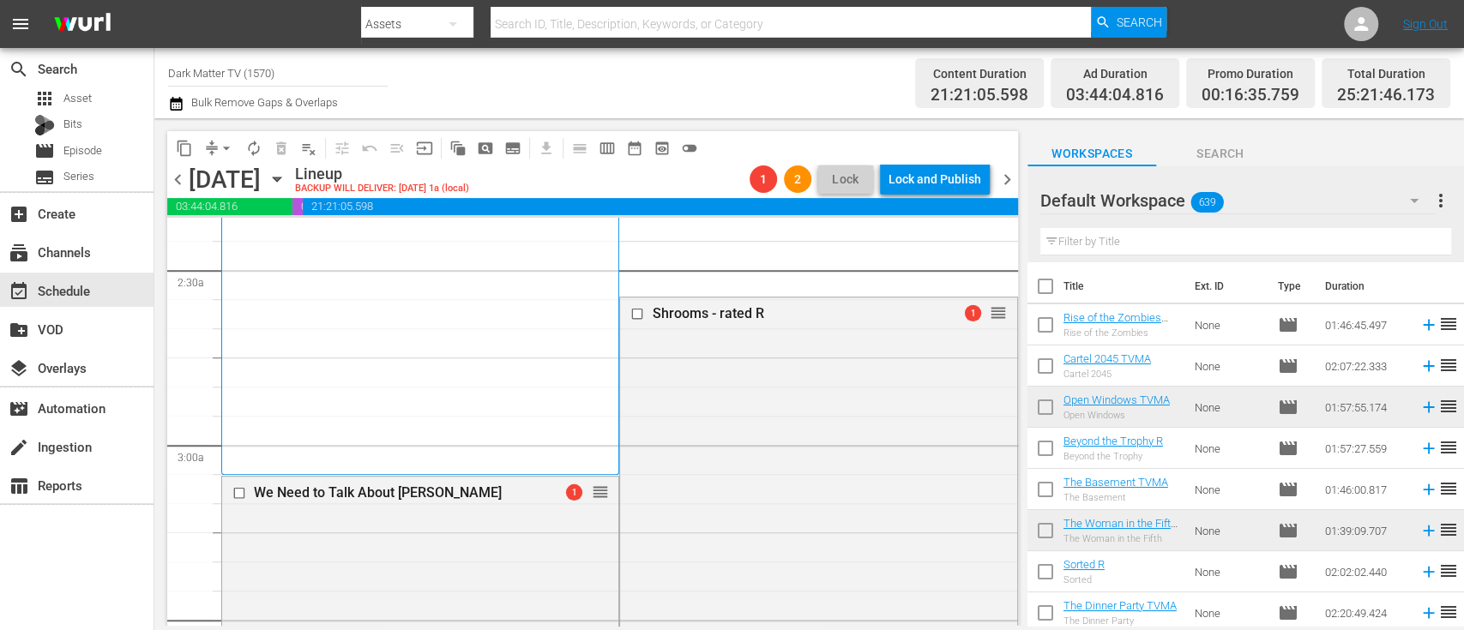
scroll to position [810, 0]
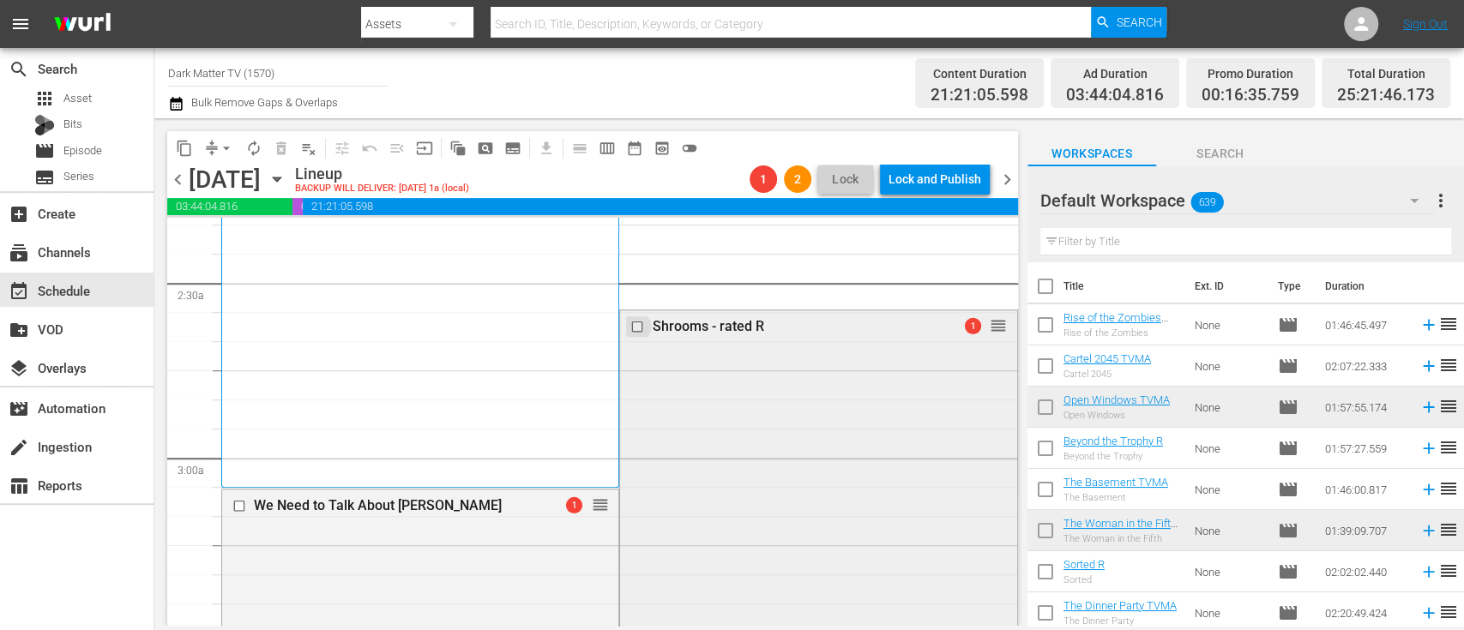
click at [633, 324] on input "checkbox" at bounding box center [639, 327] width 18 height 15
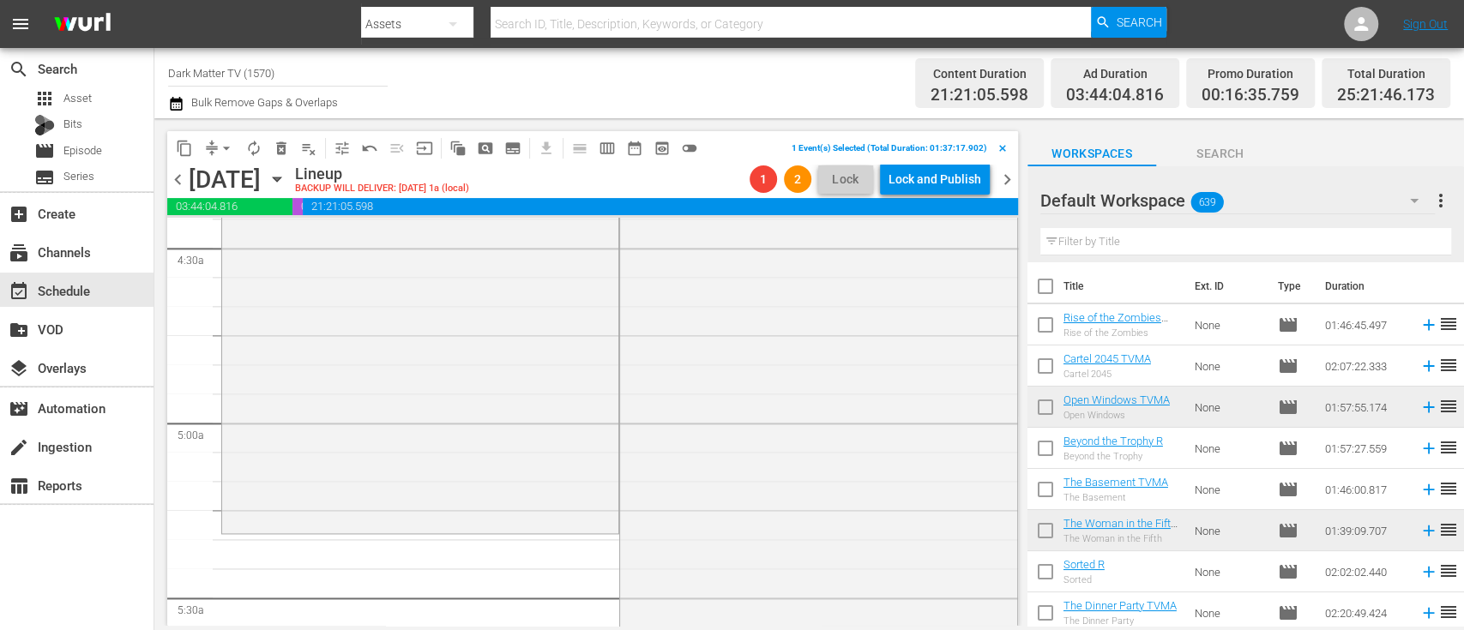
scroll to position [1410, 0]
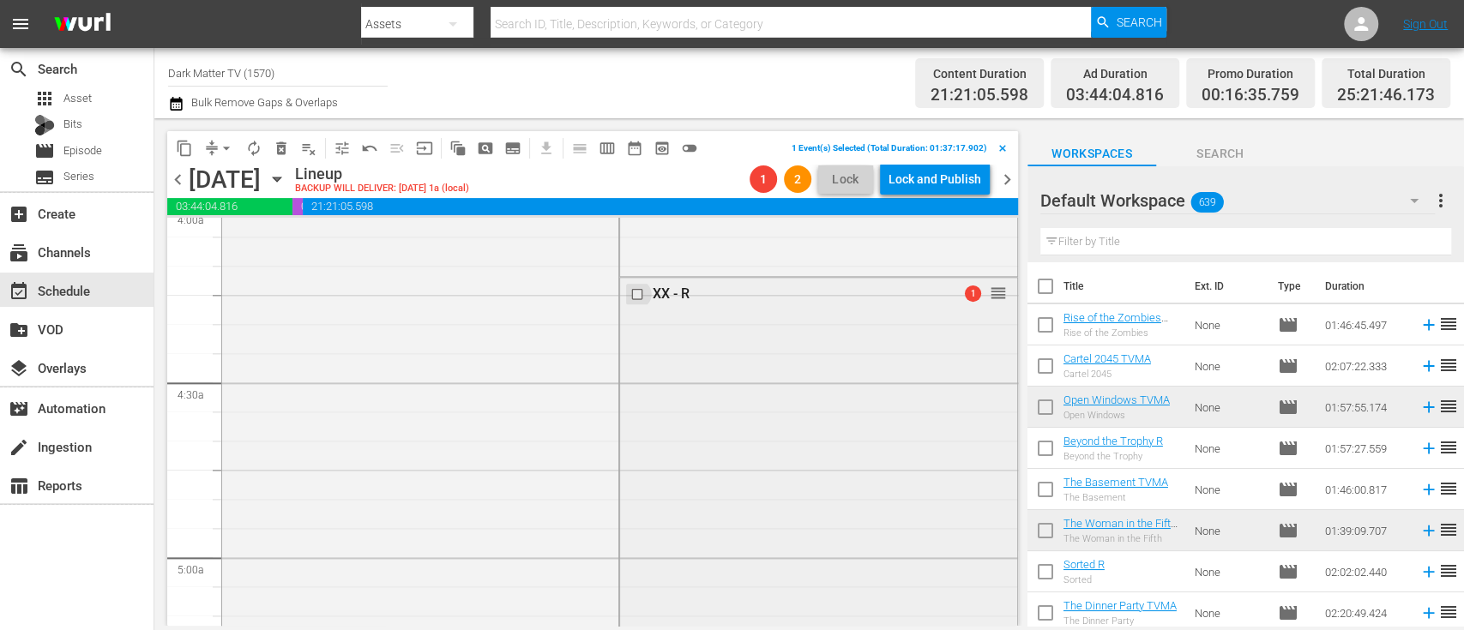
click at [631, 297] on input "checkbox" at bounding box center [639, 294] width 18 height 15
click at [280, 148] on span "delete_forever_outlined" at bounding box center [281, 148] width 17 height 17
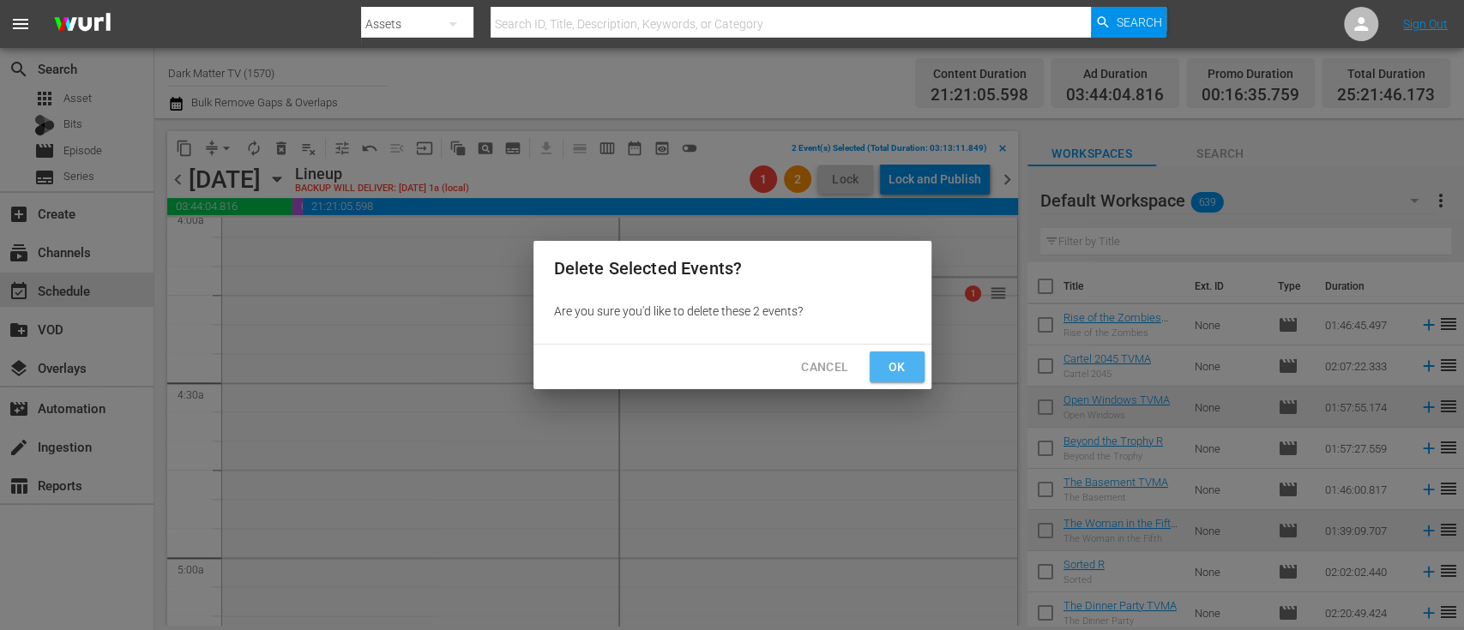
click at [906, 361] on span "Ok" at bounding box center [896, 367] width 27 height 21
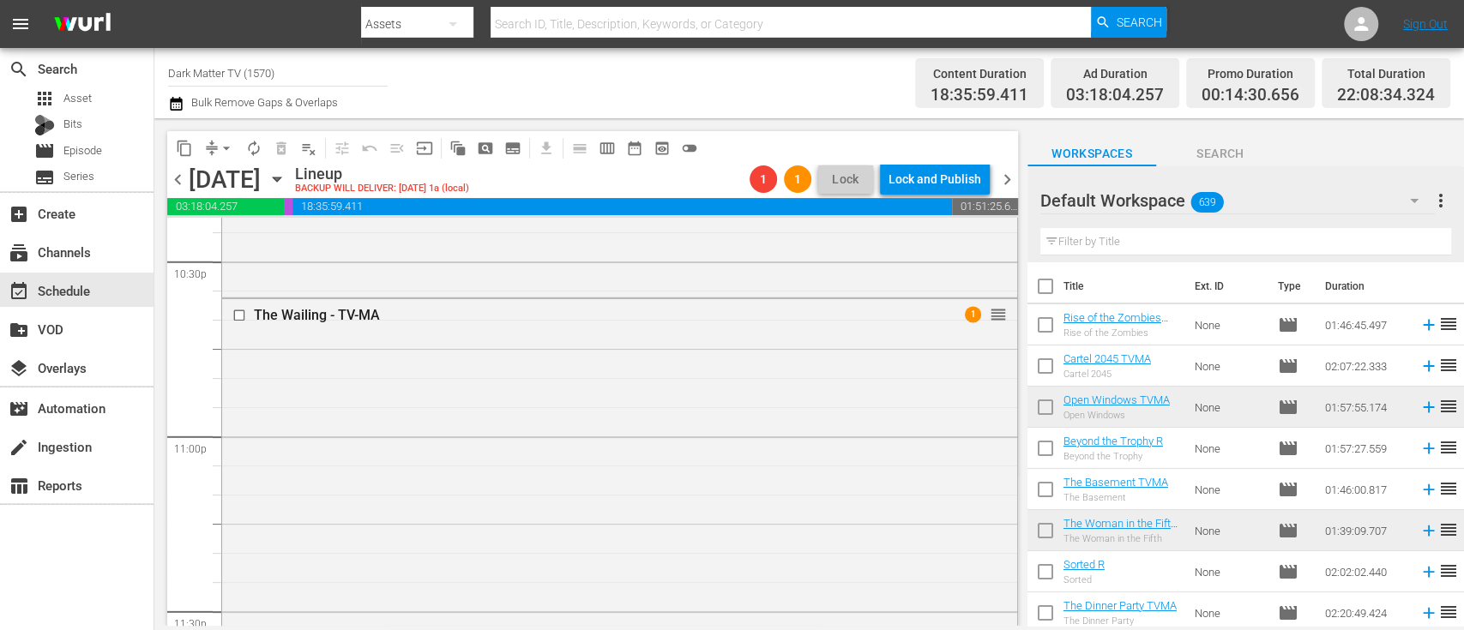
scroll to position [7818, 0]
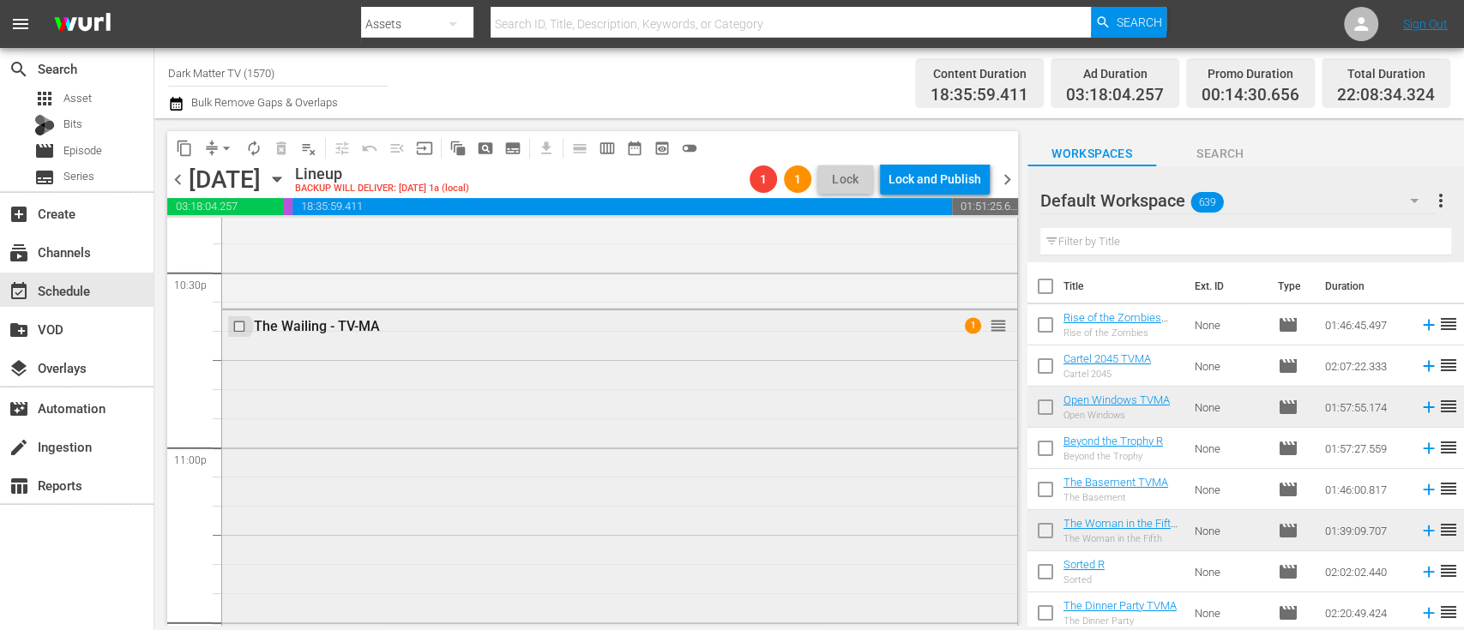
click at [238, 327] on input "checkbox" at bounding box center [241, 326] width 18 height 15
click at [280, 149] on span "delete_forever_outlined" at bounding box center [281, 148] width 17 height 17
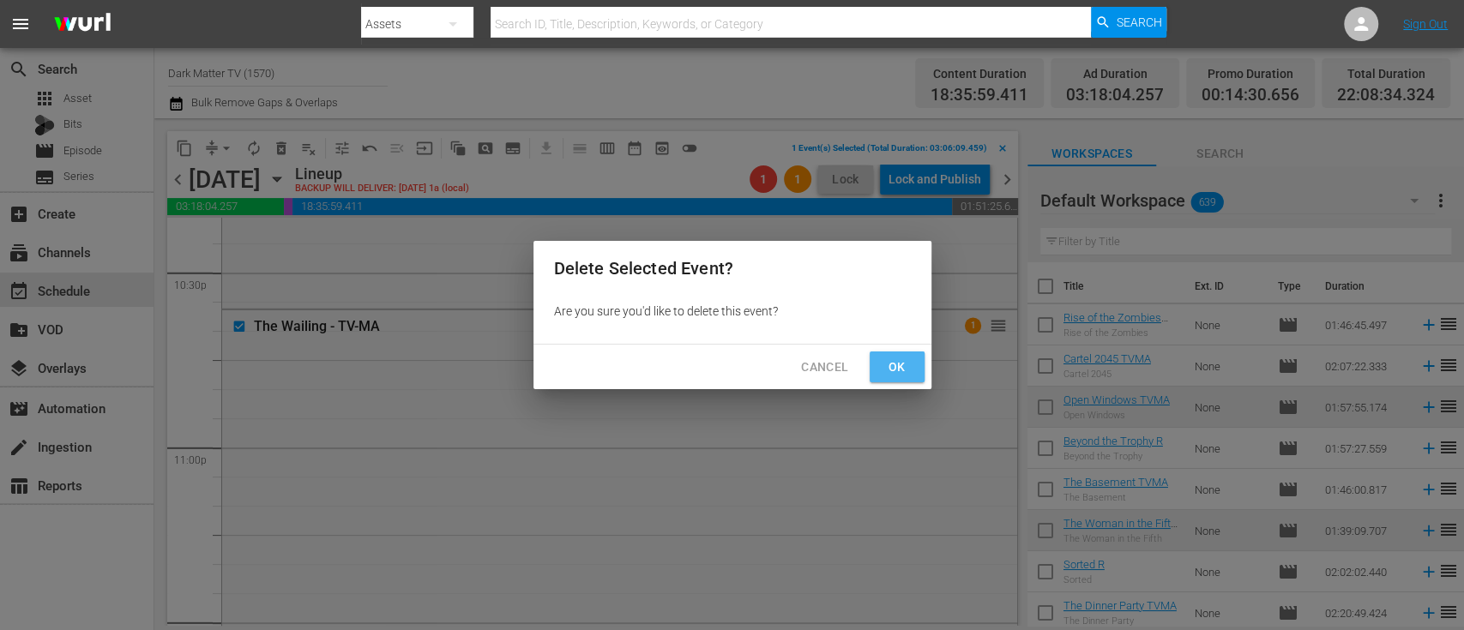
click at [895, 362] on span "Ok" at bounding box center [896, 367] width 27 height 21
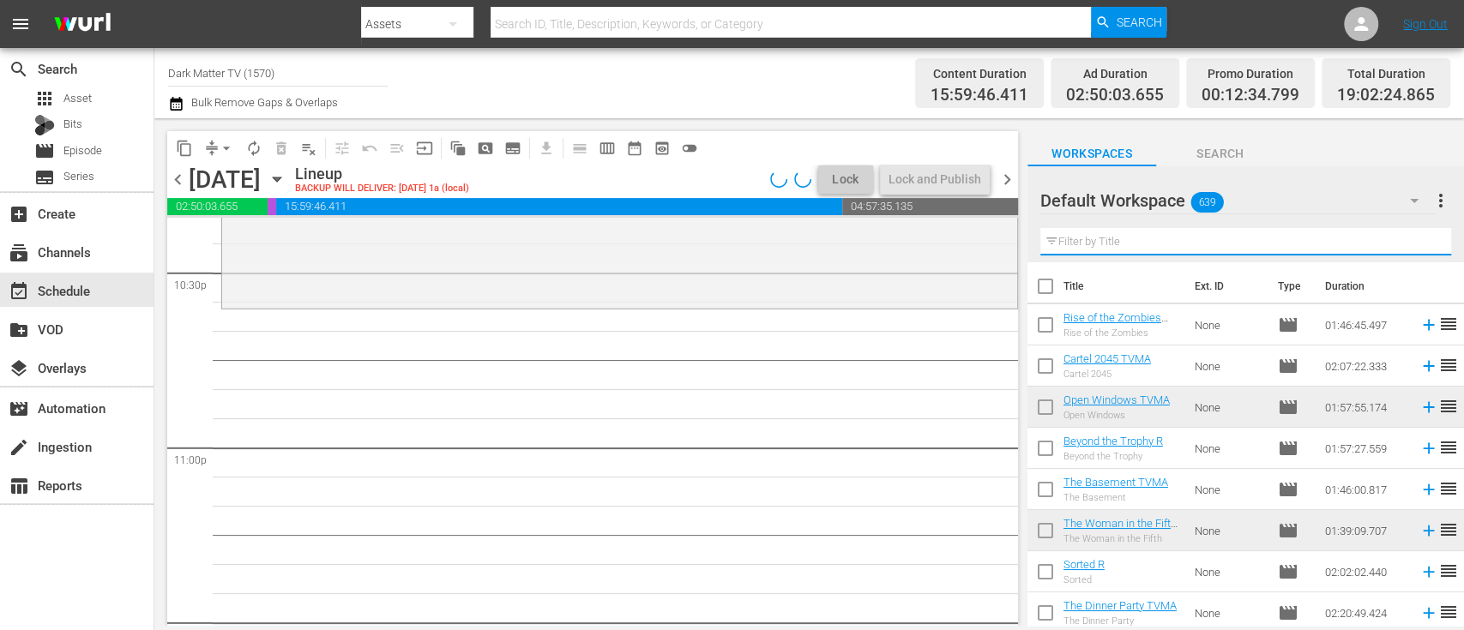
click at [1126, 240] on input "text" at bounding box center [1245, 241] width 411 height 27
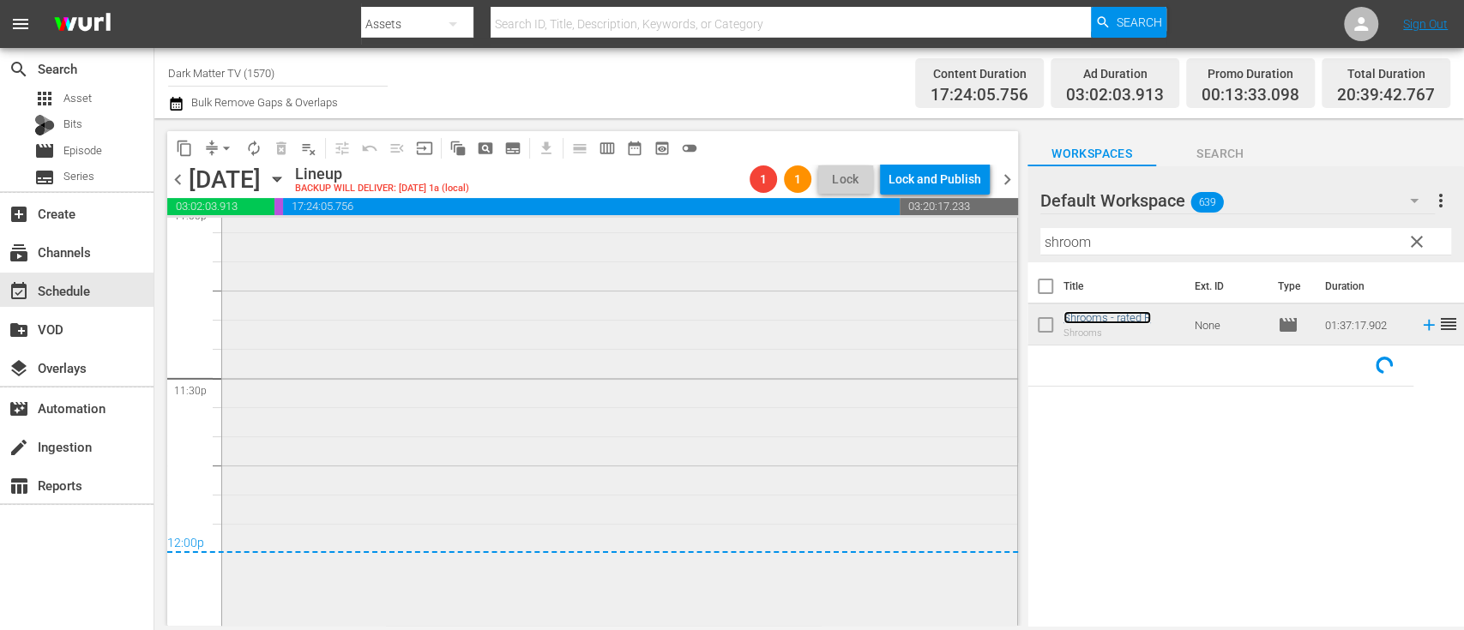
scroll to position [8069, 0]
drag, startPoint x: 1108, startPoint y: 247, endPoint x: 961, endPoint y: 244, distance: 147.6
click at [961, 244] on div "content_copy compress arrow_drop_down autorenew_outlined delete_forever_outline…" at bounding box center [809, 372] width 1310 height 508
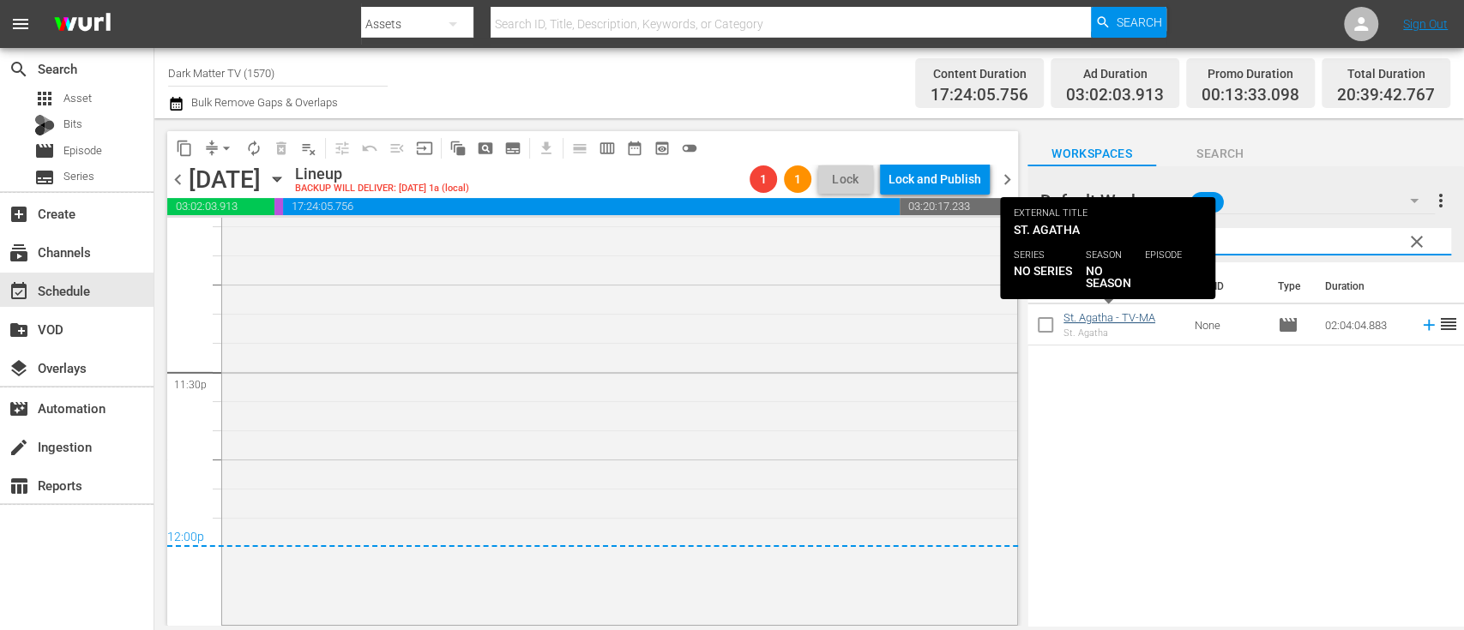
type input "agath"
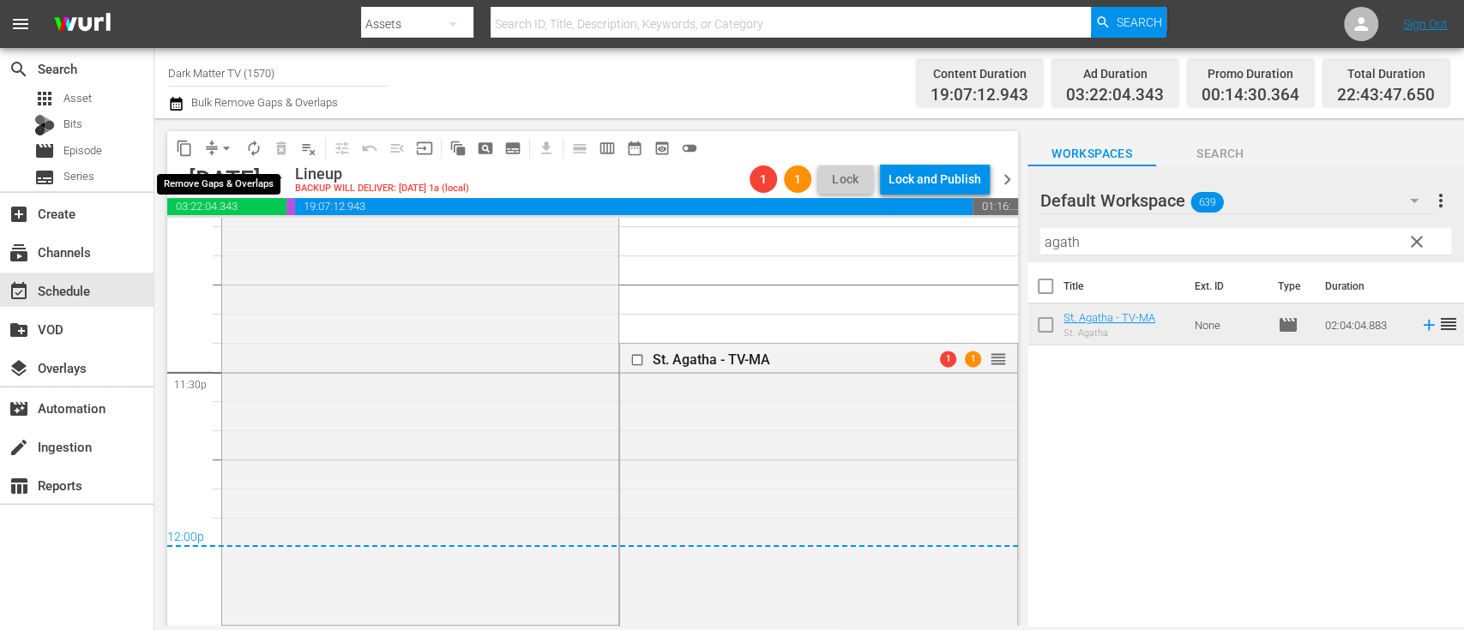
click at [228, 151] on span "arrow_drop_down" at bounding box center [226, 148] width 17 height 17
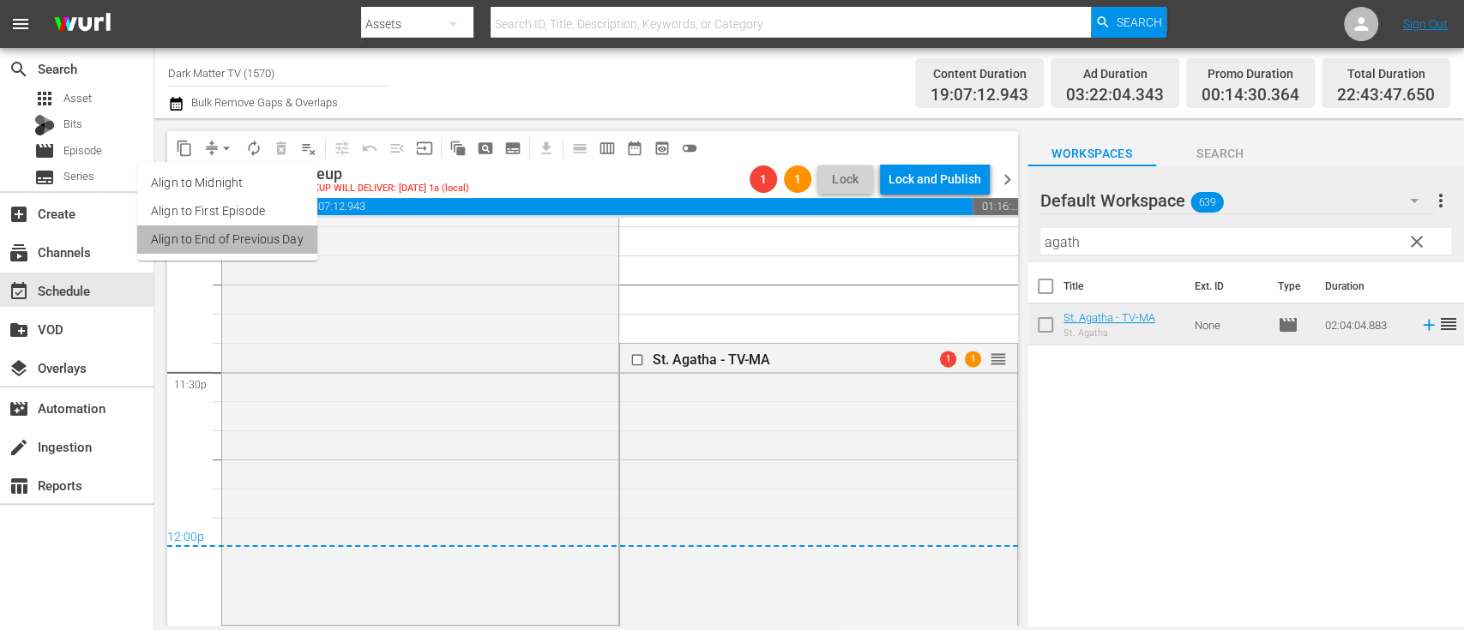
click at [259, 238] on li "Align to End of Previous Day" at bounding box center [227, 240] width 180 height 28
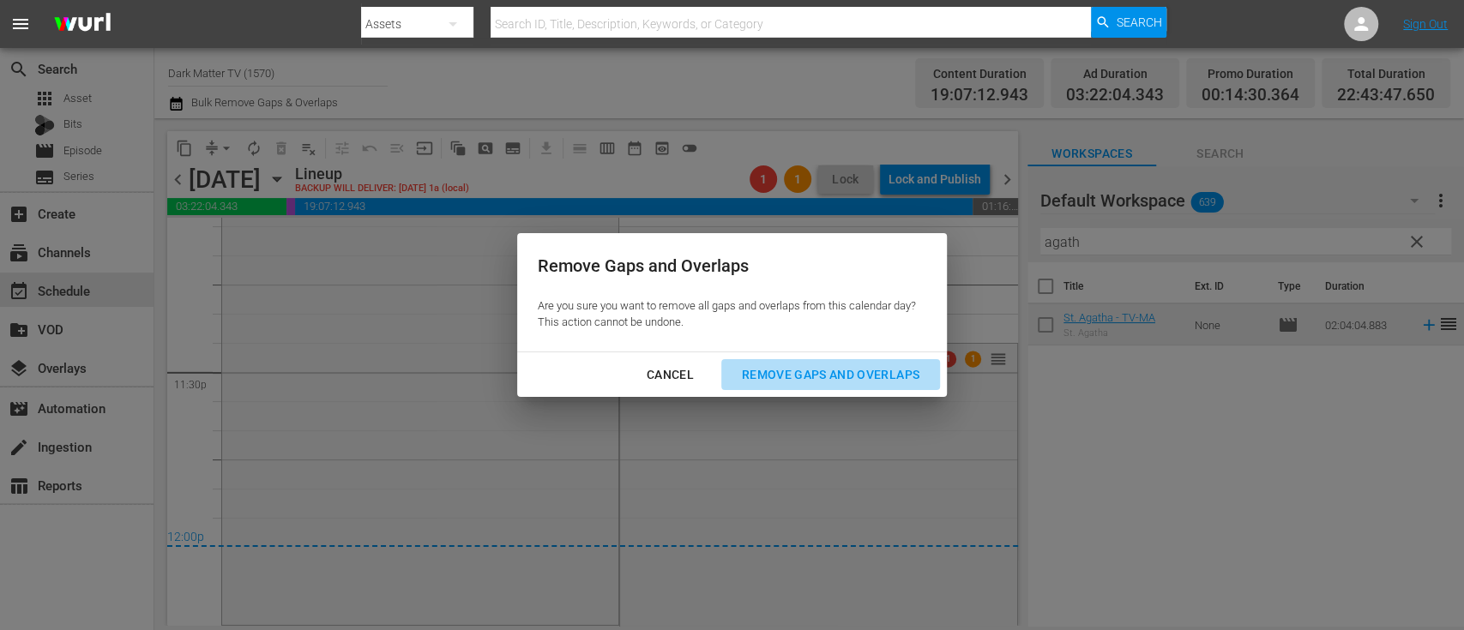
click at [774, 377] on div "Remove Gaps and Overlaps" at bounding box center [830, 375] width 205 height 21
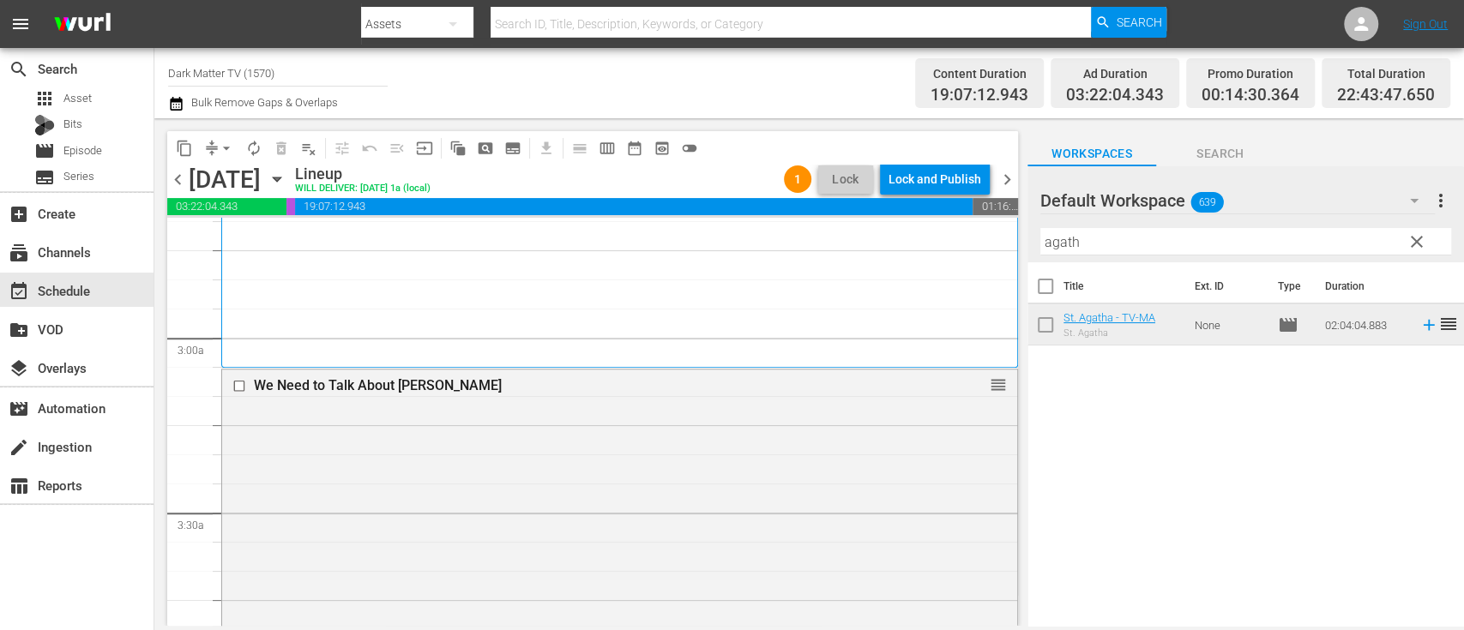
scroll to position [0, 0]
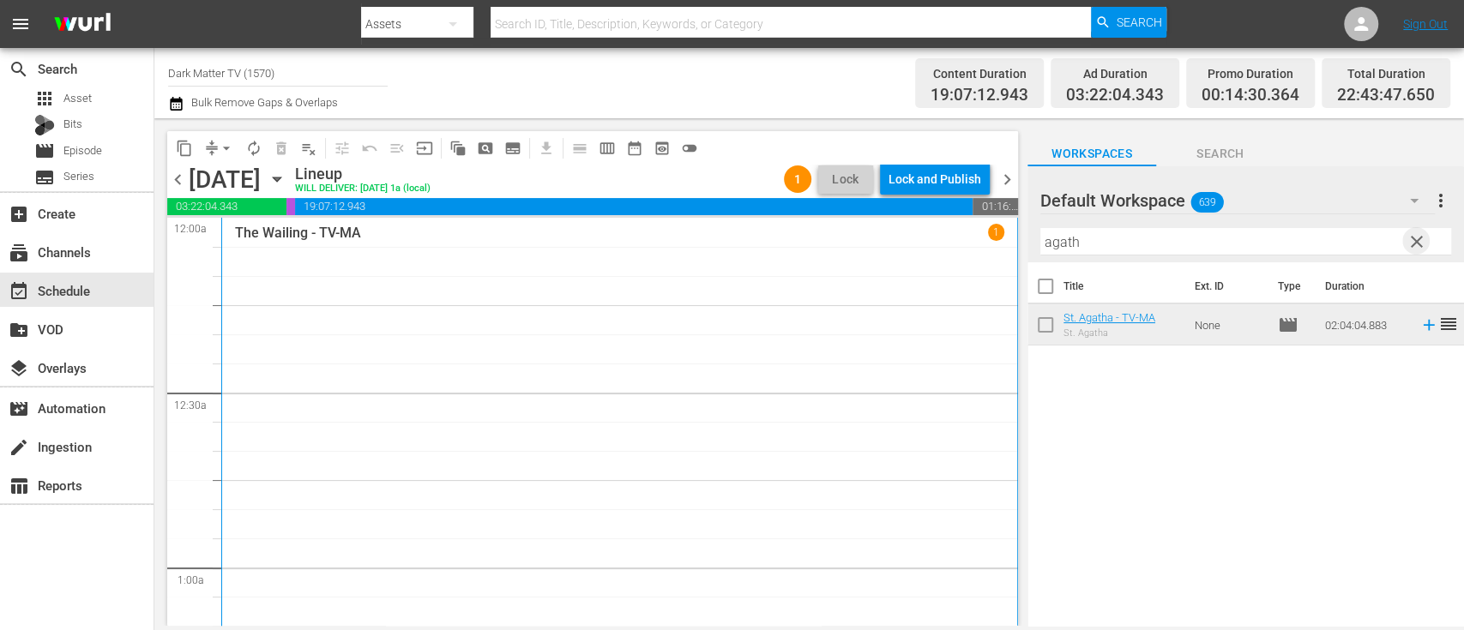
click at [1415, 241] on span "clear" at bounding box center [1417, 242] width 21 height 21
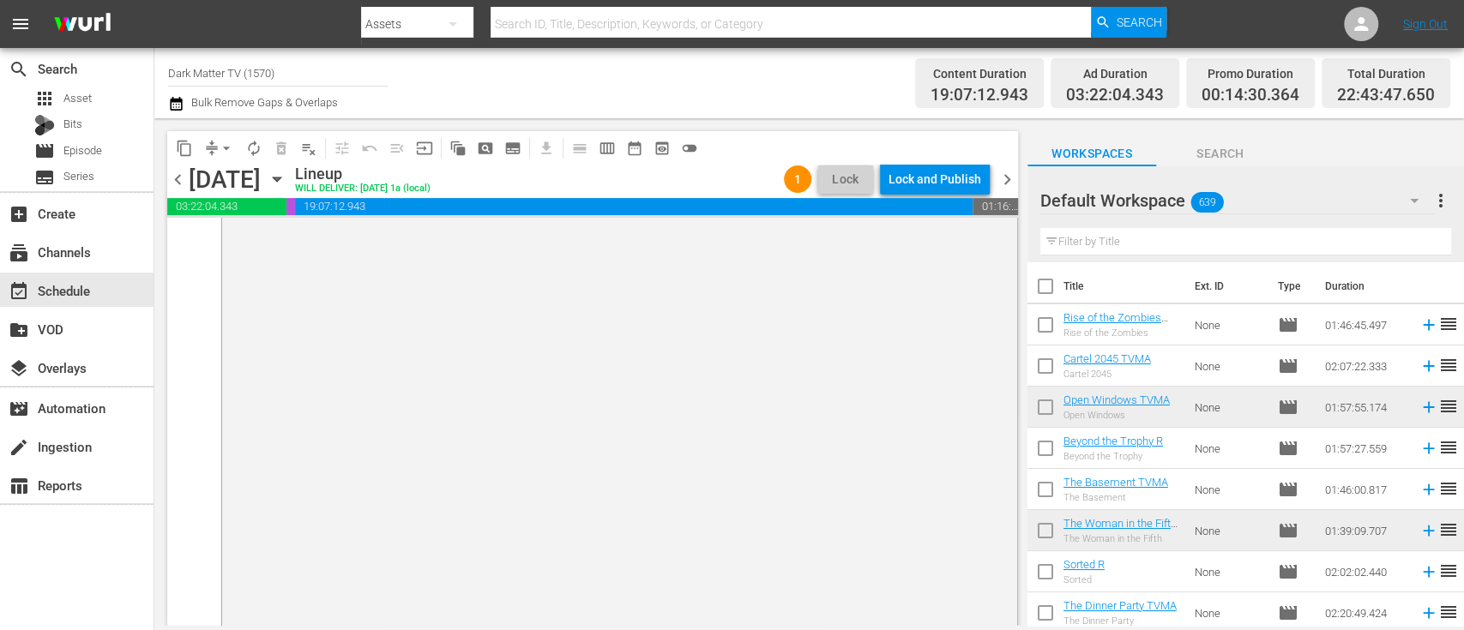
scroll to position [8625, 0]
click at [919, 189] on div "Lock and Publish" at bounding box center [935, 179] width 93 height 31
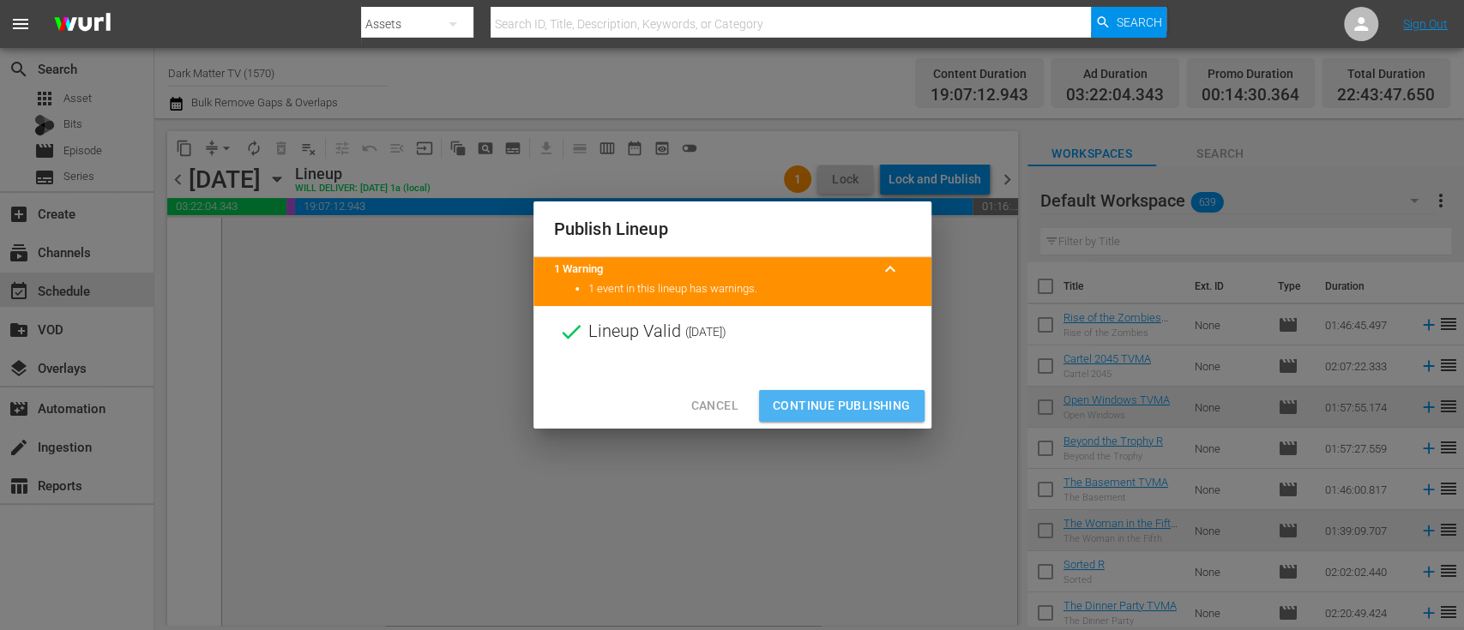
click at [843, 408] on span "Continue Publishing" at bounding box center [842, 405] width 138 height 21
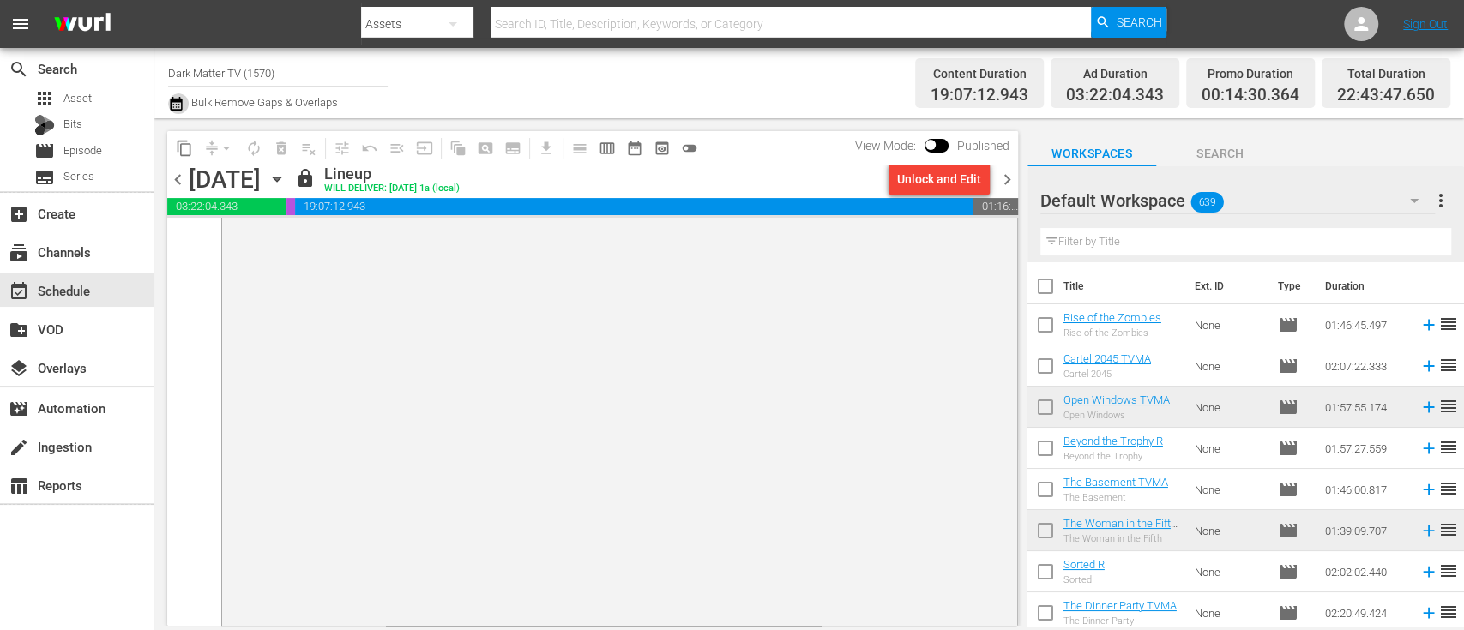
click at [178, 99] on icon "button" at bounding box center [176, 104] width 12 height 14
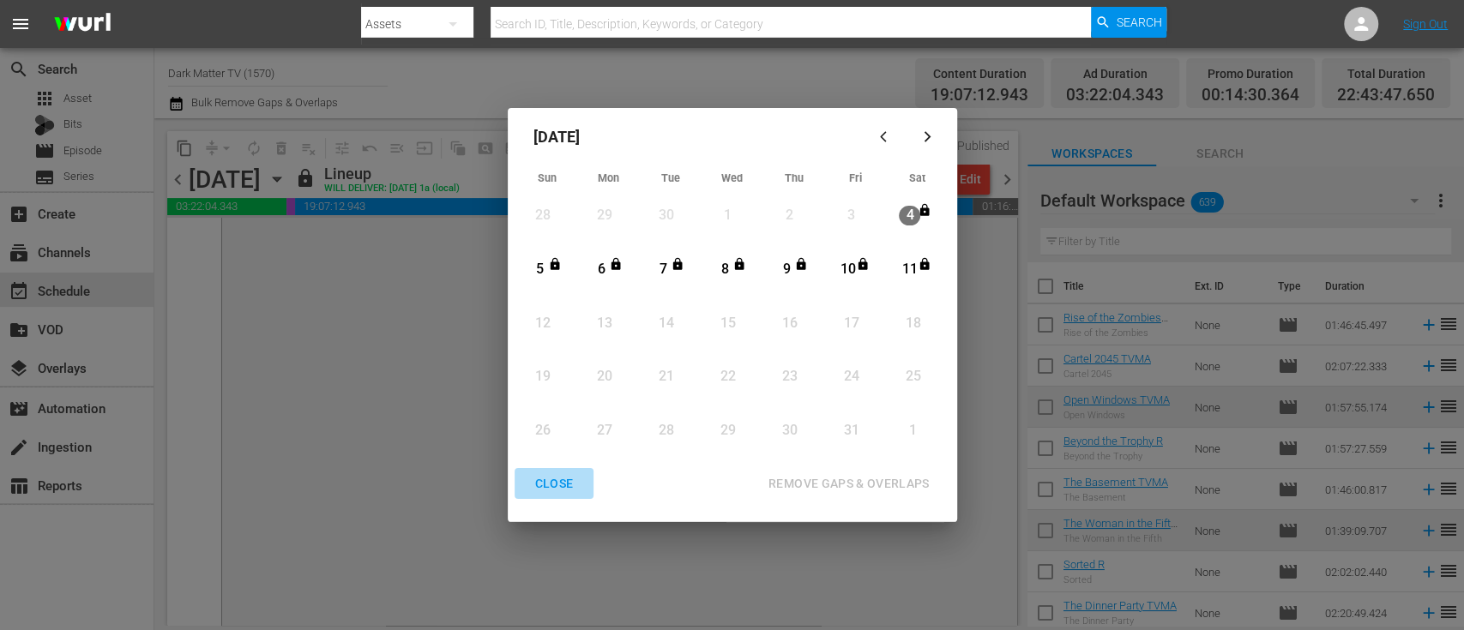
click at [558, 478] on div "CLOSE" at bounding box center [554, 483] width 66 height 21
